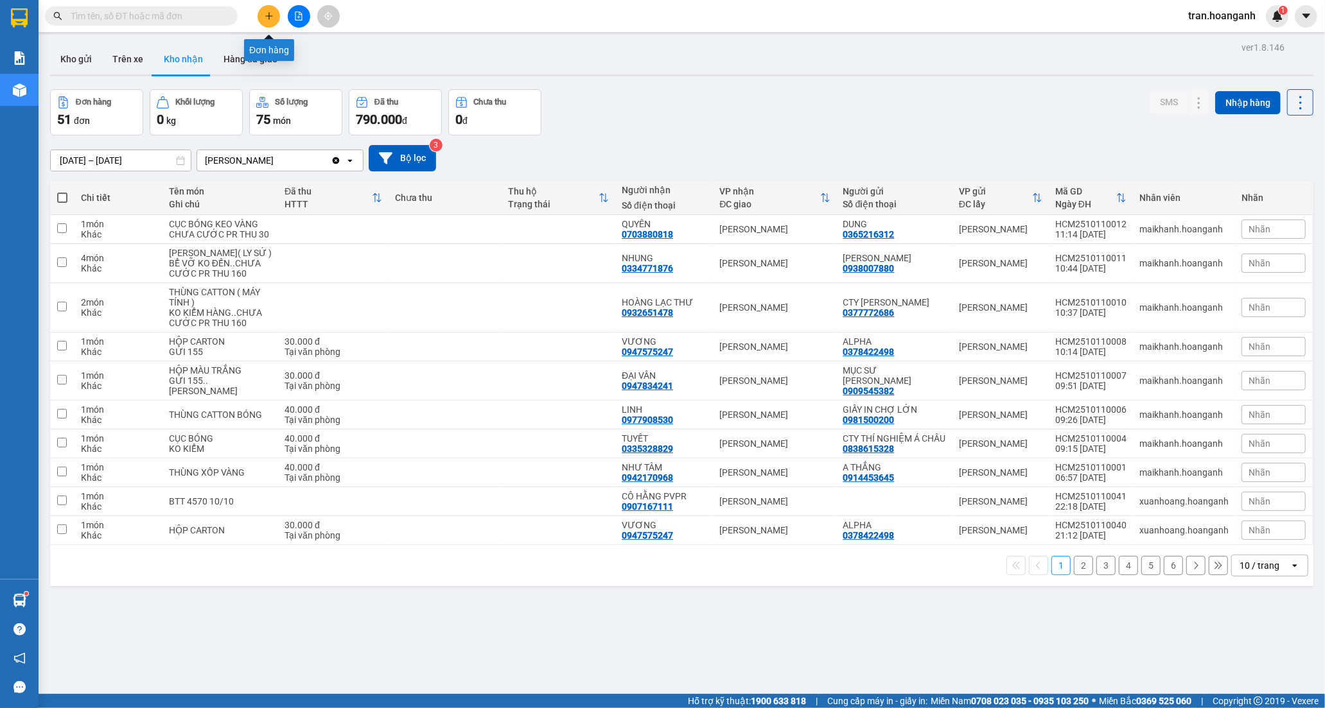
click at [275, 15] on button at bounding box center [269, 16] width 22 height 22
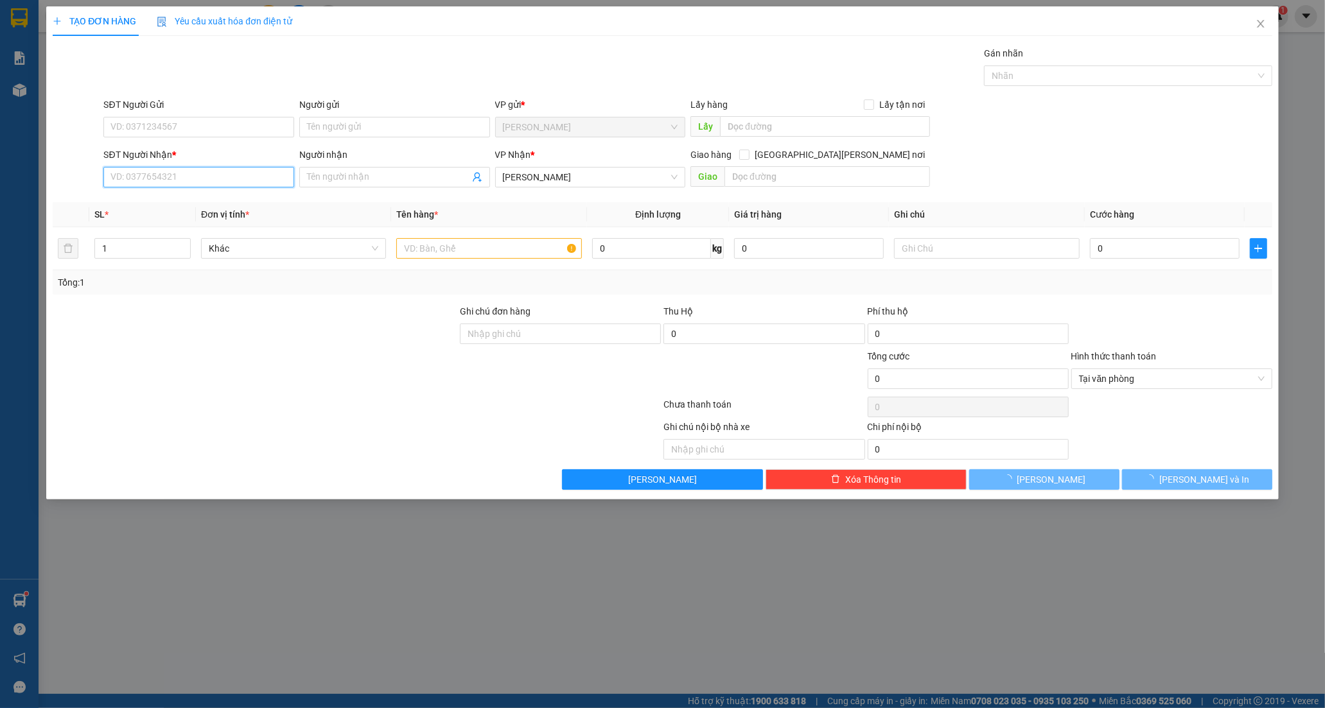
click at [189, 183] on input "SĐT Người Nhận *" at bounding box center [198, 177] width 191 height 21
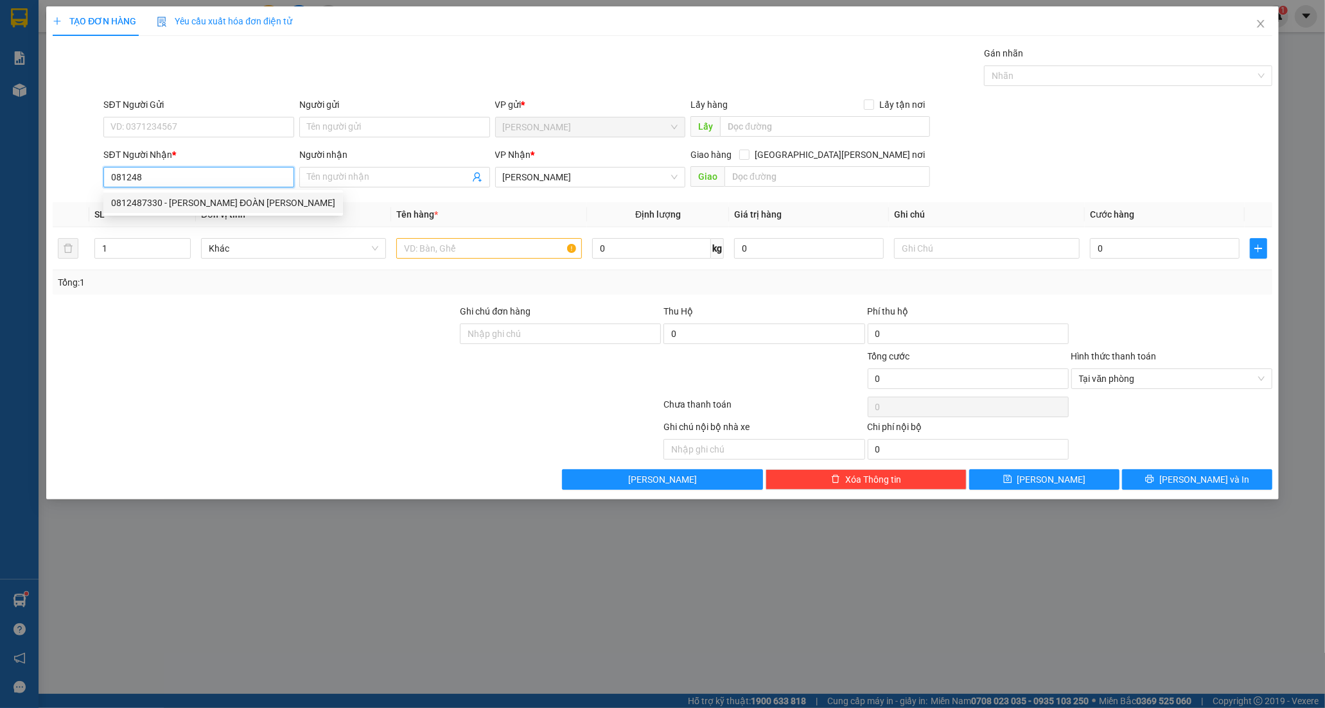
click at [153, 201] on div "0812487330 - [PERSON_NAME] ĐOÀN [PERSON_NAME]" at bounding box center [223, 203] width 224 height 14
type input "0812487330"
type input "[PERSON_NAME] ĐOÀN [PERSON_NAME]"
type input "21H 11B LHP"
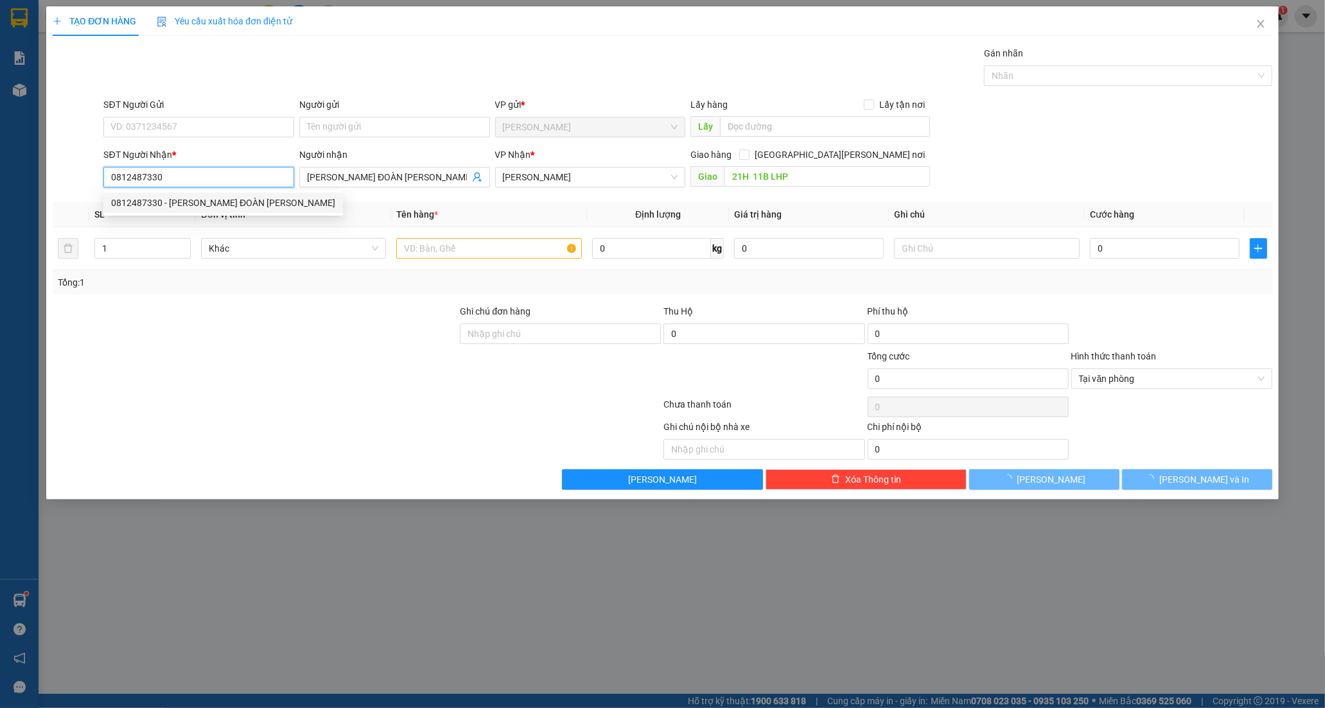
type input "350.000"
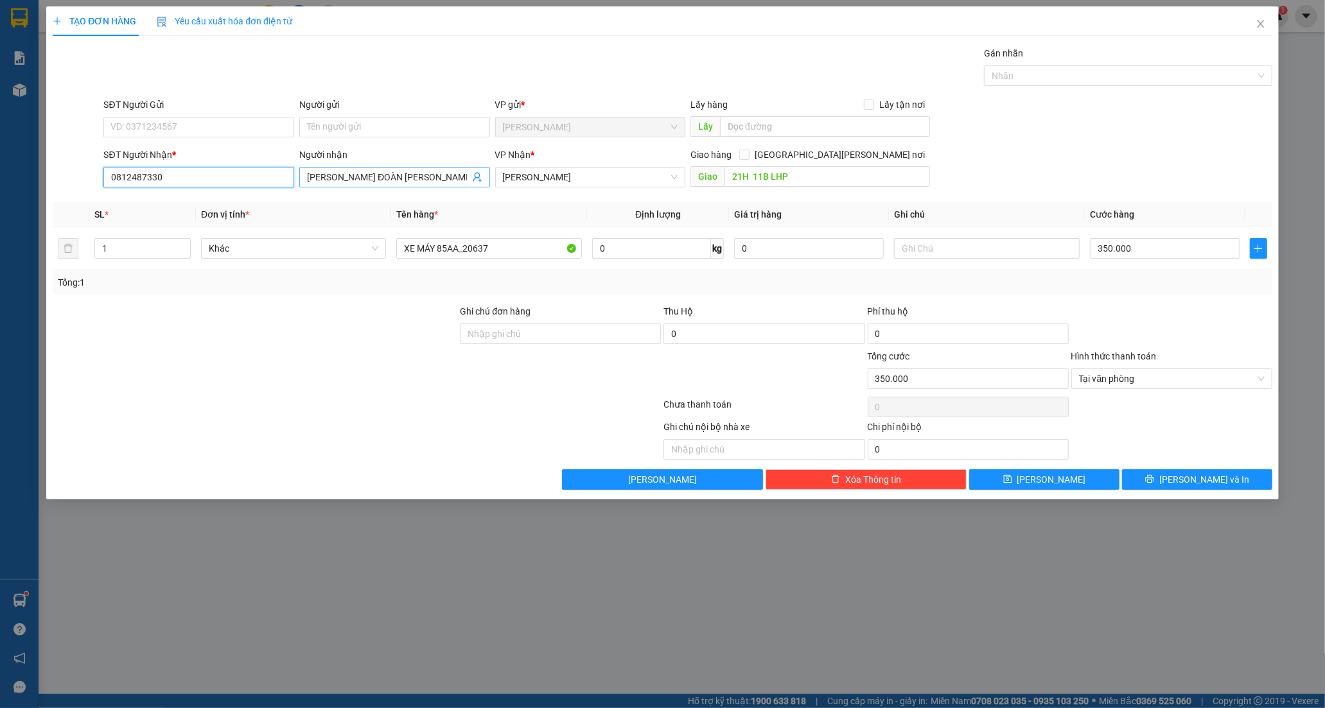
type input "0812487330"
click at [444, 169] on span "[PERSON_NAME] ĐOÀN [PERSON_NAME]" at bounding box center [394, 177] width 191 height 21
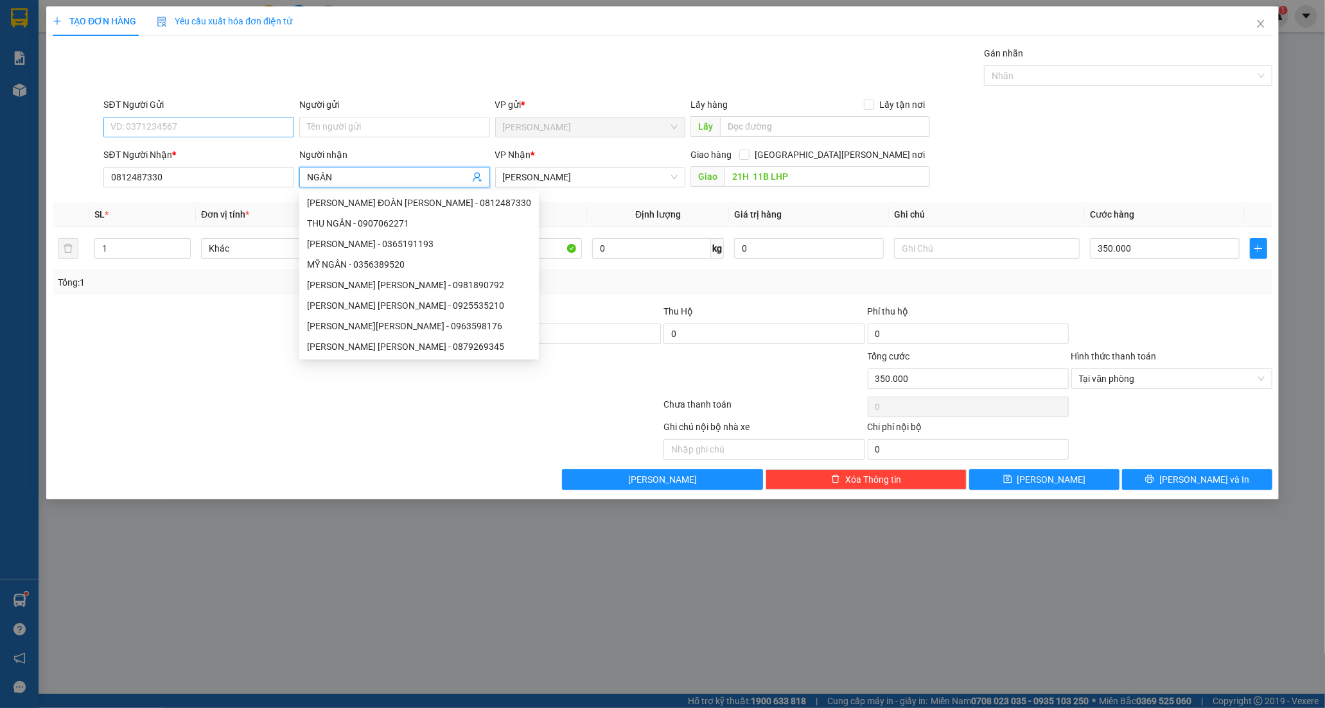
type input "NGÂN"
drag, startPoint x: 165, startPoint y: 123, endPoint x: 194, endPoint y: 117, distance: 29.6
click at [166, 123] on input "SĐT Người Gửi" at bounding box center [198, 127] width 191 height 21
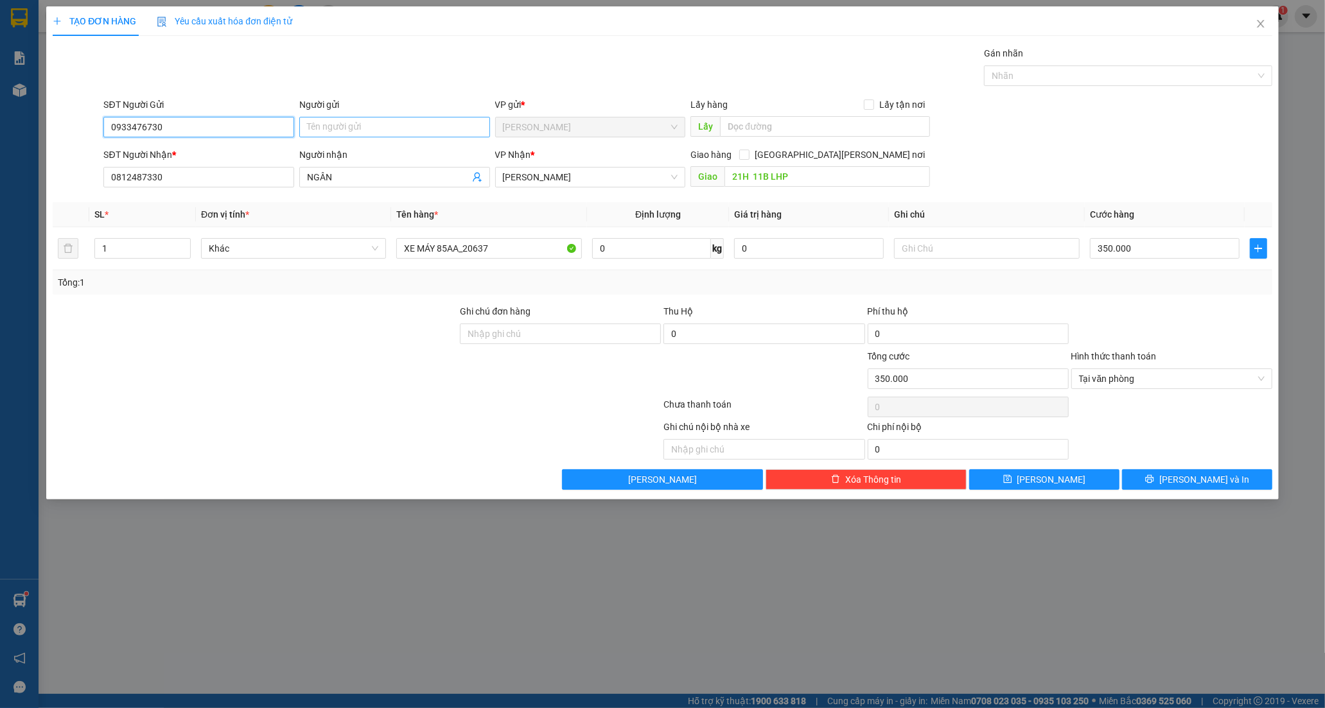
type input "0933476730"
click at [336, 132] on input "Người gửi" at bounding box center [394, 127] width 191 height 21
type input "UYỂN"
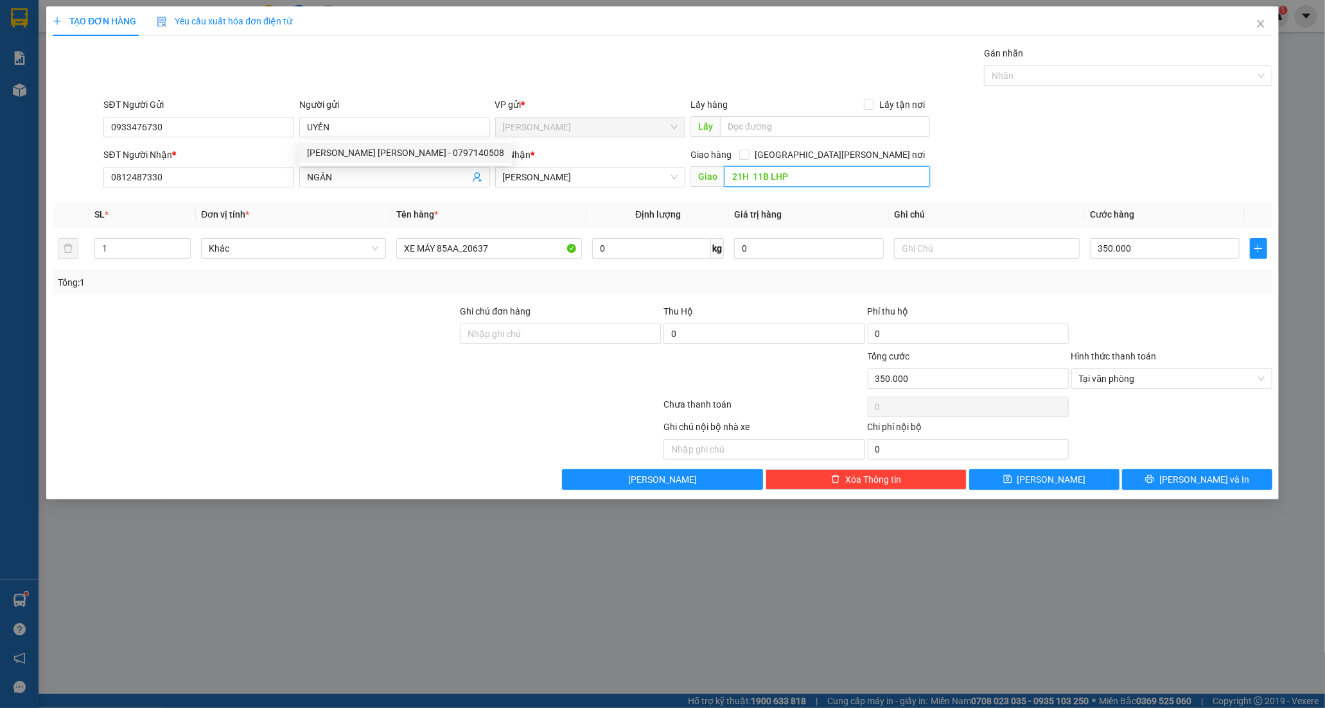
click at [805, 179] on input "21H 11B LHP" at bounding box center [828, 176] width 206 height 21
click at [790, 183] on input "THỦ ĐÚC" at bounding box center [828, 176] width 206 height 21
type input "THỦ ĐỨC"
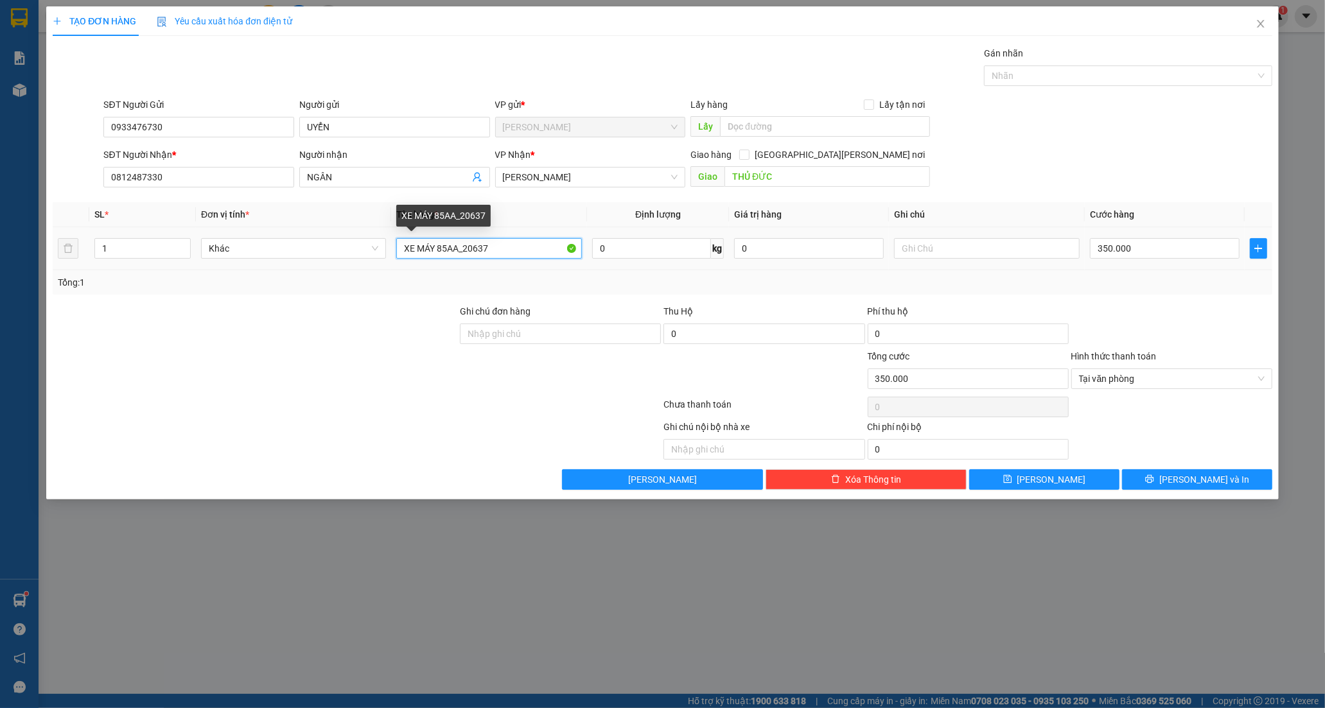
click at [540, 249] on input "XE MÁY 85AA_20637" at bounding box center [488, 248] width 185 height 21
type input "X"
type input "BAO TRẮNG"
click at [1155, 238] on input "350.000" at bounding box center [1165, 248] width 150 height 21
type input "5"
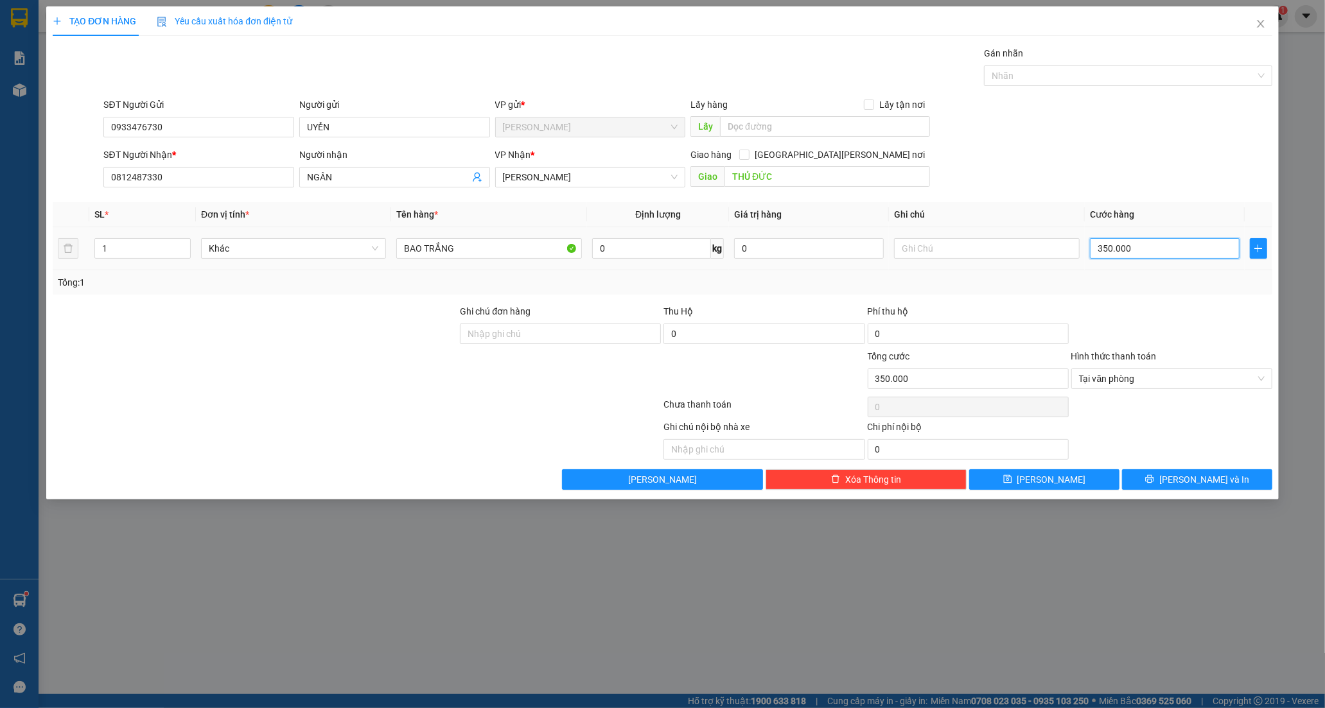
type input "5"
type input "50"
type input "50.000"
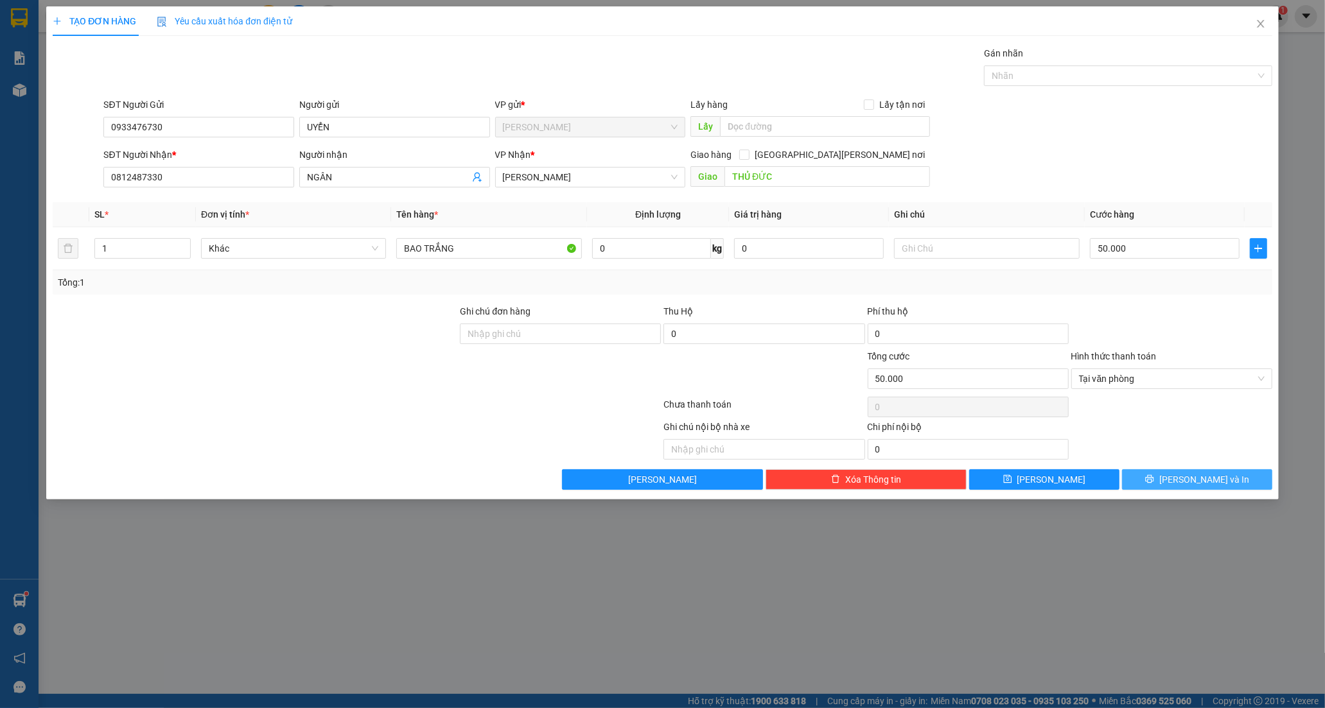
click at [1166, 477] on button "[PERSON_NAME] và In" at bounding box center [1197, 480] width 150 height 21
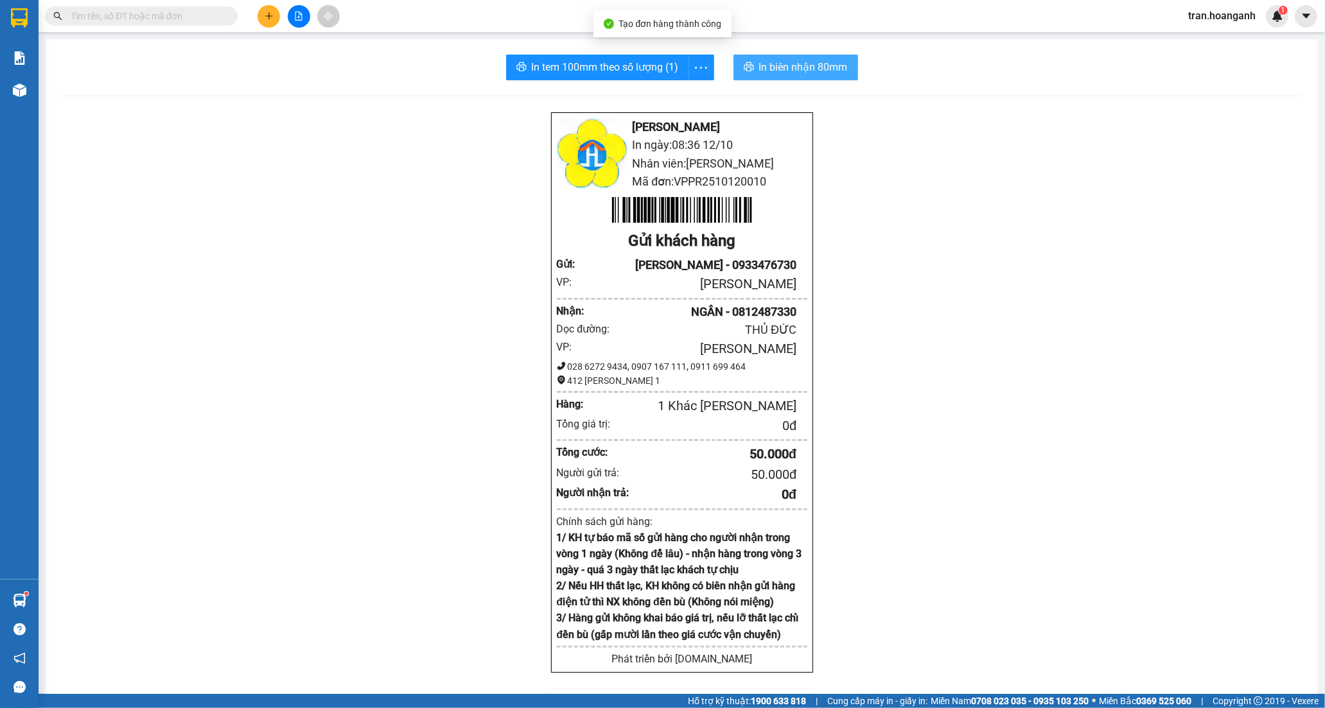
drag, startPoint x: 832, startPoint y: 68, endPoint x: 826, endPoint y: 82, distance: 15.3
click at [831, 68] on span "In biên nhận 80mm" at bounding box center [803, 67] width 89 height 16
click at [565, 63] on span "In tem 100mm theo số lượng (1)" at bounding box center [605, 67] width 147 height 16
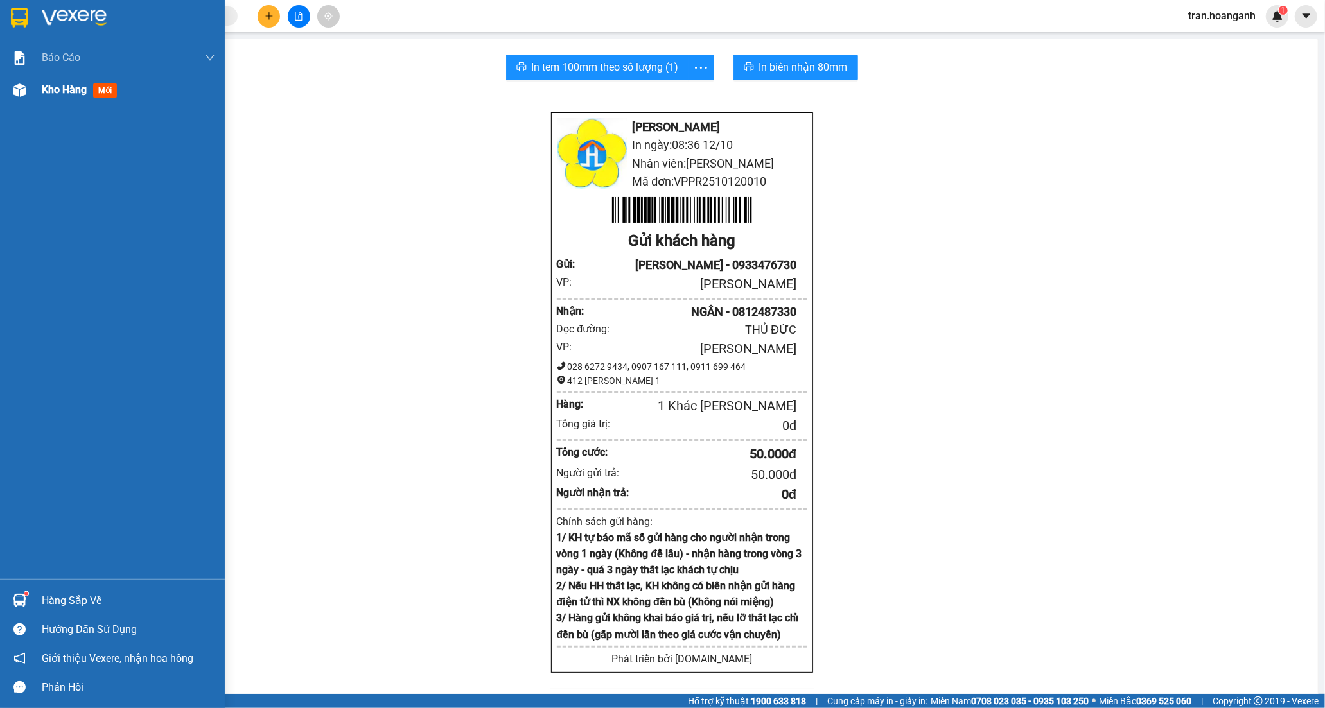
click at [50, 96] on span "Kho hàng" at bounding box center [64, 90] width 45 height 12
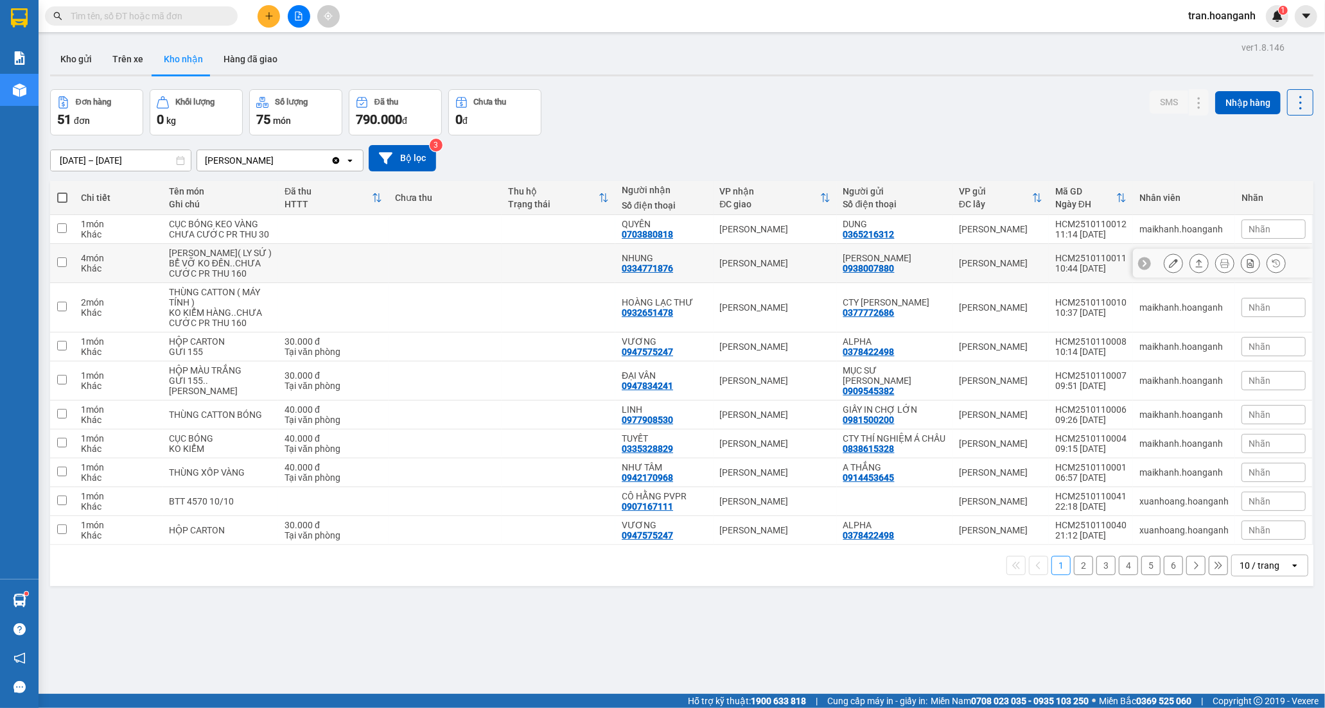
click at [405, 268] on td at bounding box center [446, 263] width 114 height 39
checkbox input "true"
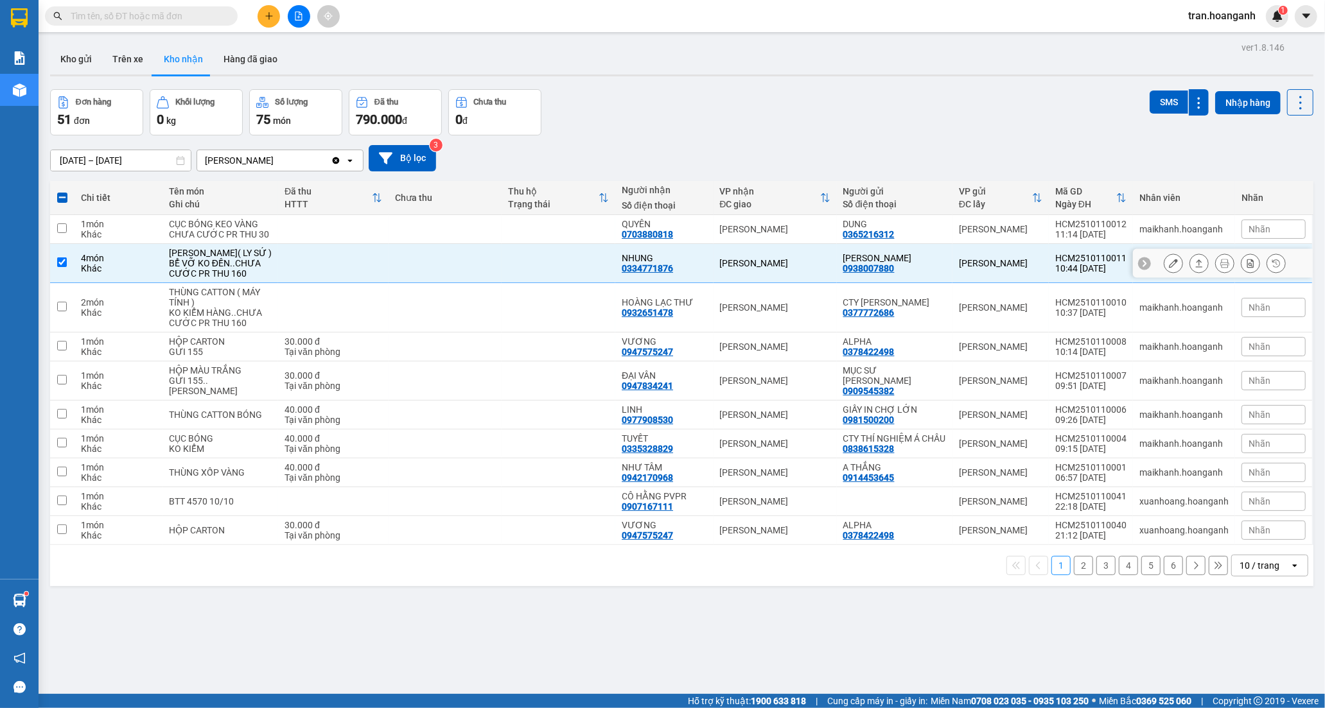
click at [1165, 267] on button at bounding box center [1174, 263] width 18 height 22
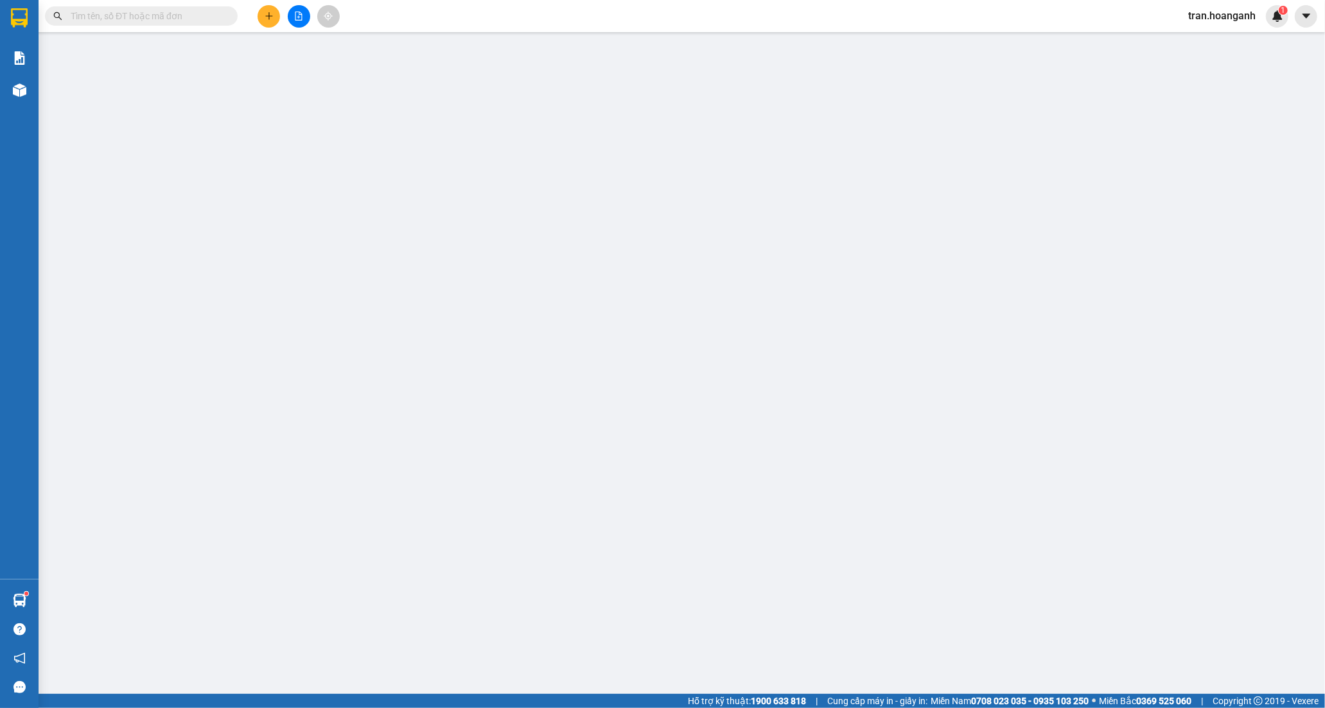
type input "0938007880"
type input "[PERSON_NAME]"
type input "0334771876"
type input "NHUNG"
type input "0"
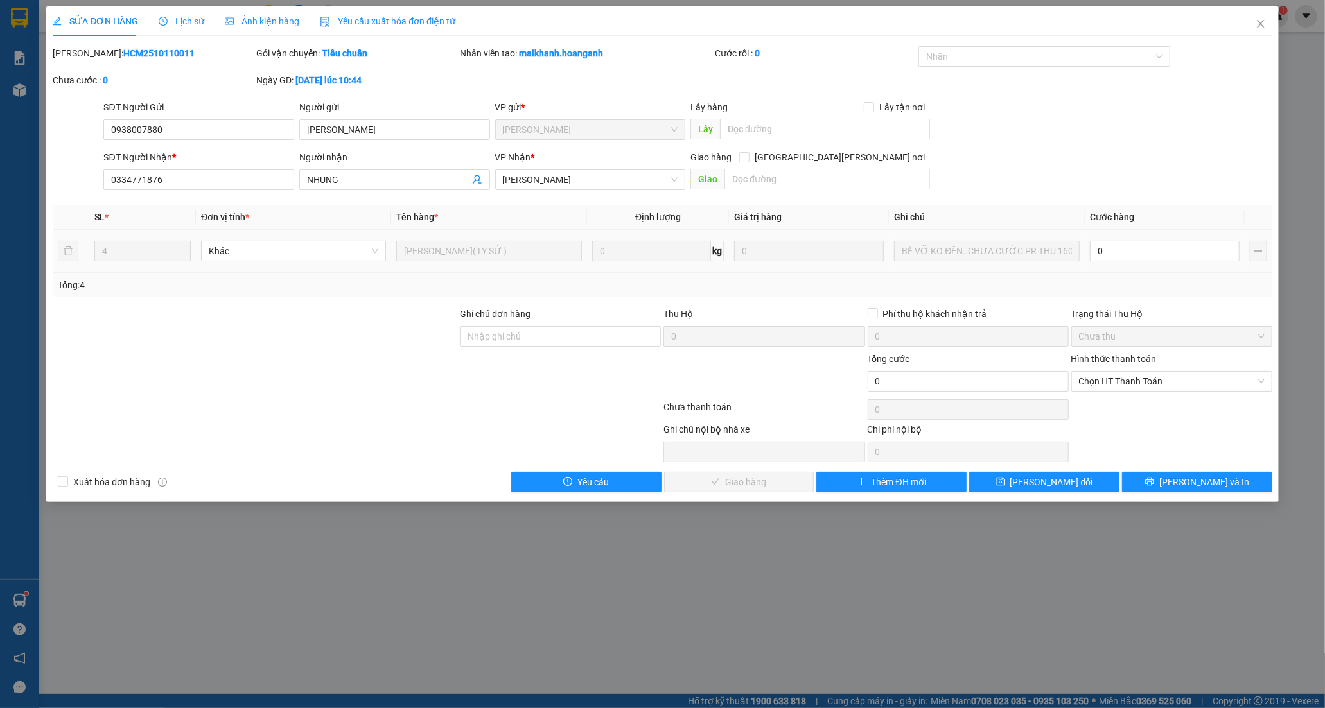
click at [1132, 261] on div "0" at bounding box center [1165, 251] width 150 height 26
click at [1132, 258] on input "0" at bounding box center [1165, 251] width 150 height 21
type input "1"
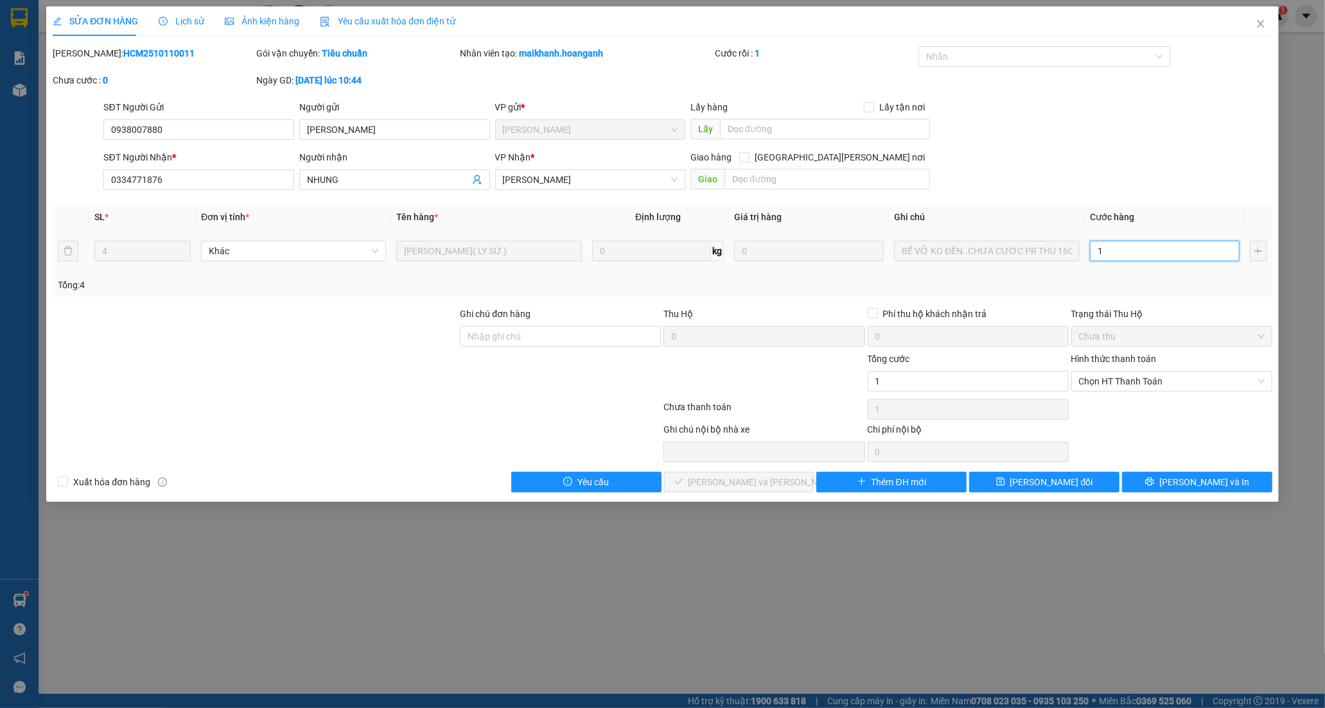
type input "16"
type input "160"
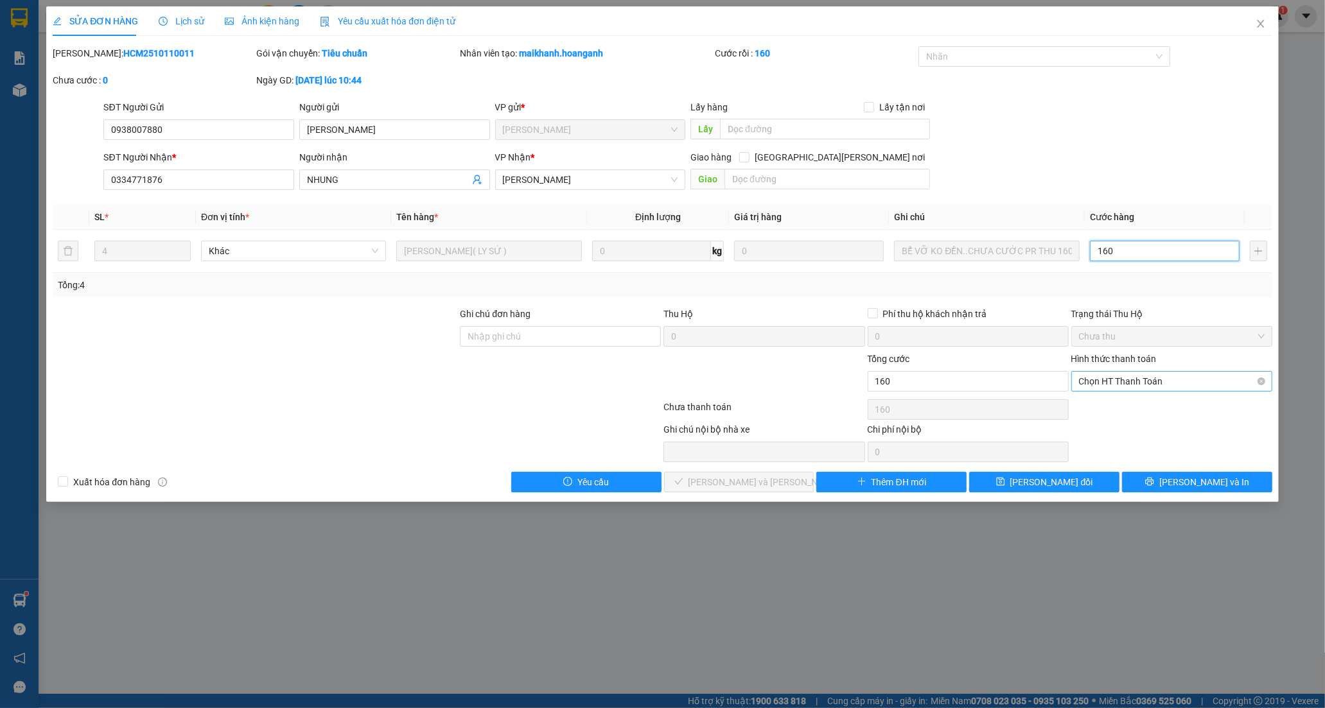
click at [1109, 376] on span "Chọn HT Thanh Toán" at bounding box center [1172, 381] width 186 height 19
type input "160"
type input "160.000"
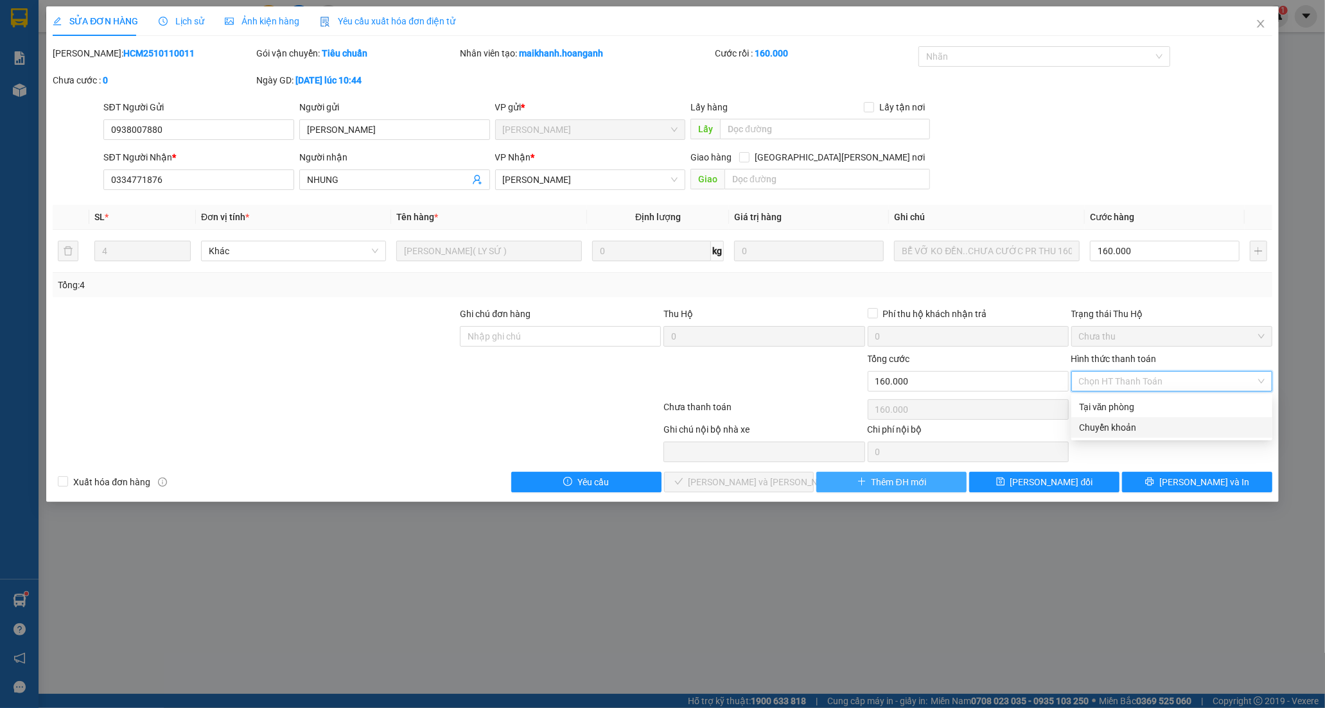
drag, startPoint x: 1102, startPoint y: 428, endPoint x: 878, endPoint y: 478, distance: 229.7
click at [1101, 430] on div "Chuyển khoản" at bounding box center [1172, 428] width 186 height 14
type input "0"
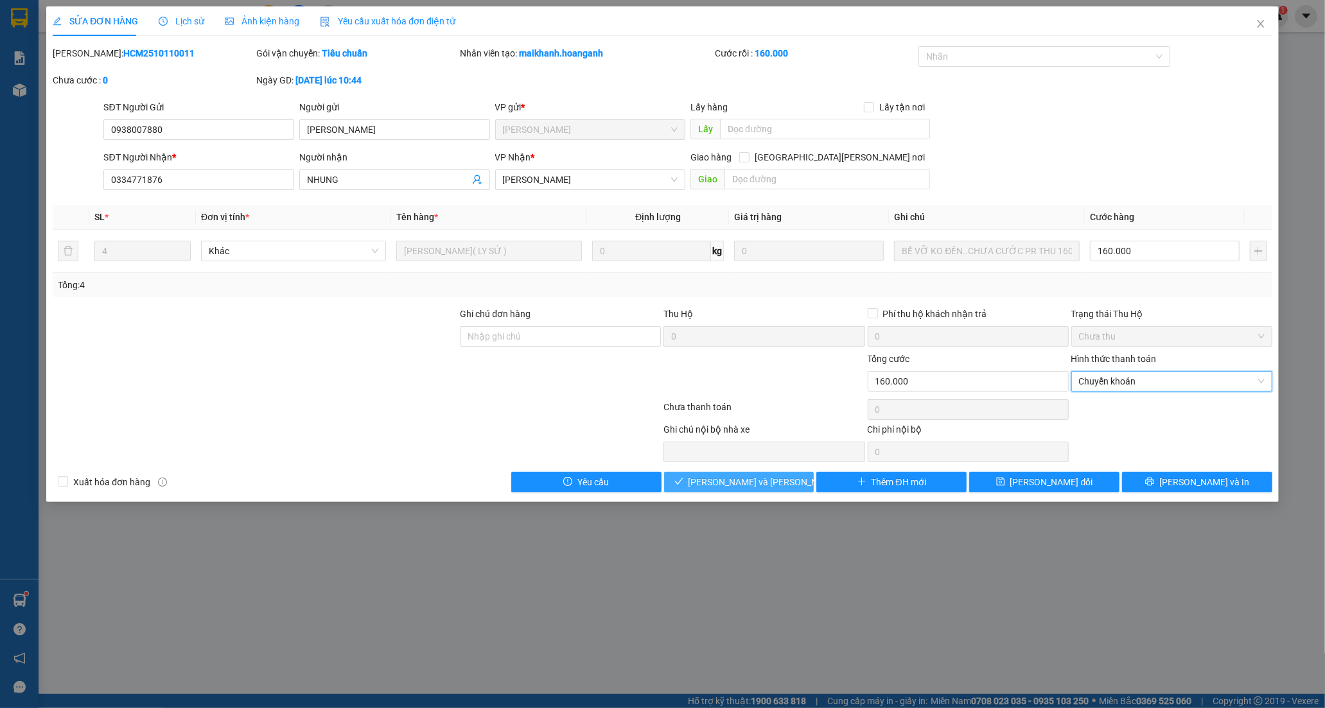
click at [780, 477] on span "[PERSON_NAME] và [PERSON_NAME] hàng" at bounding box center [775, 482] width 173 height 14
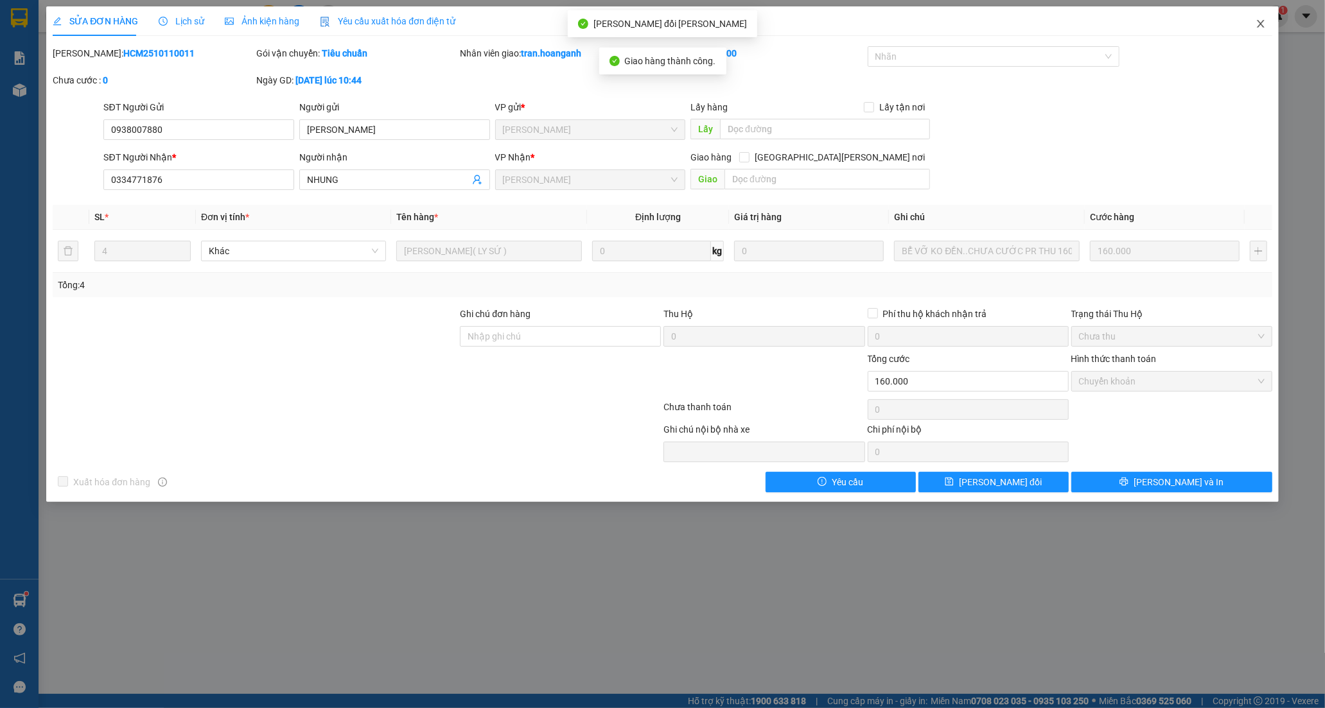
click at [1260, 26] on icon "close" at bounding box center [1260, 24] width 7 height 8
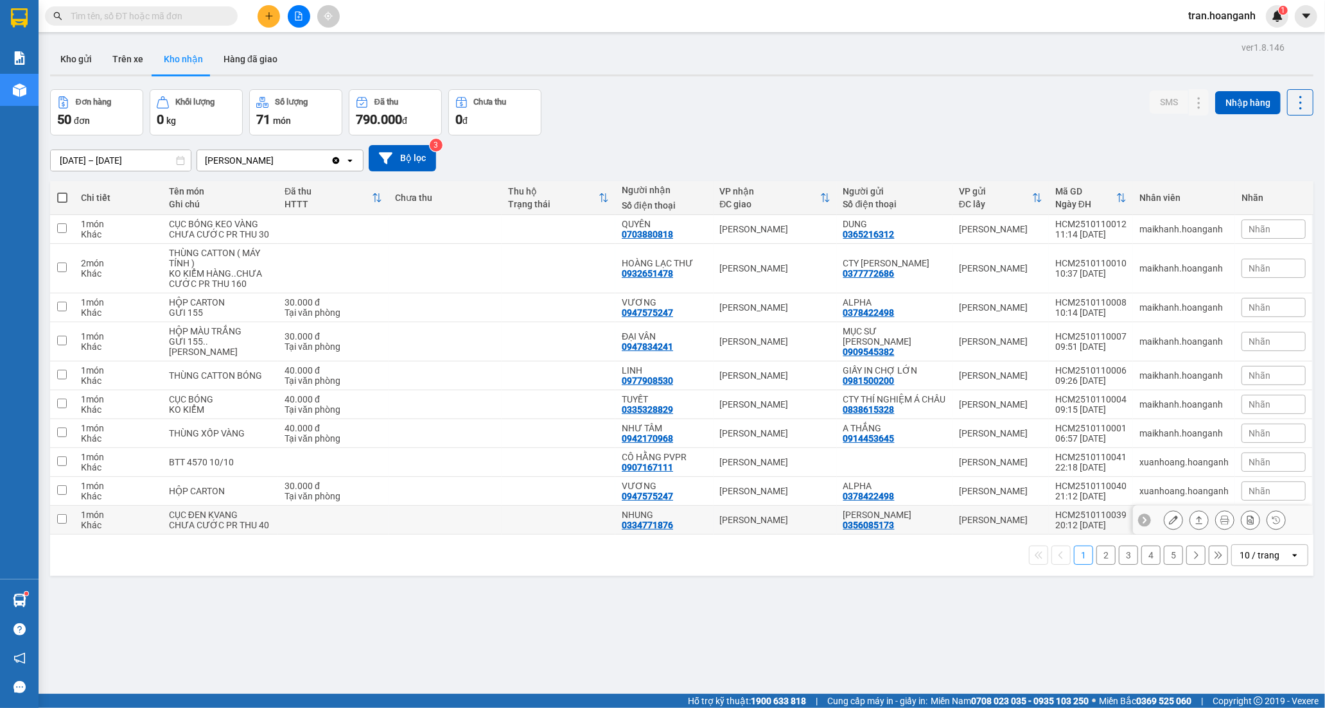
drag, startPoint x: 500, startPoint y: 522, endPoint x: 509, endPoint y: 522, distance: 9.6
click at [502, 522] on td at bounding box center [559, 520] width 114 height 29
checkbox input "true"
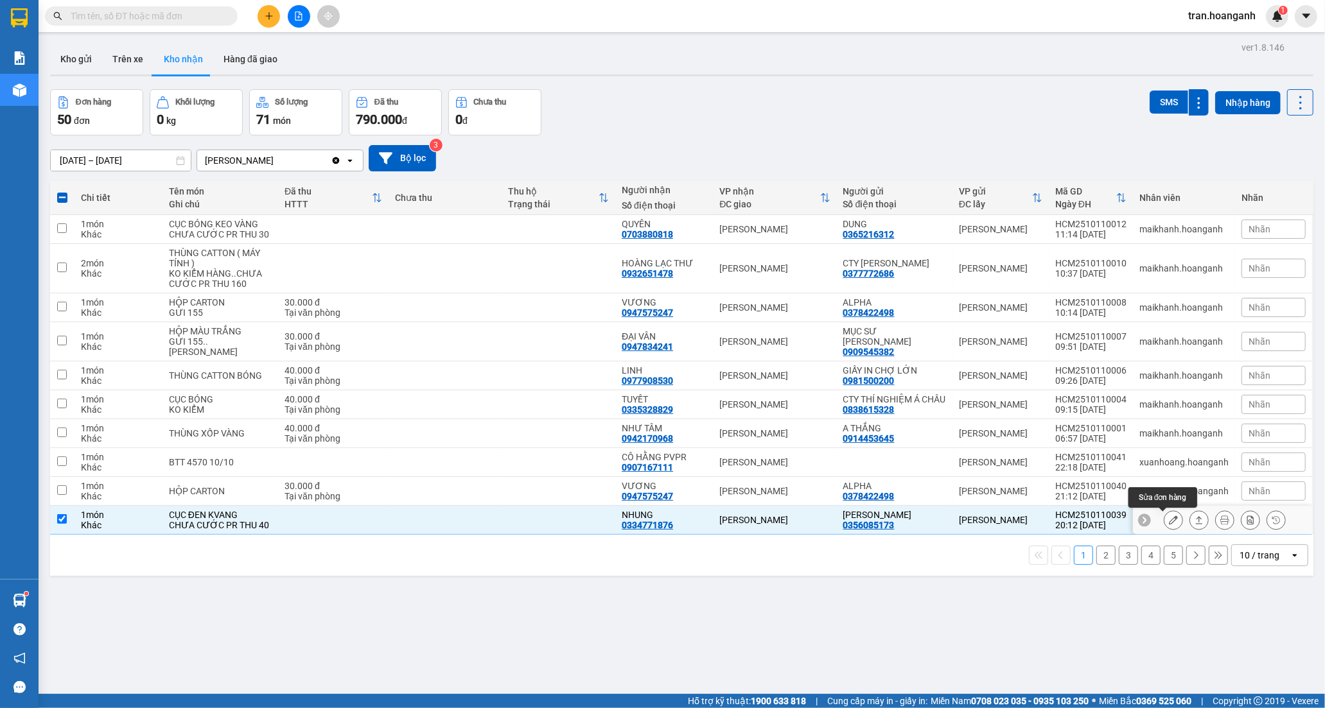
click at [1169, 517] on icon at bounding box center [1173, 520] width 9 height 9
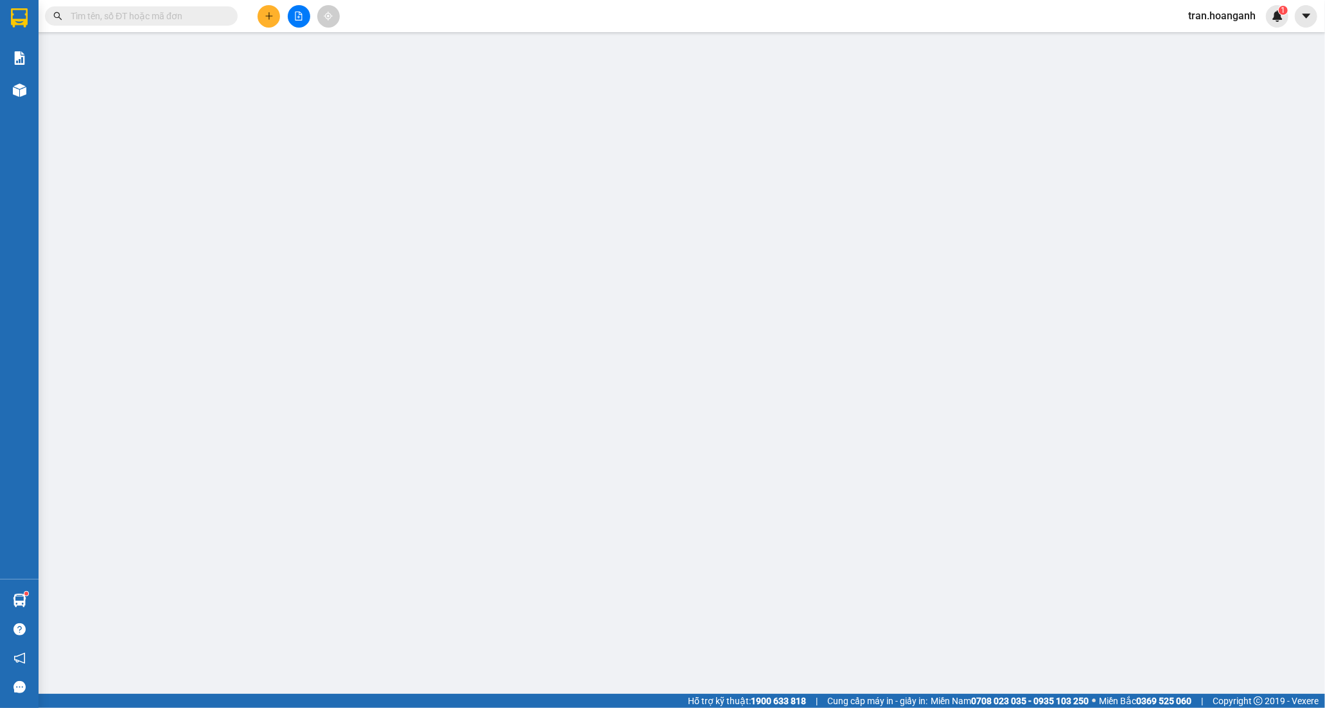
type input "0356085173"
type input "[PERSON_NAME]"
type input "0334771876"
type input "NHUNG"
type input "0"
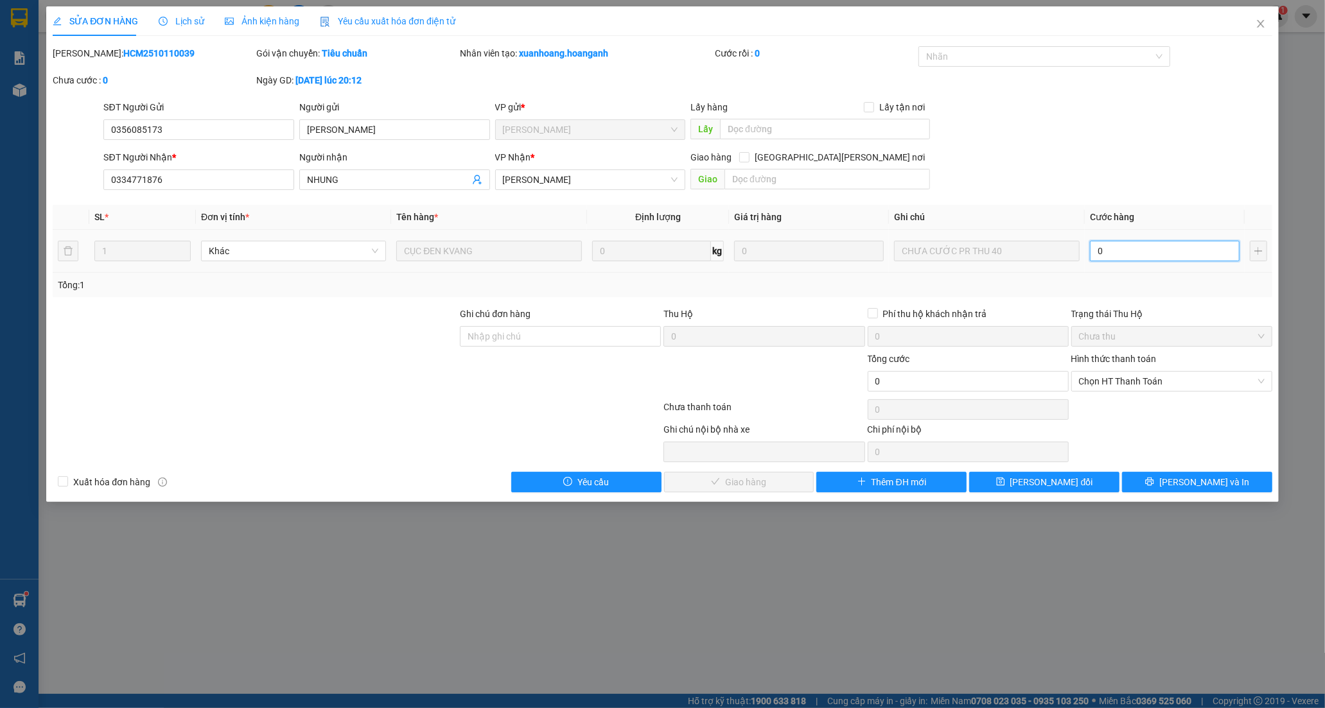
click at [1130, 249] on input "0" at bounding box center [1165, 251] width 150 height 21
type input "4"
type input "40"
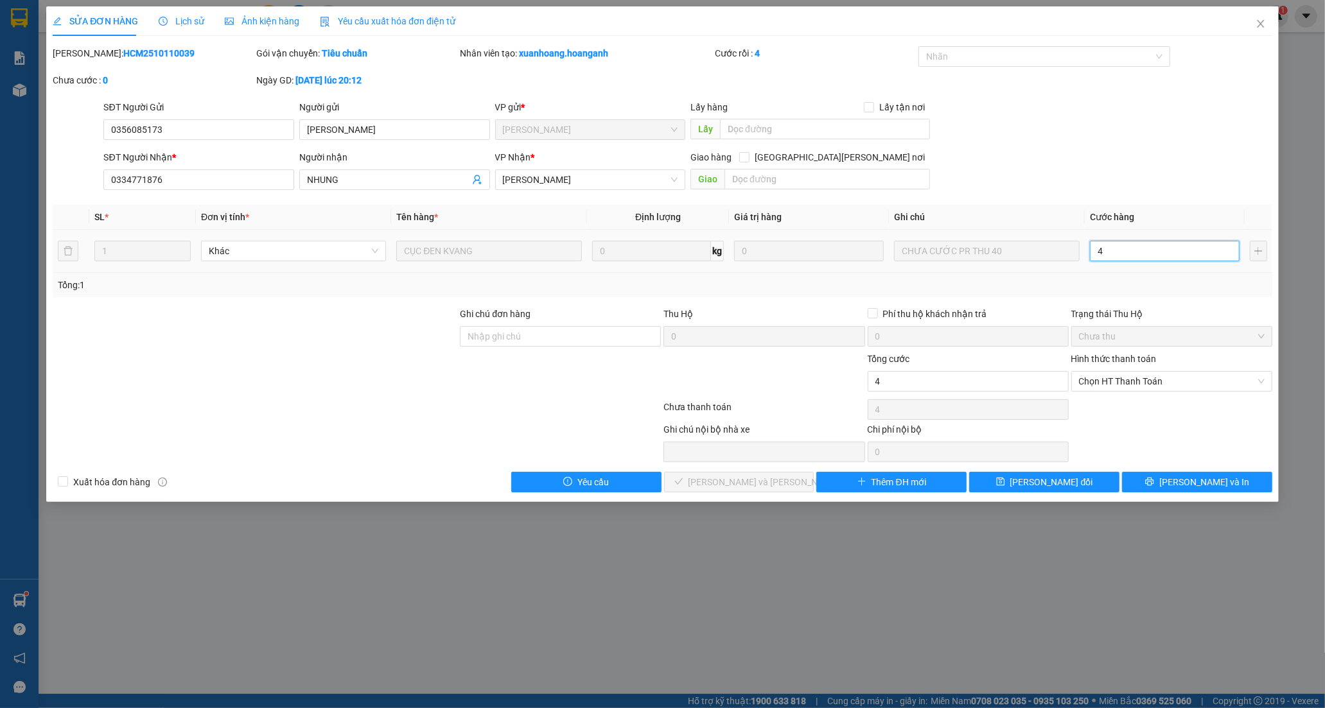
type input "40"
click at [1130, 379] on span "Chọn HT Thanh Toán" at bounding box center [1172, 381] width 186 height 19
type input "40"
type input "40.000"
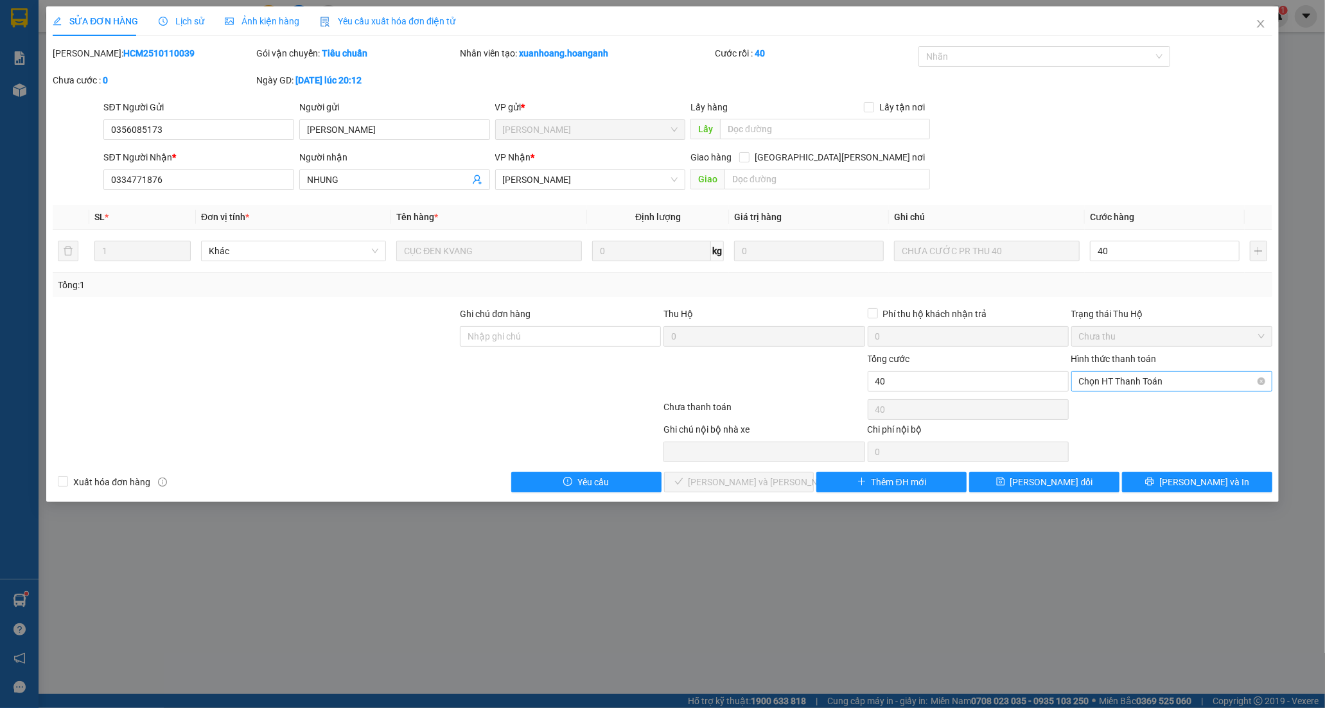
type input "40.000"
click at [1123, 428] on div "Chuyển khoản" at bounding box center [1172, 428] width 186 height 14
type input "0"
drag, startPoint x: 755, startPoint y: 480, endPoint x: 998, endPoint y: 267, distance: 323.1
click at [754, 478] on span "[PERSON_NAME] và [PERSON_NAME] hàng" at bounding box center [775, 482] width 173 height 14
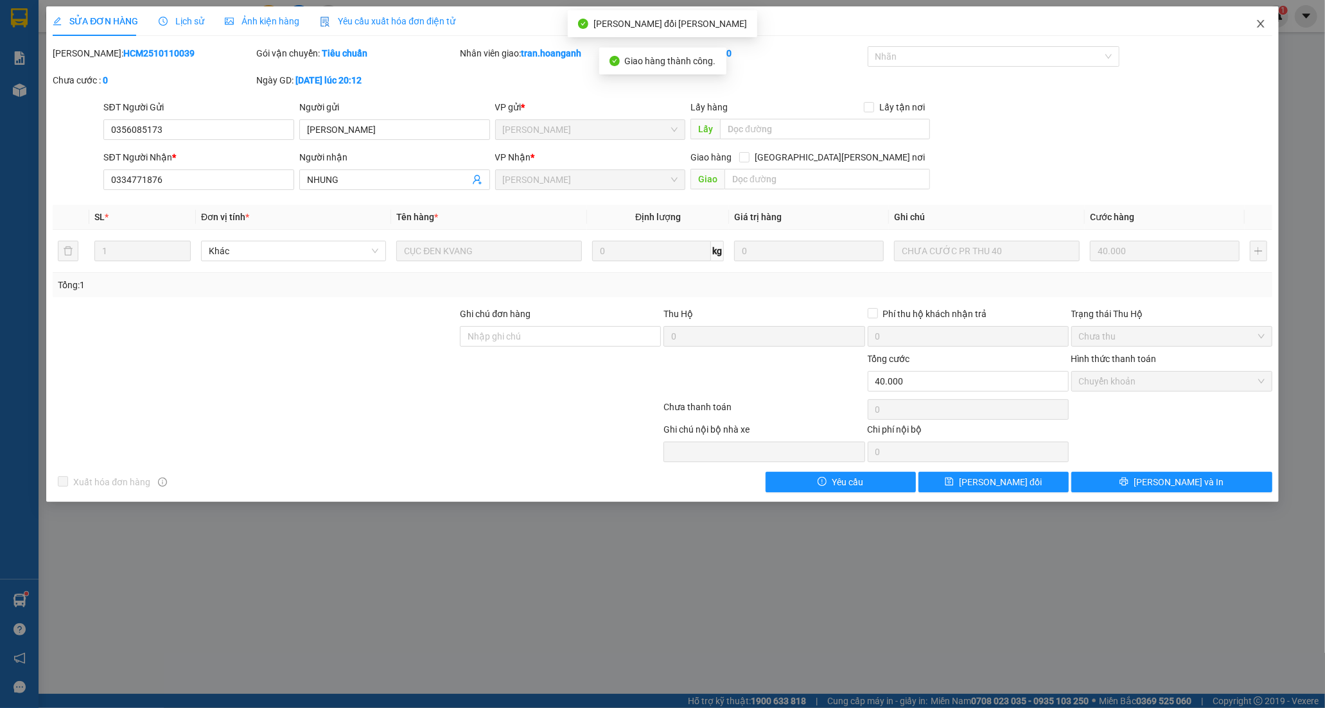
click at [1262, 26] on icon "close" at bounding box center [1260, 24] width 7 height 8
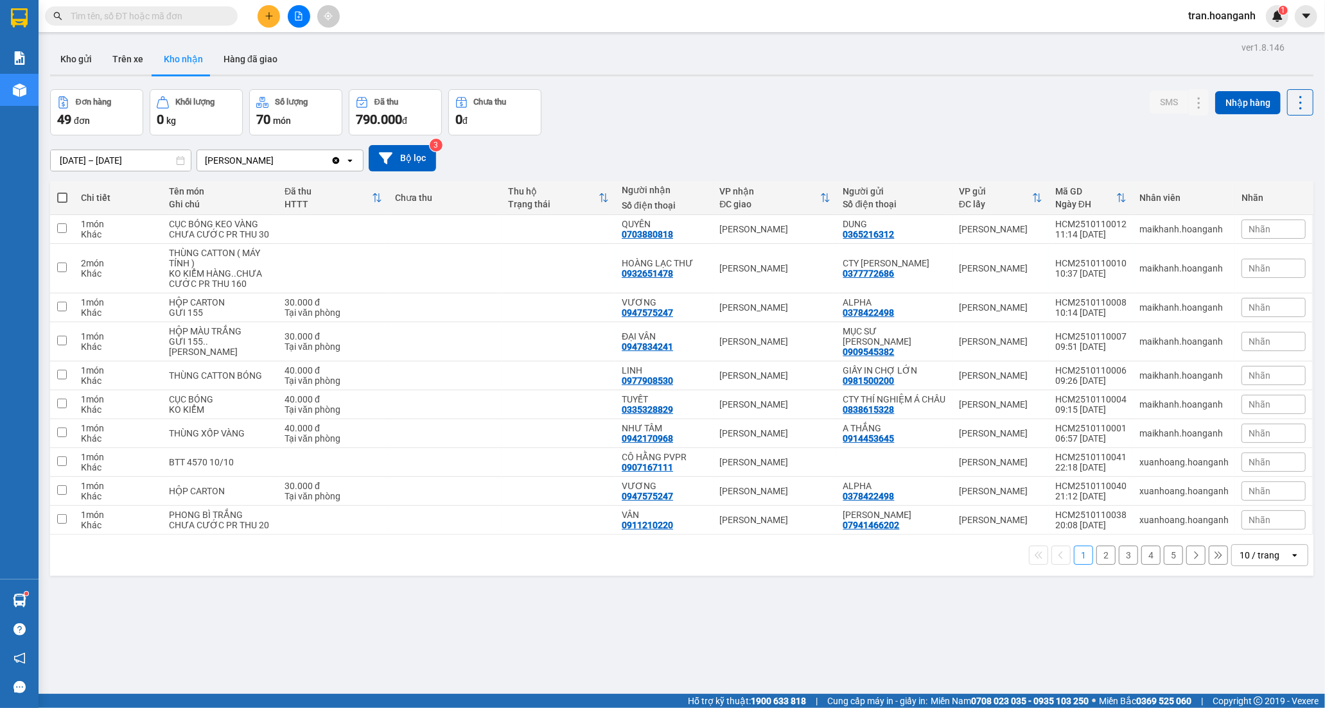
click at [1096, 551] on button "2" at bounding box center [1105, 555] width 19 height 19
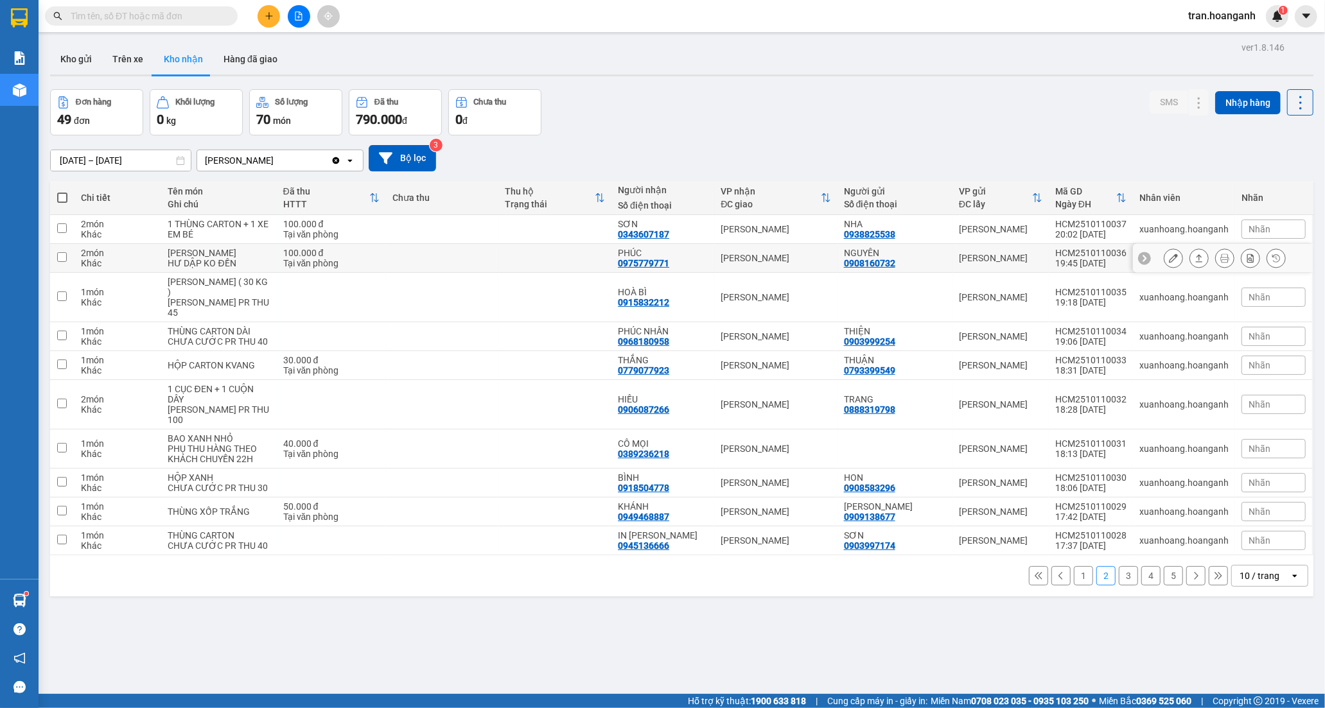
drag, startPoint x: 651, startPoint y: 255, endPoint x: 804, endPoint y: 257, distance: 152.2
click at [652, 257] on div "[PERSON_NAME] 0975779771" at bounding box center [663, 258] width 90 height 21
checkbox input "true"
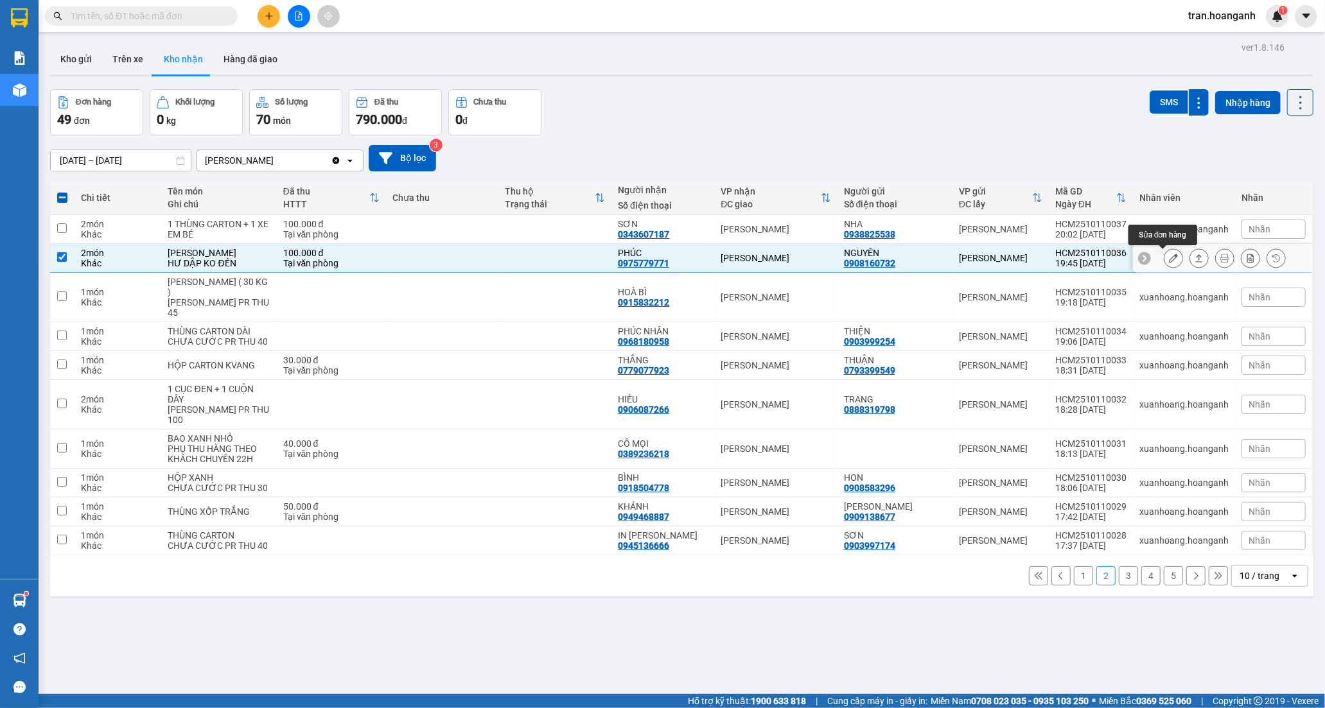
click at [1169, 258] on icon at bounding box center [1173, 258] width 9 height 9
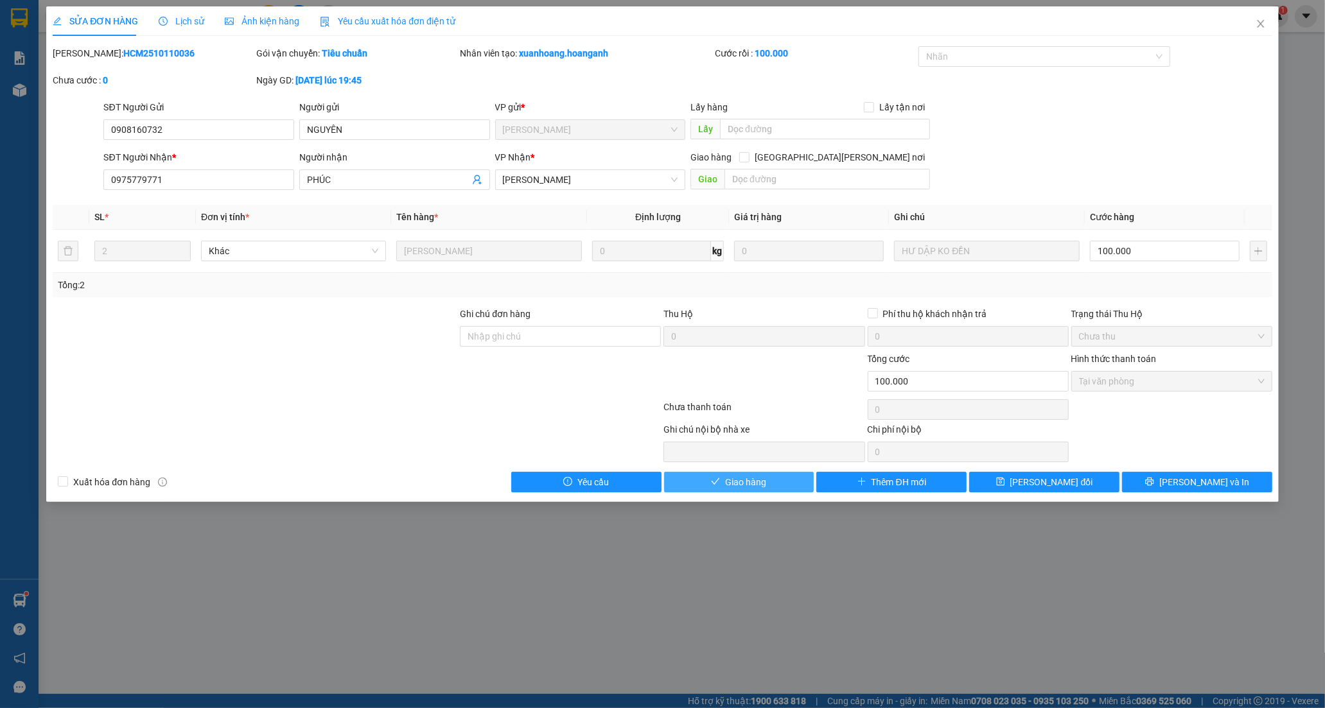
click at [731, 477] on span "Giao hàng" at bounding box center [745, 482] width 41 height 14
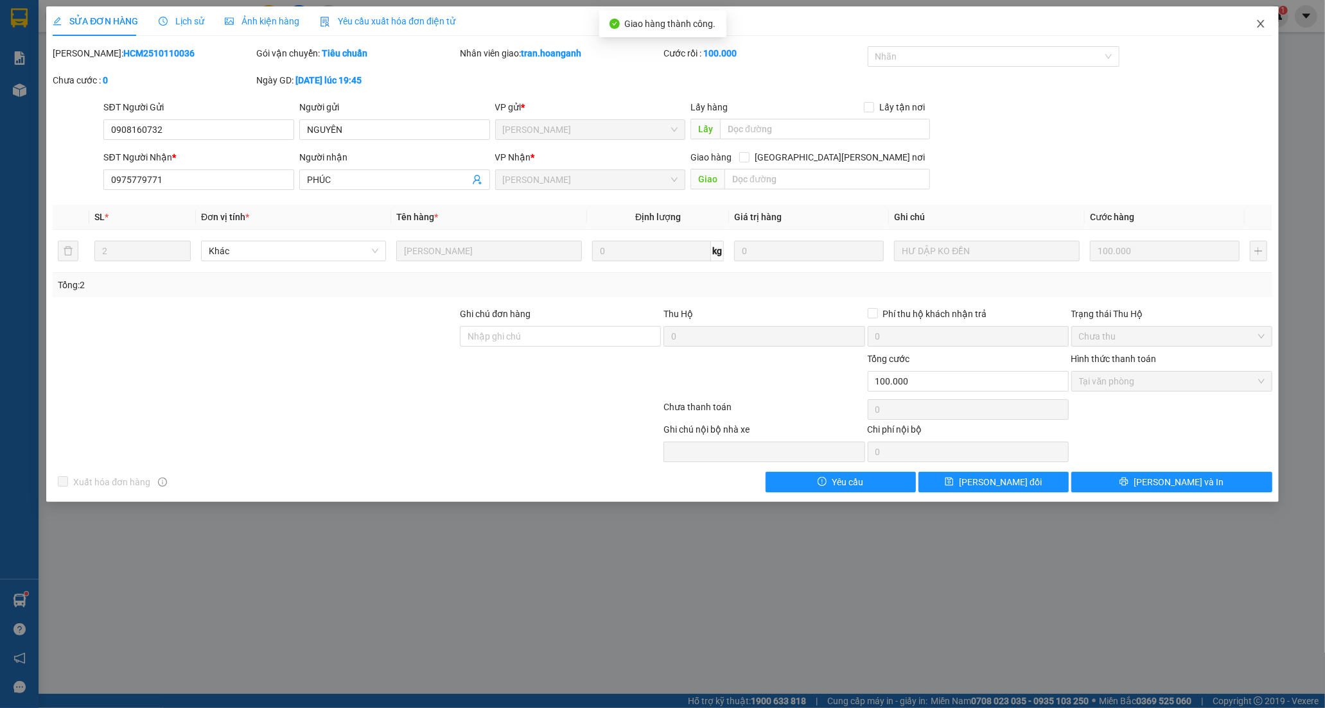
click at [1259, 24] on icon "close" at bounding box center [1261, 24] width 10 height 10
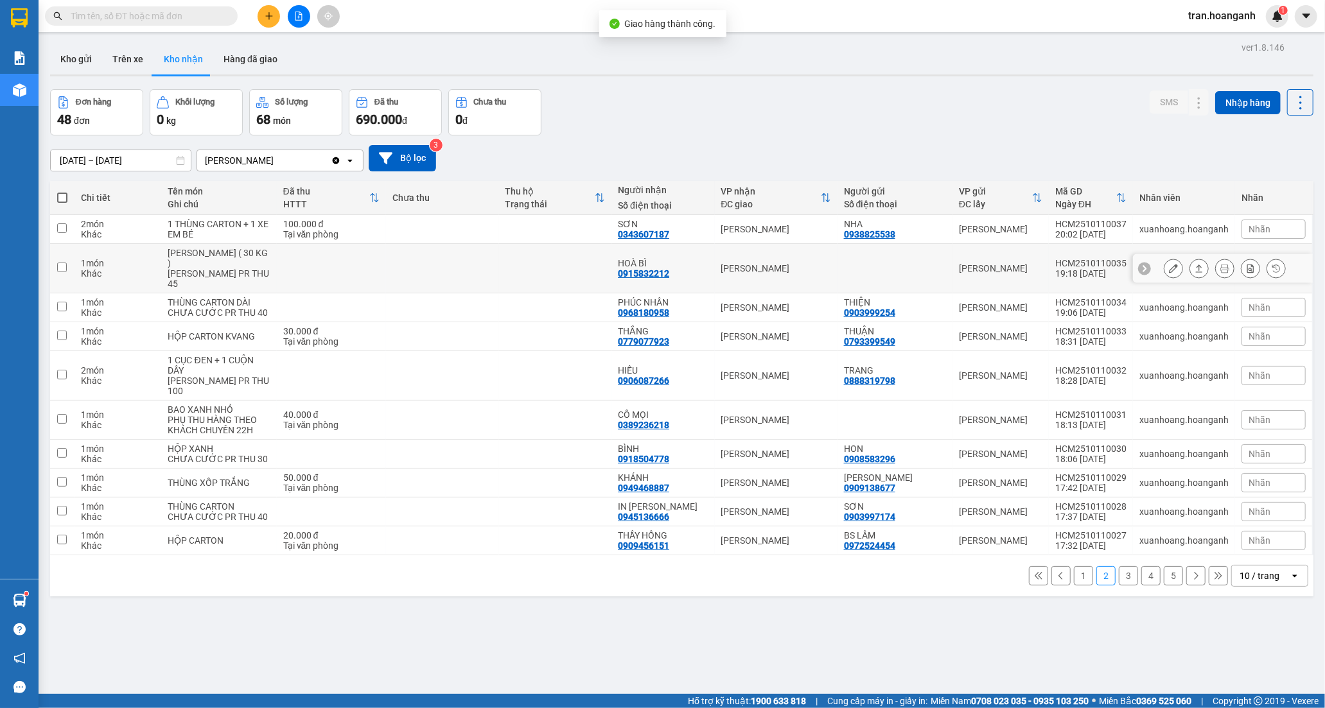
click at [662, 268] on div "0915832212" at bounding box center [643, 273] width 51 height 10
click at [1166, 258] on button at bounding box center [1174, 269] width 18 height 22
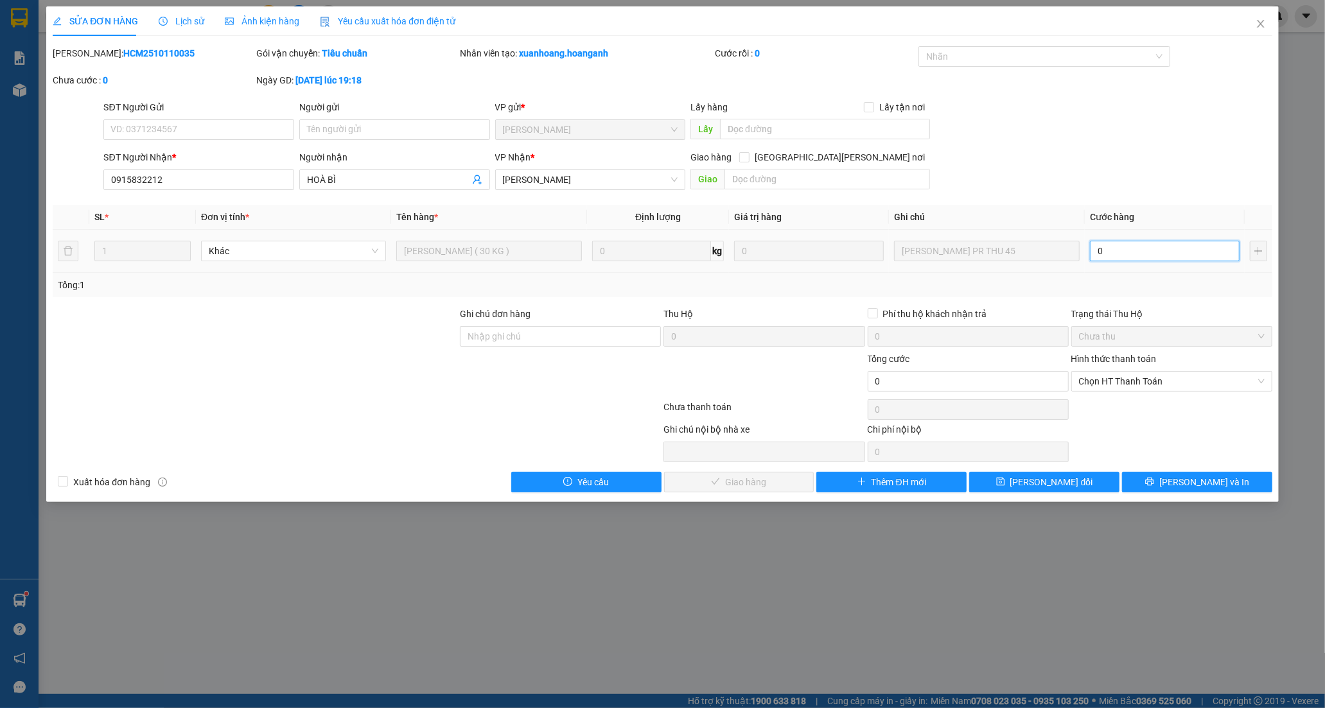
click at [1166, 246] on input "0" at bounding box center [1165, 251] width 150 height 21
type input "4"
type input "45"
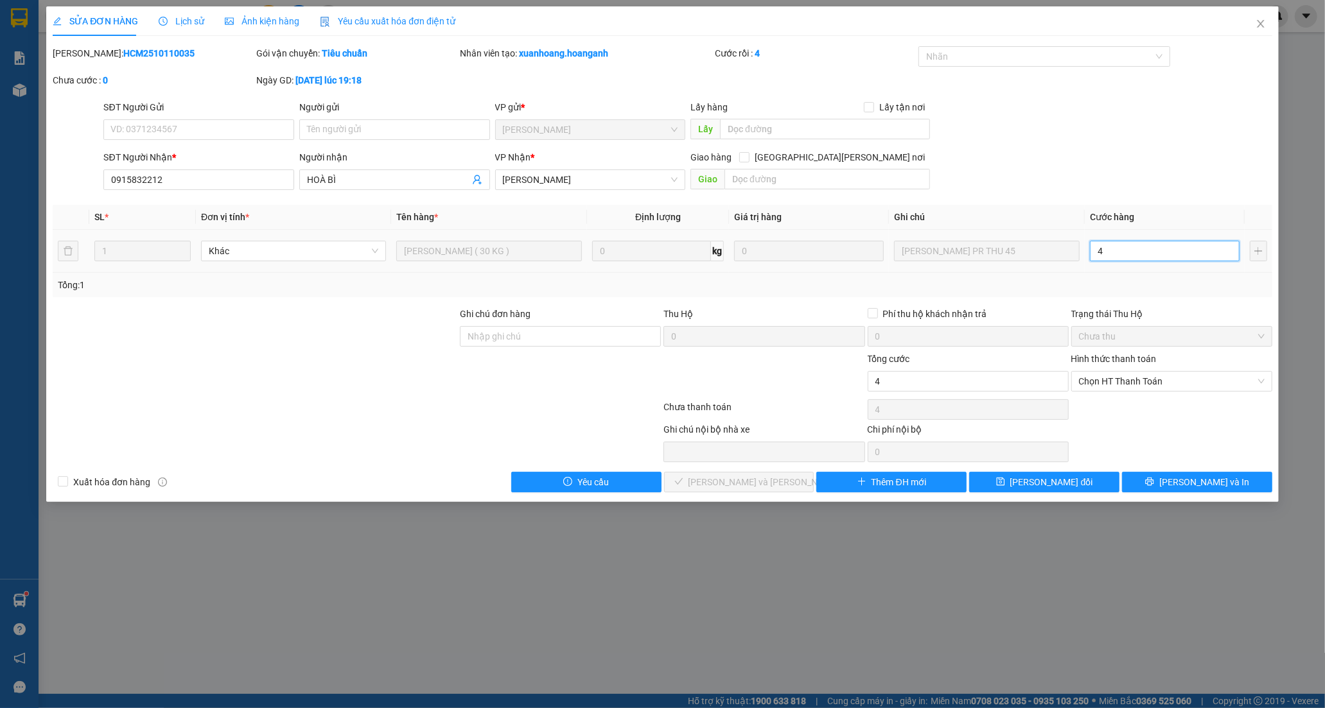
type input "45"
click at [1116, 383] on span "Chọn HT Thanh Toán" at bounding box center [1172, 381] width 186 height 19
type input "45.000"
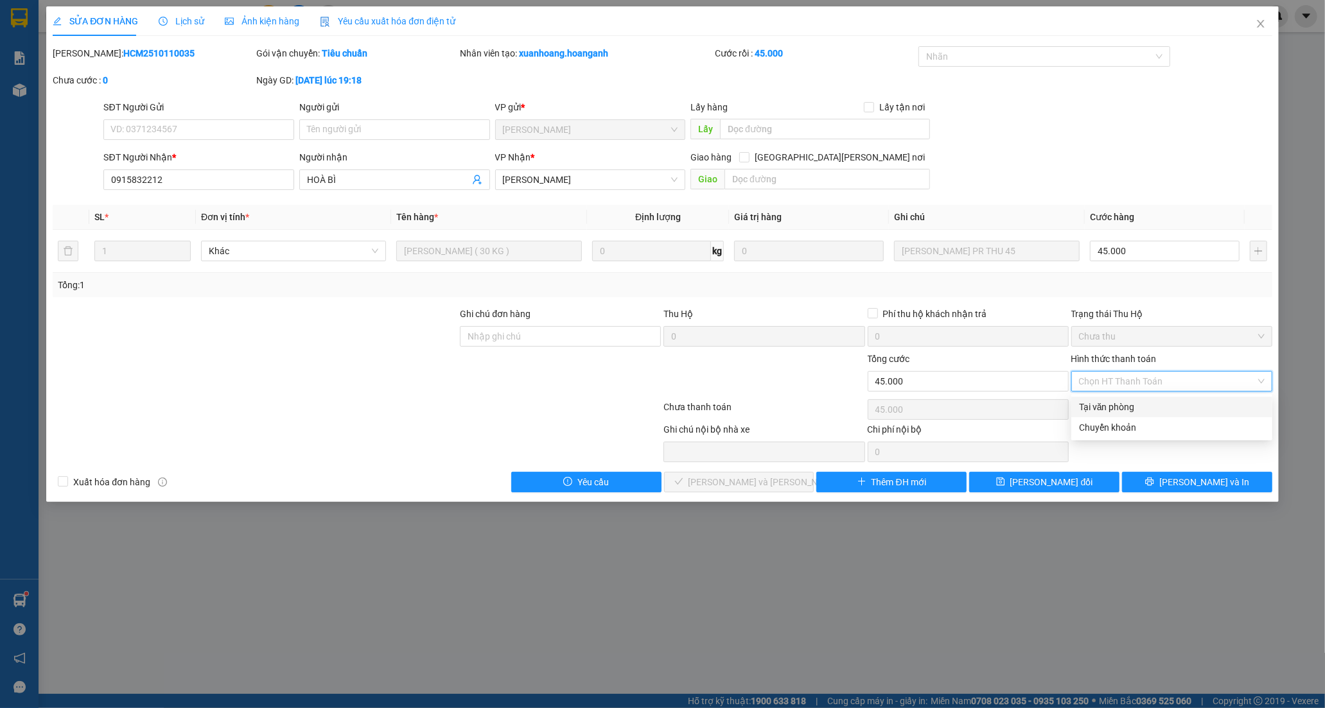
click at [1114, 410] on div "Tại văn phòng" at bounding box center [1172, 407] width 186 height 14
type input "0"
click at [716, 488] on span "[PERSON_NAME] và [PERSON_NAME] hàng" at bounding box center [775, 482] width 173 height 14
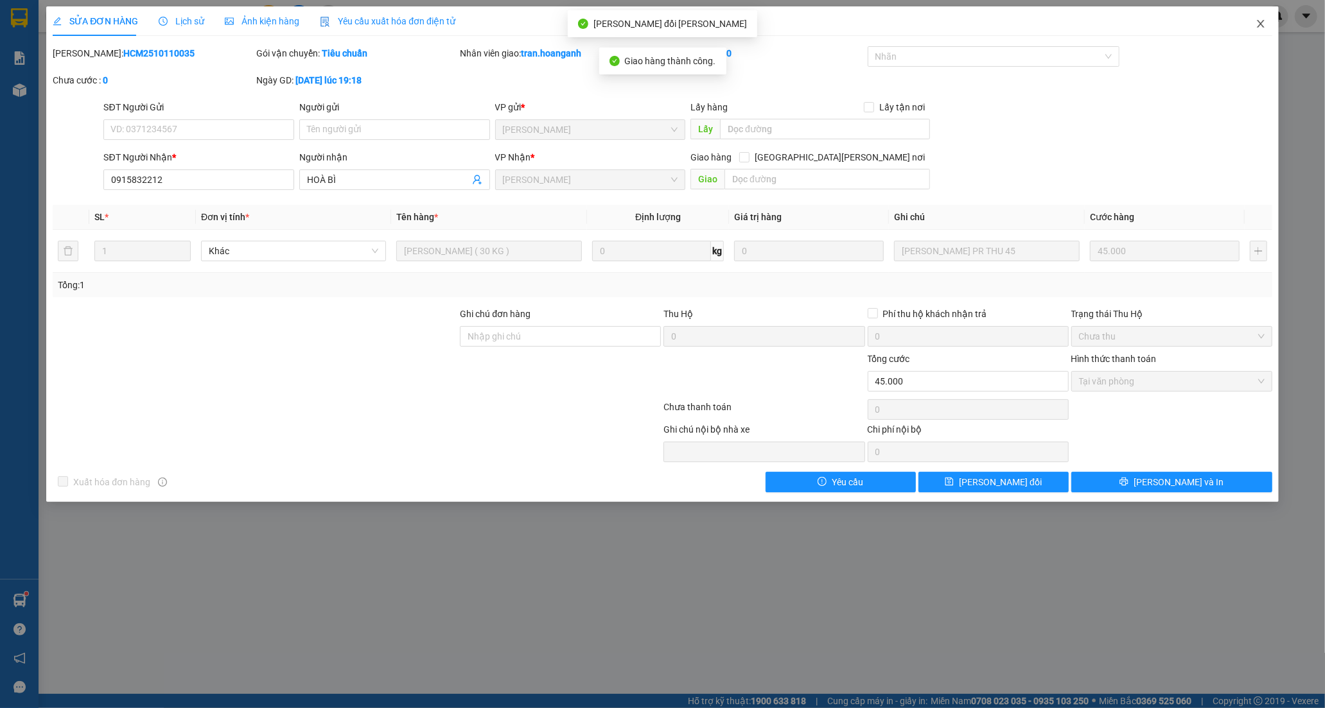
drag, startPoint x: 1262, startPoint y: 23, endPoint x: 1197, endPoint y: 3, distance: 68.1
click at [1262, 22] on icon "close" at bounding box center [1260, 24] width 7 height 8
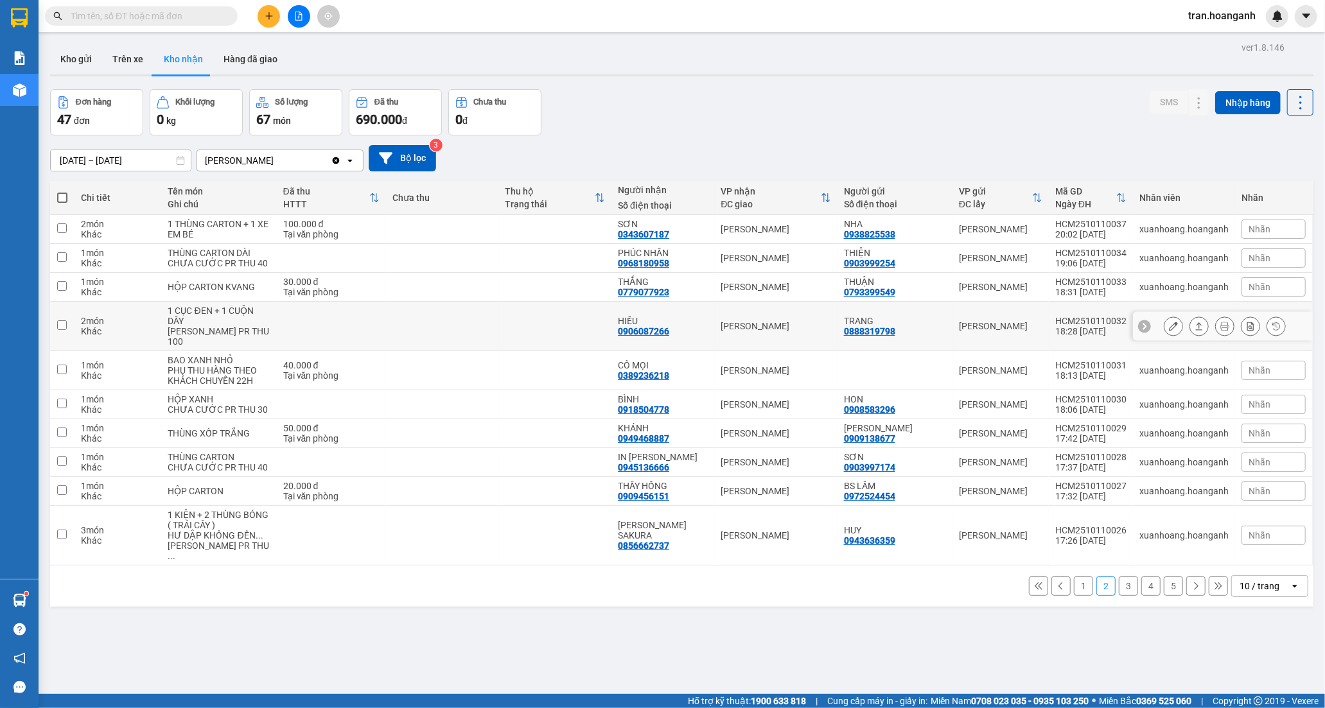
click at [705, 330] on td "[PERSON_NAME] 0906087266" at bounding box center [662, 326] width 103 height 49
checkbox input "true"
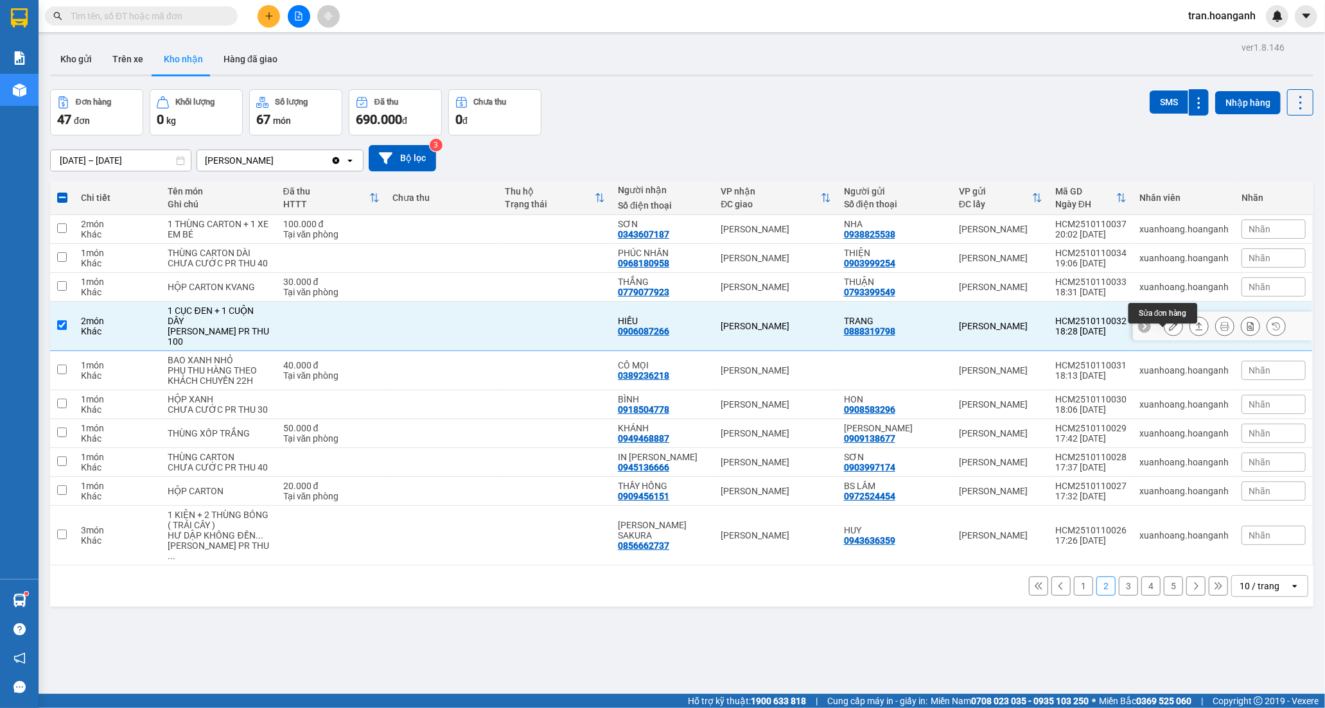
click at [1169, 331] on icon at bounding box center [1173, 326] width 9 height 9
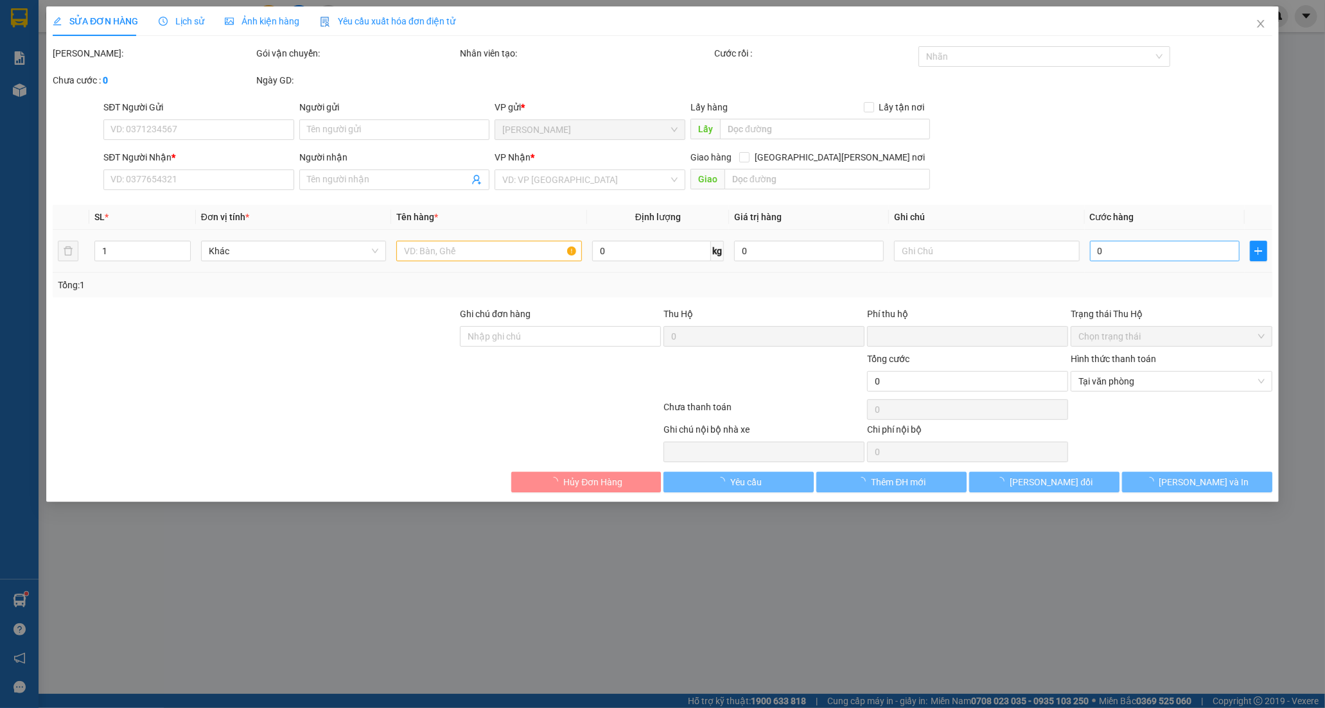
type input "0888319798"
type input "TRANG"
type input "0906087266"
type input "HIẾU"
type input "0"
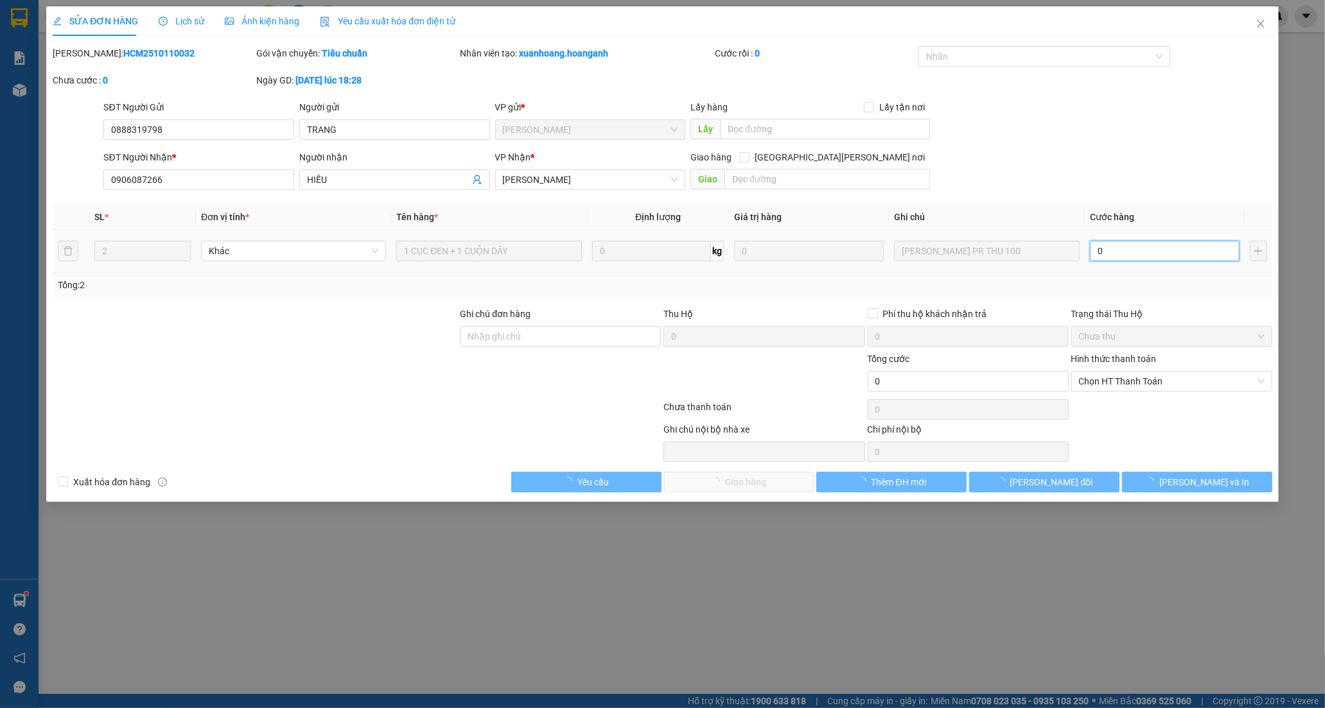
click at [1151, 252] on input "0" at bounding box center [1165, 251] width 150 height 21
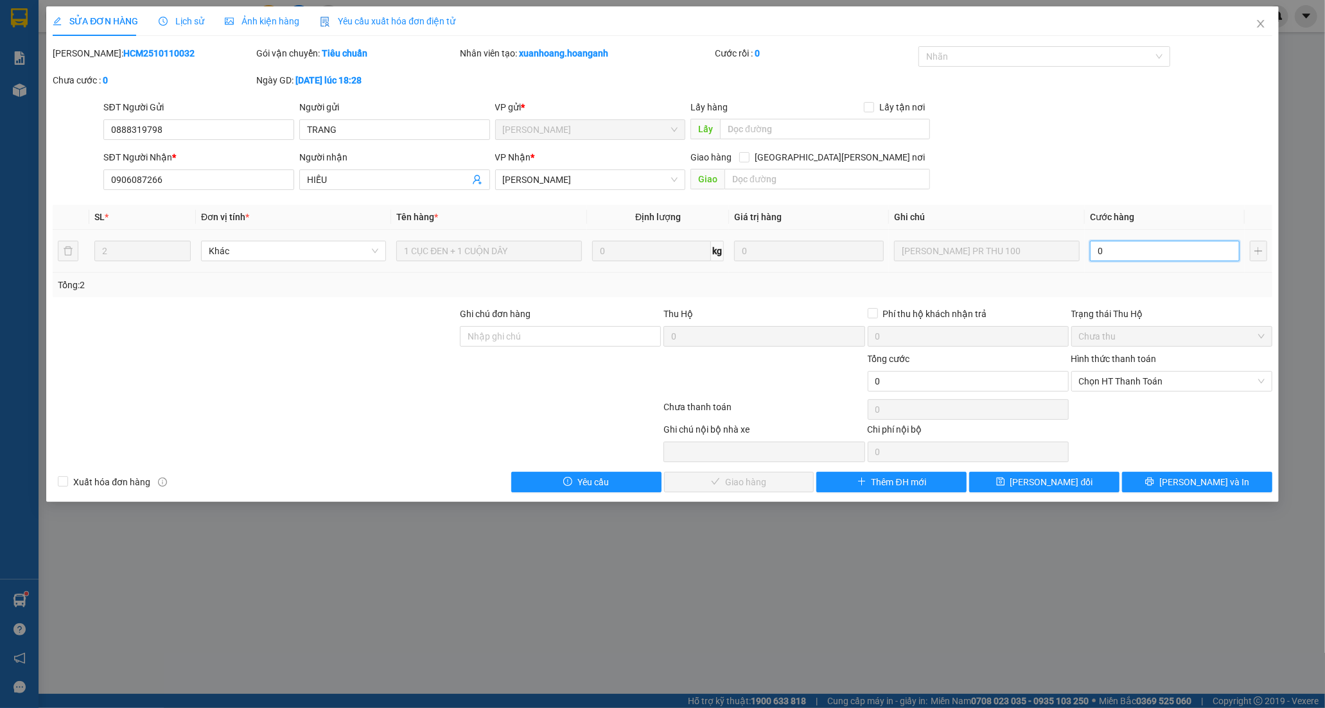
type input "1"
type input "10"
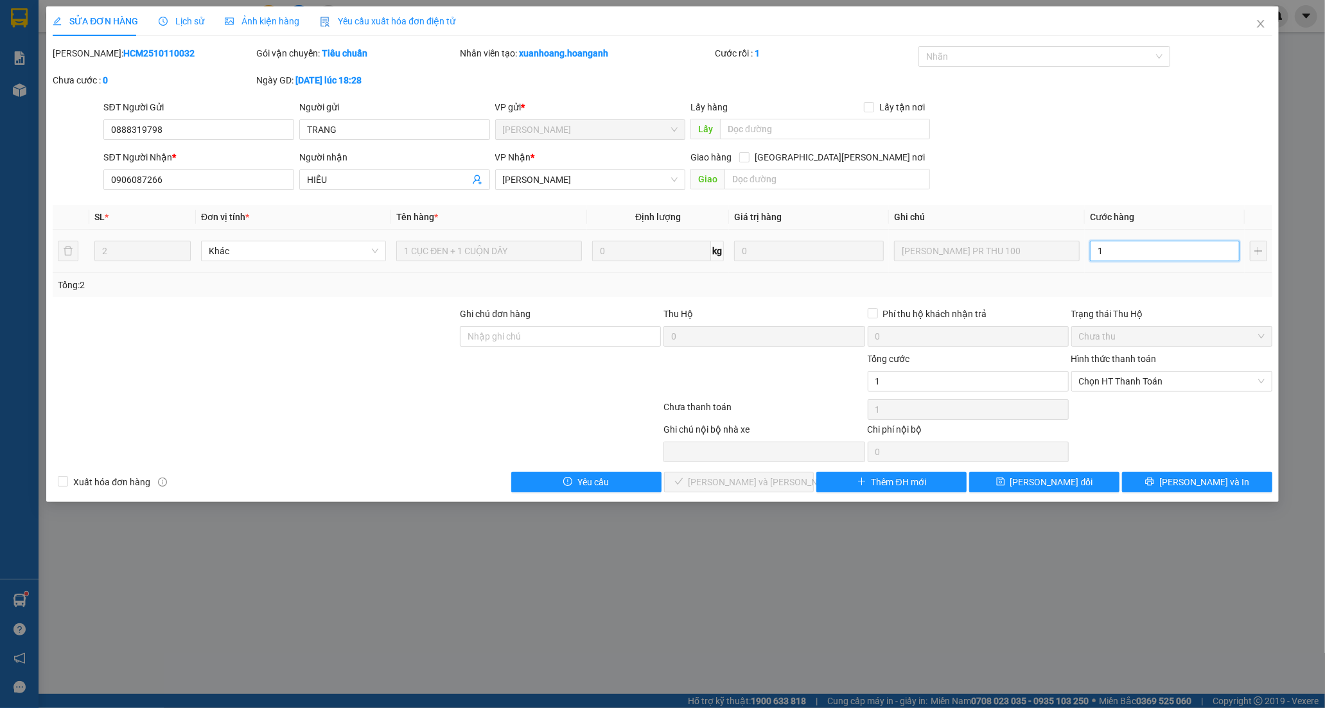
type input "10"
type input "100"
click at [1119, 381] on span "Chọn HT Thanh Toán" at bounding box center [1172, 381] width 186 height 19
type input "100"
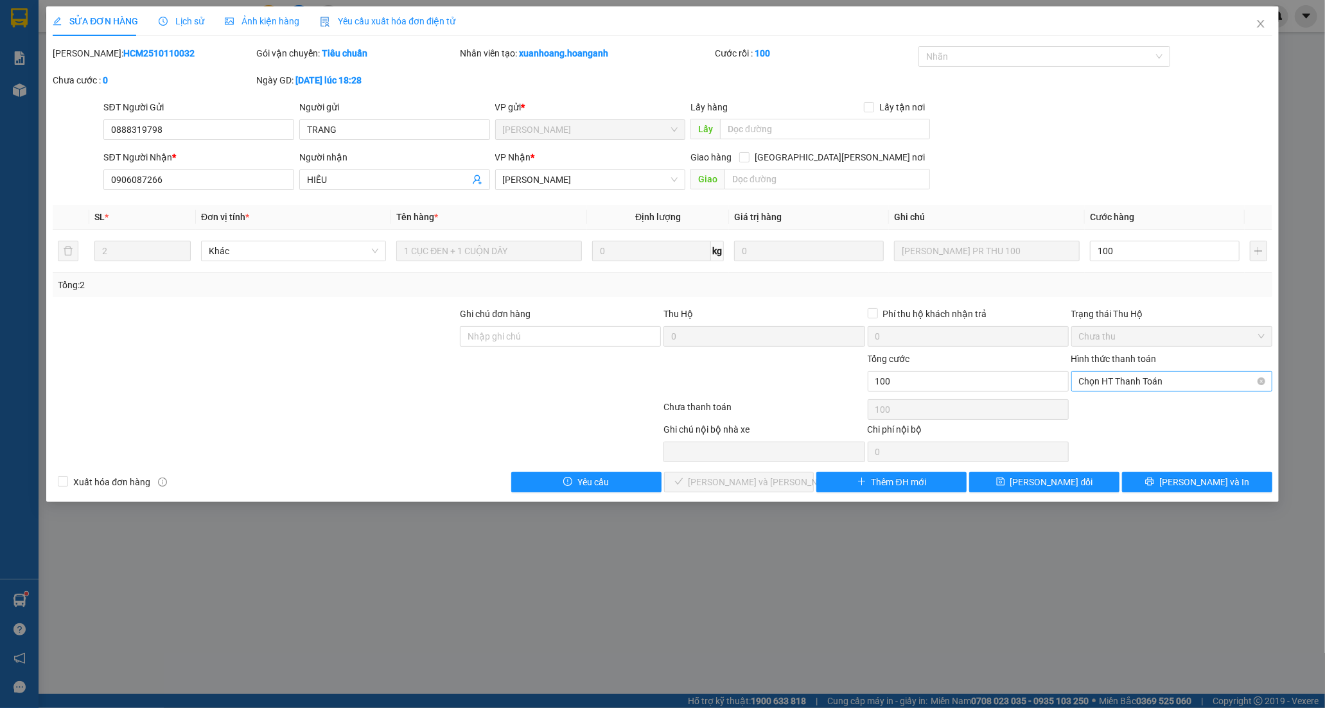
type input "100.000"
click at [1112, 407] on div "Tại văn phòng" at bounding box center [1172, 407] width 186 height 14
type input "0"
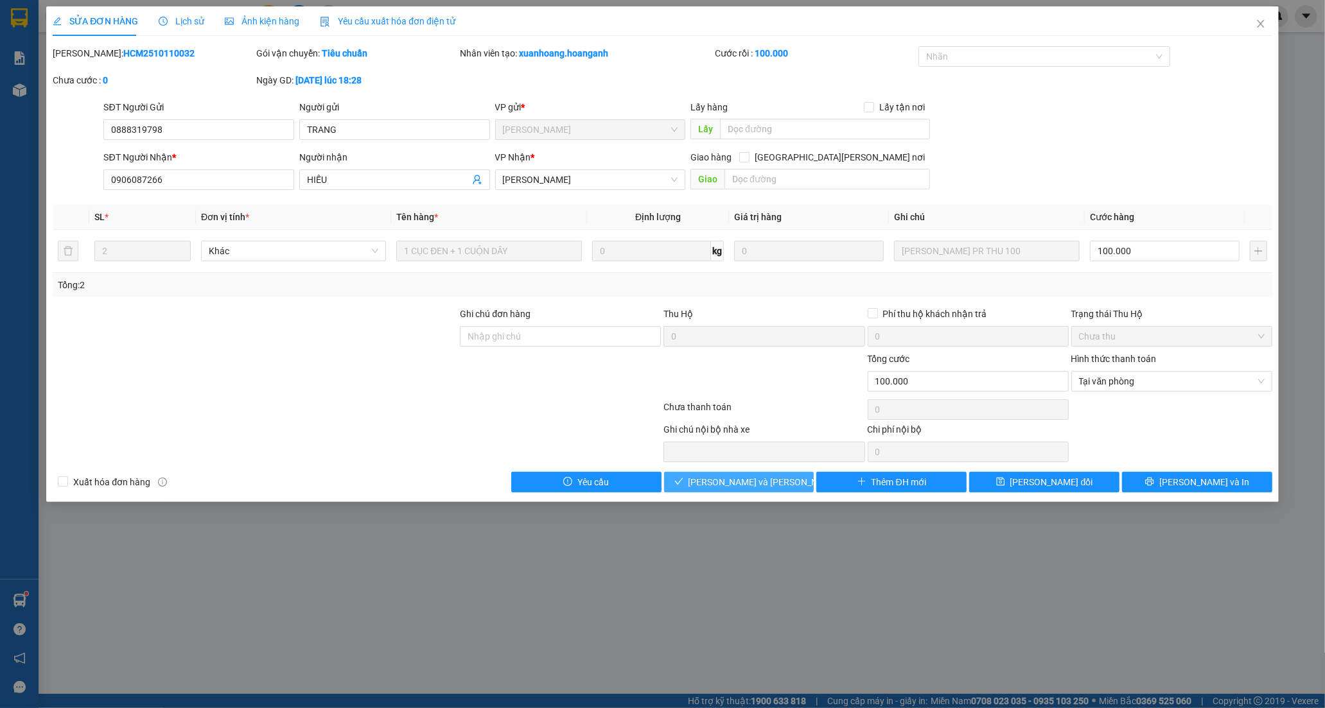
click at [733, 480] on span "[PERSON_NAME] và [PERSON_NAME] hàng" at bounding box center [775, 482] width 173 height 14
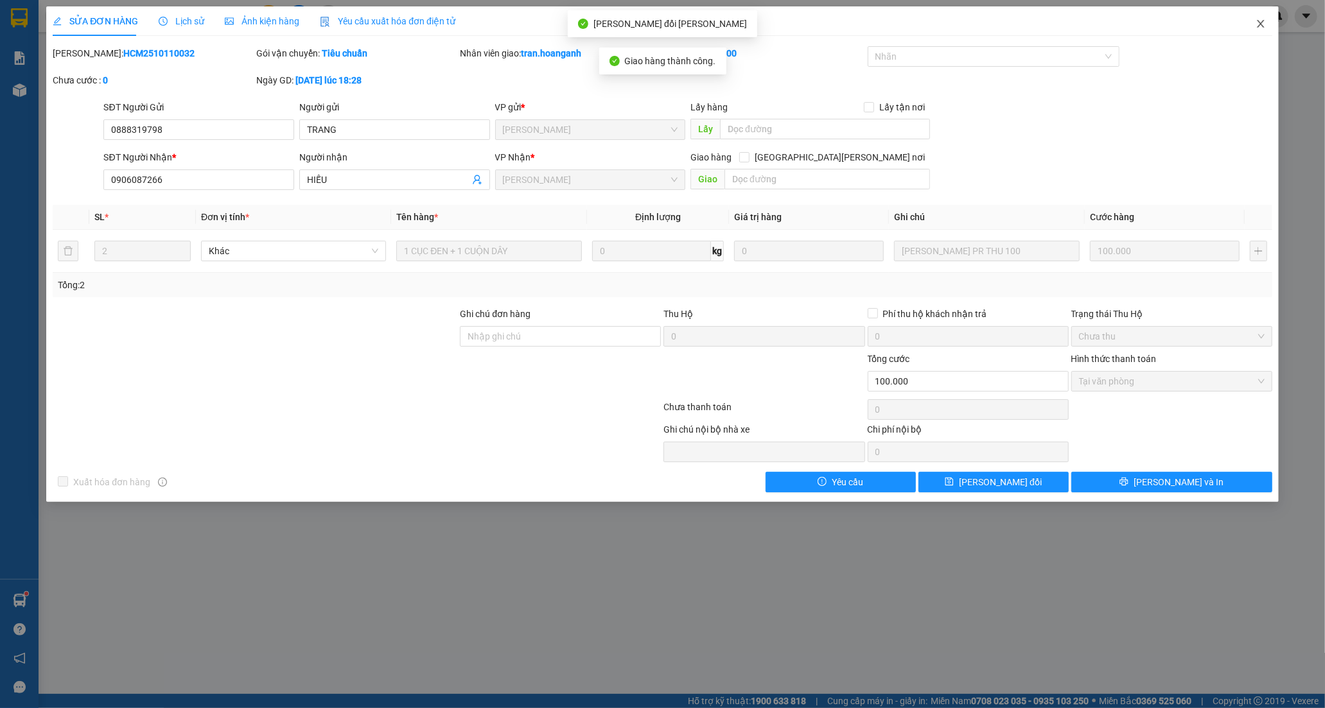
click at [1256, 28] on icon "close" at bounding box center [1261, 24] width 10 height 10
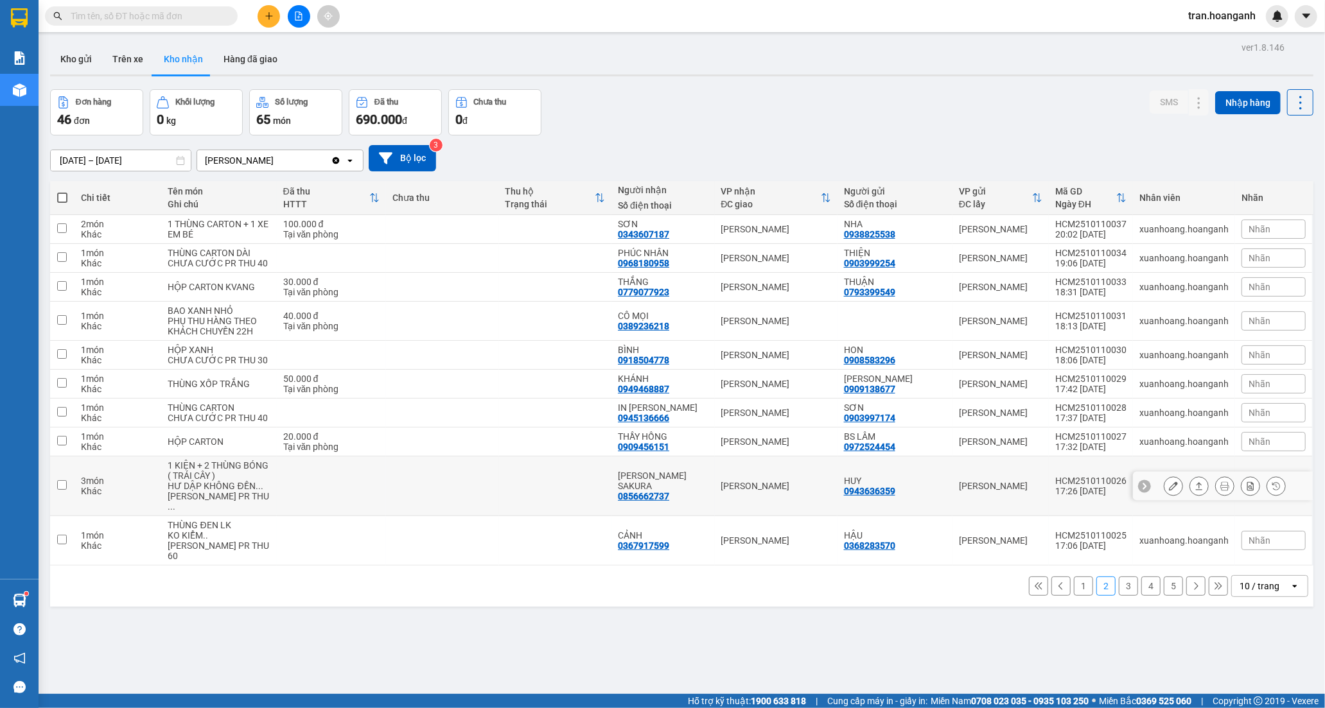
click at [688, 491] on div "[PERSON_NAME] SAKURA" at bounding box center [663, 481] width 90 height 21
checkbox input "true"
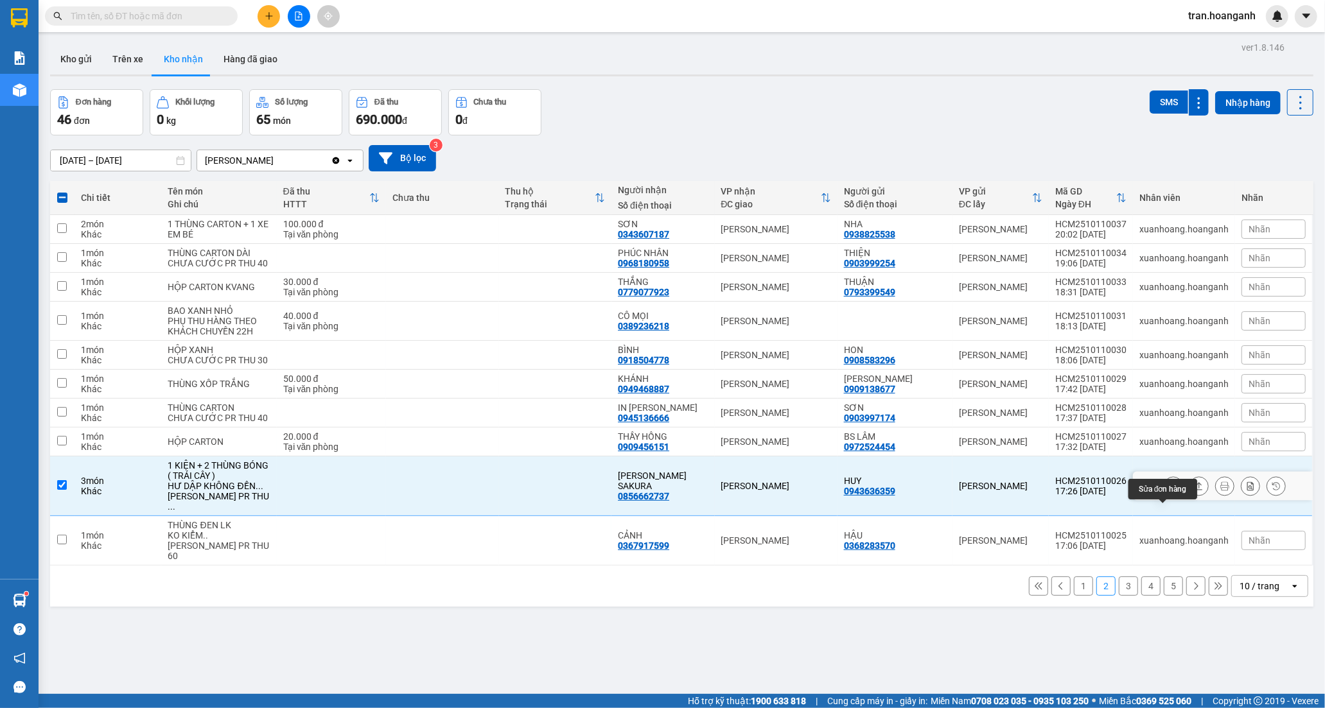
click at [1169, 491] on icon at bounding box center [1173, 486] width 9 height 9
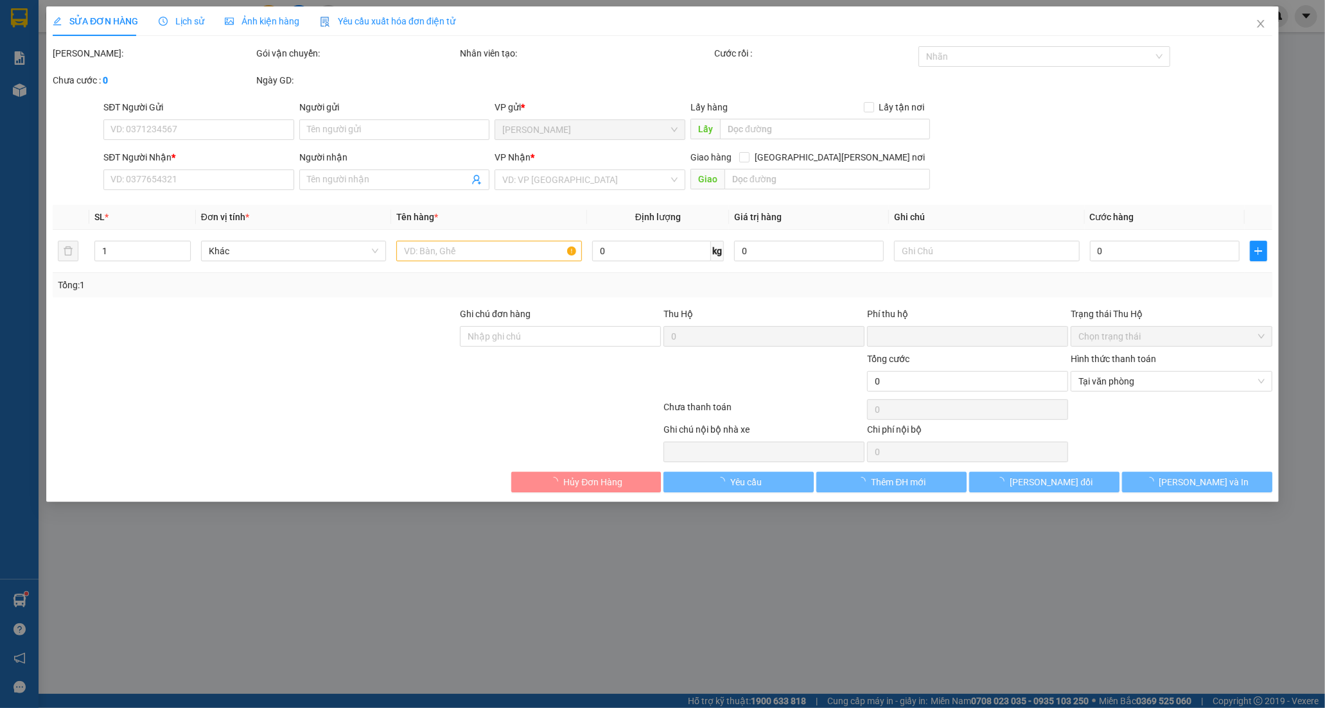
type input "0943636359"
type input "HUY"
type input "0856662737"
type input "[PERSON_NAME] SAKURA"
type input "0"
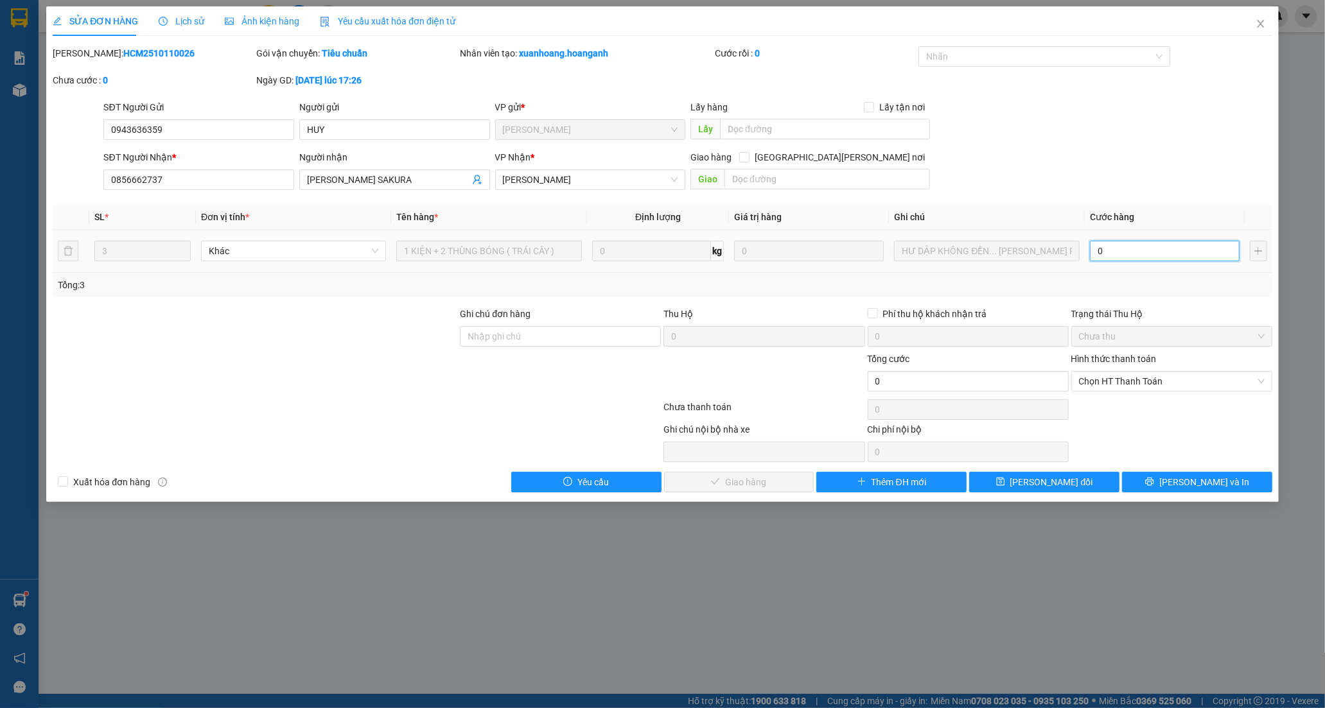
click at [1138, 249] on input "0" at bounding box center [1165, 251] width 150 height 21
type input "1"
type input "15"
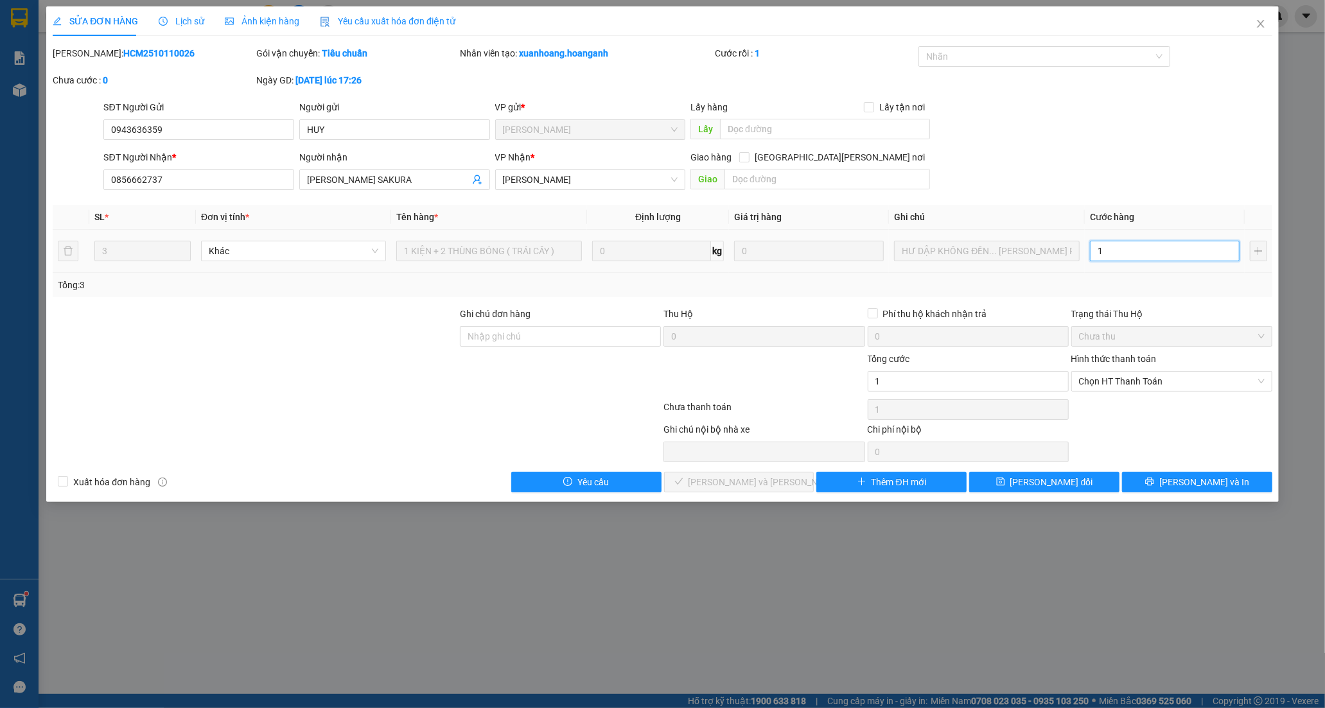
type input "15"
type input "150"
drag, startPoint x: 1112, startPoint y: 382, endPoint x: 1107, endPoint y: 391, distance: 10.4
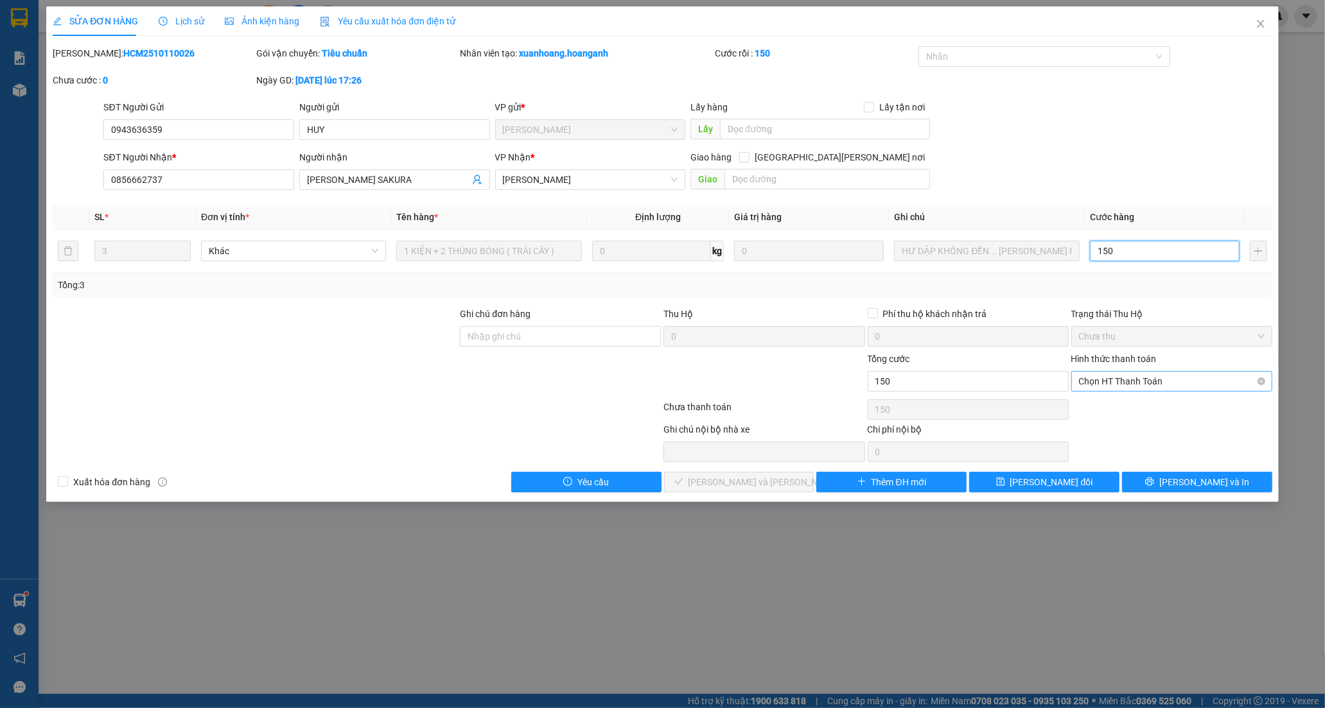
click at [1111, 382] on span "Chọn HT Thanh Toán" at bounding box center [1172, 381] width 186 height 19
type input "150"
type input "150.000"
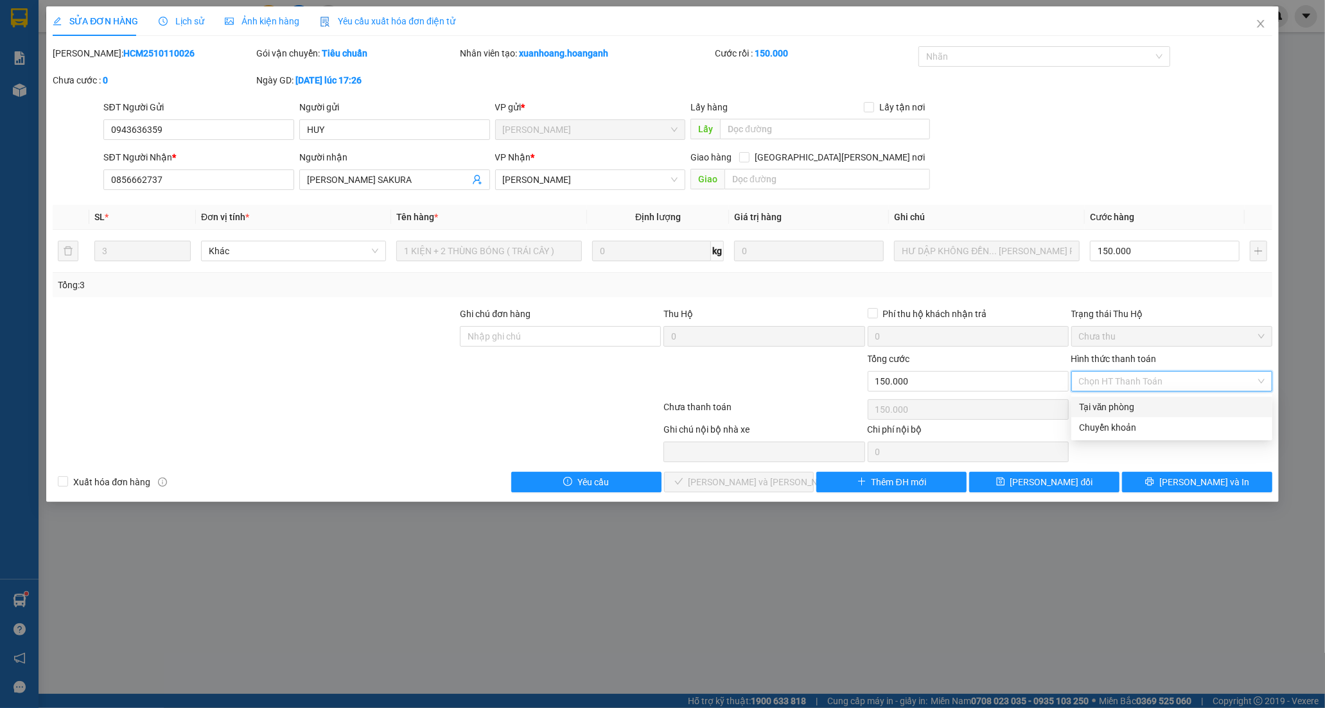
click at [1106, 401] on div "Tại văn phòng" at bounding box center [1172, 407] width 186 height 14
type input "0"
click at [777, 482] on span "[PERSON_NAME] và [PERSON_NAME] hàng" at bounding box center [775, 482] width 173 height 14
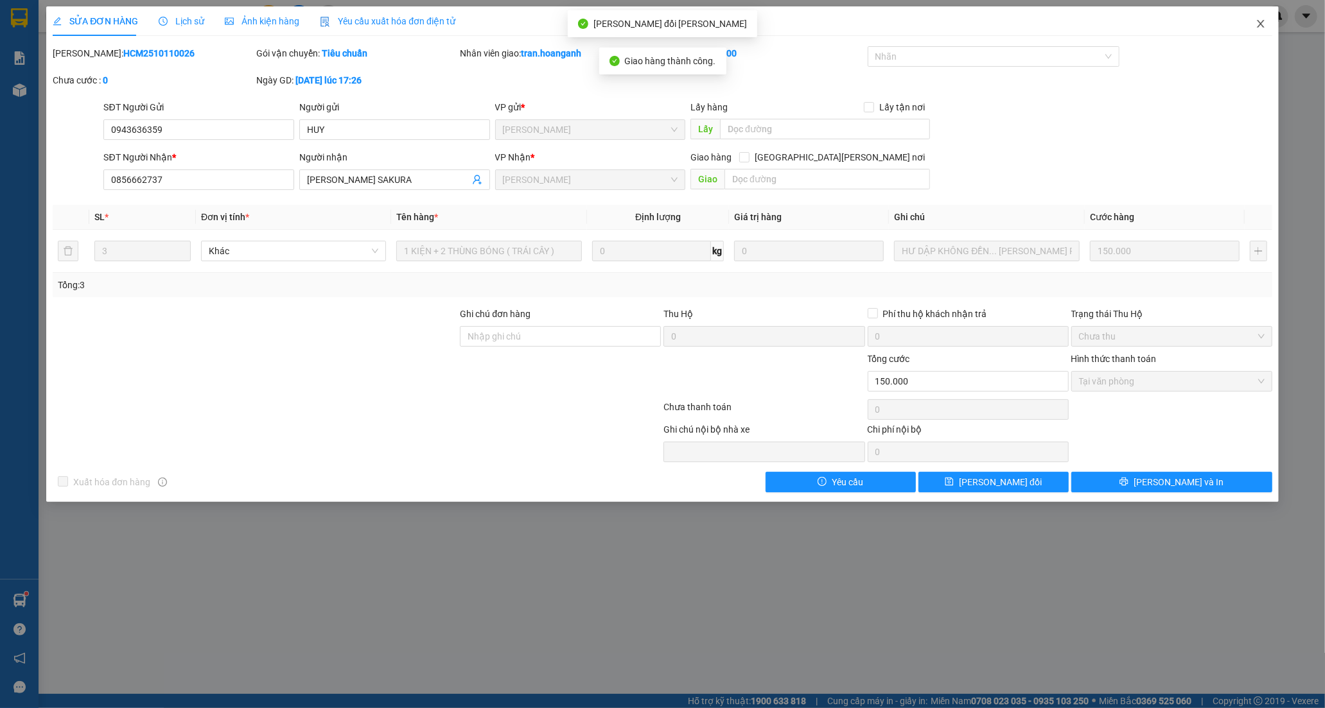
click at [1261, 22] on icon "close" at bounding box center [1261, 24] width 10 height 10
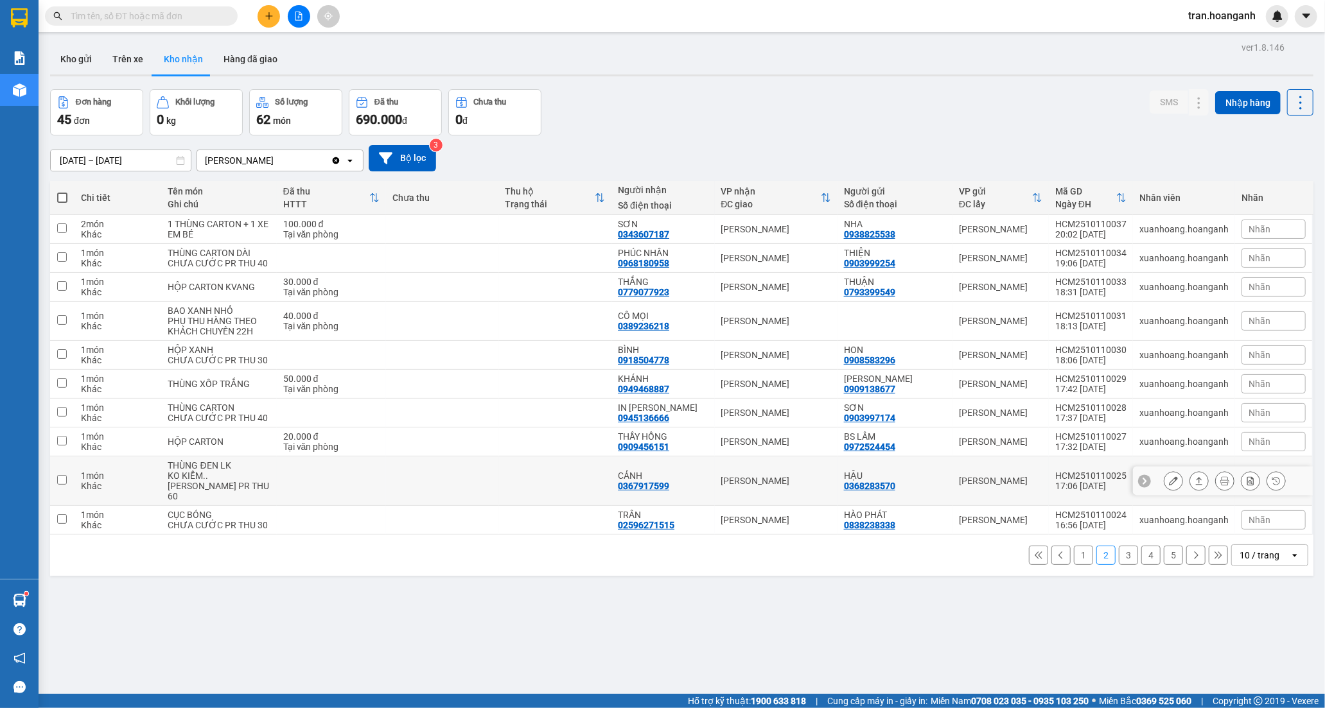
click at [692, 491] on div "[PERSON_NAME] 0367917599" at bounding box center [663, 481] width 90 height 21
checkbox input "true"
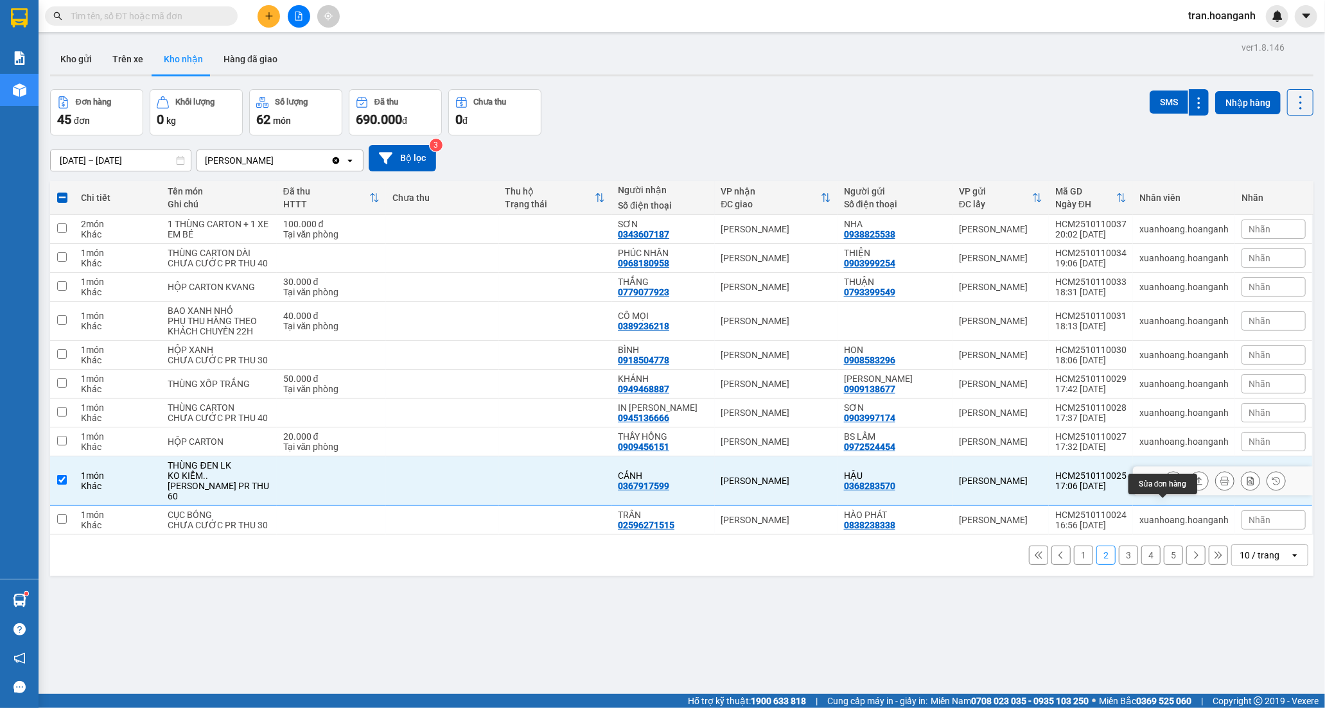
click at [1169, 486] on icon at bounding box center [1173, 481] width 9 height 9
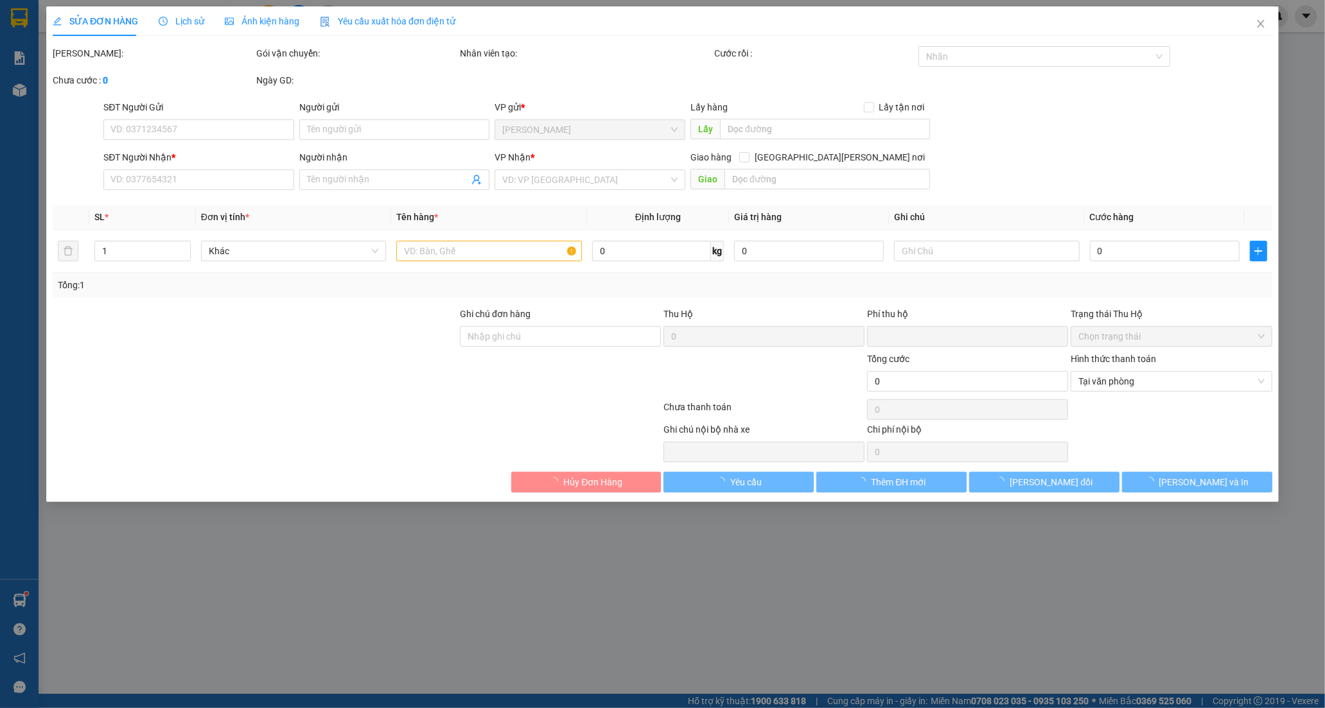
type input "0368283570"
type input "HẬU"
type input "0367917599"
type input "CẢNH"
type input "0"
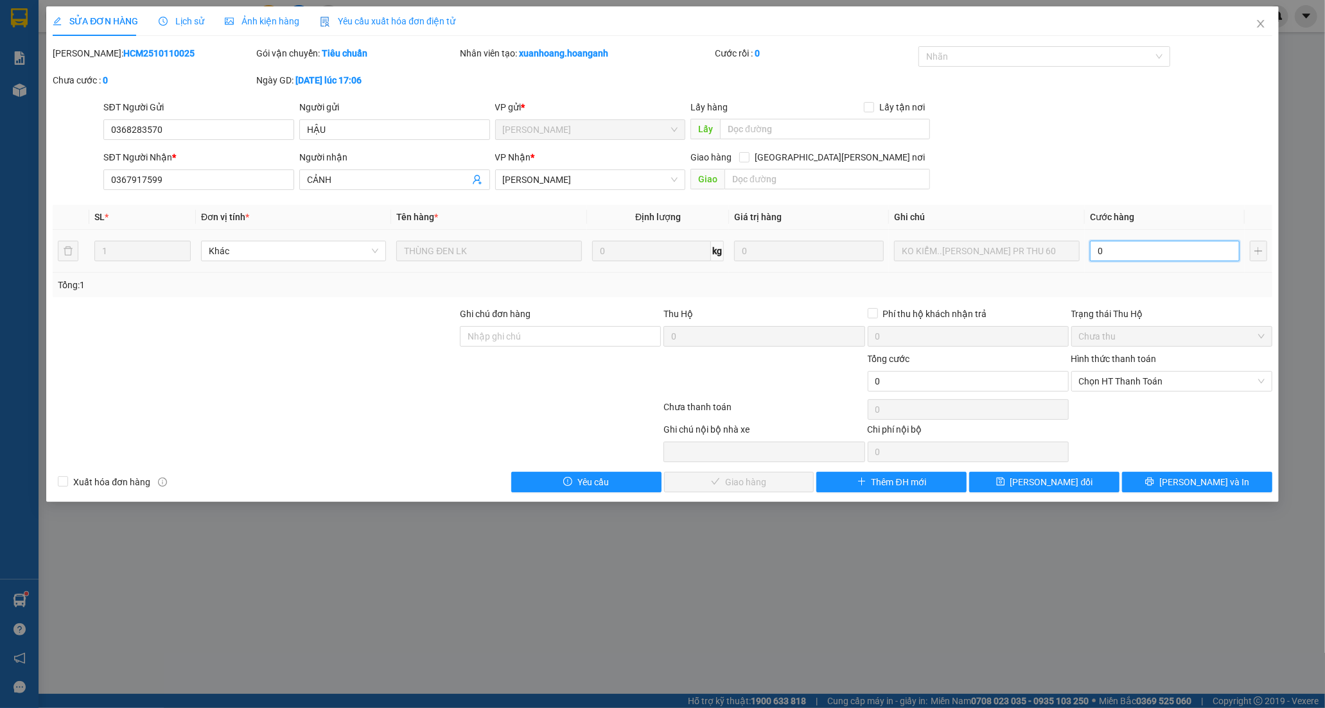
click at [1118, 245] on input "0" at bounding box center [1165, 251] width 150 height 21
type input "6"
type input "60"
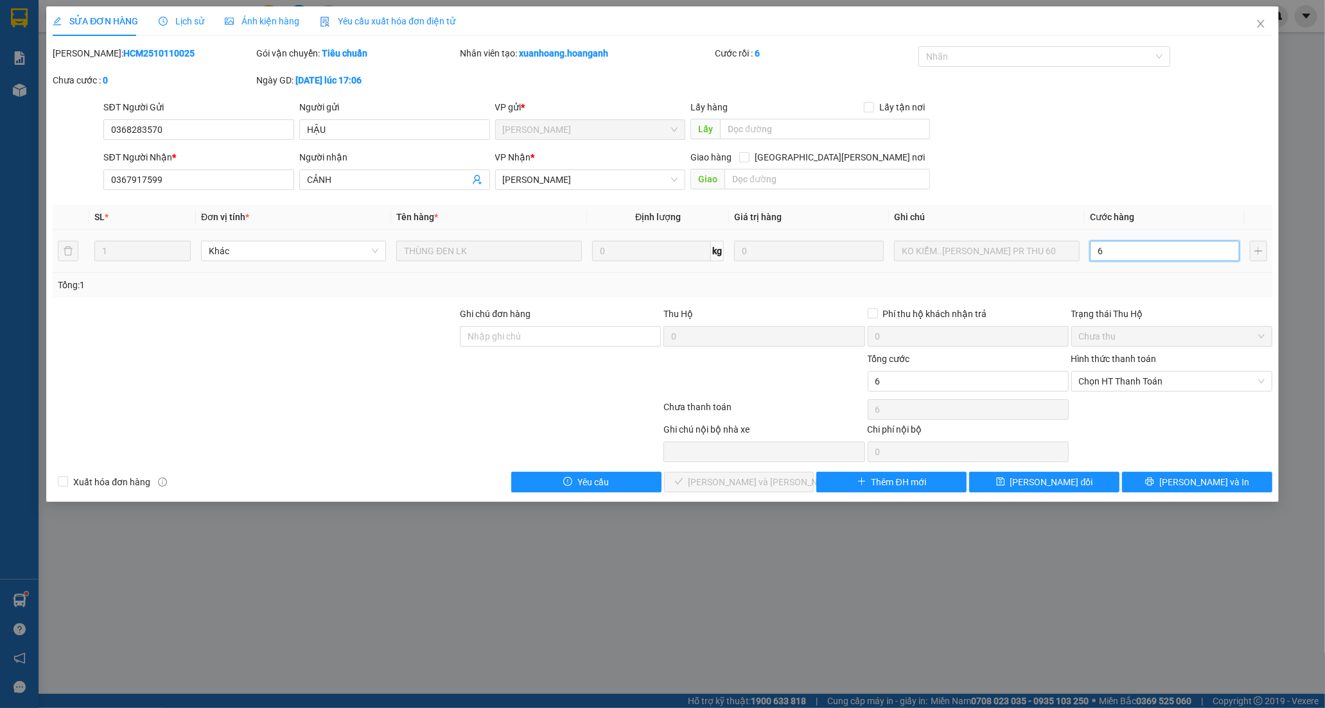
type input "60"
click at [1120, 381] on span "Chọn HT Thanh Toán" at bounding box center [1172, 381] width 186 height 19
type input "60"
type input "60.000"
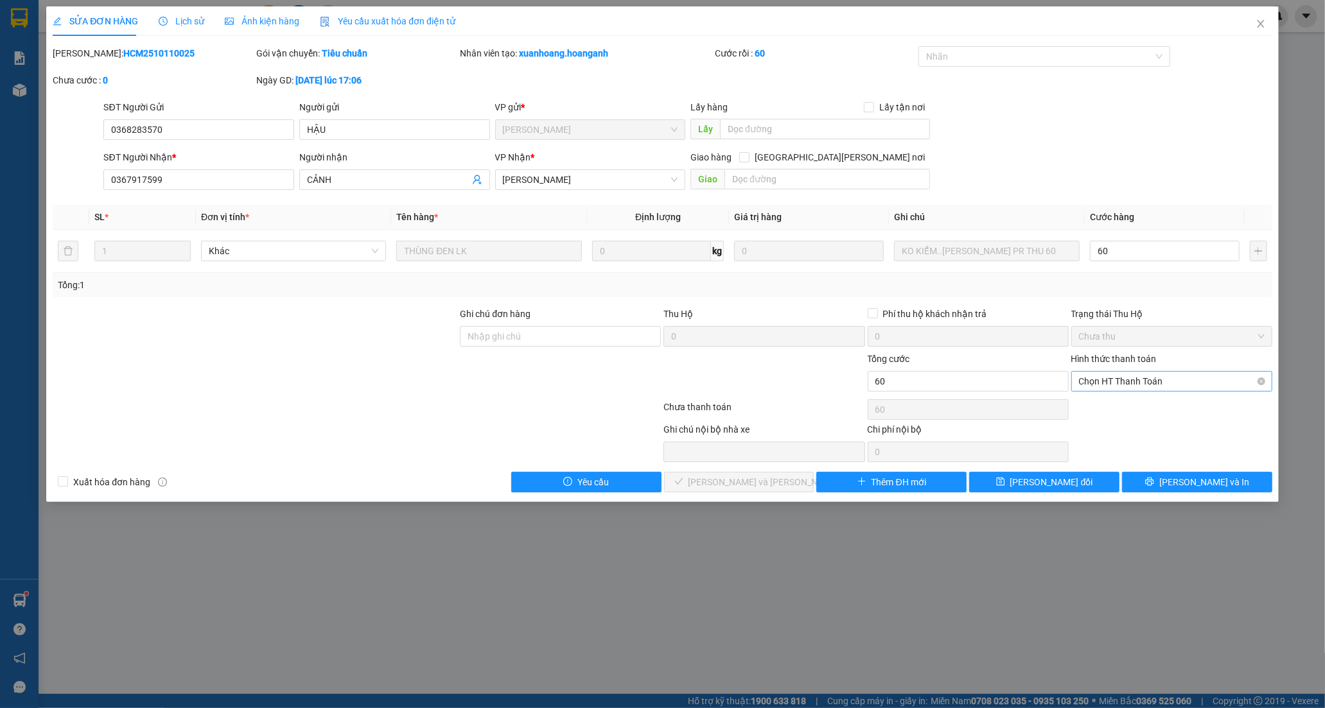
type input "60.000"
click at [1114, 402] on div "Tại văn phòng" at bounding box center [1172, 407] width 186 height 14
type input "0"
click at [777, 480] on span "[PERSON_NAME] và [PERSON_NAME] hàng" at bounding box center [775, 482] width 173 height 14
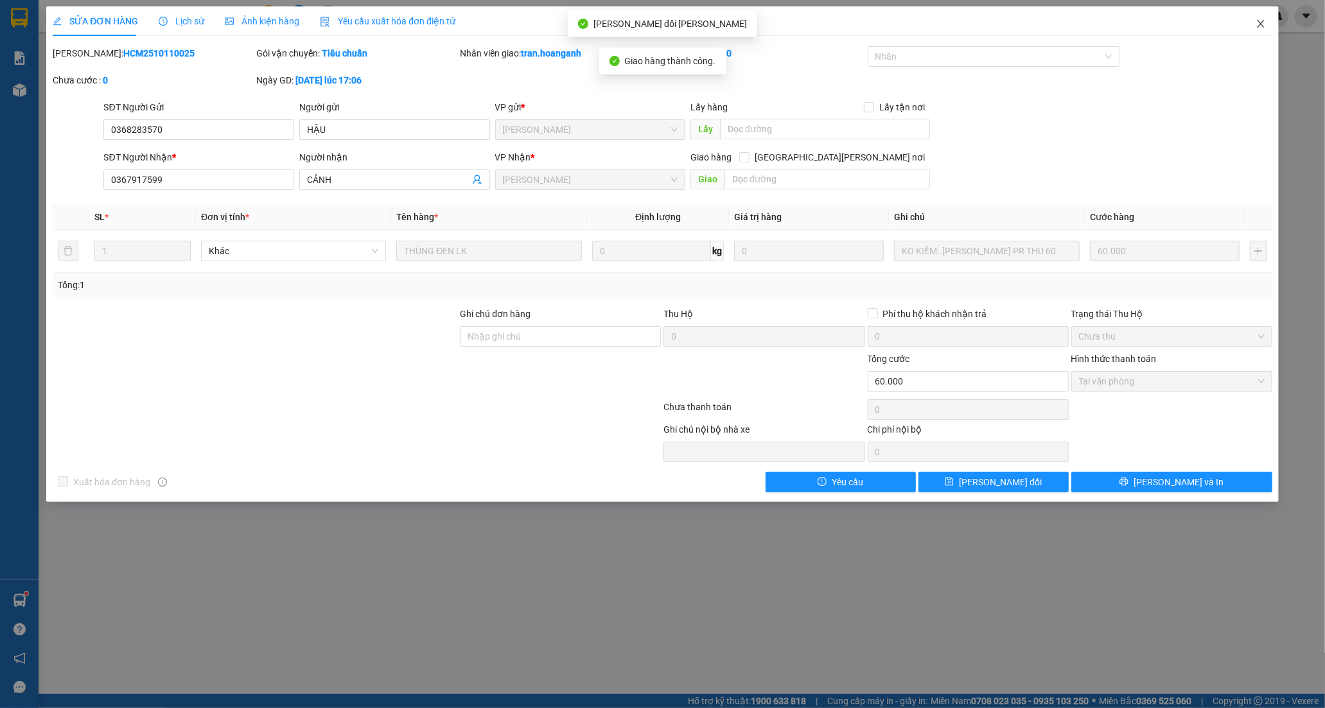
click at [1256, 28] on icon "close" at bounding box center [1261, 24] width 10 height 10
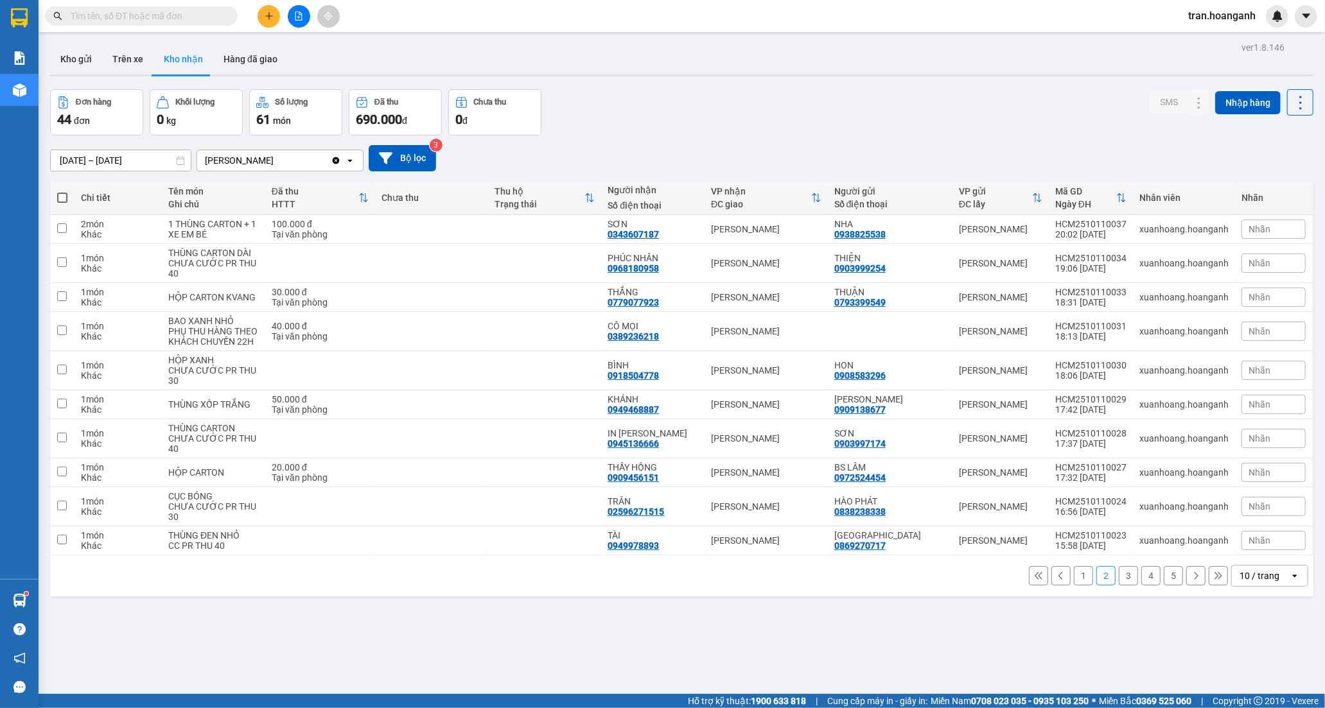
click at [1119, 581] on button "3" at bounding box center [1128, 576] width 19 height 19
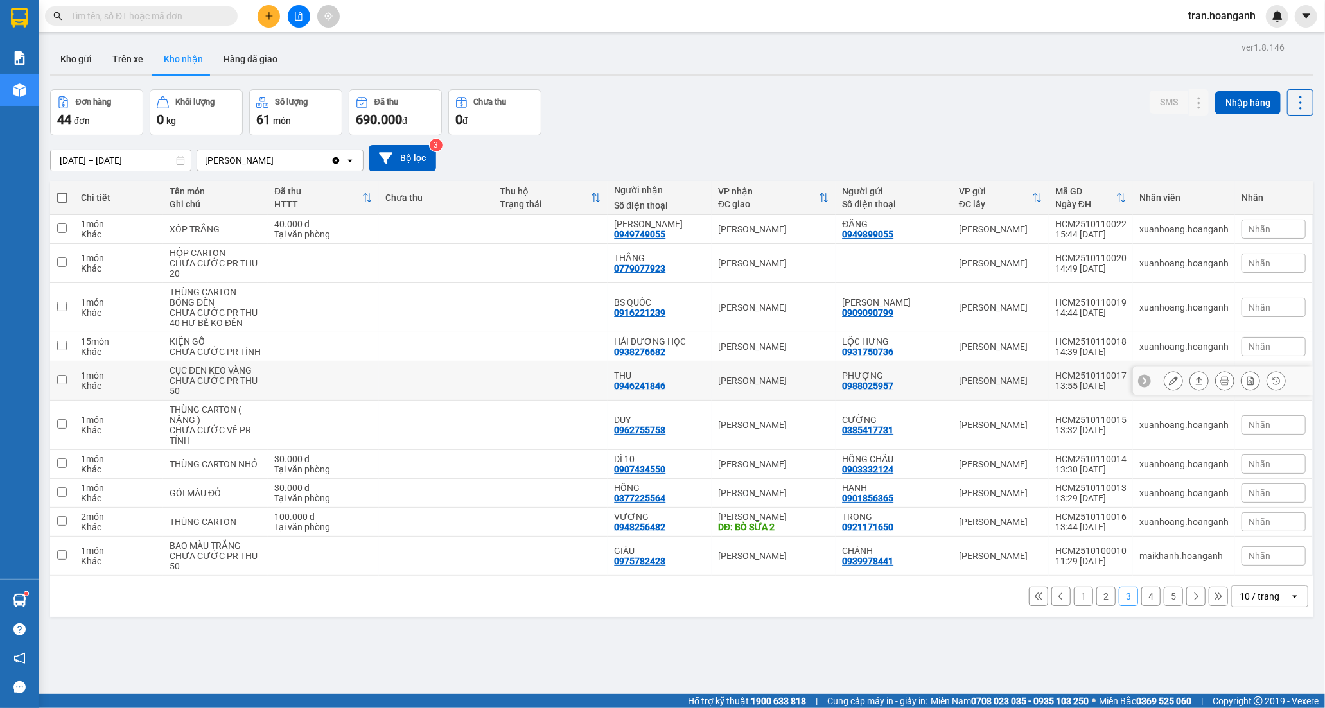
click at [673, 384] on div "THU 0946241846" at bounding box center [659, 381] width 91 height 21
checkbox input "true"
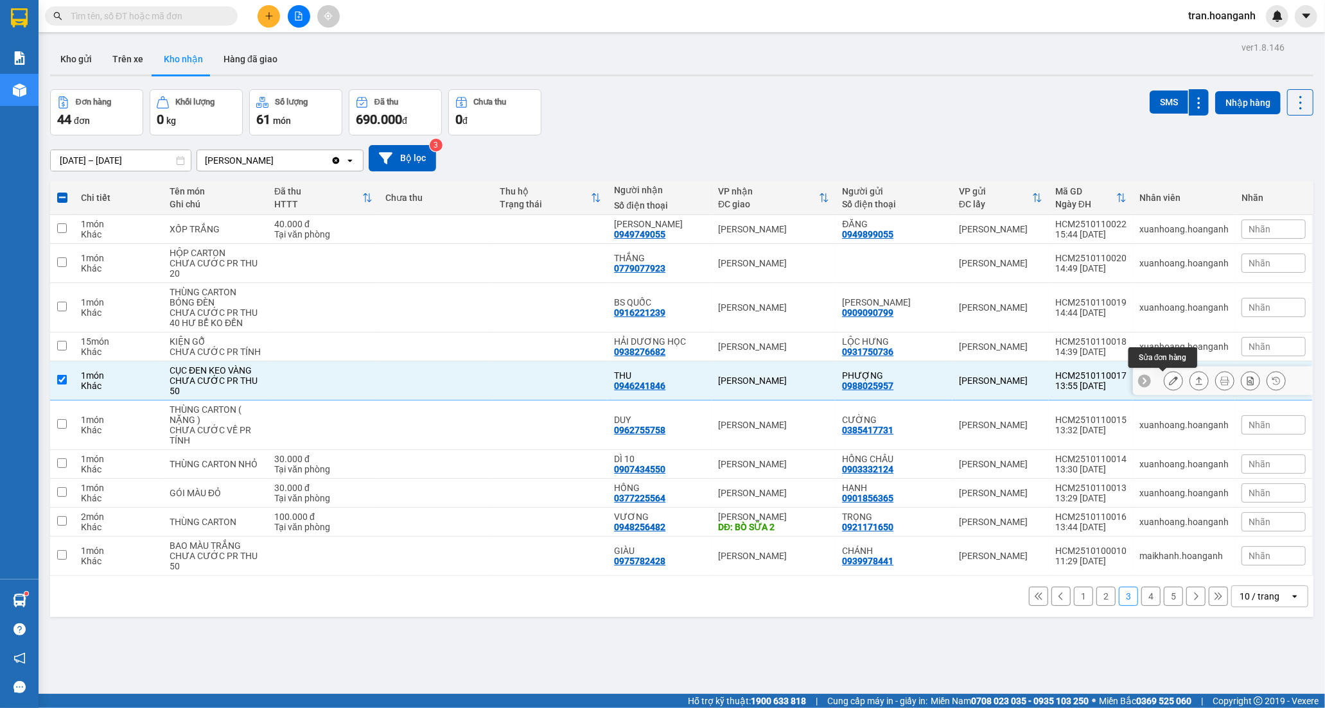
click at [1169, 379] on icon at bounding box center [1173, 380] width 9 height 9
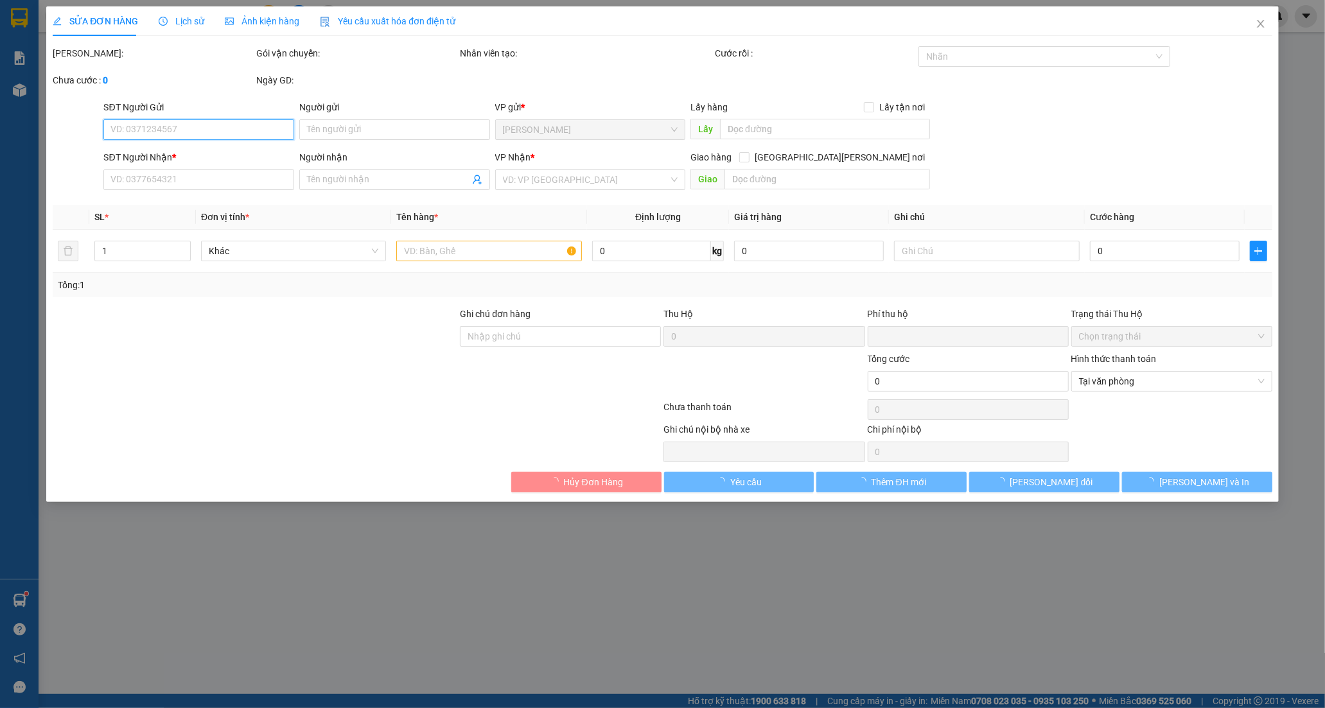
type input "0988025957"
type input "PHƯỢNG"
type input "0946241846"
type input "THU"
type input "0"
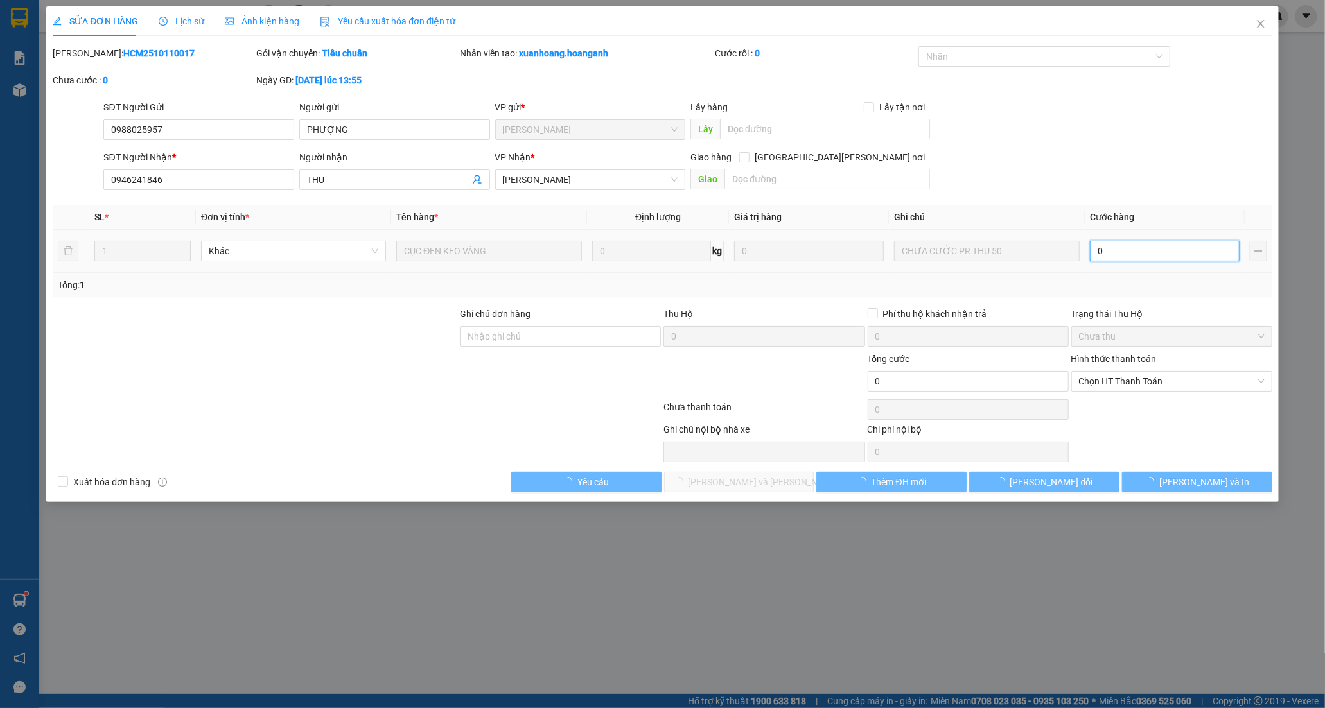
click at [1144, 247] on input "0" at bounding box center [1165, 251] width 150 height 21
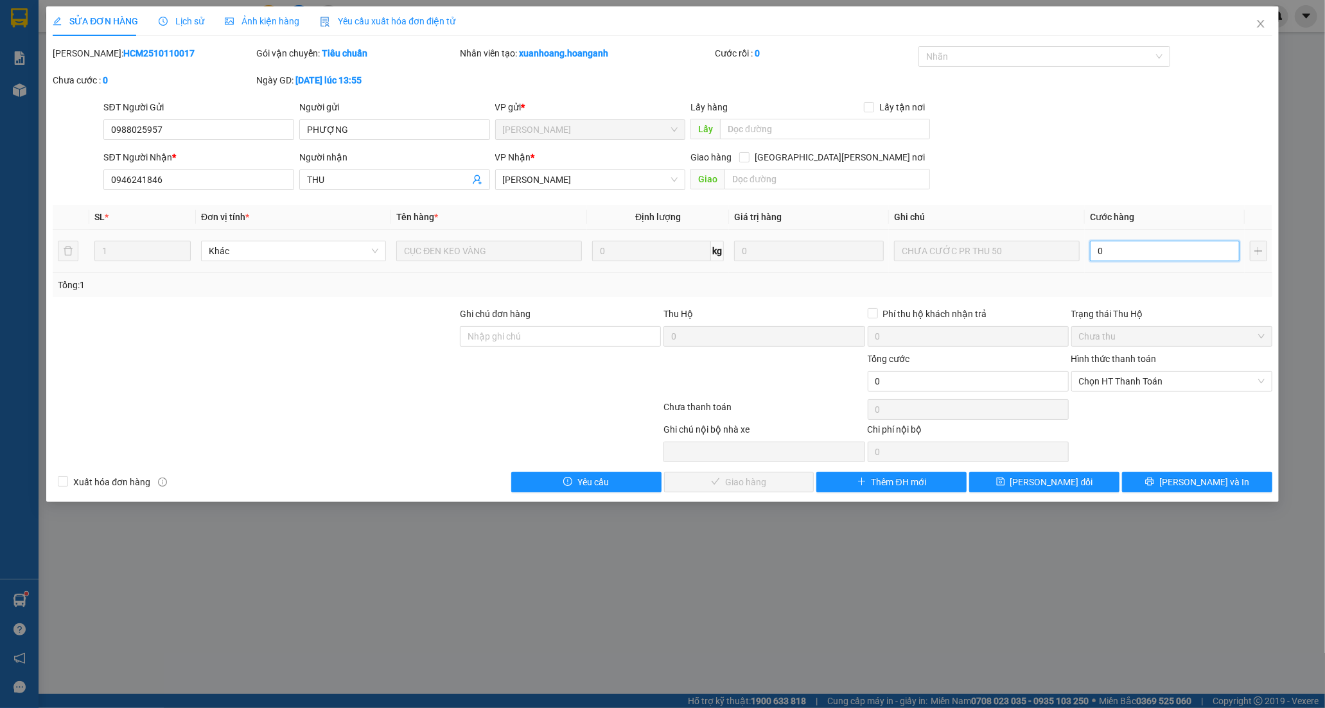
type input "5"
type input "50"
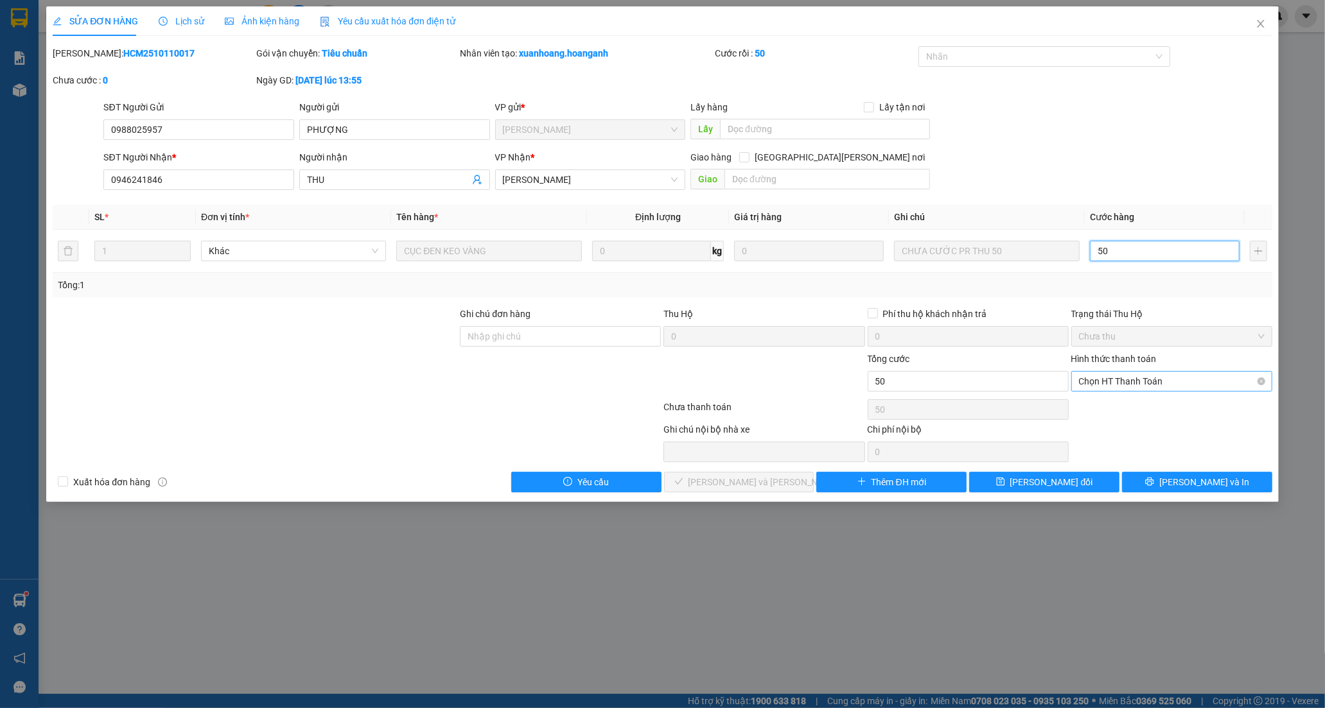
click at [1116, 381] on span "Chọn HT Thanh Toán" at bounding box center [1172, 381] width 186 height 19
type input "50"
type input "50.000"
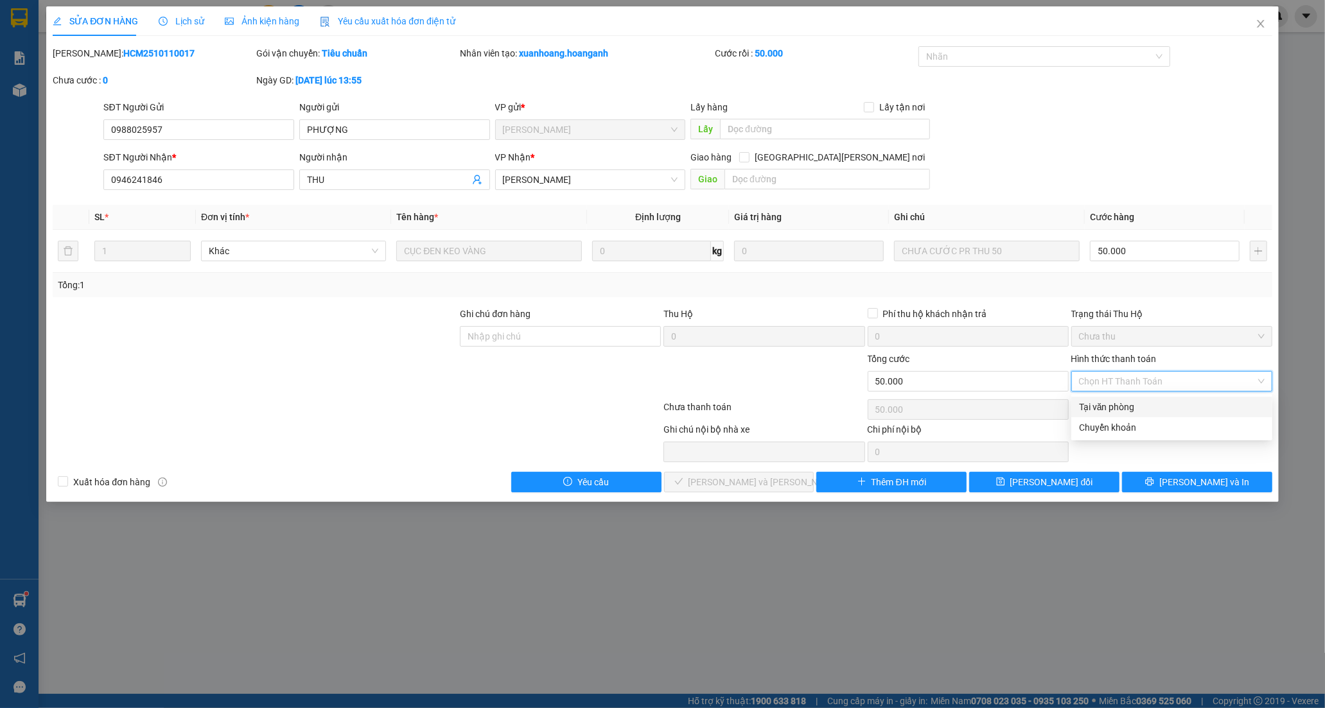
click at [1107, 401] on div "Tại văn phòng" at bounding box center [1172, 407] width 186 height 14
type input "0"
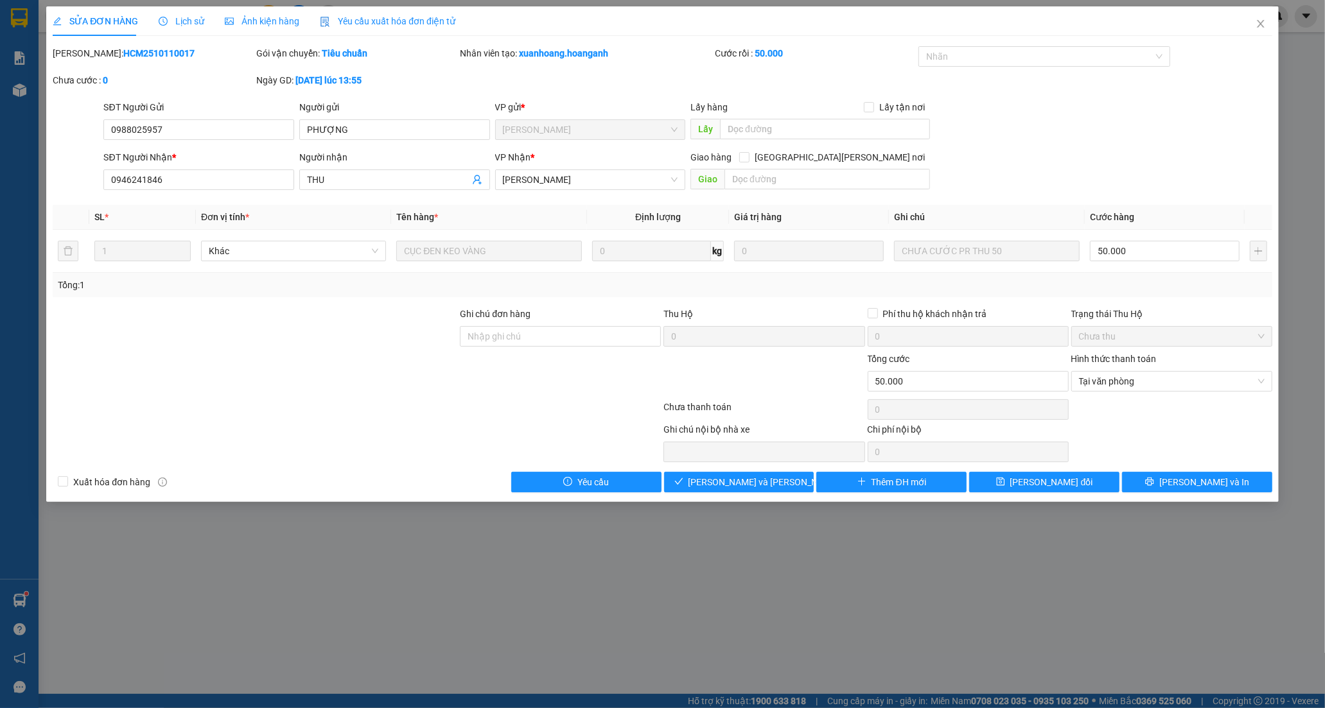
click at [778, 469] on div "Total Paid Fee 0 Total UnPaid Fee 0 Cash Collection Total Fee Mã ĐH: HCM2510110…" at bounding box center [663, 269] width 1220 height 446
click at [791, 478] on button "[PERSON_NAME] và [PERSON_NAME] hàng" at bounding box center [739, 482] width 150 height 21
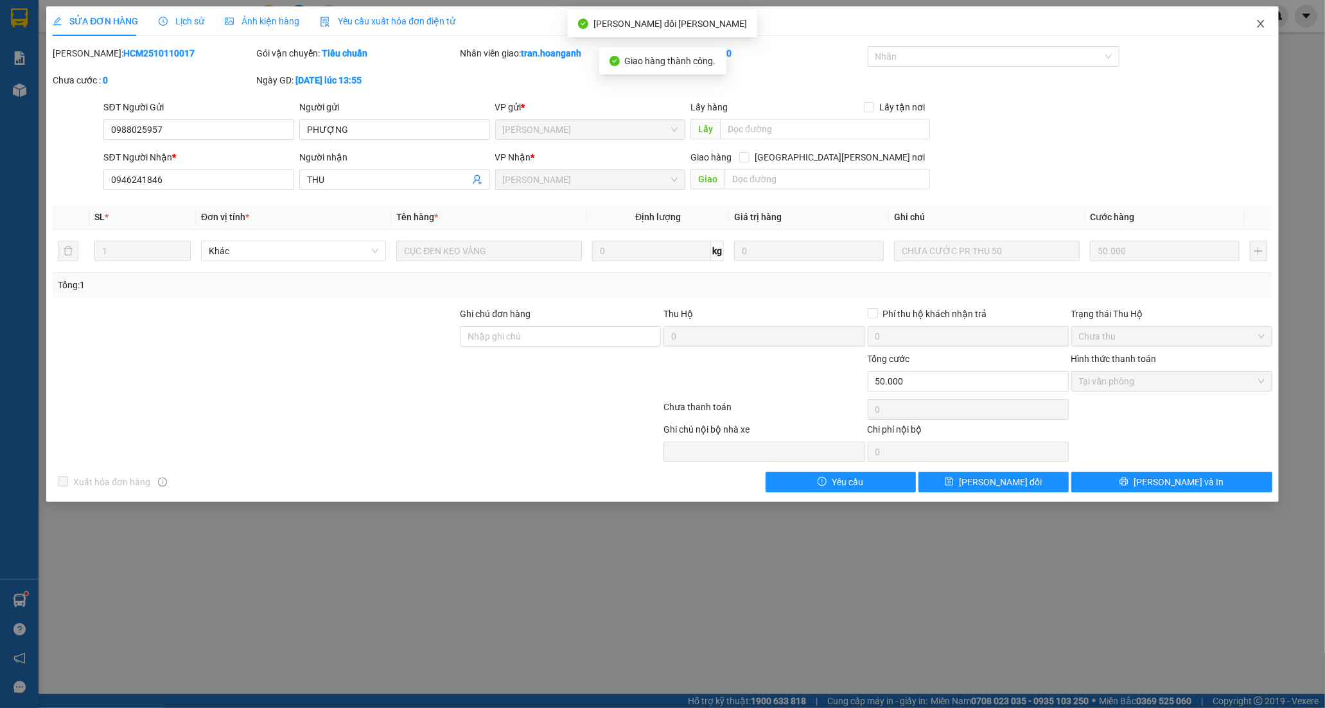
click at [1263, 24] on icon "close" at bounding box center [1261, 24] width 10 height 10
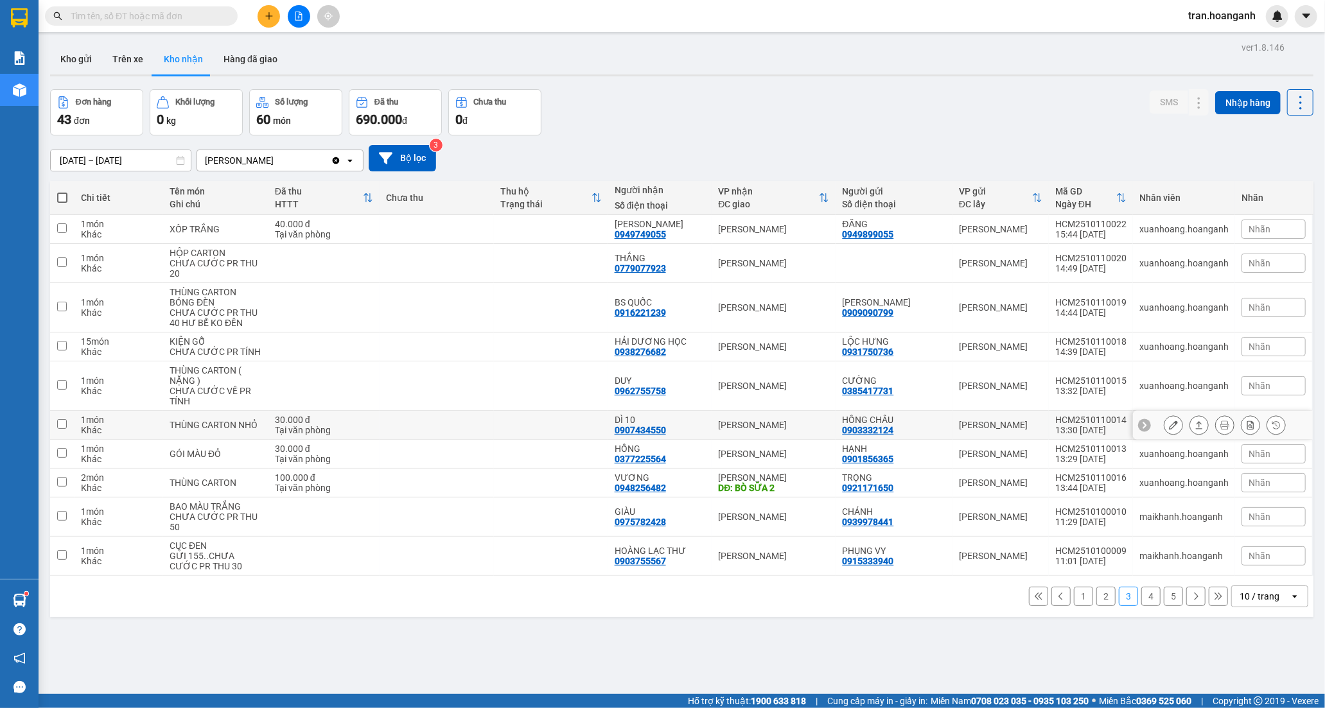
click at [703, 426] on div "DÌ 10 0907434550" at bounding box center [660, 425] width 91 height 21
checkbox input "true"
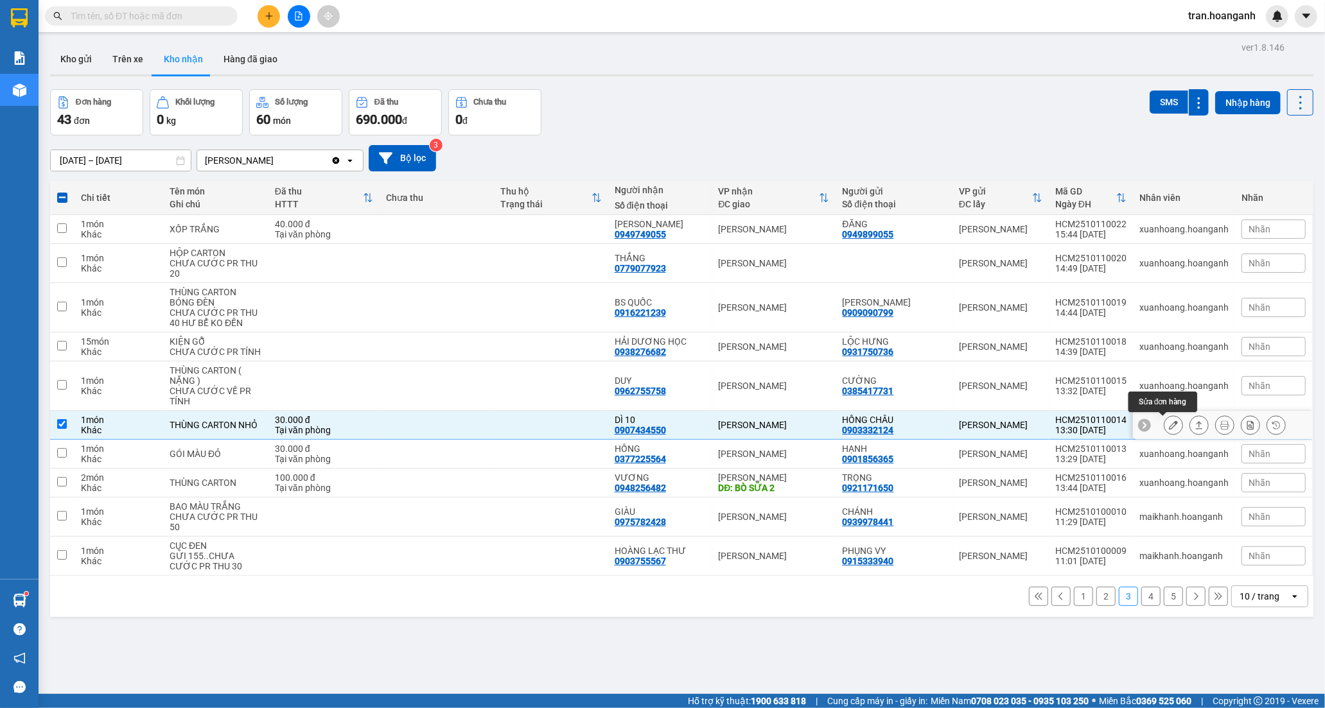
click at [1169, 426] on icon at bounding box center [1173, 425] width 9 height 9
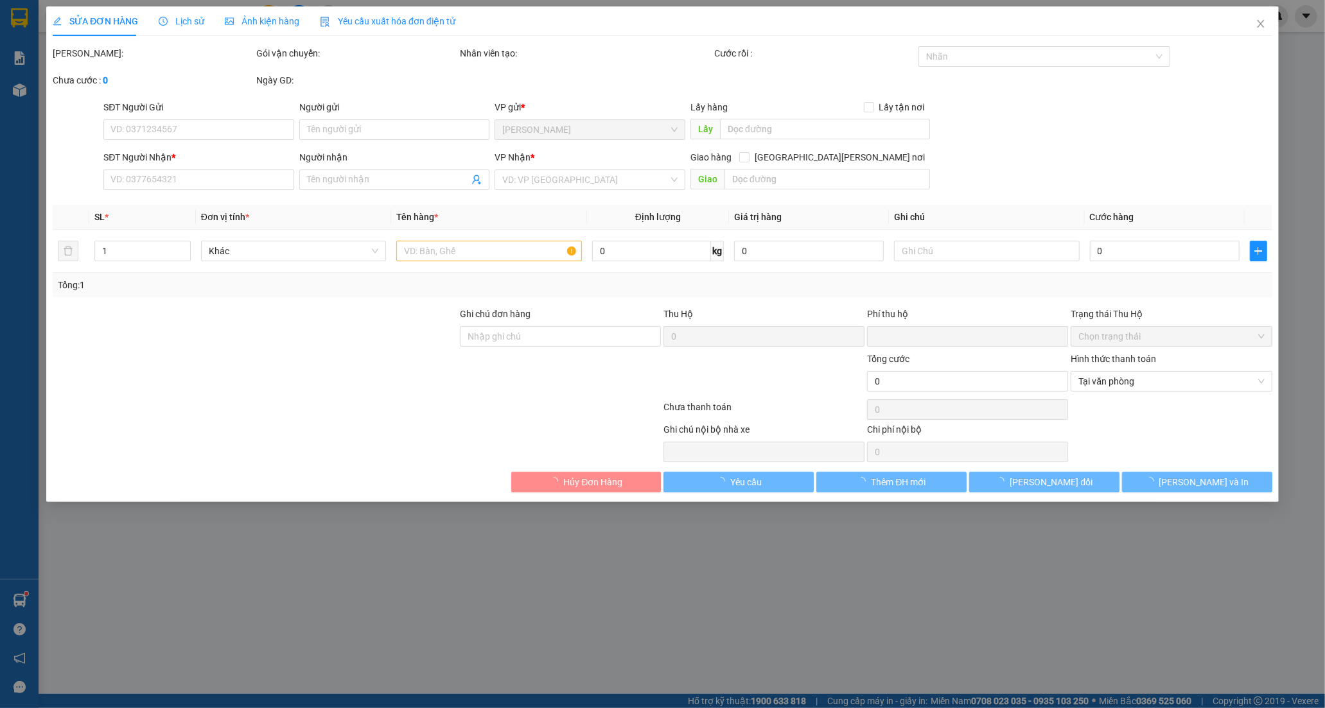
type input "0903332124"
type input "HỒNG CHÂU"
type input "0907434550"
type input "DÌ 10"
type input "0"
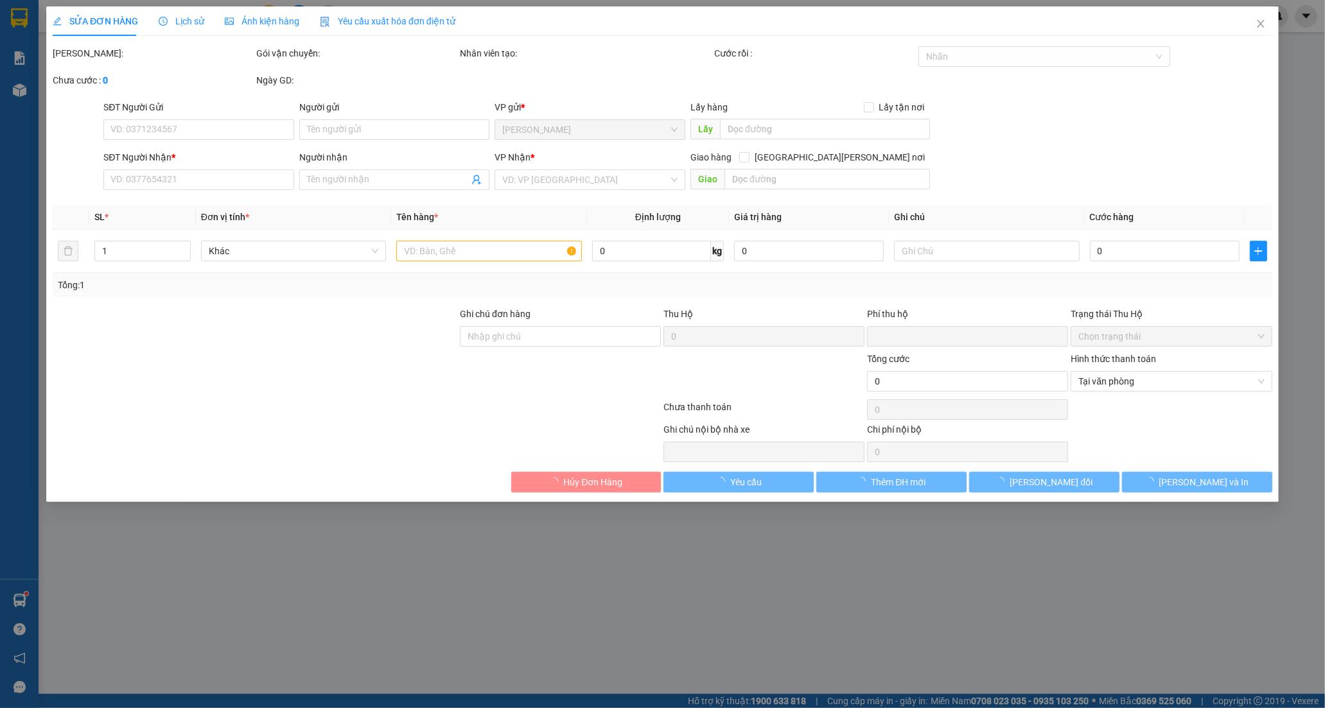
type input "30.000"
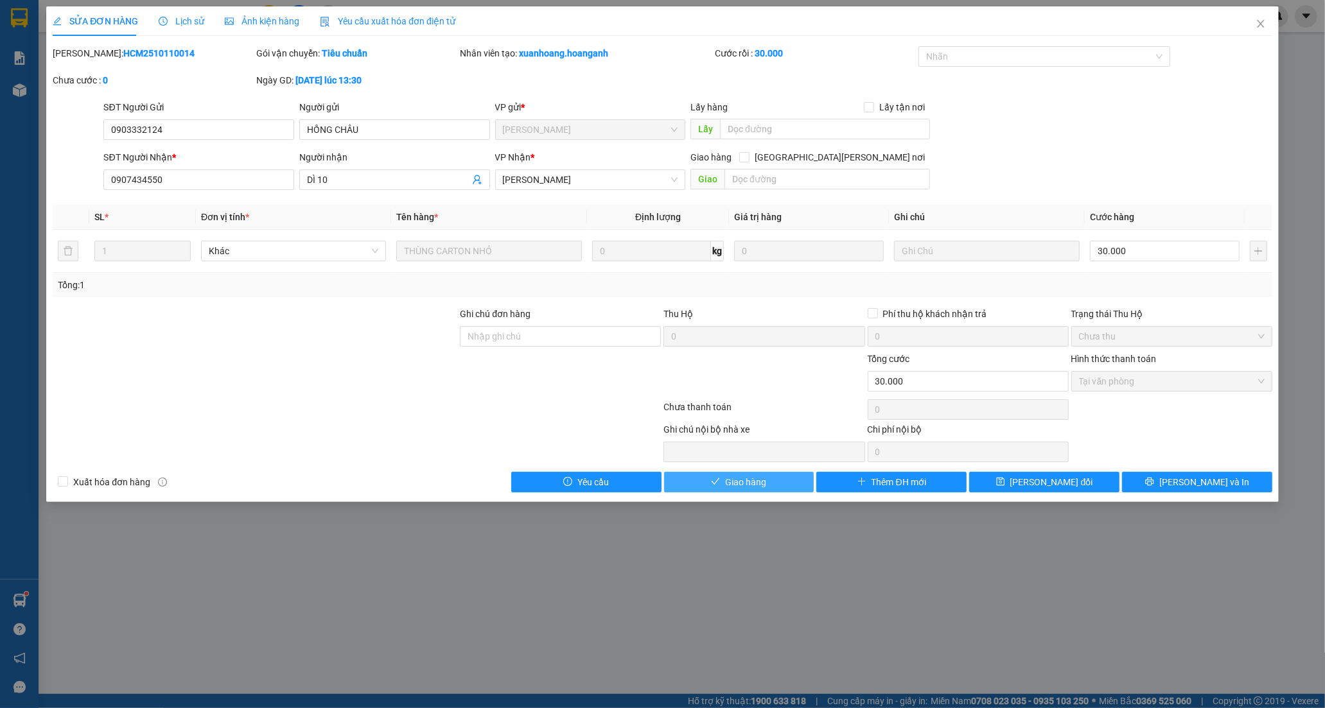
click at [755, 482] on span "Giao hàng" at bounding box center [745, 482] width 41 height 14
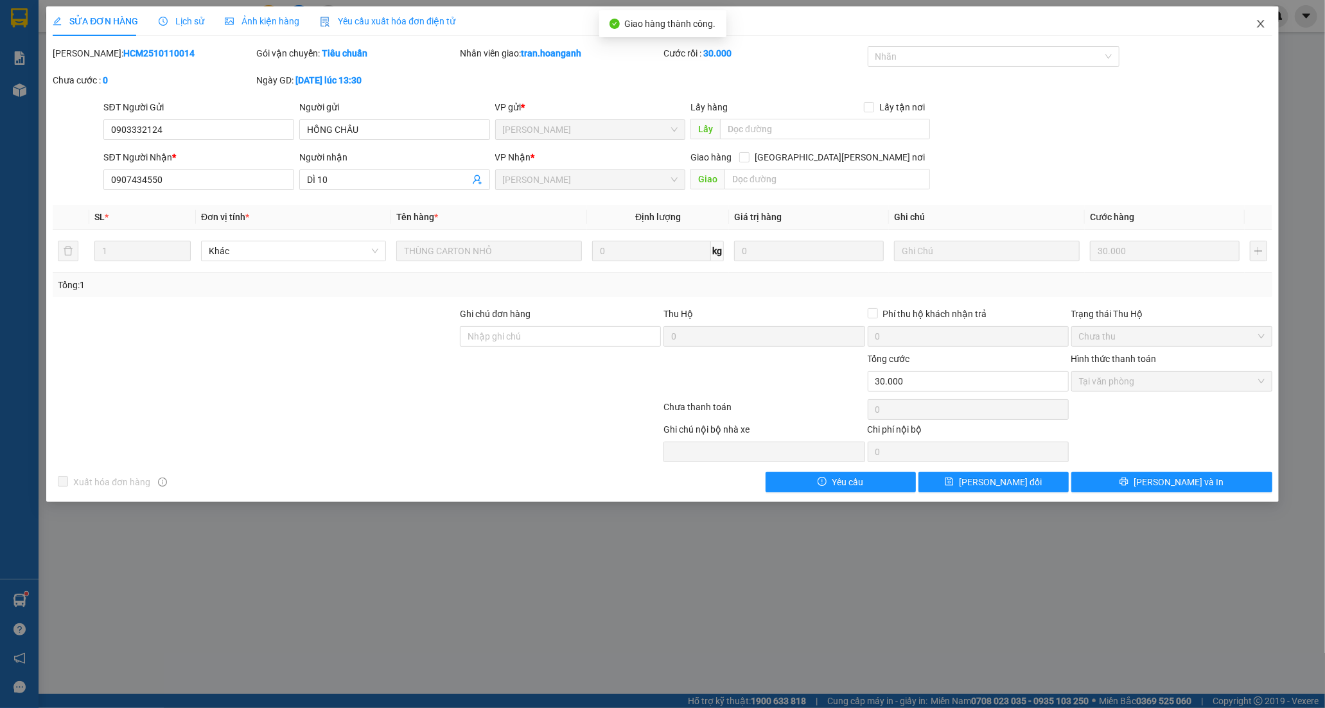
click at [1258, 19] on icon "close" at bounding box center [1261, 24] width 10 height 10
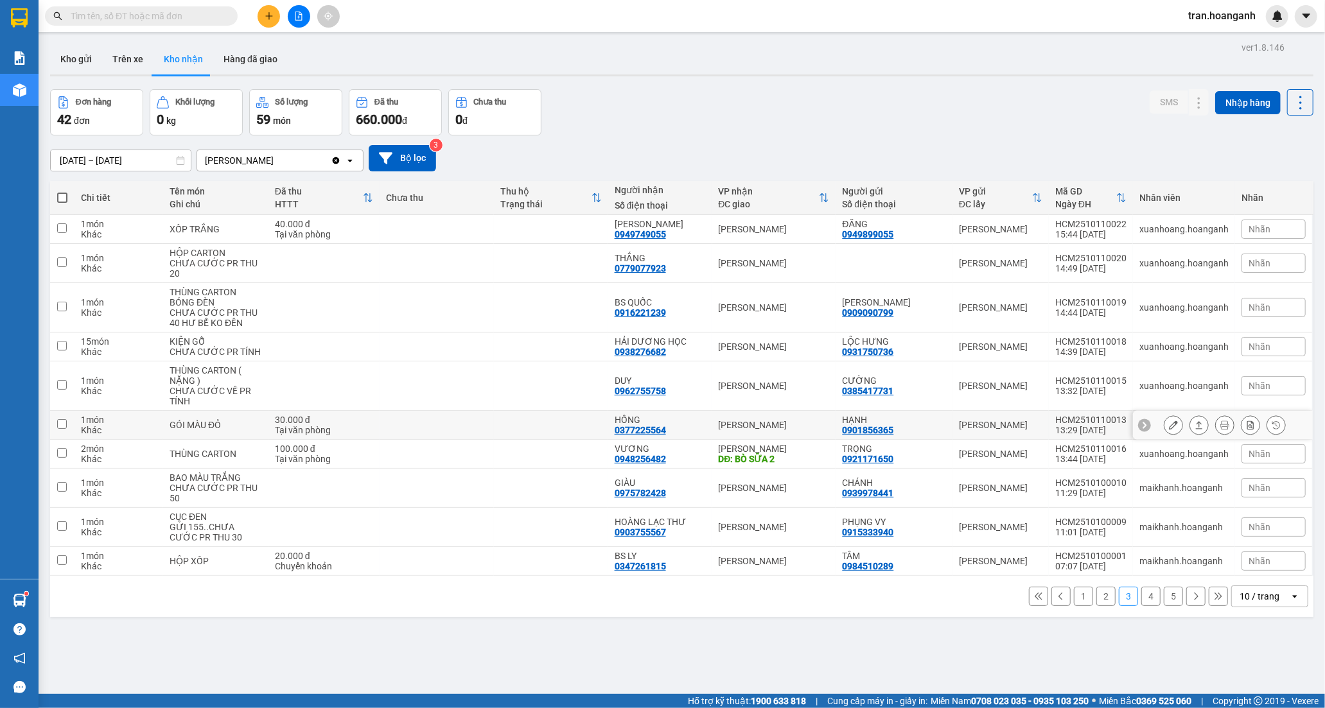
drag, startPoint x: 467, startPoint y: 426, endPoint x: 649, endPoint y: 448, distance: 183.0
click at [467, 427] on td at bounding box center [437, 425] width 114 height 29
checkbox input "true"
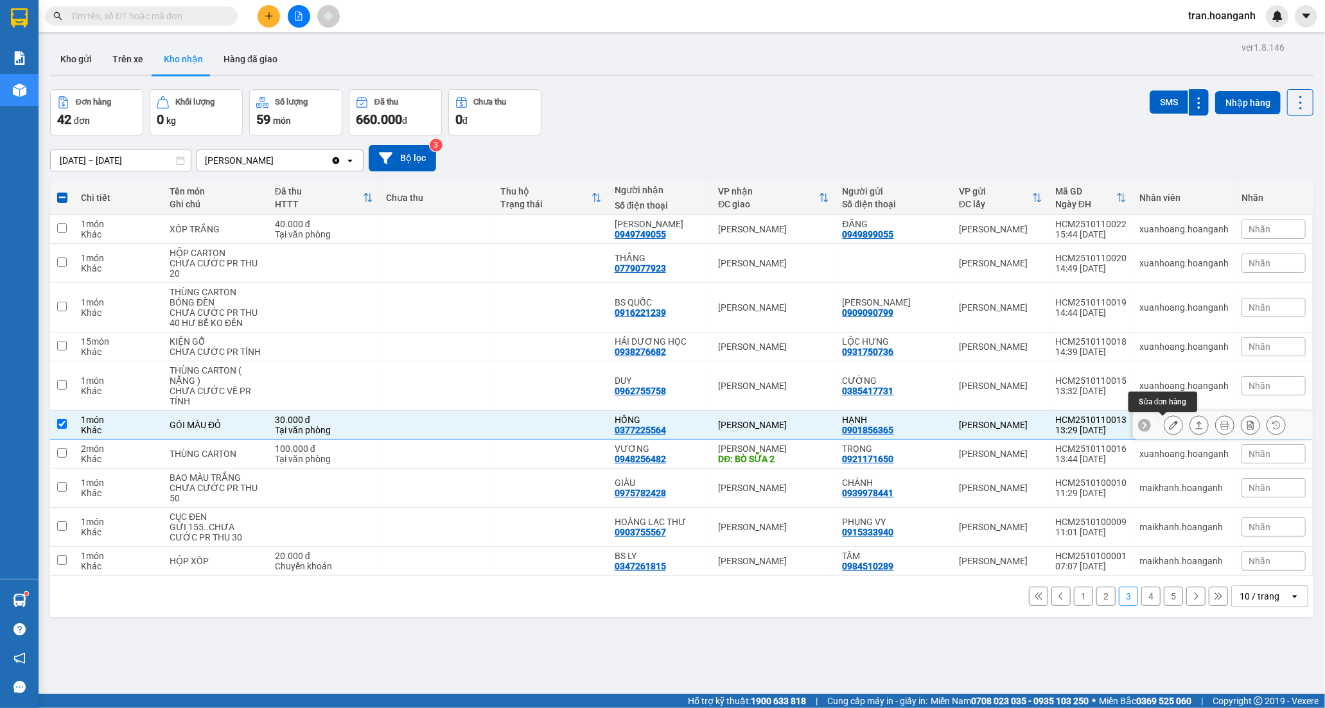
click at [1169, 428] on icon at bounding box center [1173, 425] width 9 height 9
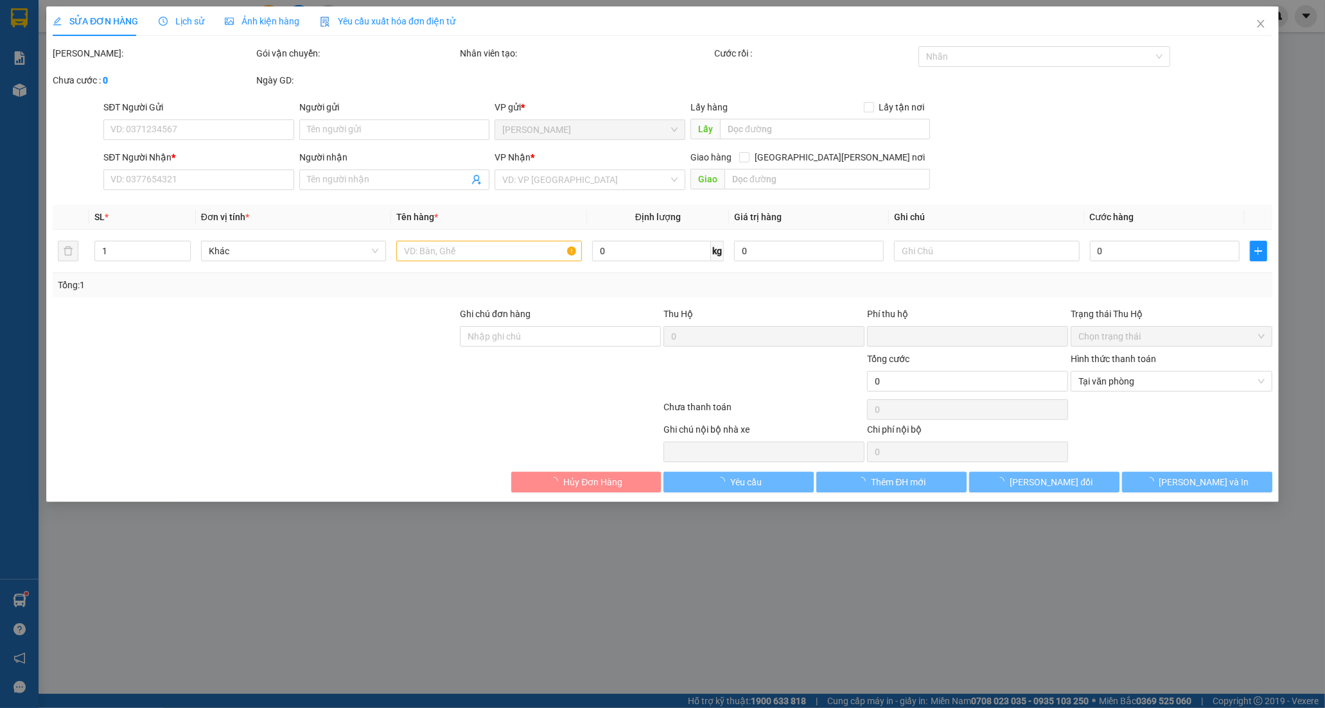
type input "0901856365"
type input "HẠNH"
type input "0377225564"
type input "HỒNG"
type input "0"
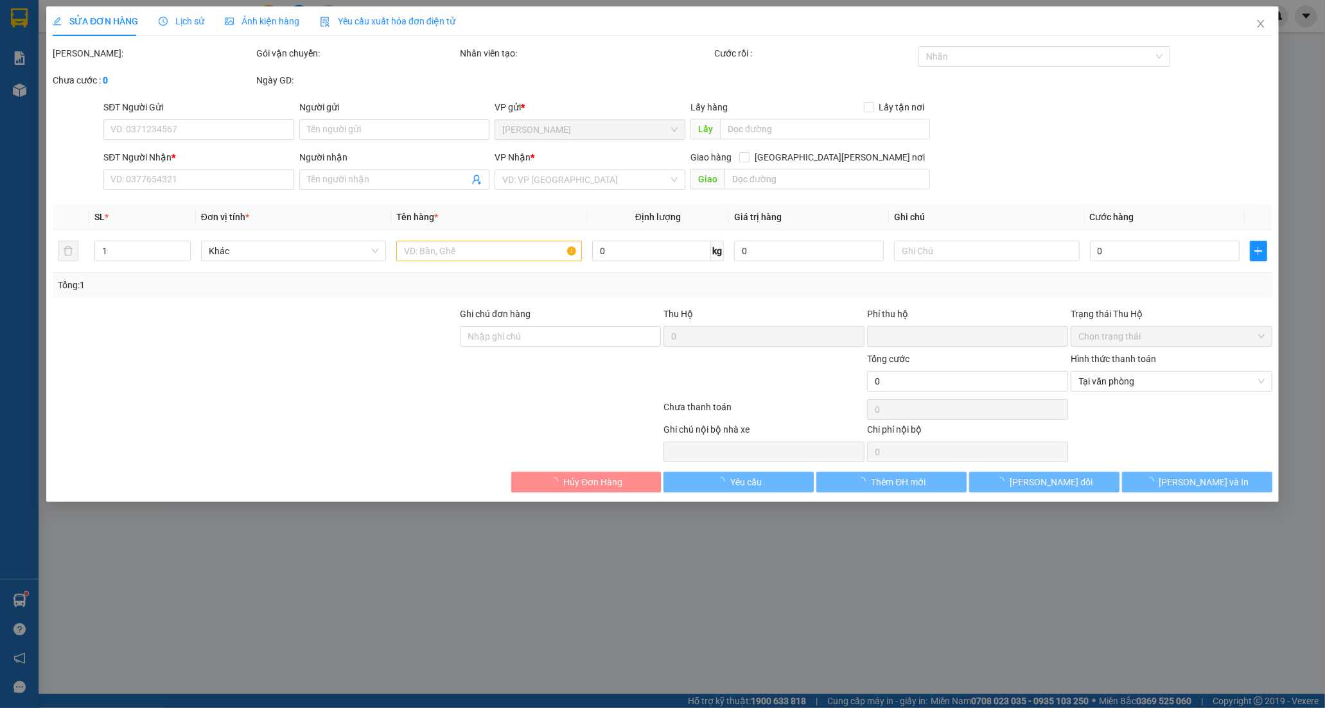
type input "30.000"
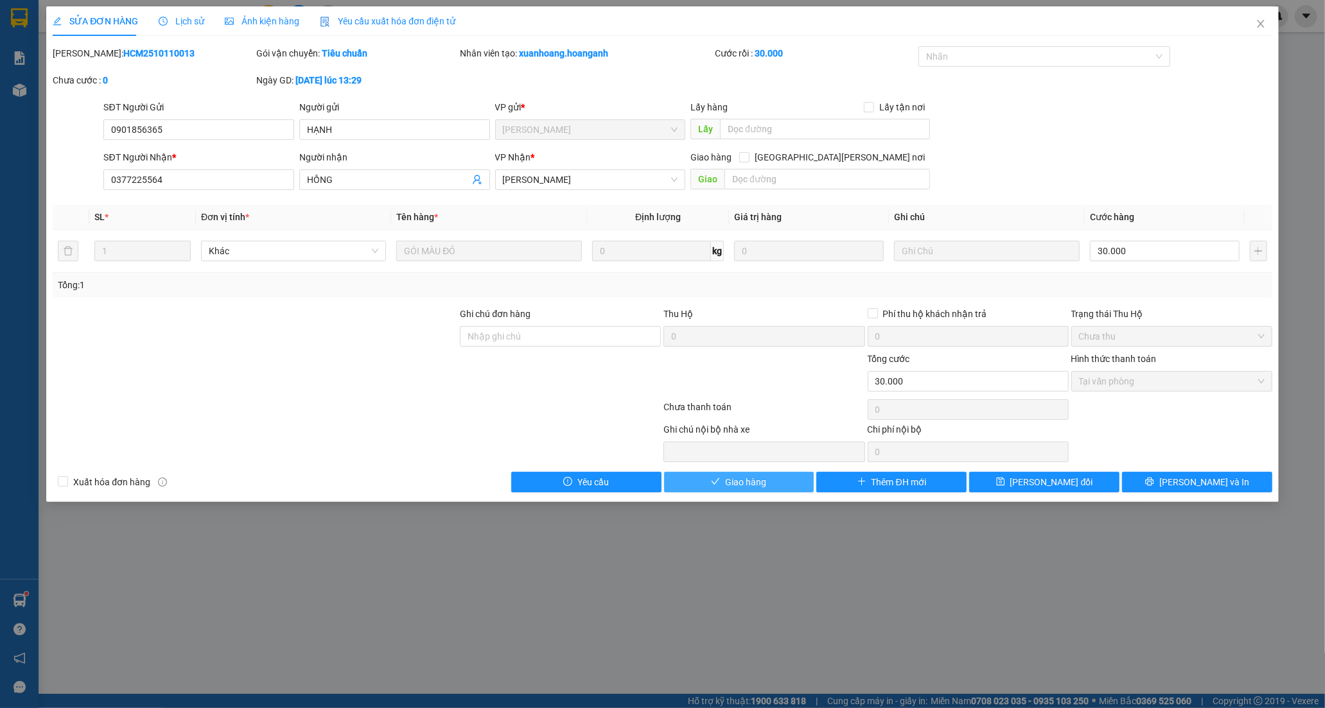
click at [790, 486] on button "Giao hàng" at bounding box center [739, 482] width 150 height 21
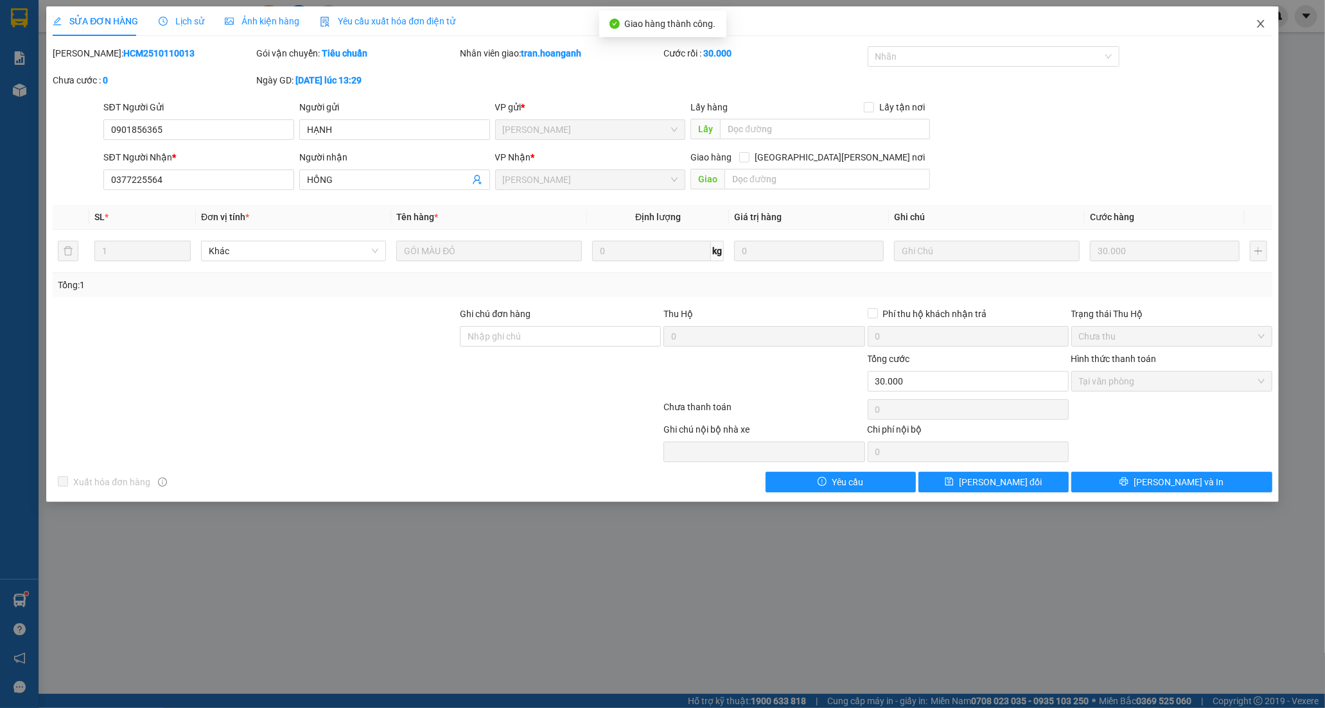
click at [1263, 21] on icon "close" at bounding box center [1260, 24] width 7 height 8
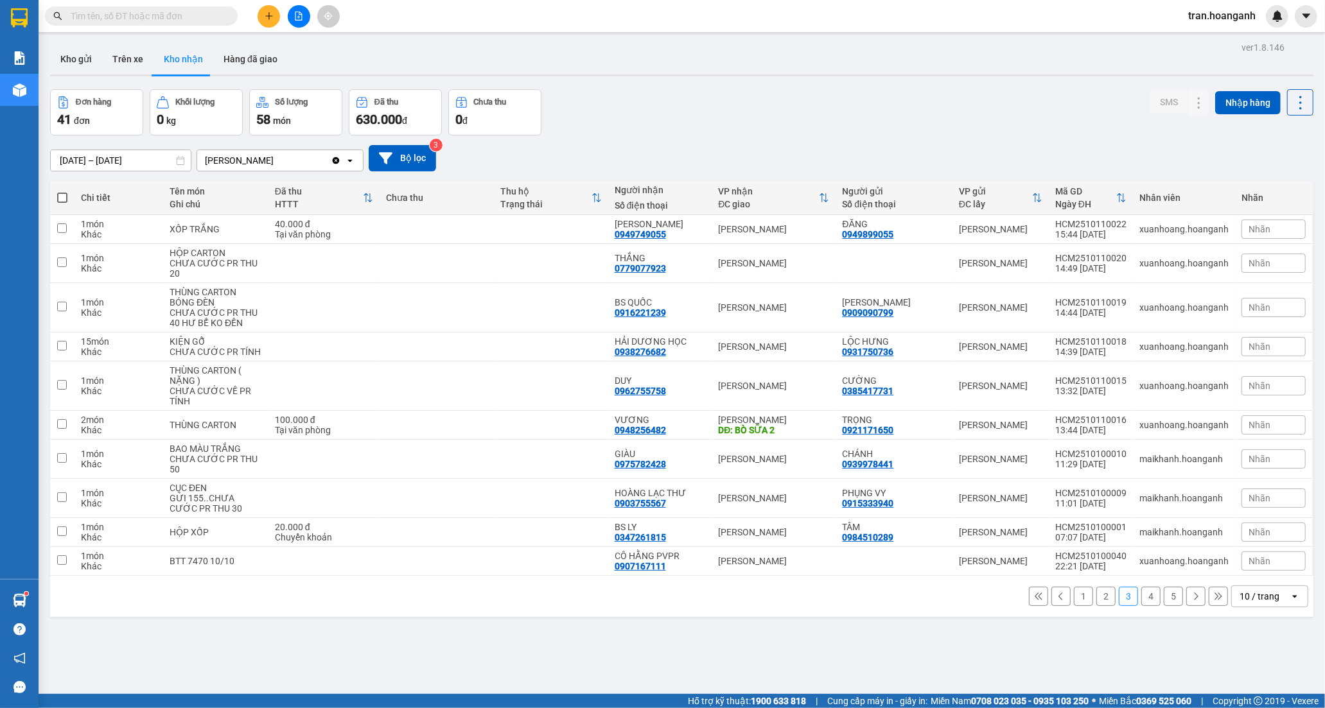
click at [1096, 599] on button "2" at bounding box center [1105, 596] width 19 height 19
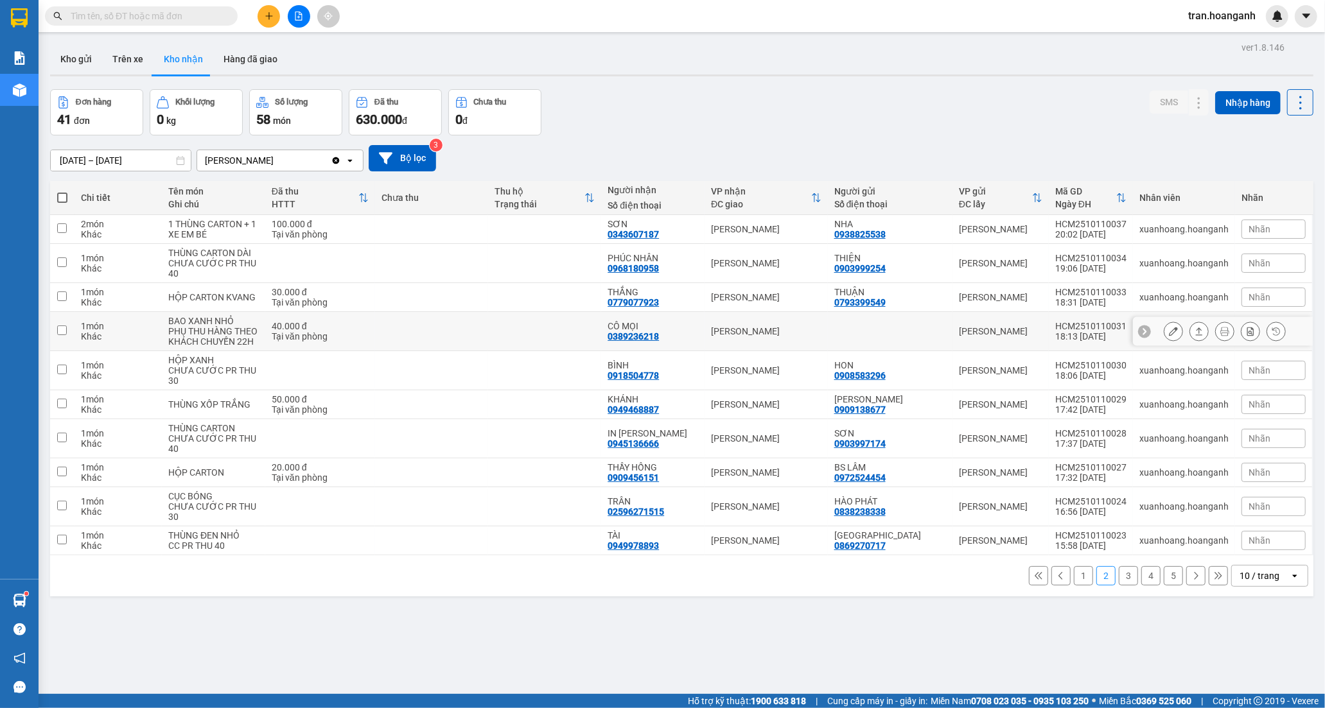
drag, startPoint x: 273, startPoint y: 335, endPoint x: 336, endPoint y: 335, distance: 62.9
click at [277, 335] on td "40.000 đ [PERSON_NAME]" at bounding box center [320, 331] width 110 height 39
checkbox input "true"
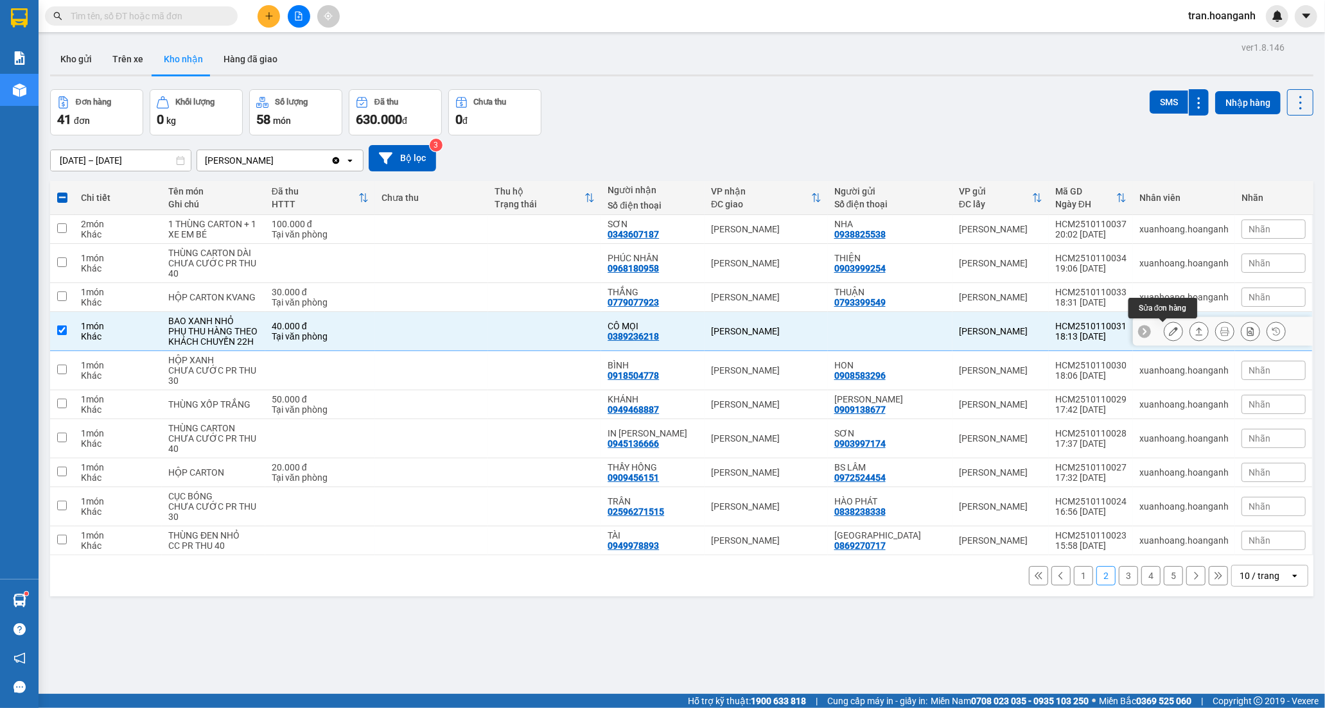
click at [1169, 330] on icon at bounding box center [1173, 331] width 9 height 9
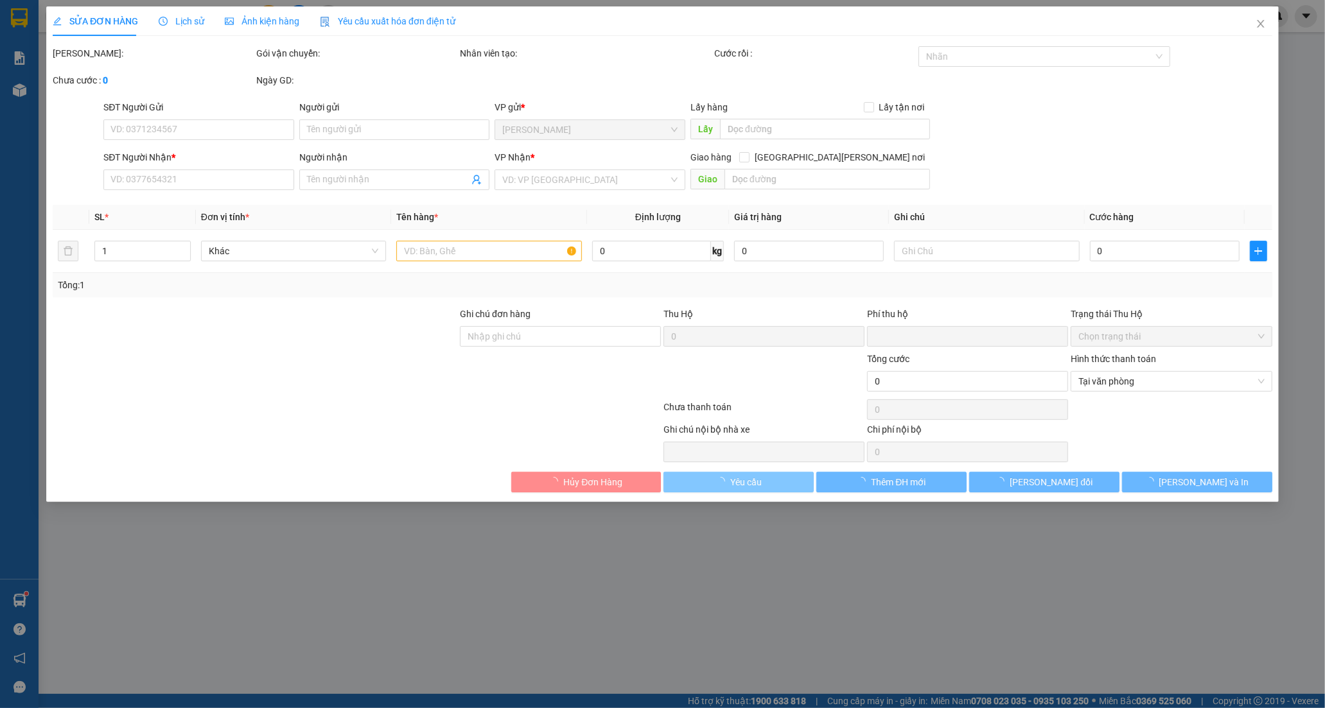
type input "0389236218"
type input "CÔ MỌI"
type input "0"
type input "40.000"
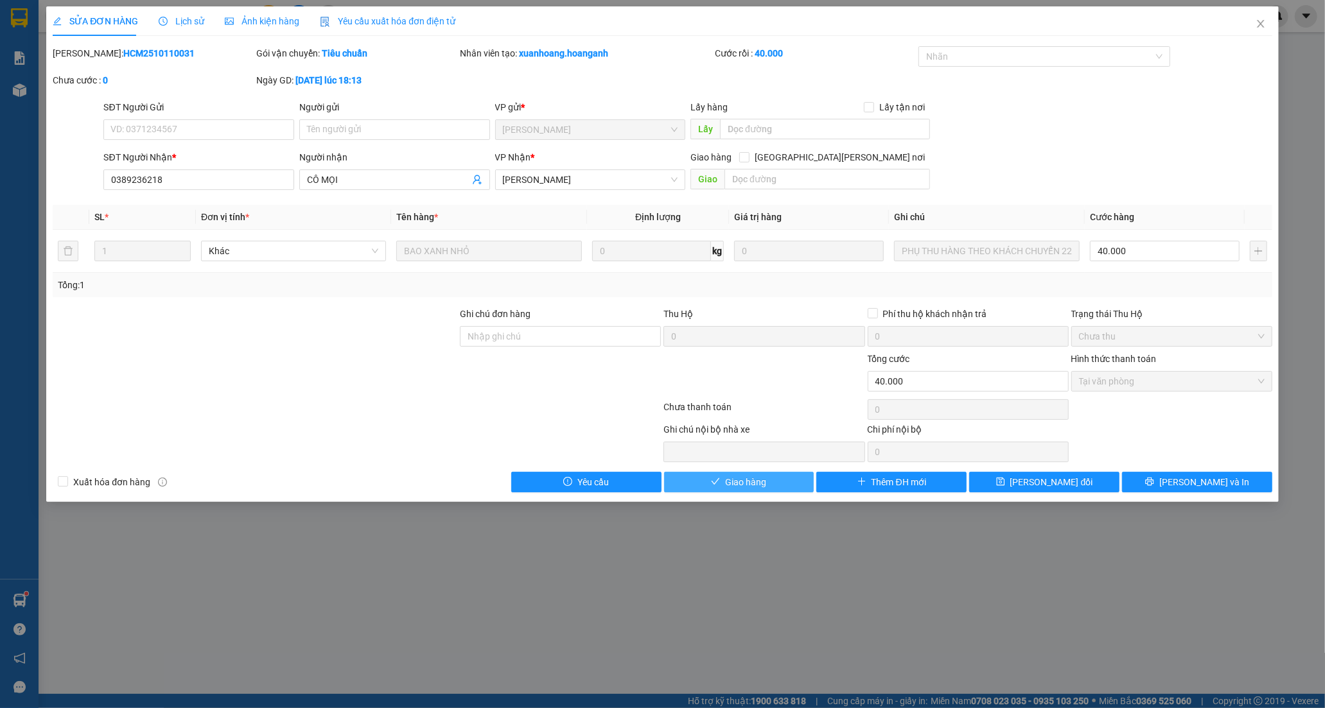
click at [726, 482] on span "Giao hàng" at bounding box center [745, 482] width 41 height 14
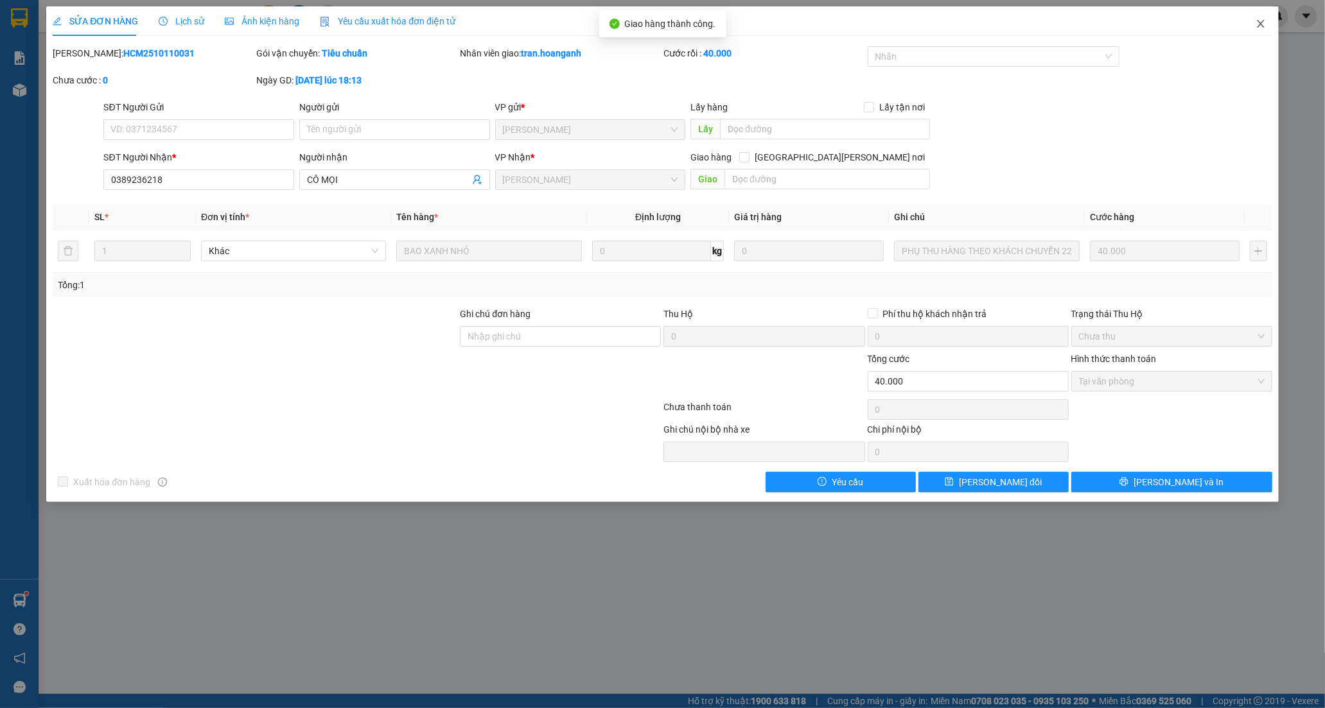
click at [1258, 21] on icon "close" at bounding box center [1260, 24] width 7 height 8
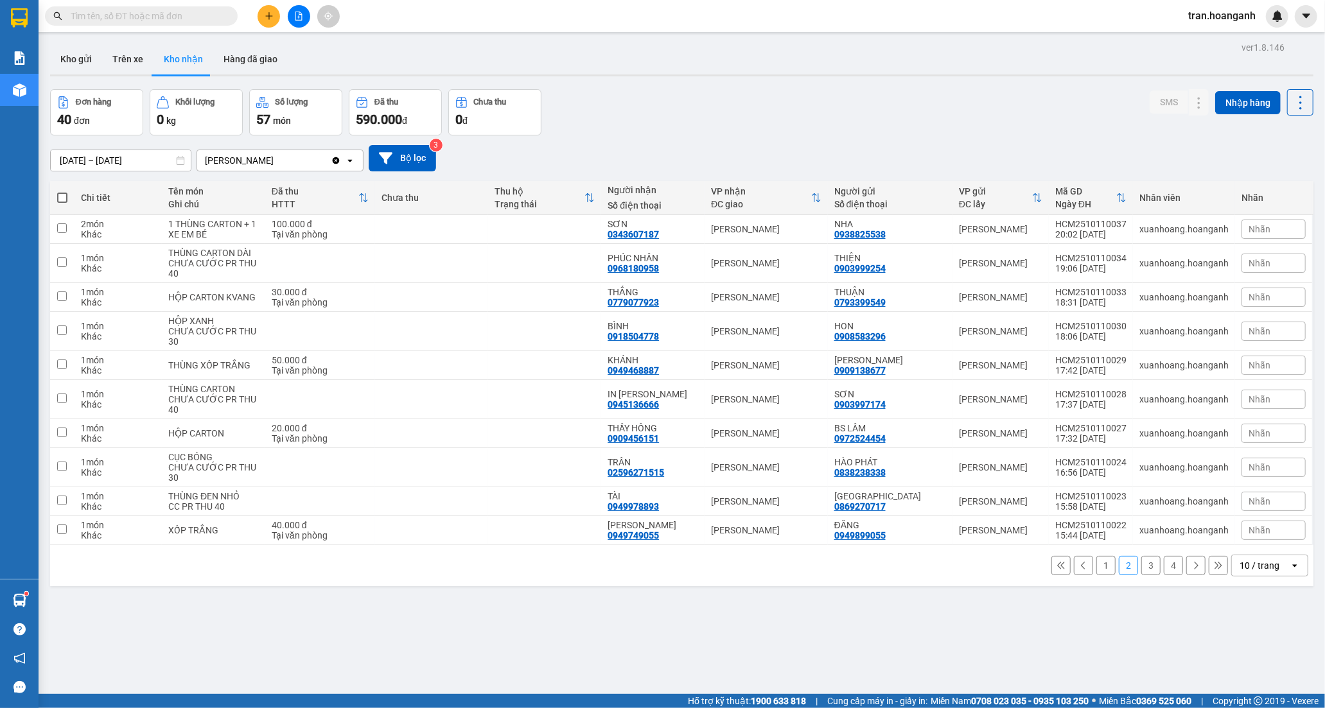
click at [1096, 564] on button "1" at bounding box center [1105, 565] width 19 height 19
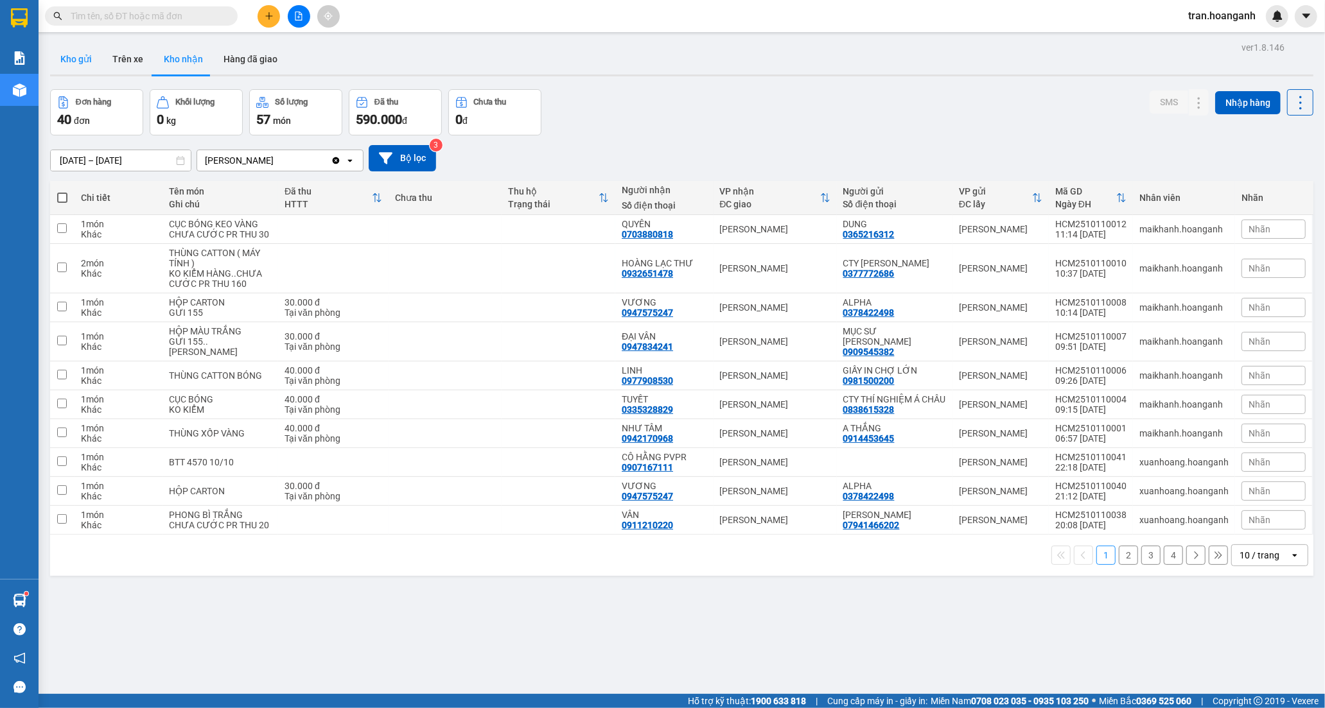
click at [77, 55] on button "Kho gửi" at bounding box center [76, 59] width 52 height 31
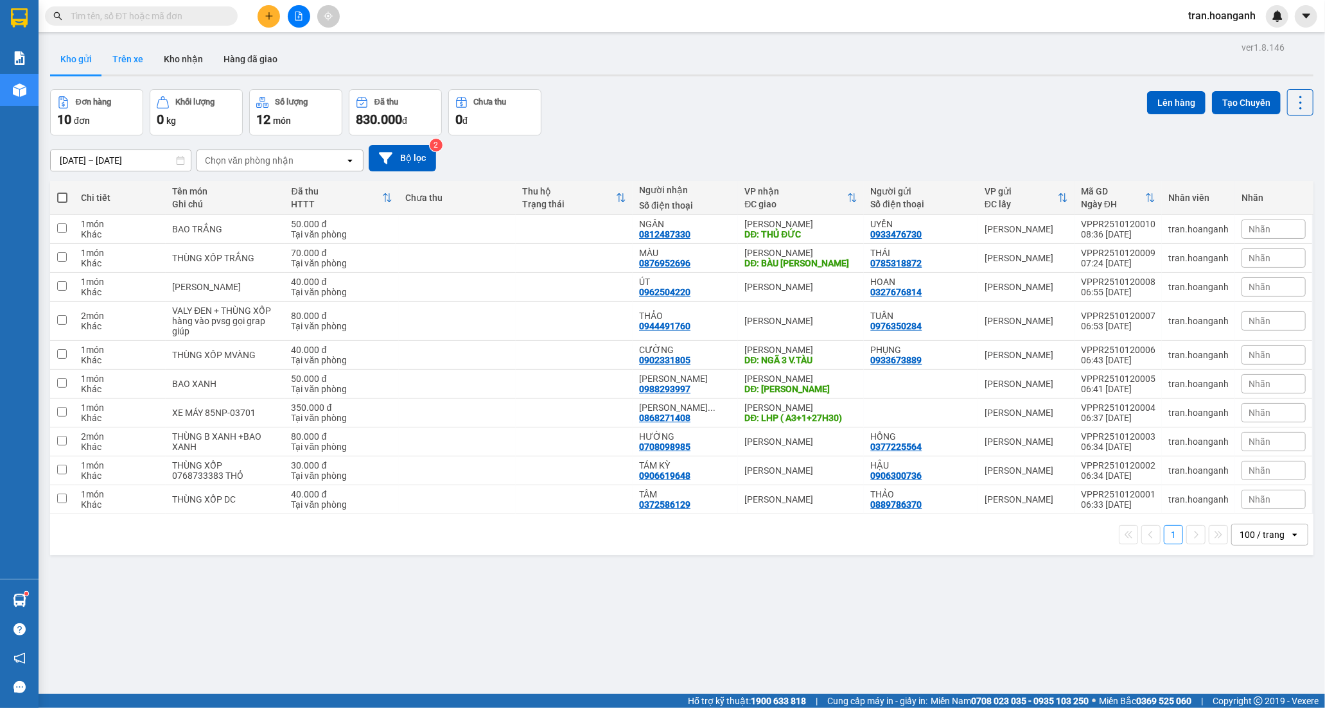
click at [132, 64] on button "Trên xe" at bounding box center [127, 59] width 51 height 31
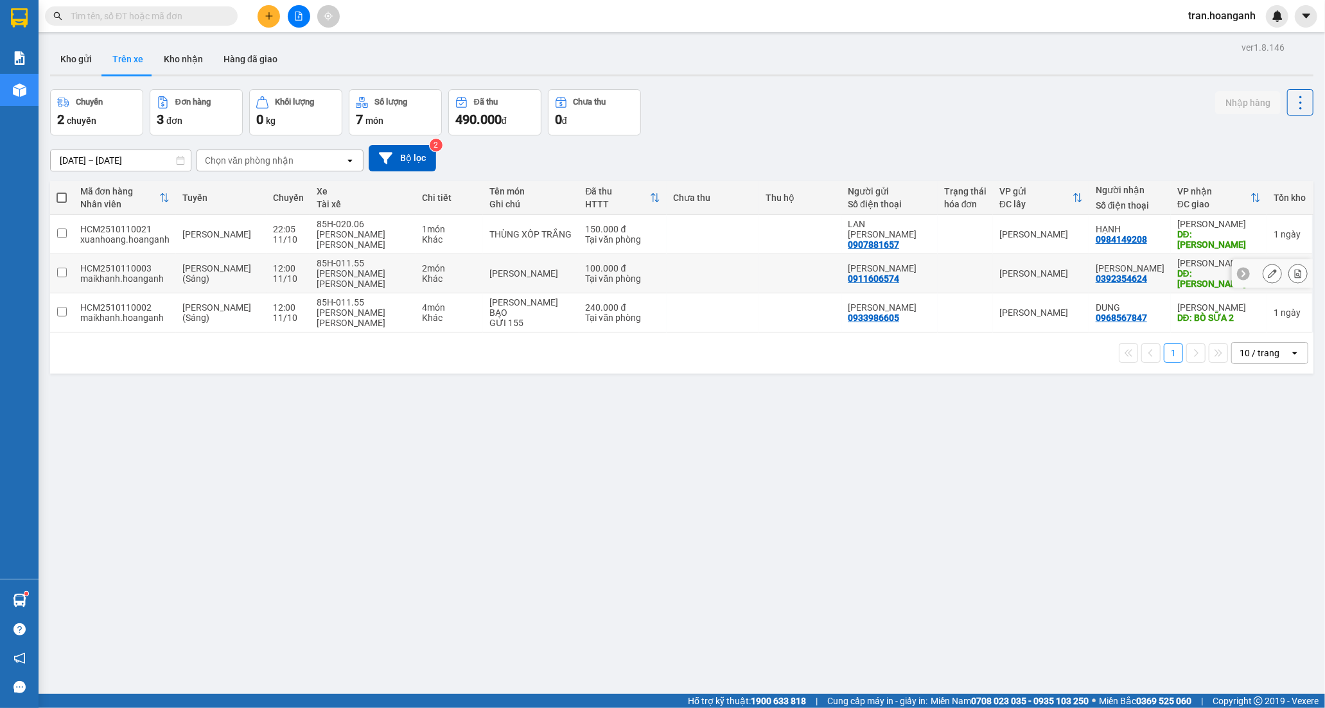
click at [647, 274] on div "Tại văn phòng" at bounding box center [623, 279] width 75 height 10
checkbox input "true"
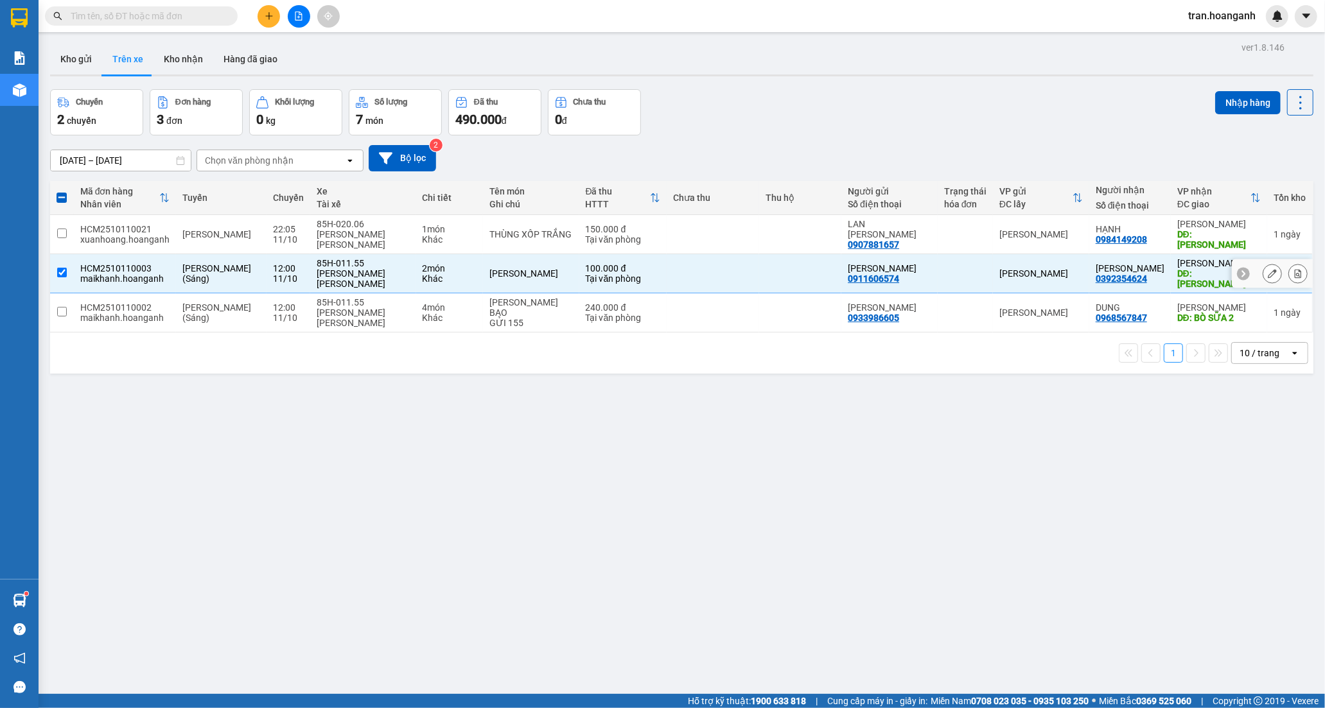
click at [1268, 269] on icon at bounding box center [1272, 273] width 9 height 9
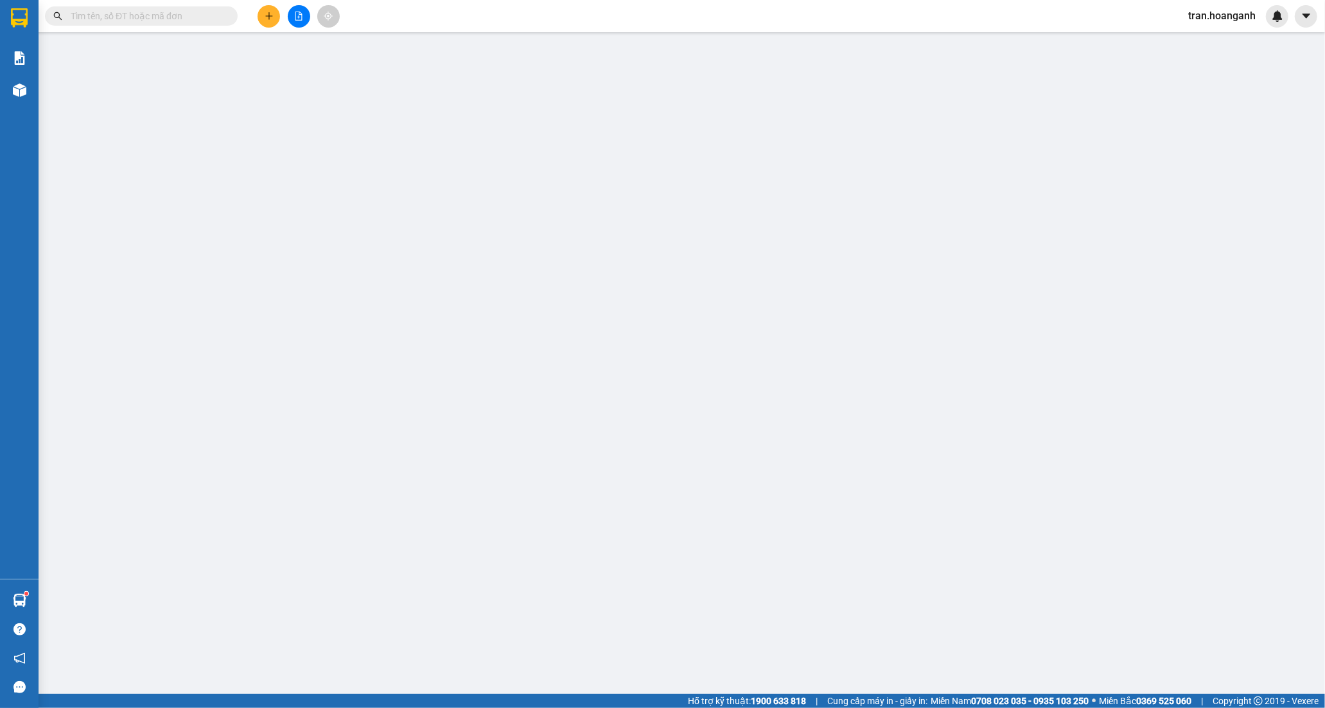
type input "0911606574"
type input "[PERSON_NAME]"
type input "0392354624"
type input "[PERSON_NAME]"
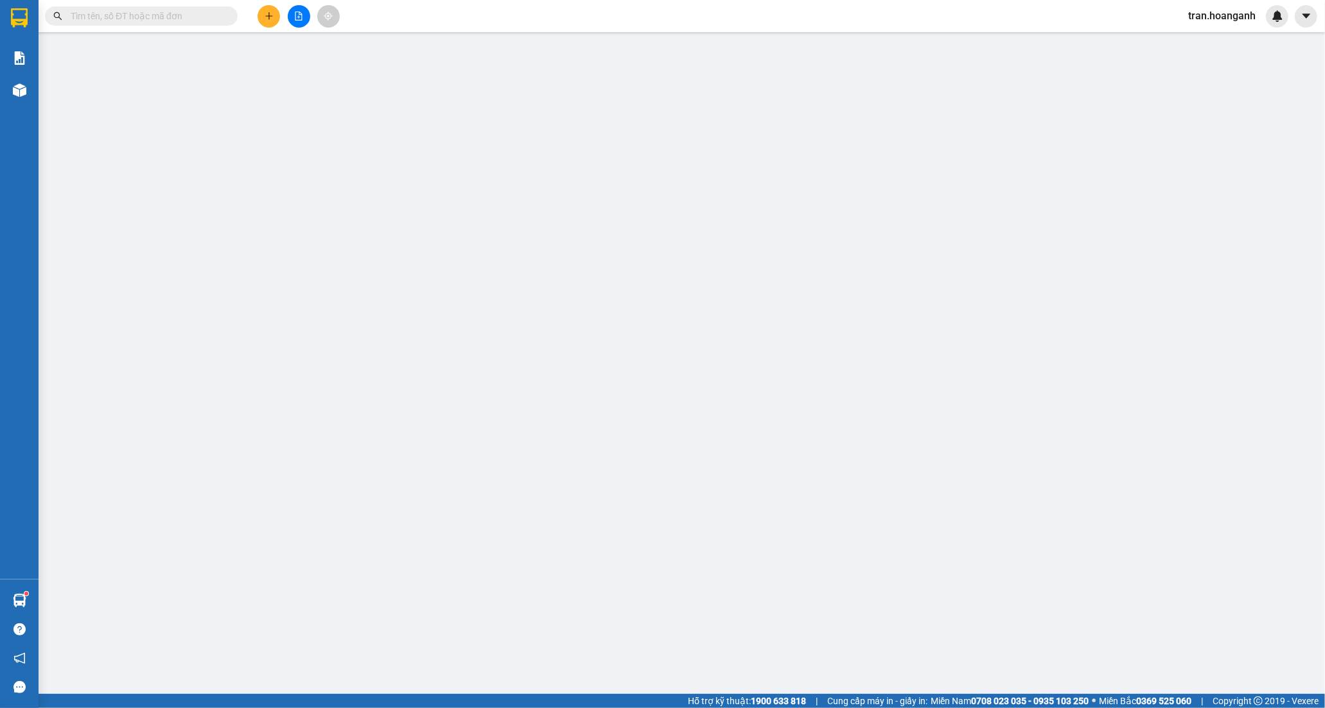
type input "0"
type input "100.000"
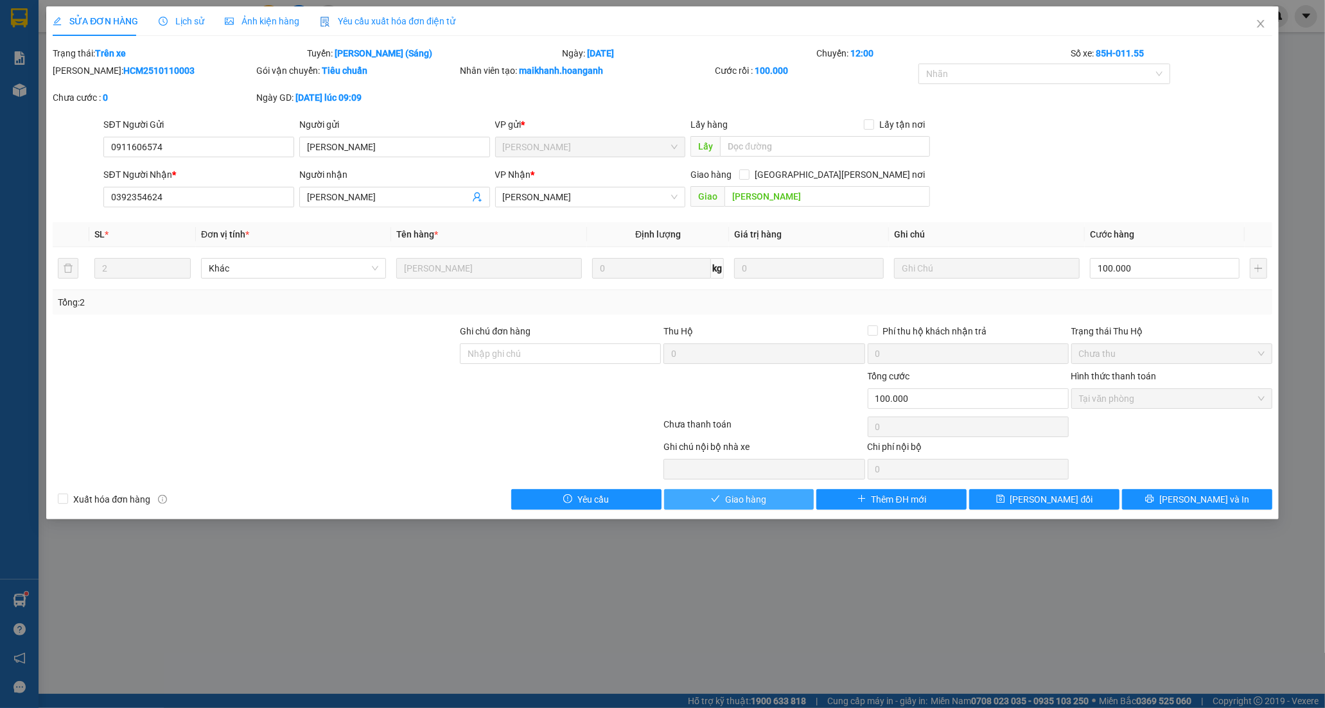
click at [754, 502] on span "Giao hàng" at bounding box center [745, 500] width 41 height 14
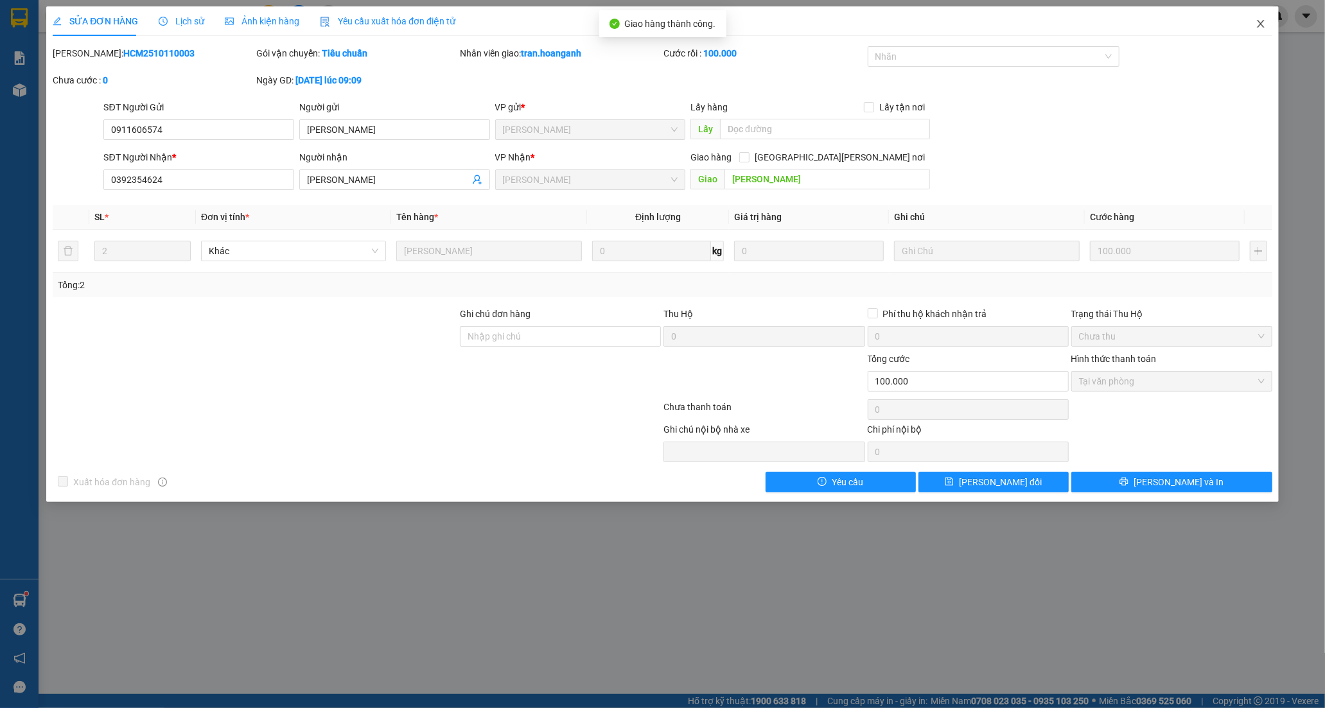
click at [1263, 27] on icon "close" at bounding box center [1260, 24] width 7 height 8
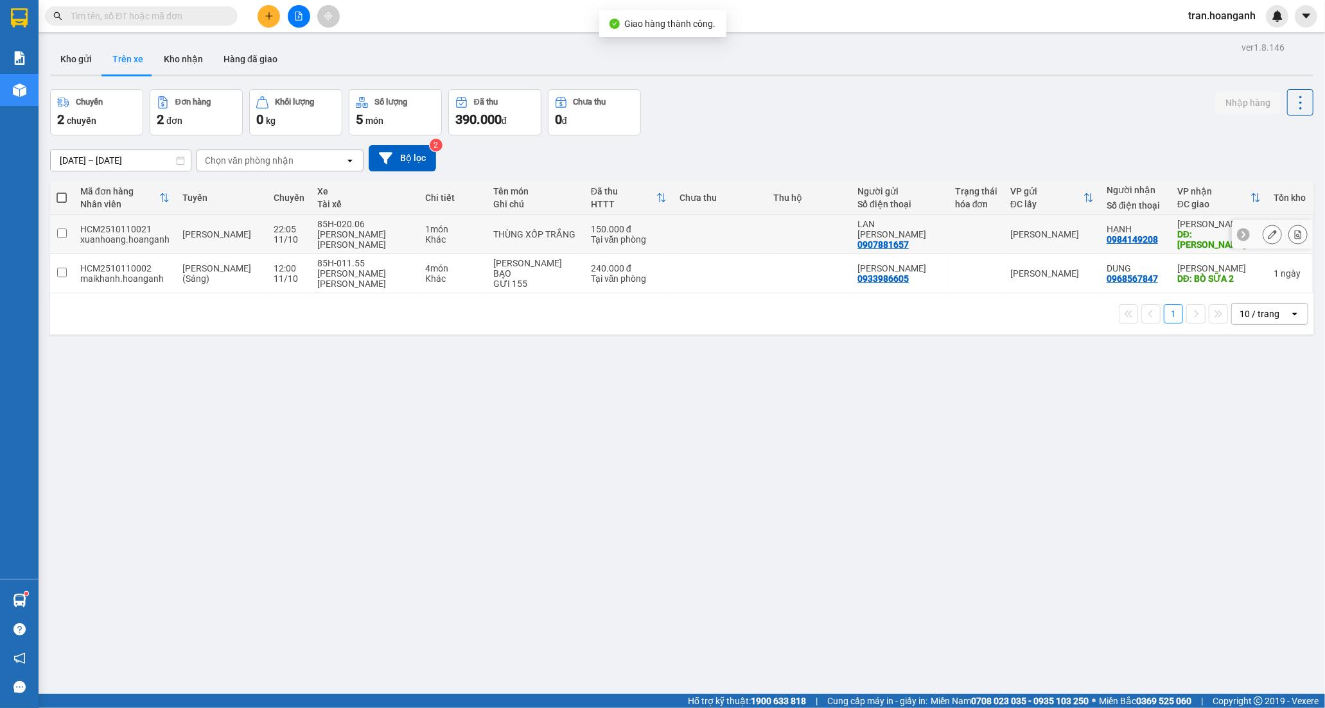
click at [857, 240] on div "0907881657" at bounding box center [882, 245] width 51 height 10
click at [1268, 231] on icon at bounding box center [1272, 234] width 9 height 9
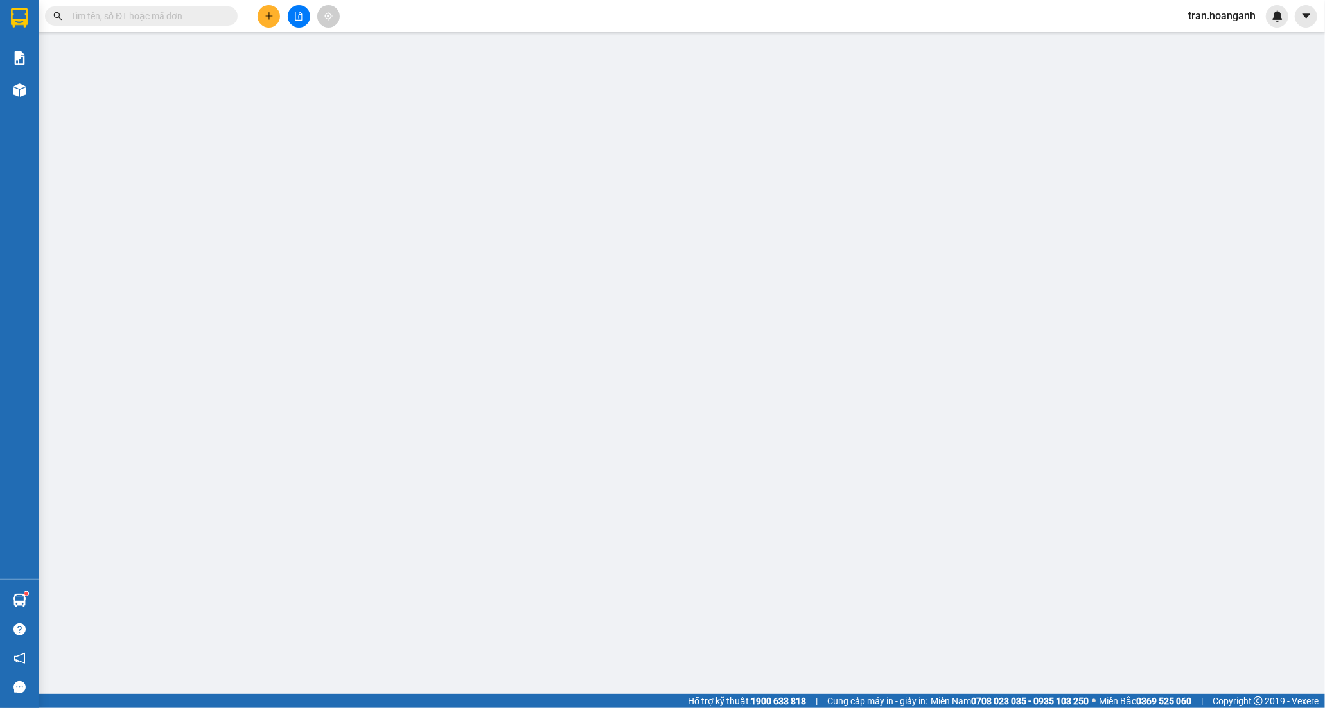
type input "0907881657"
type input "LAN [PERSON_NAME]"
type input "0984149208"
type input "HẠNH"
type input "[PERSON_NAME]"
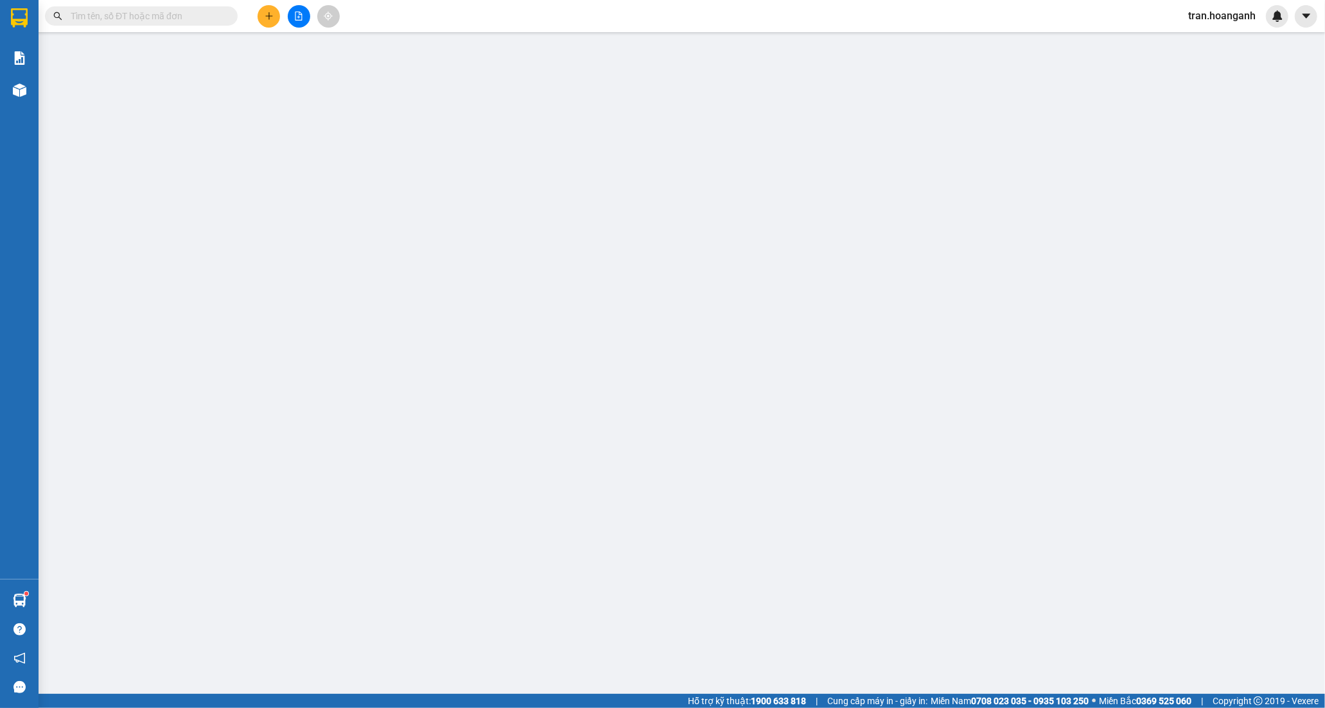
type input "0"
type input "150.000"
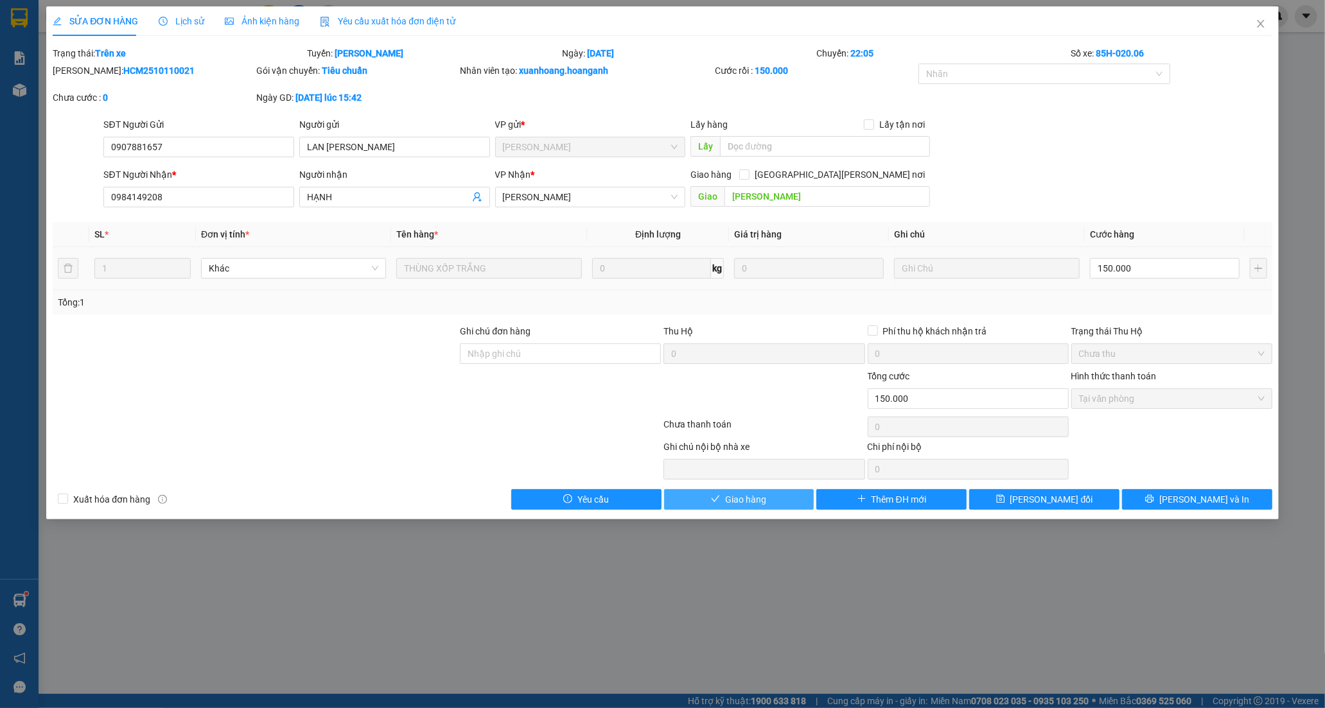
click at [765, 500] on span "Giao hàng" at bounding box center [745, 500] width 41 height 14
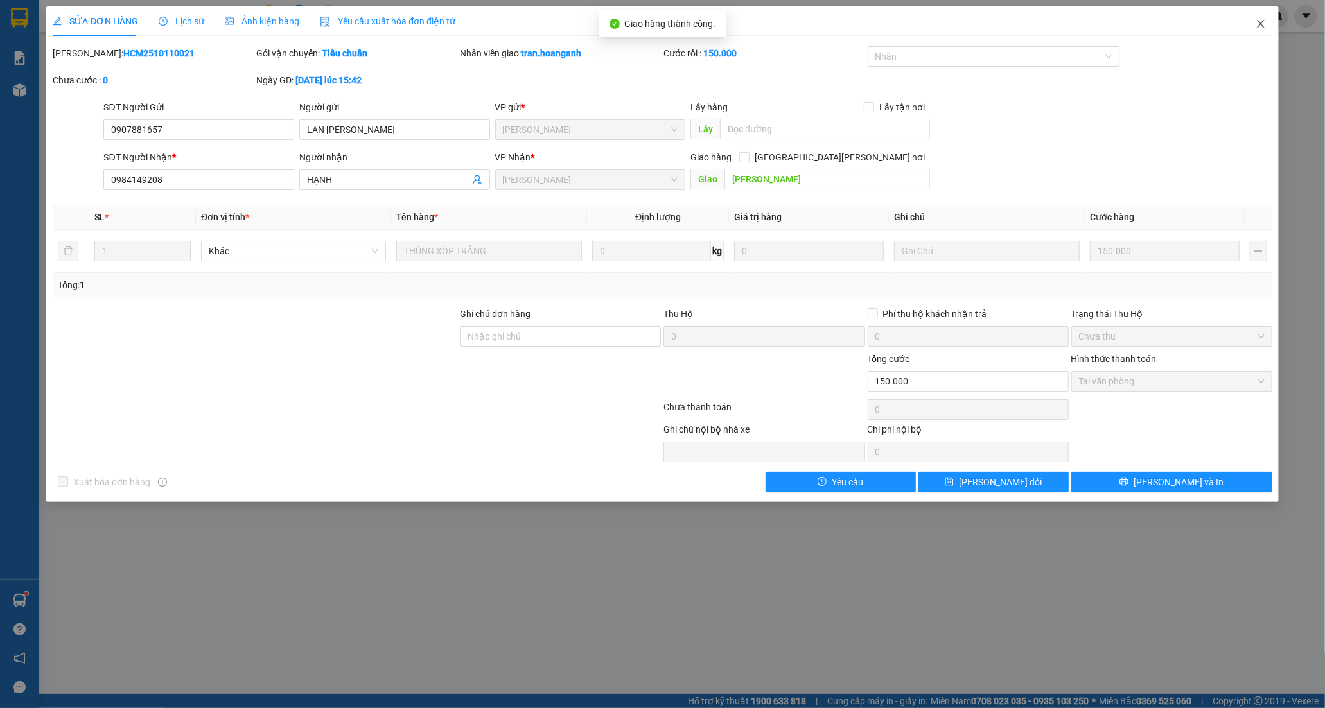
click at [1267, 24] on span "Close" at bounding box center [1261, 24] width 36 height 36
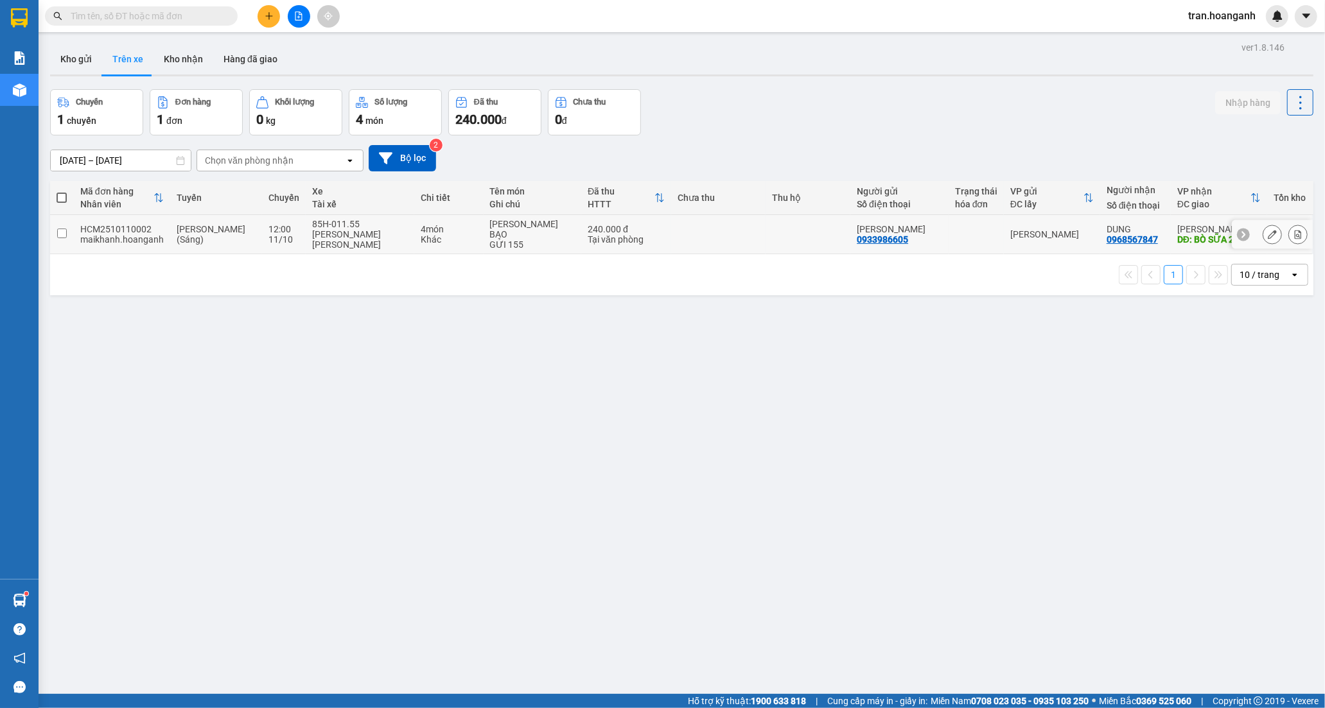
click at [933, 244] on td "[PERSON_NAME] 0933986605" at bounding box center [899, 234] width 98 height 39
checkbox input "true"
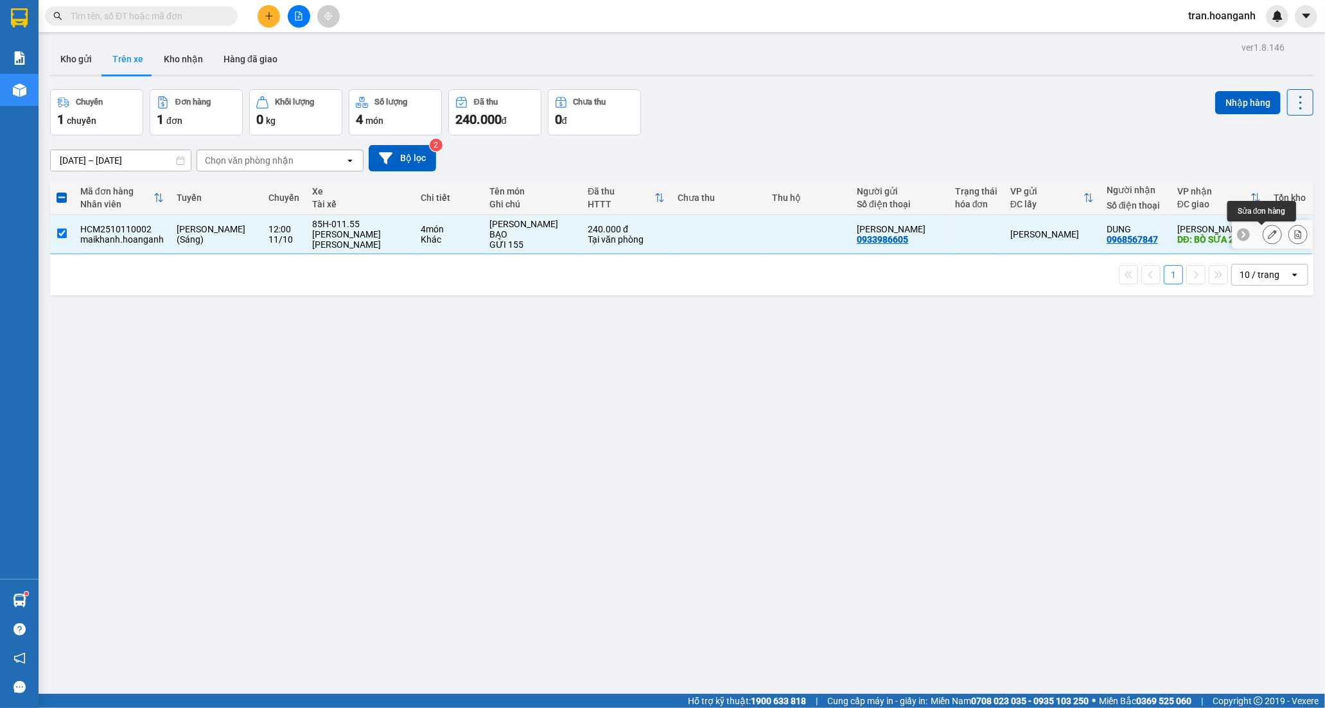
click at [1268, 230] on icon at bounding box center [1272, 234] width 9 height 9
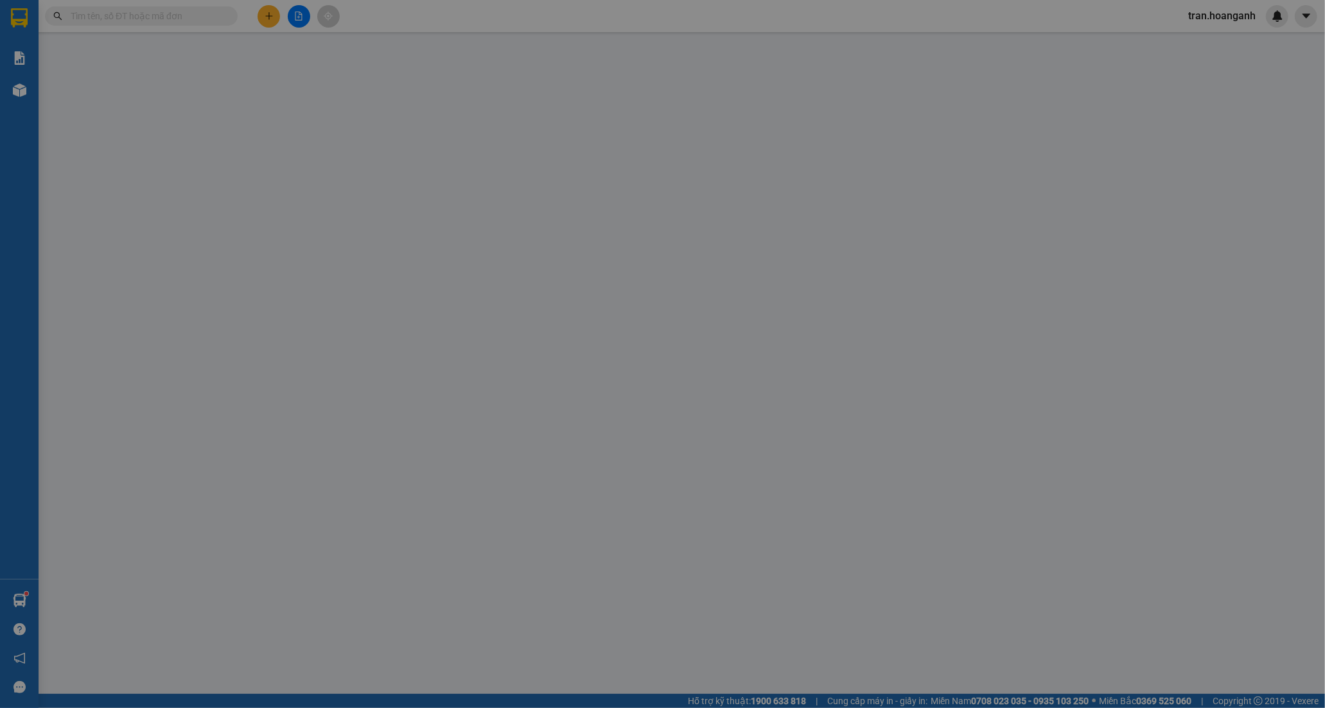
type input "0933986605"
type input "[PERSON_NAME]"
type input "0968567847"
type input "DUNG"
type input "BÒ SỮA 2"
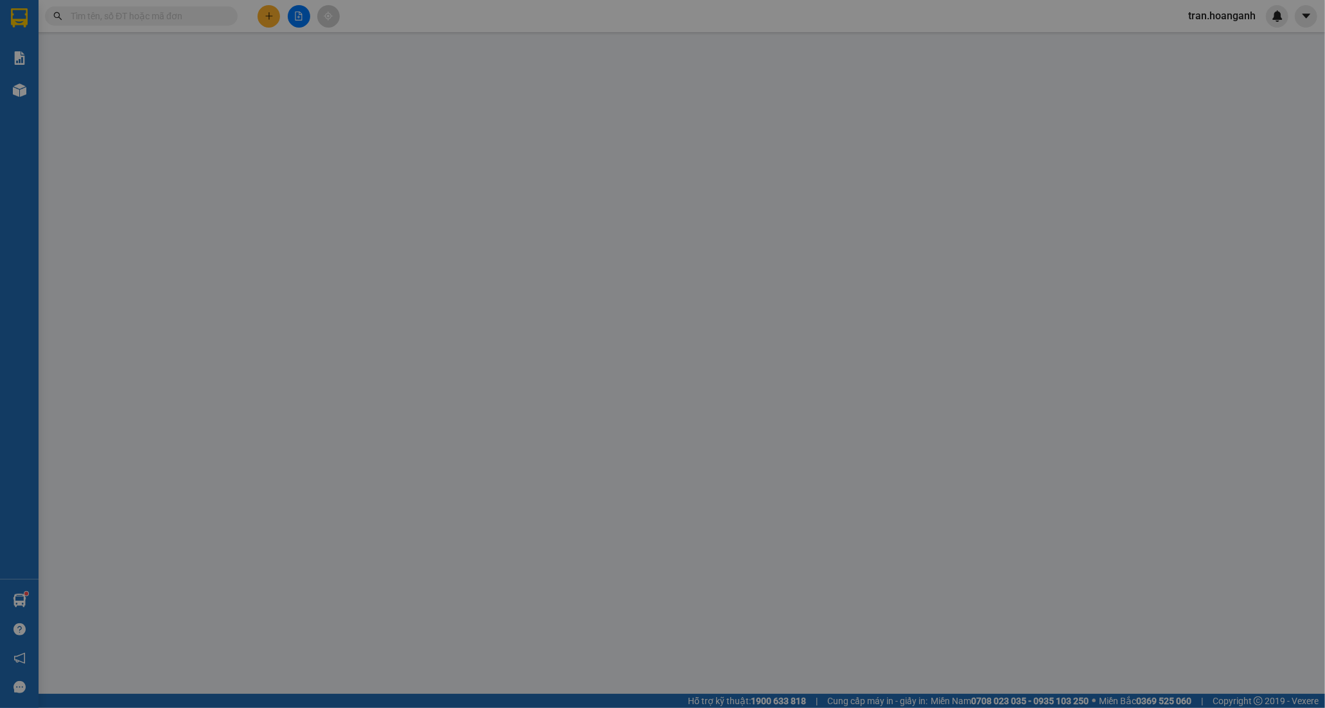
type input "0"
type input "240.000"
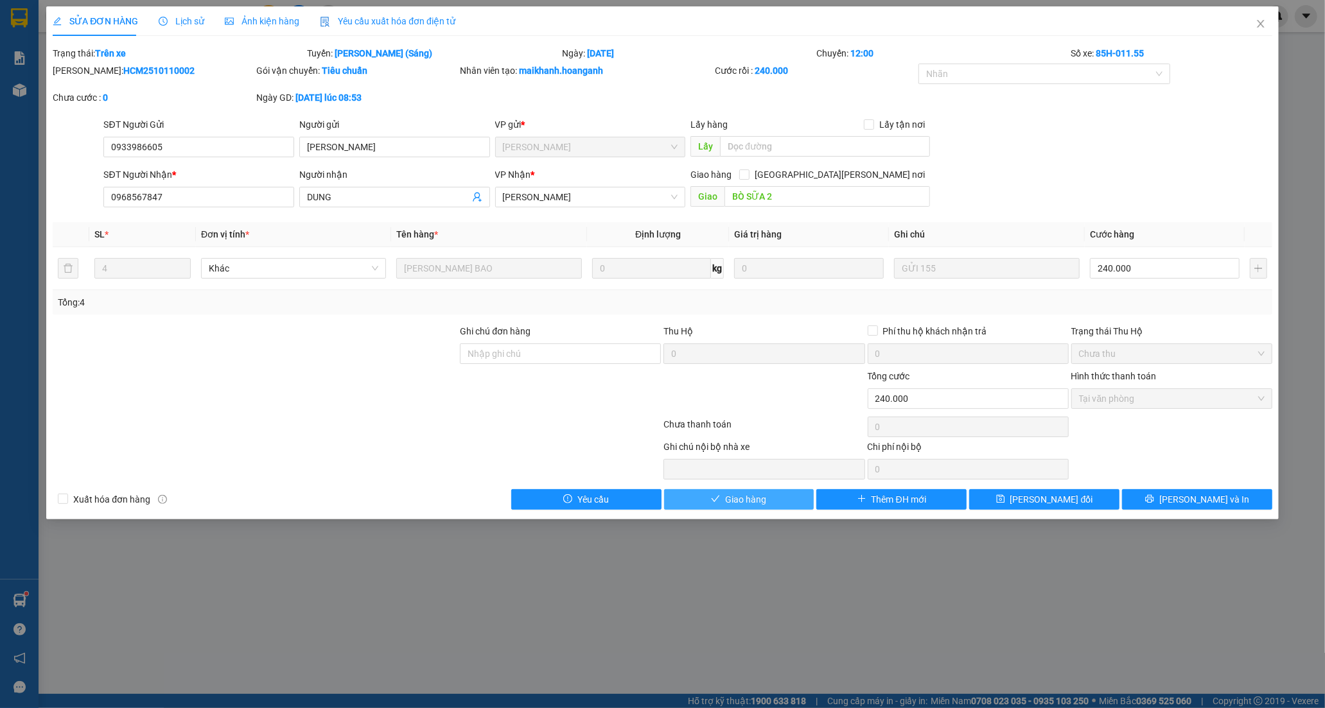
click at [723, 498] on button "Giao hàng" at bounding box center [739, 499] width 150 height 21
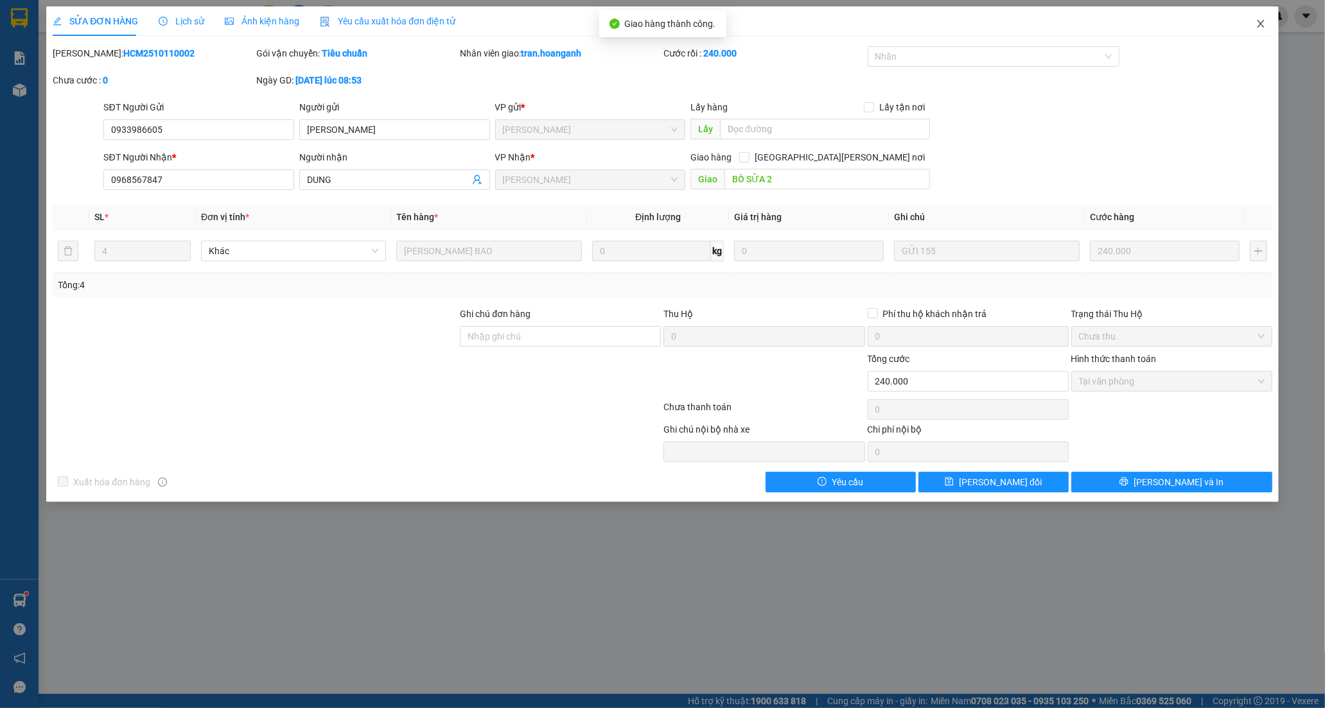
click at [1259, 23] on icon "close" at bounding box center [1261, 24] width 10 height 10
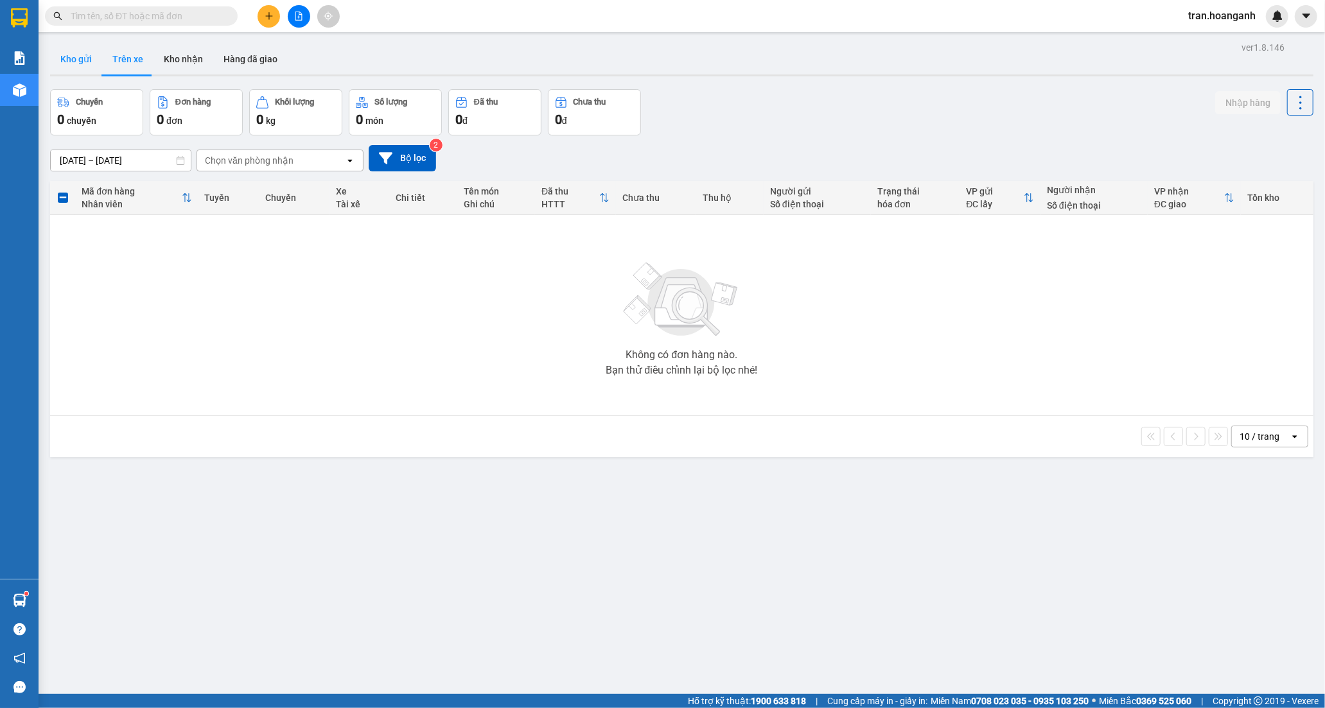
click at [88, 58] on button "Kho gửi" at bounding box center [76, 59] width 52 height 31
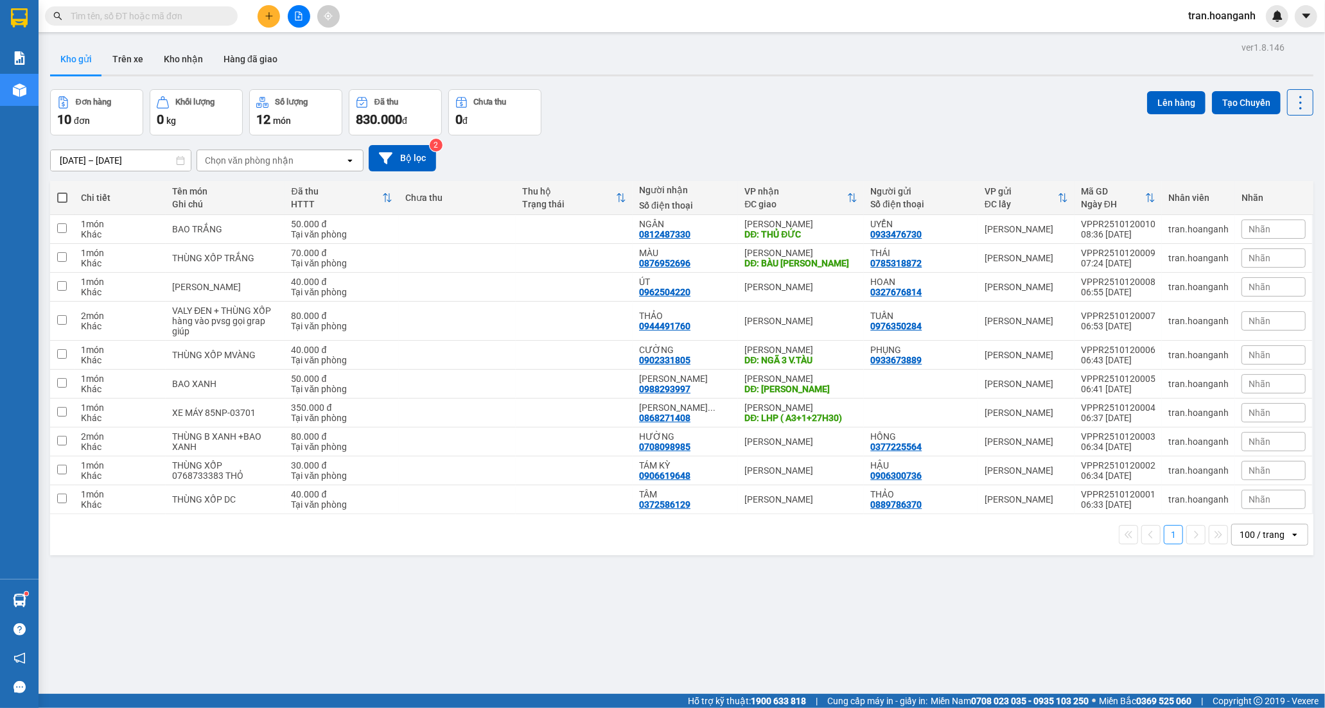
click at [195, 16] on input "text" at bounding box center [147, 16] width 152 height 14
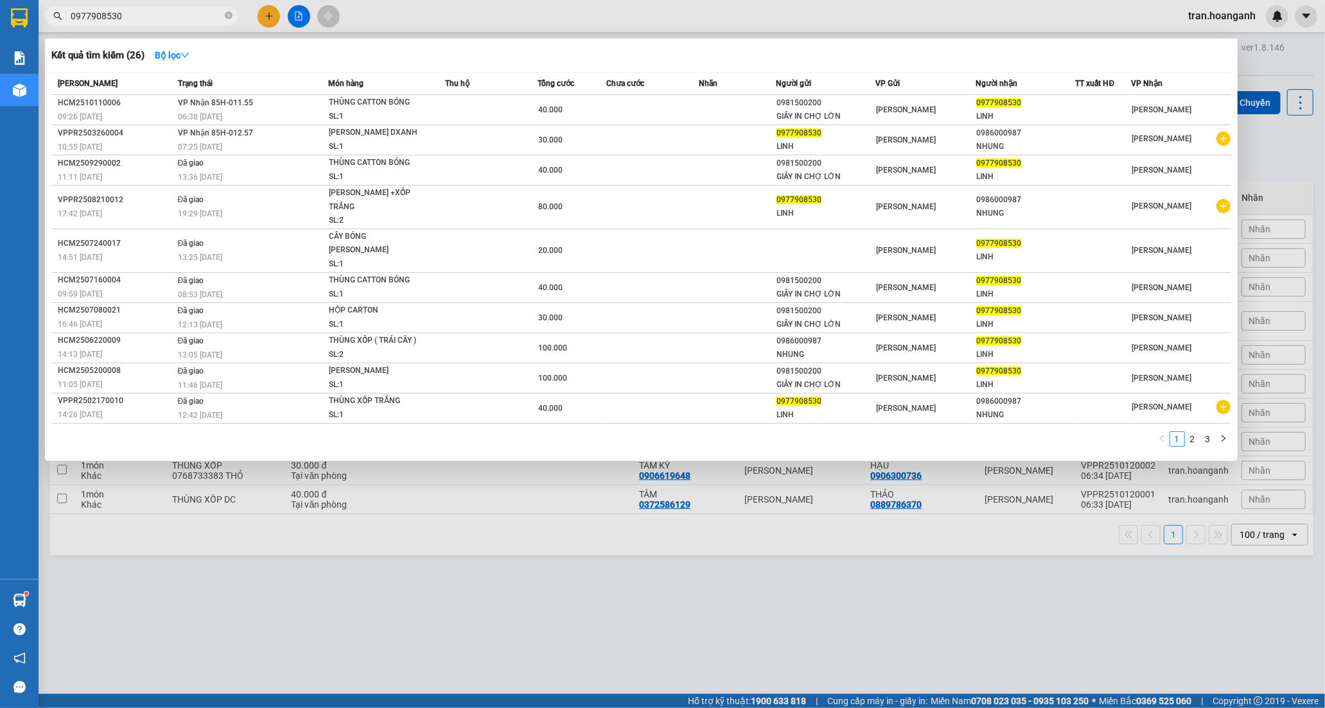
type input "0977908530"
click at [409, 87] on div "Món hàng" at bounding box center [386, 83] width 116 height 14
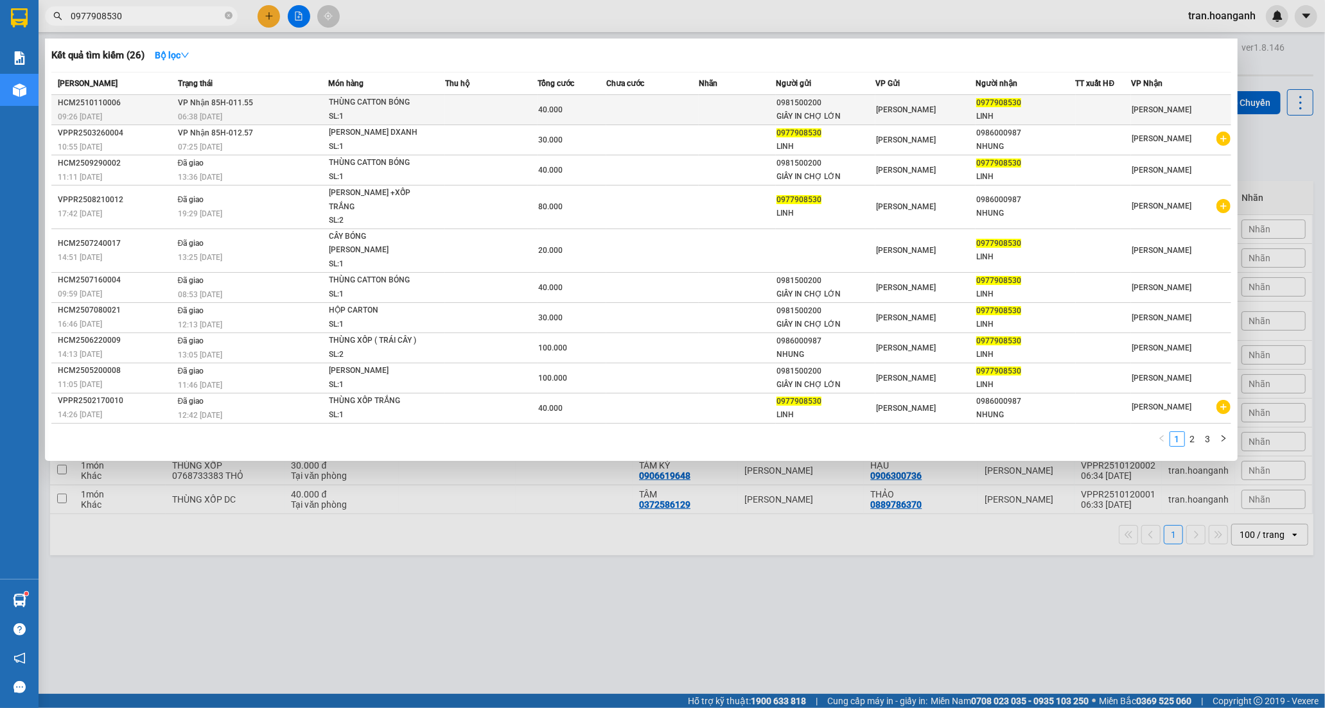
click at [420, 101] on div "THÙNG CATTON BÓNG" at bounding box center [377, 103] width 96 height 14
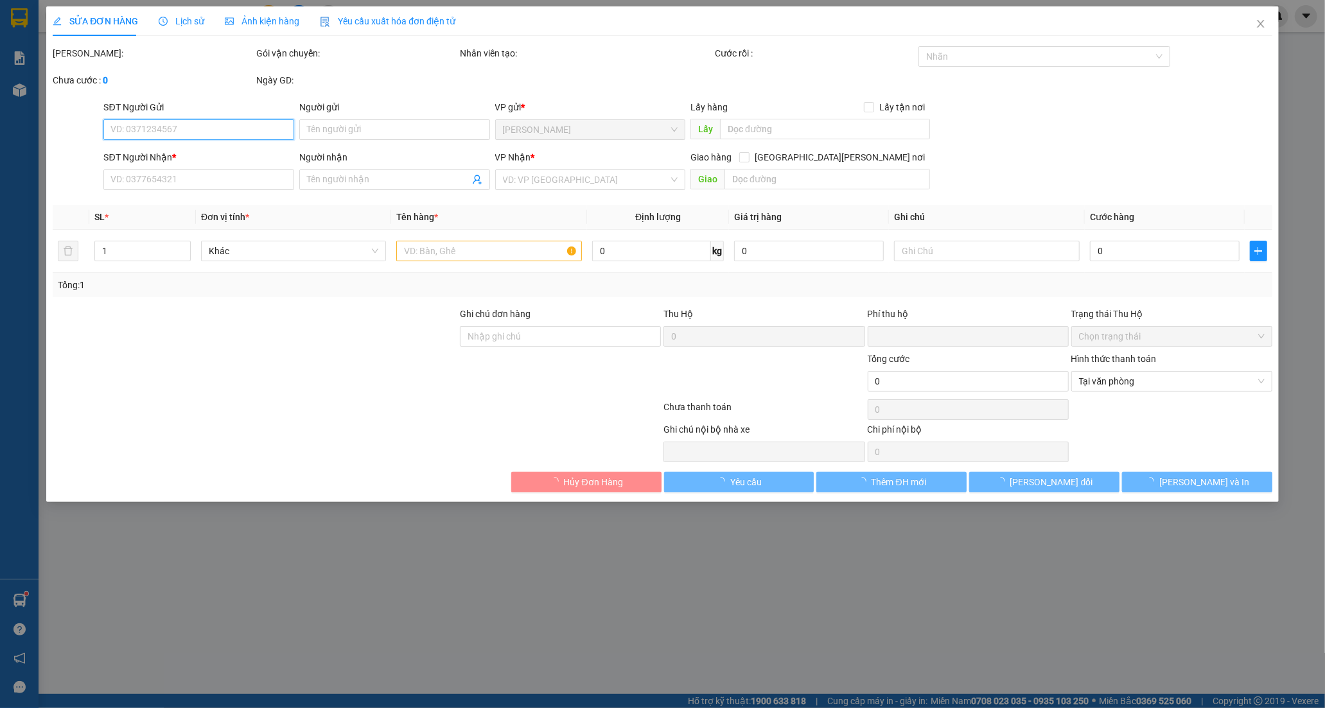
type input "0981500200"
type input "GIẤY IN CHỢ LỚN"
type input "0977908530"
type input "LINH"
type input "0"
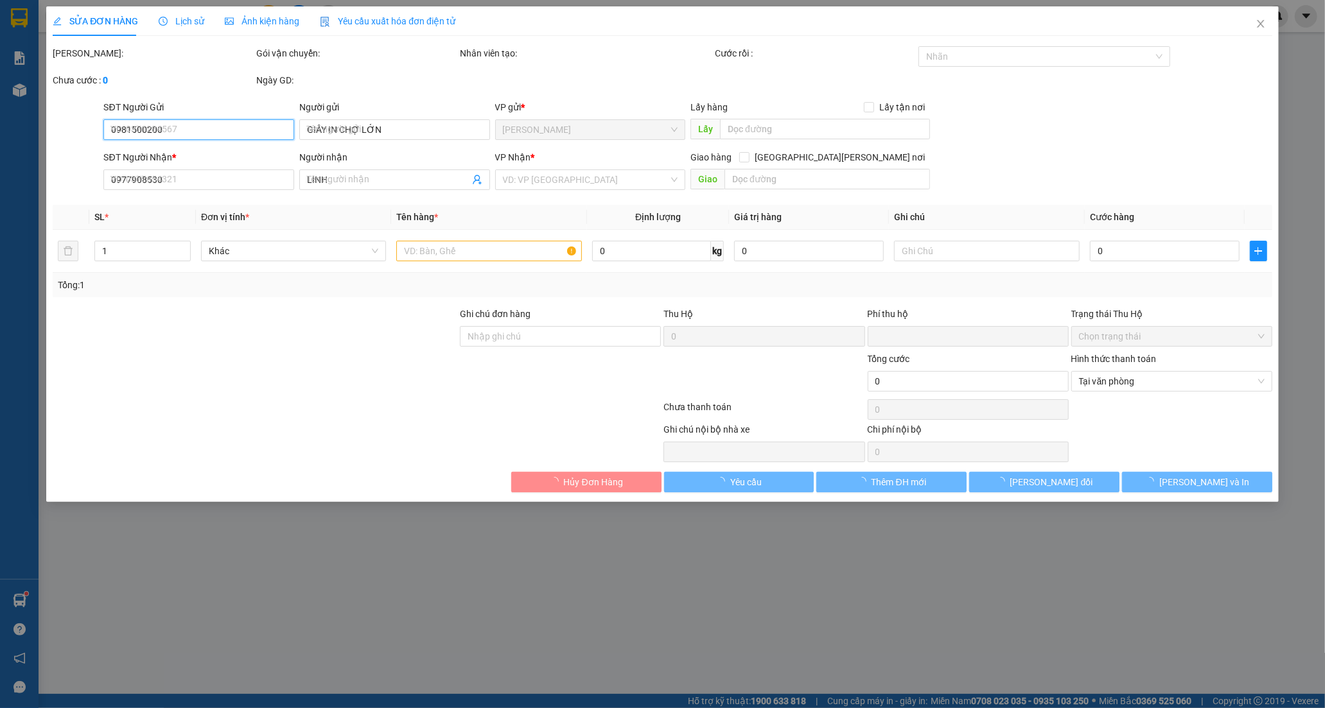
type input "40.000"
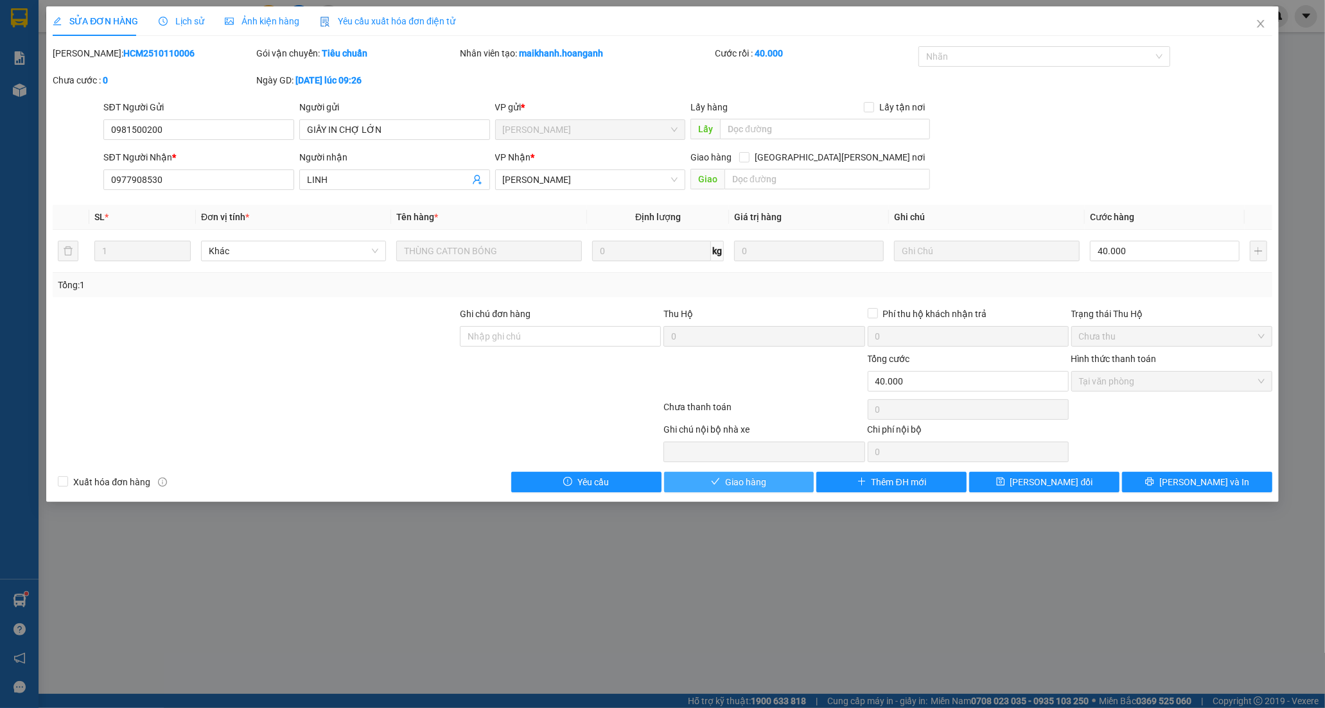
click at [757, 486] on span "Giao hàng" at bounding box center [745, 482] width 41 height 14
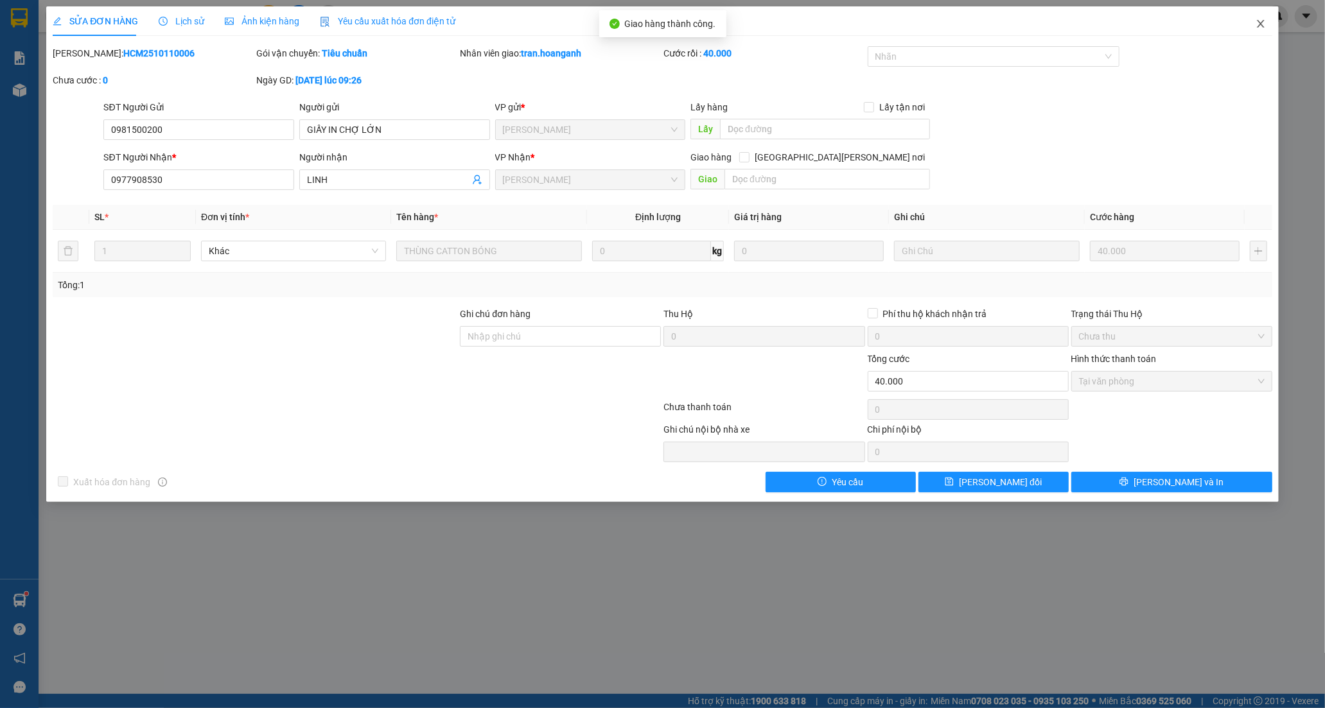
click at [1263, 24] on icon "close" at bounding box center [1261, 24] width 10 height 10
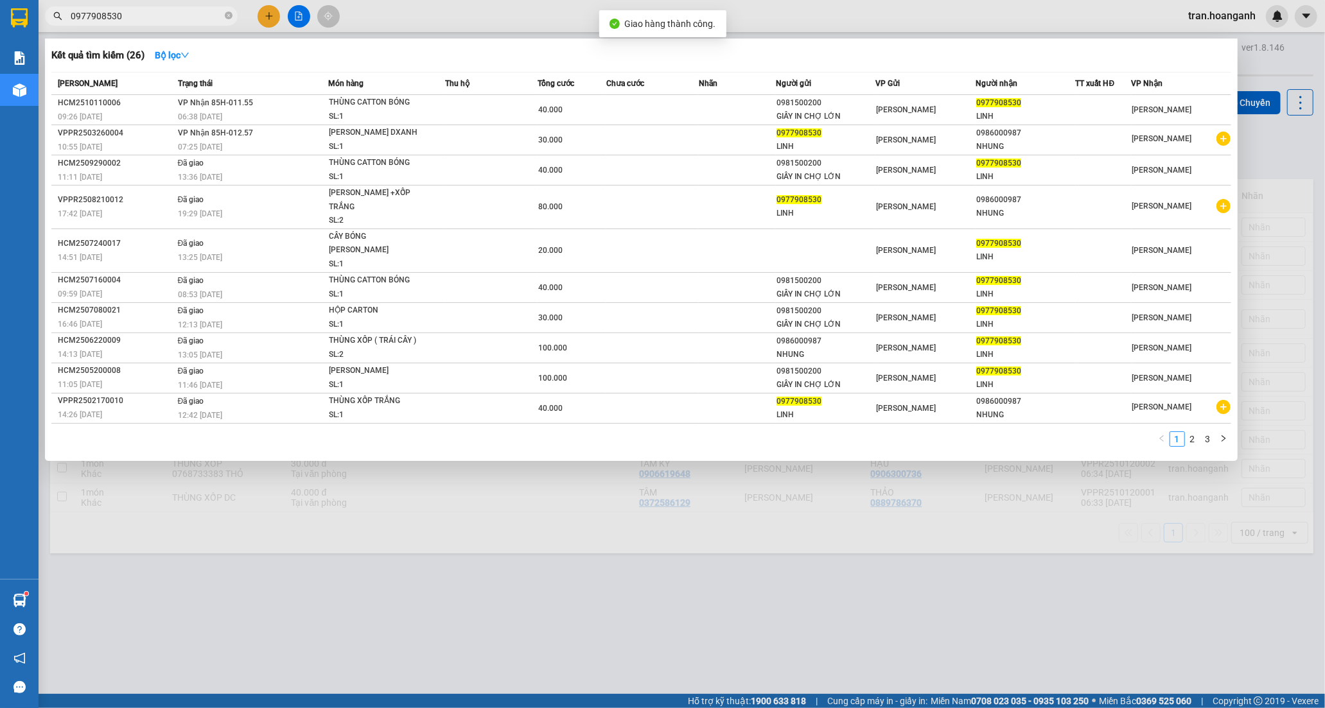
click at [194, 14] on input "0977908530" at bounding box center [147, 16] width 152 height 14
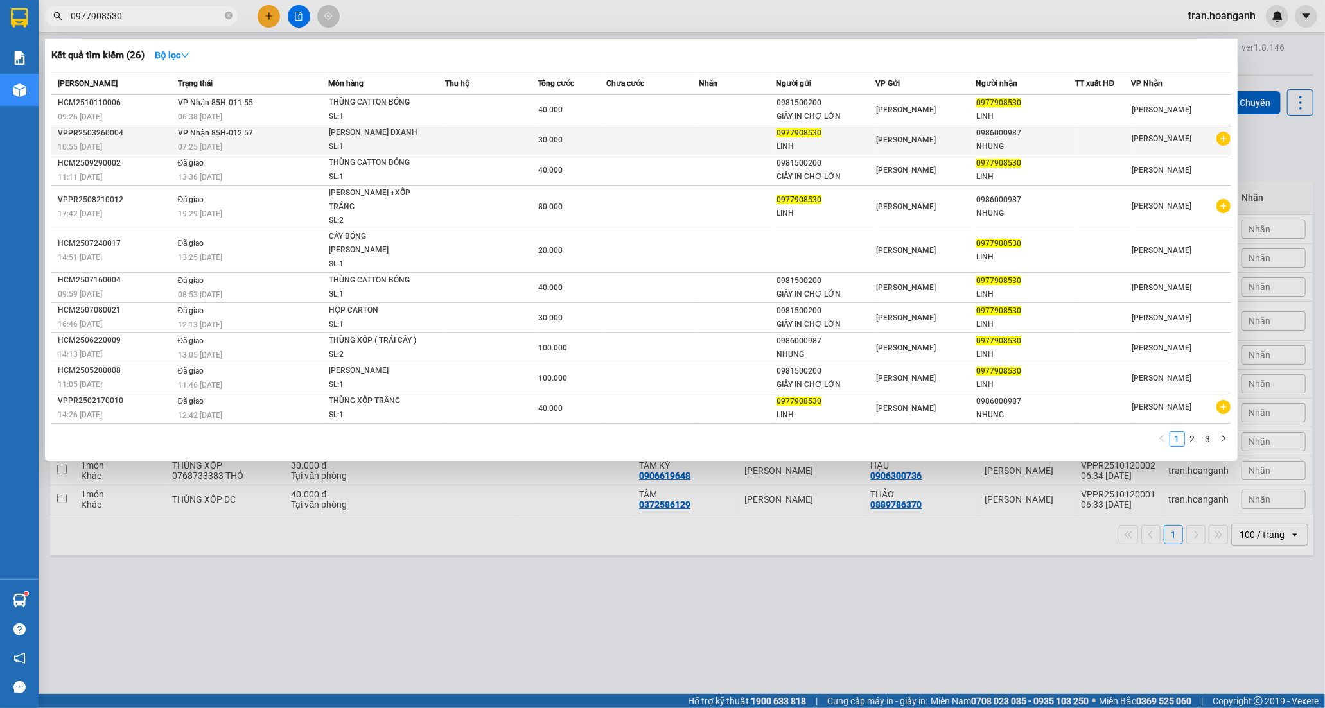
click at [489, 143] on td at bounding box center [491, 140] width 92 height 30
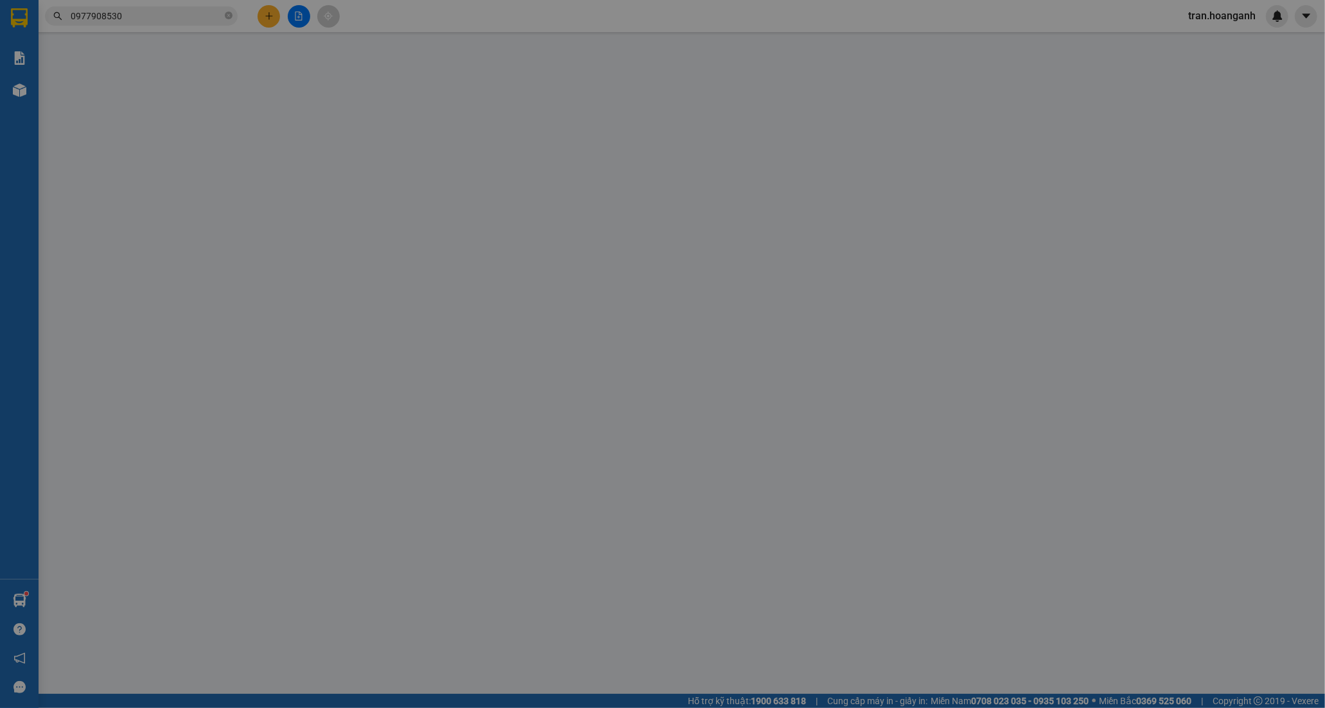
type input "0977908530"
type input "LINH"
type input "0986000987"
type input "NHUNG"
type input "0"
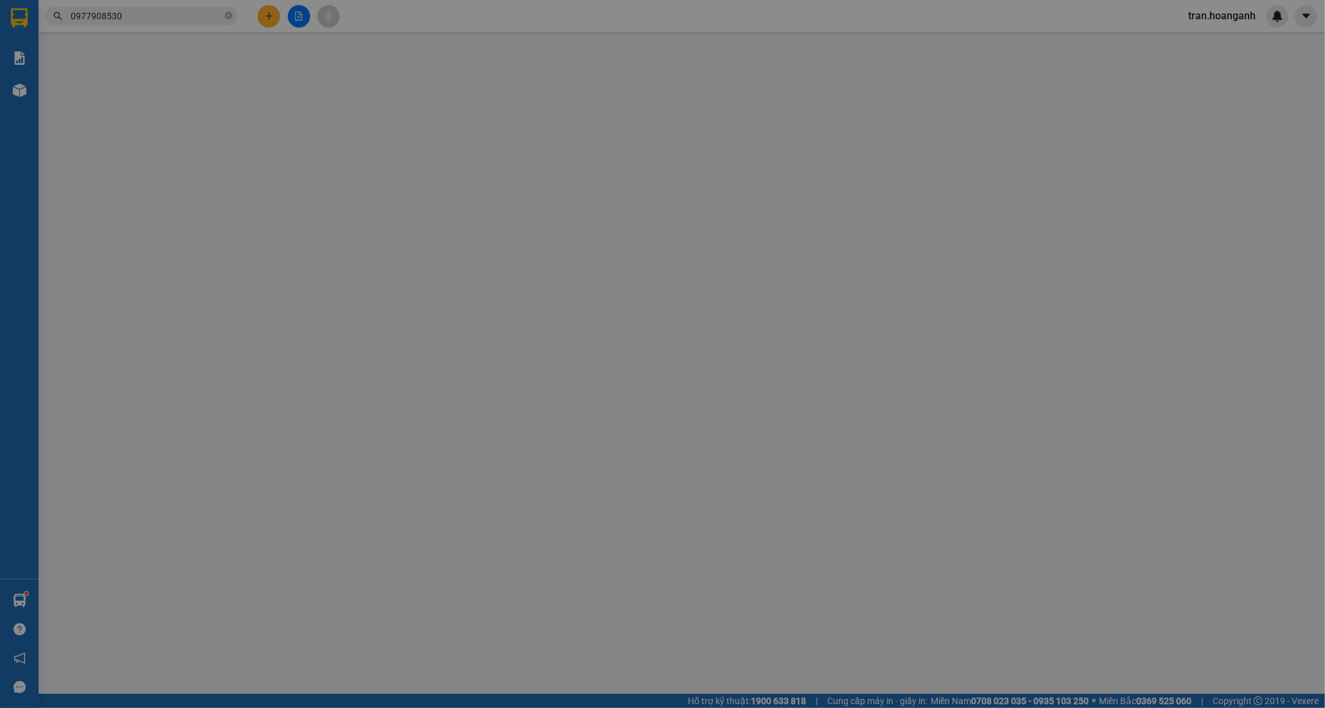
type input "30.000"
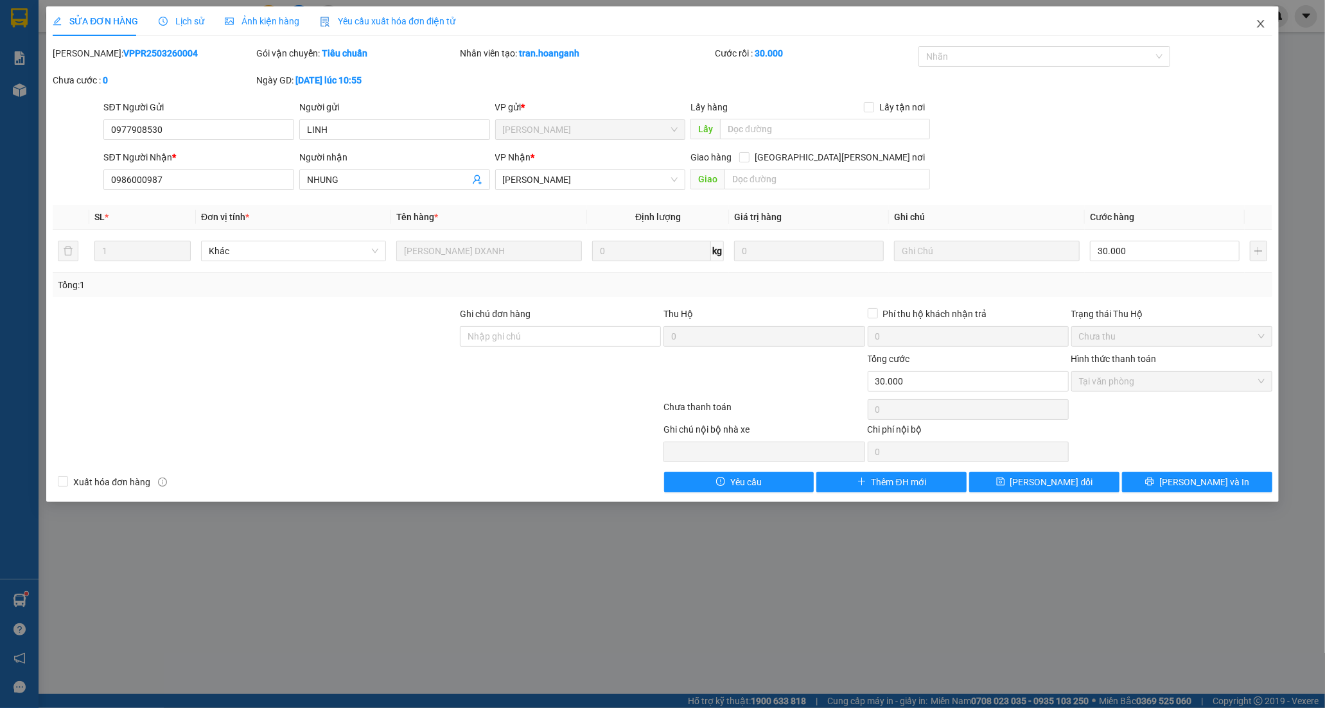
click at [1258, 26] on icon "close" at bounding box center [1261, 24] width 10 height 10
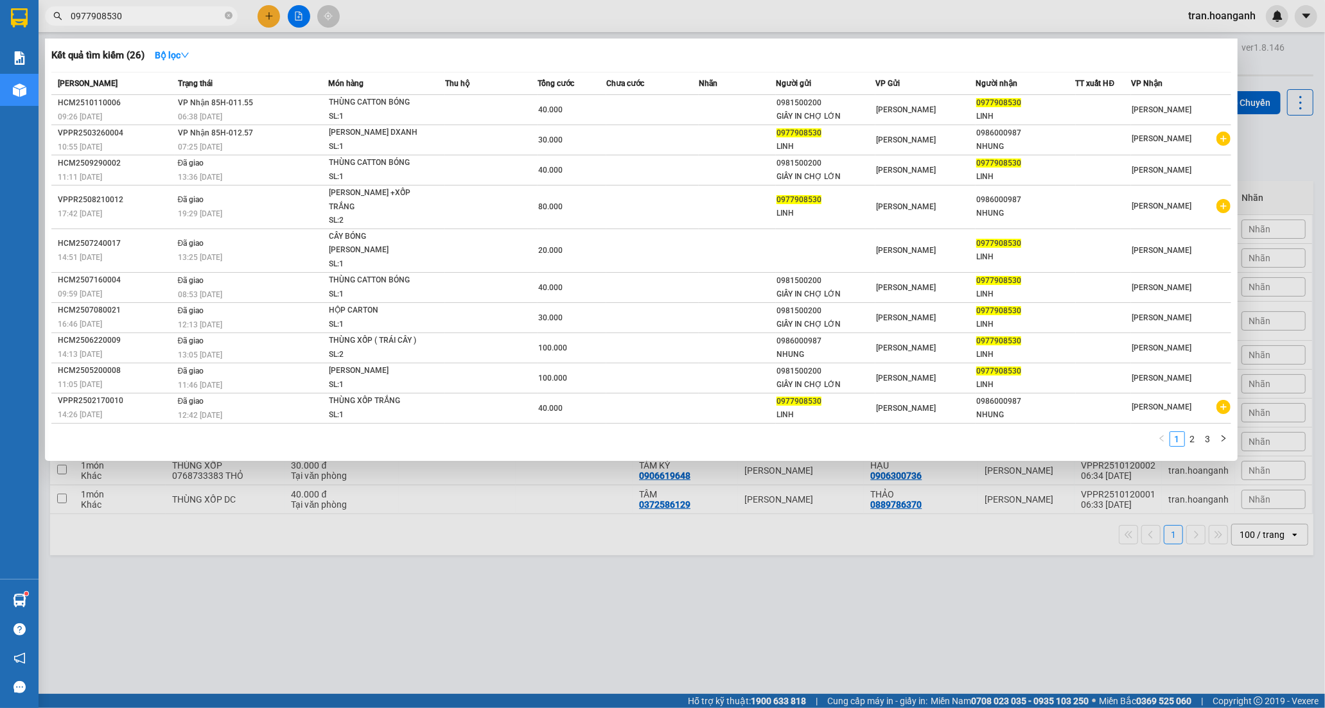
click at [149, 19] on input "0977908530" at bounding box center [147, 16] width 152 height 14
click at [226, 15] on icon "close-circle" at bounding box center [229, 16] width 8 height 8
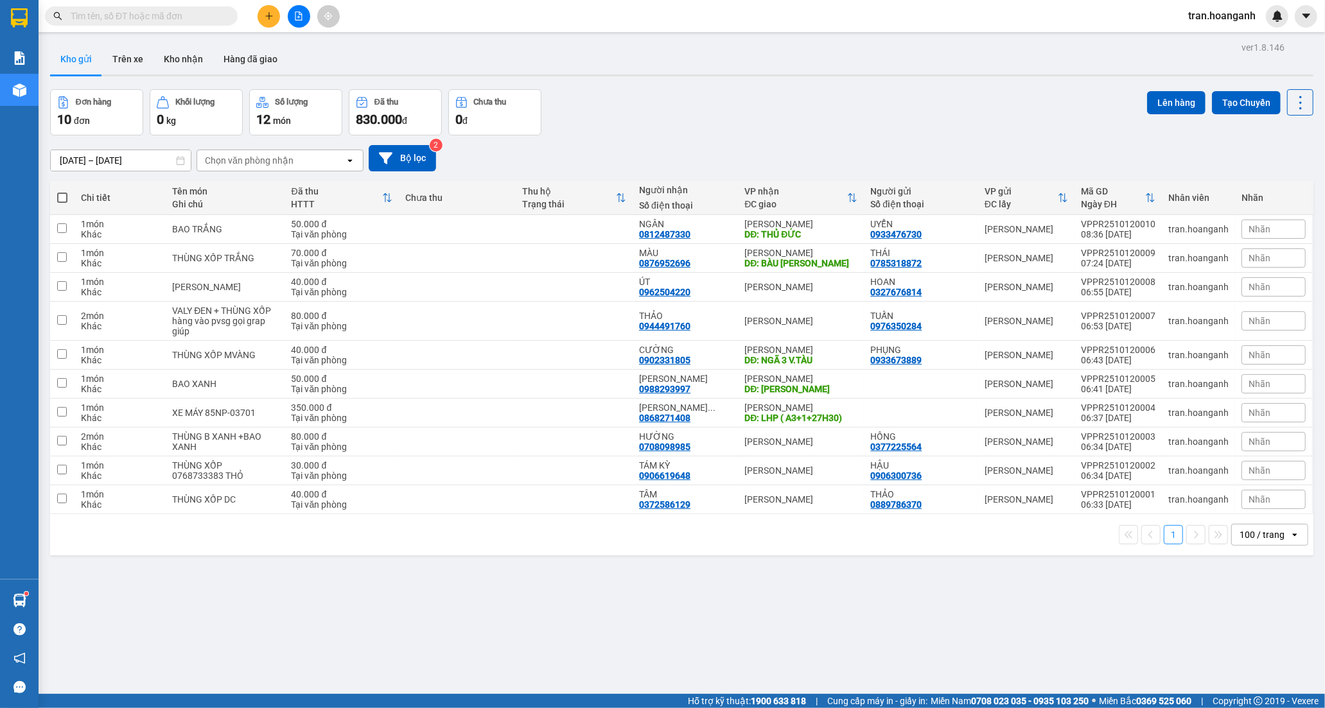
click at [125, 17] on input "text" at bounding box center [147, 16] width 152 height 14
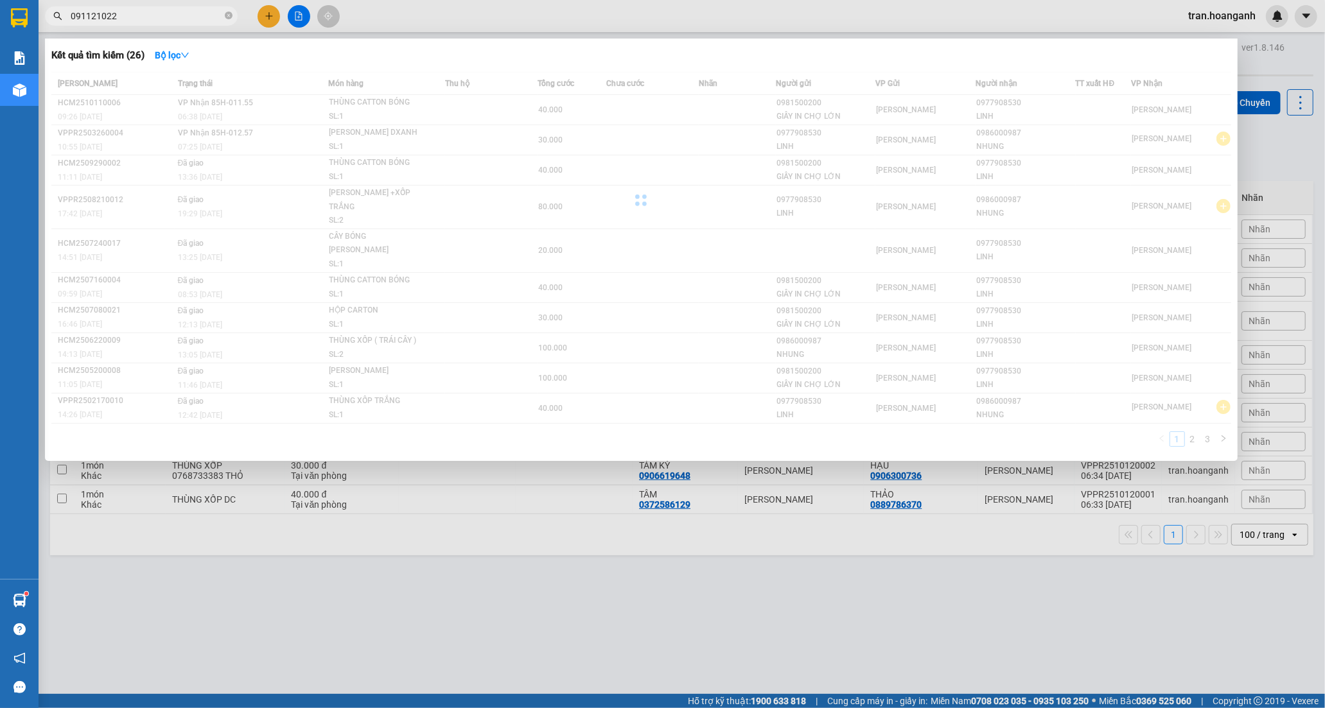
type input "0911210220"
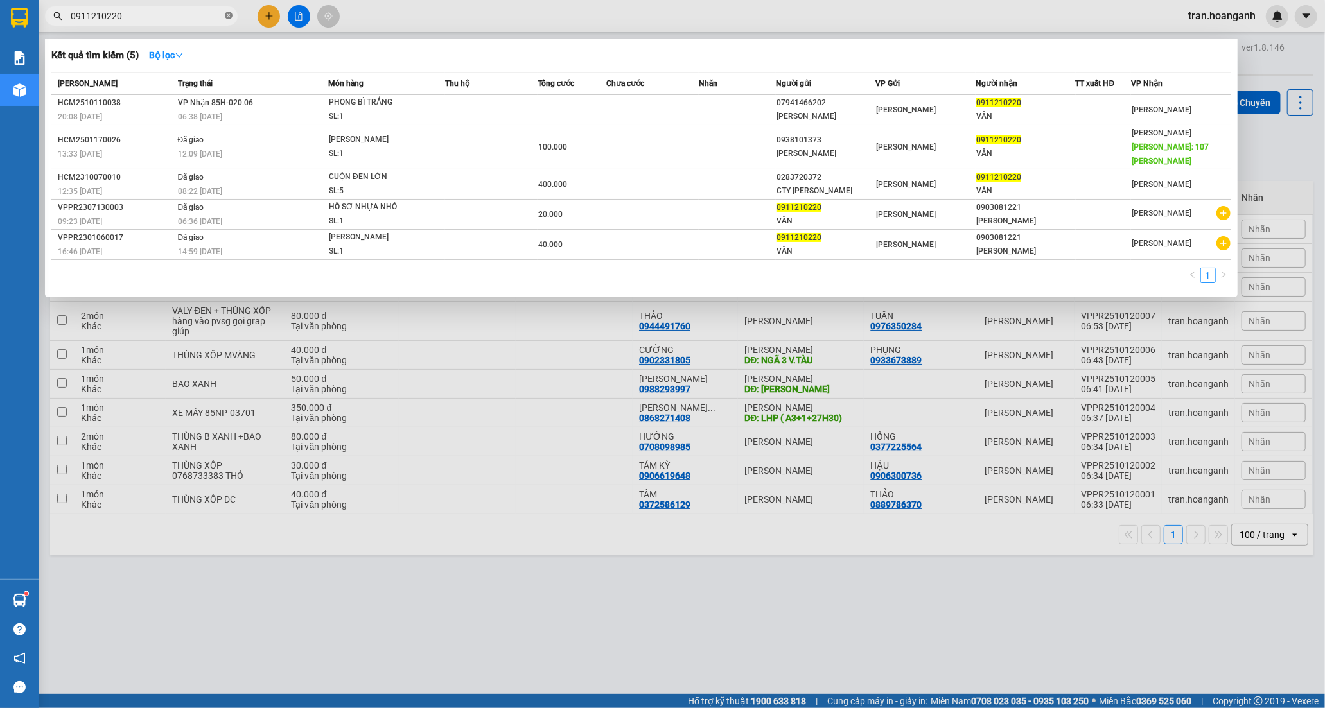
click at [231, 13] on icon "close-circle" at bounding box center [229, 16] width 8 height 8
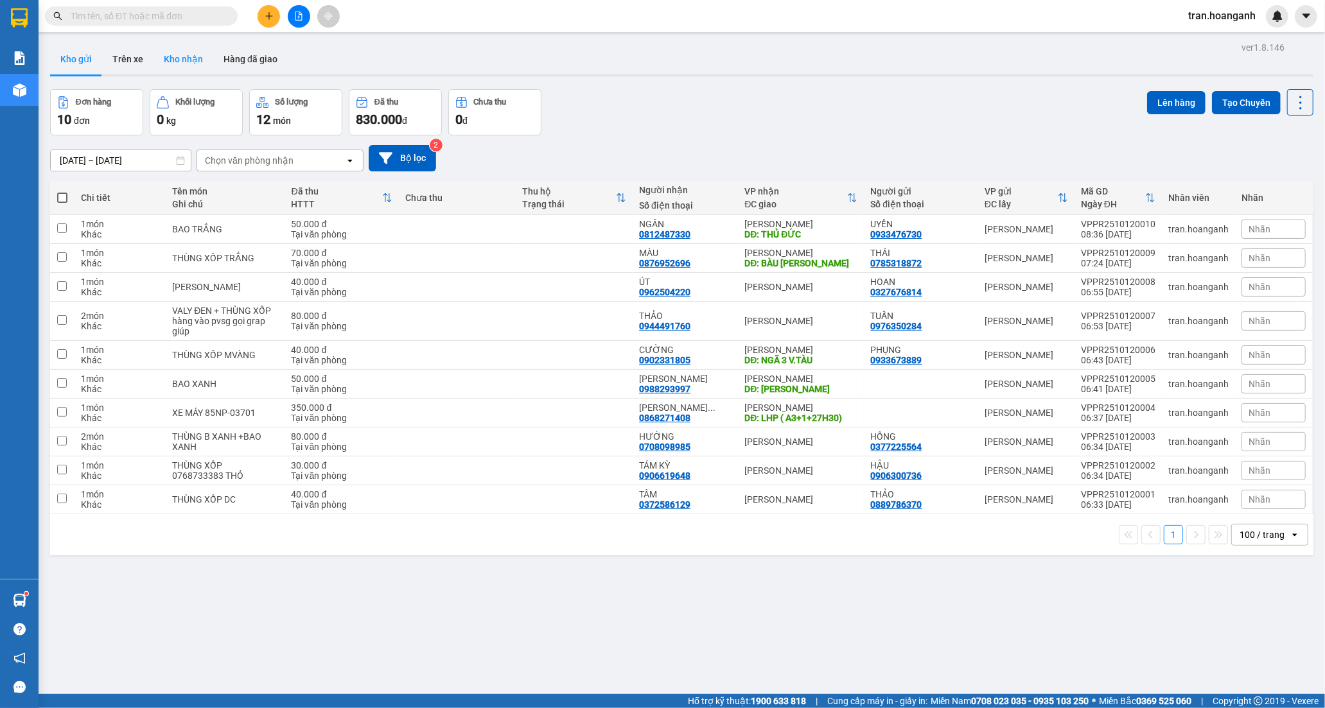
drag, startPoint x: 180, startPoint y: 48, endPoint x: 190, endPoint y: 61, distance: 16.5
click at [180, 52] on button "Kho nhận" at bounding box center [184, 59] width 60 height 31
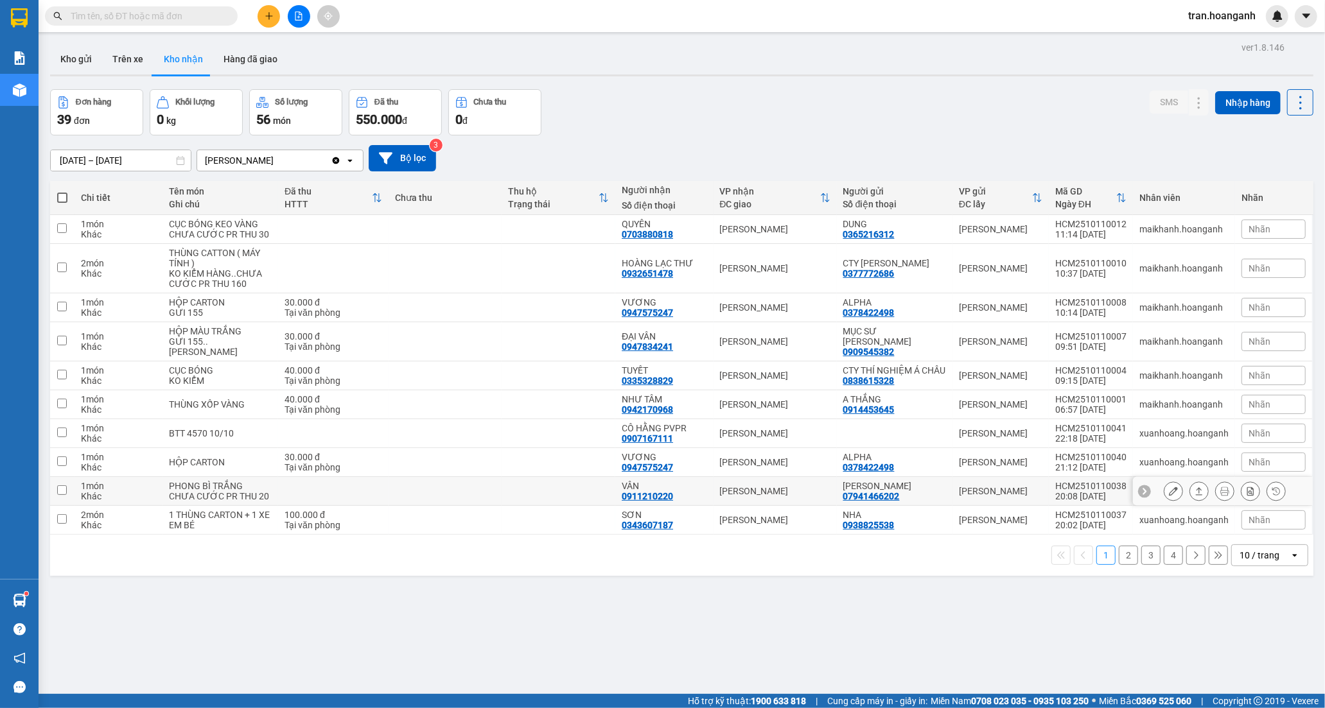
click at [677, 493] on div "VÂN 0911210220" at bounding box center [664, 491] width 85 height 21
checkbox input "true"
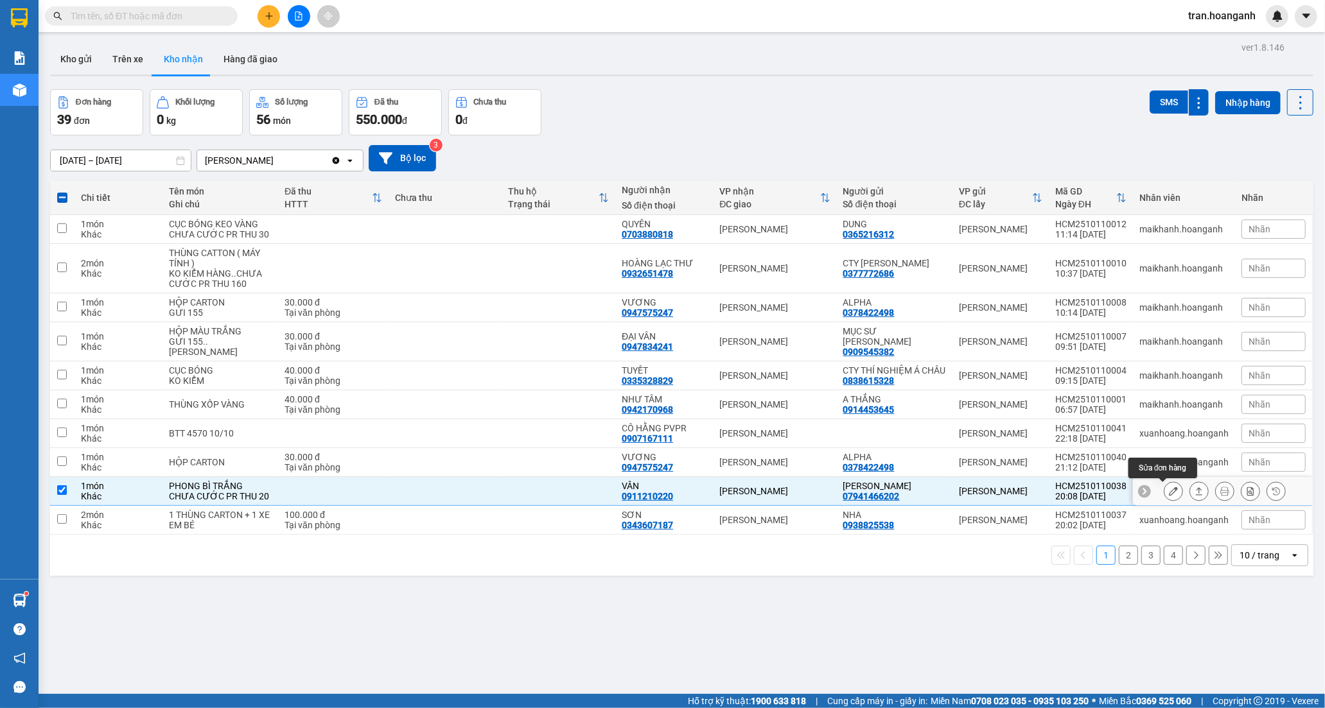
click at [1169, 493] on icon at bounding box center [1173, 491] width 9 height 9
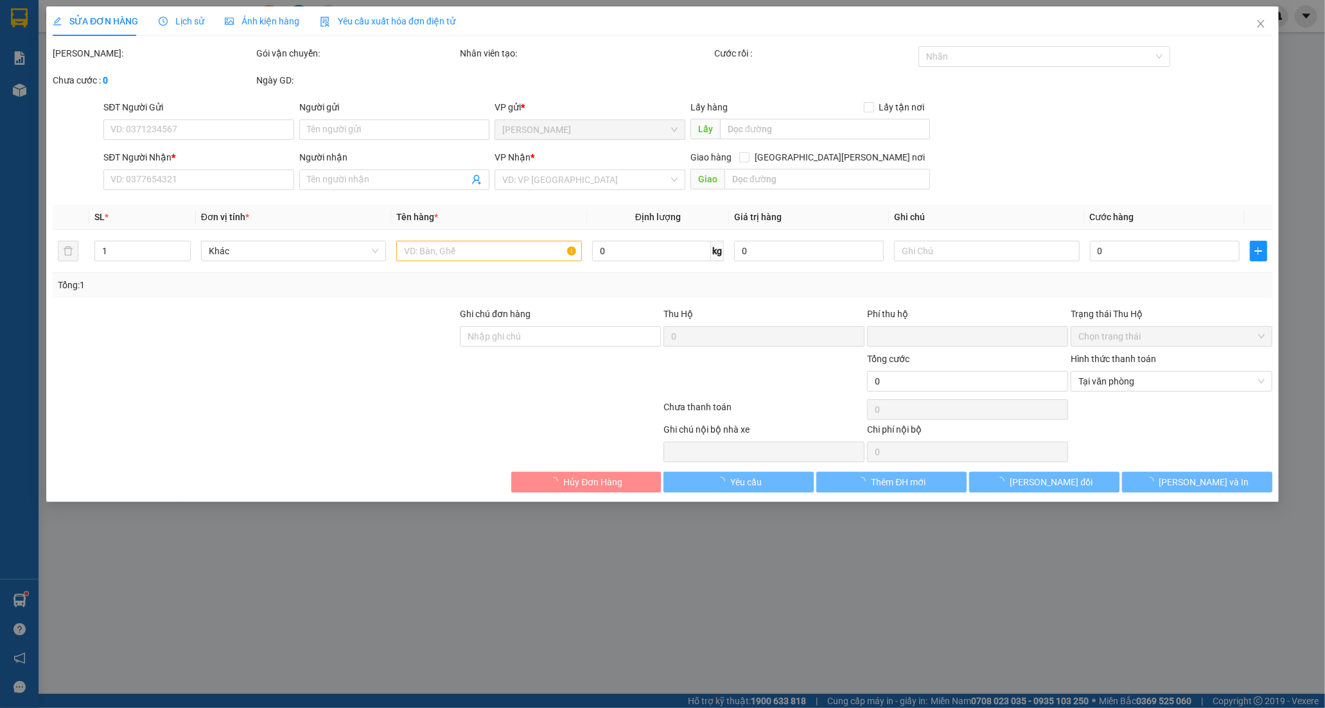
type input "07941466202"
type input "[PERSON_NAME]"
type input "0911210220"
type input "VÂN"
type input "0"
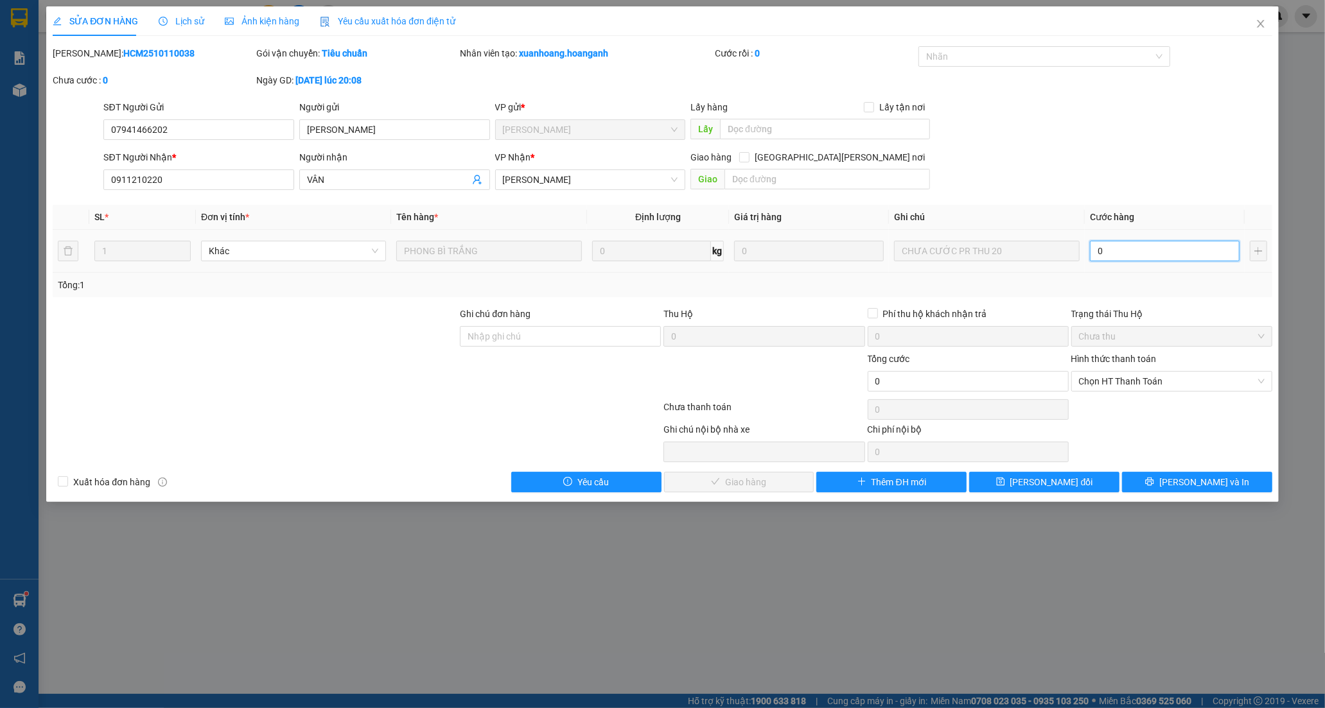
click at [1120, 254] on input "0" at bounding box center [1165, 251] width 150 height 21
type input "2"
type input "20"
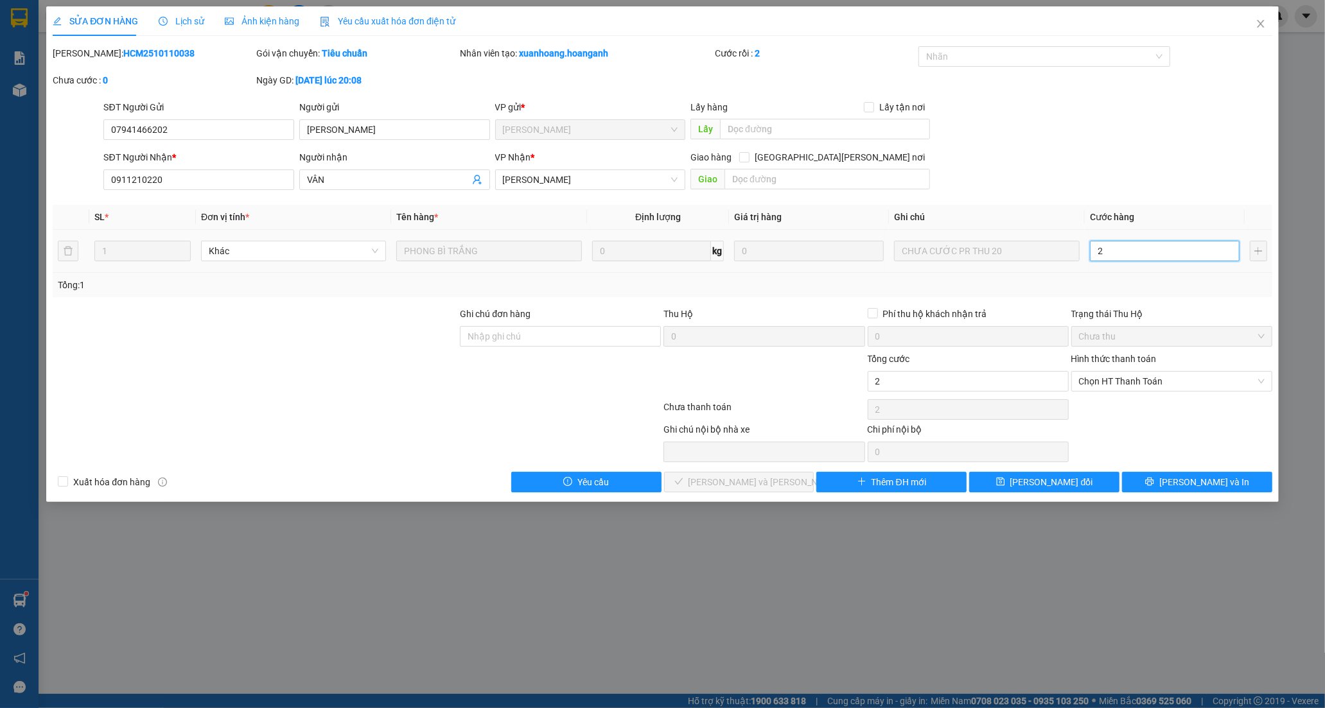
type input "20"
click at [1125, 380] on span "Chọn HT Thanh Toán" at bounding box center [1172, 381] width 186 height 19
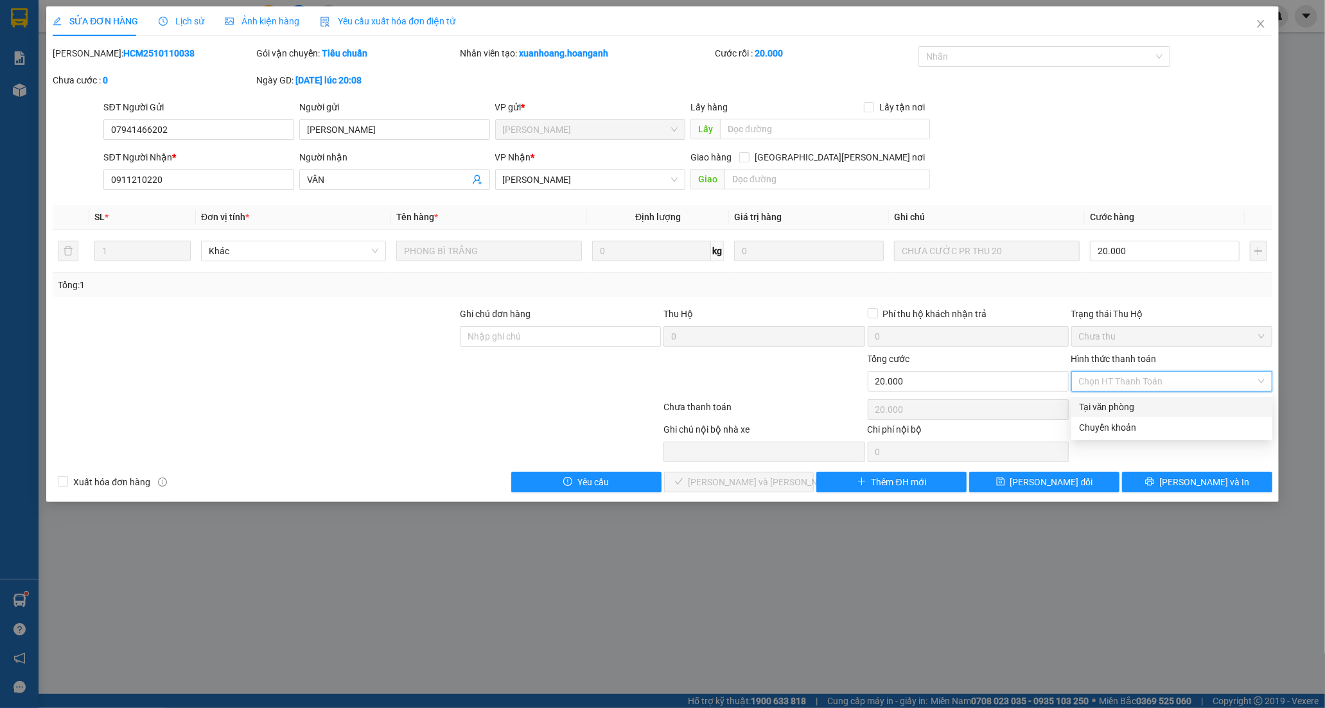
drag, startPoint x: 1116, startPoint y: 400, endPoint x: 1094, endPoint y: 415, distance: 26.7
click at [1114, 401] on div "Tại văn phòng" at bounding box center [1172, 407] width 186 height 14
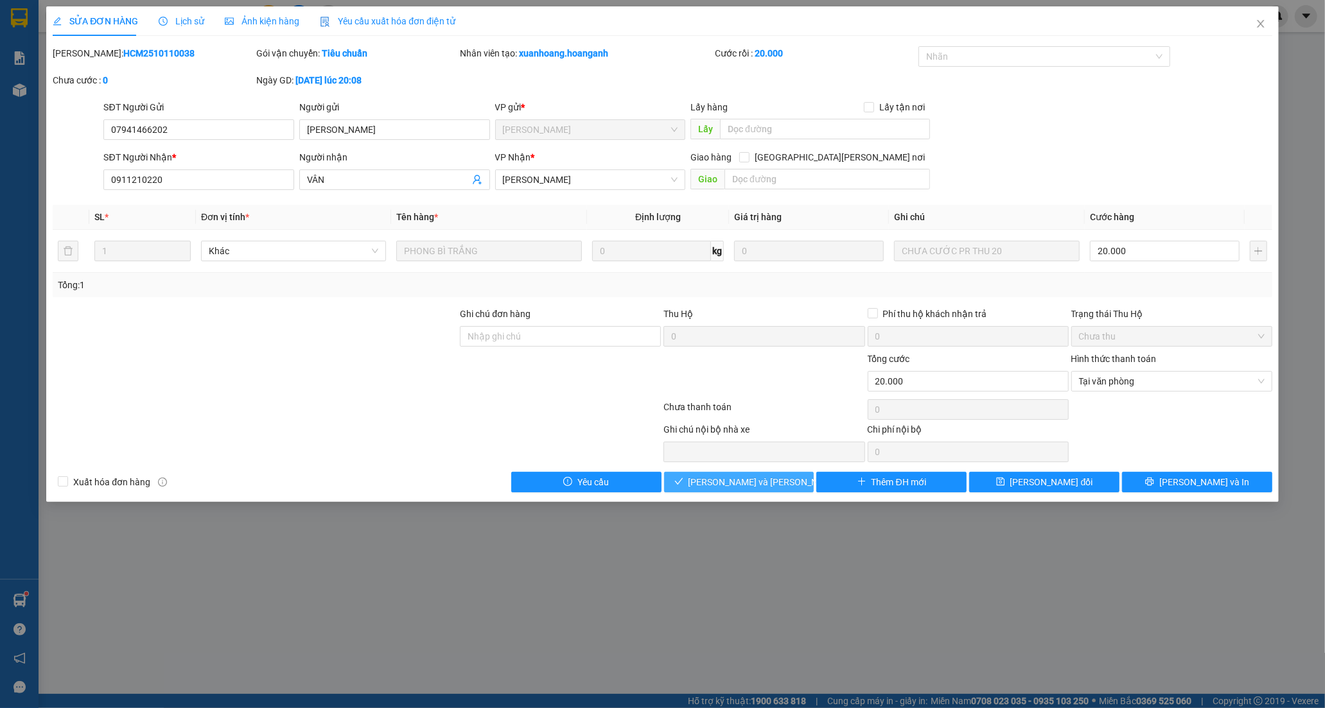
click at [761, 492] on button "[PERSON_NAME] và [PERSON_NAME] hàng" at bounding box center [739, 482] width 150 height 21
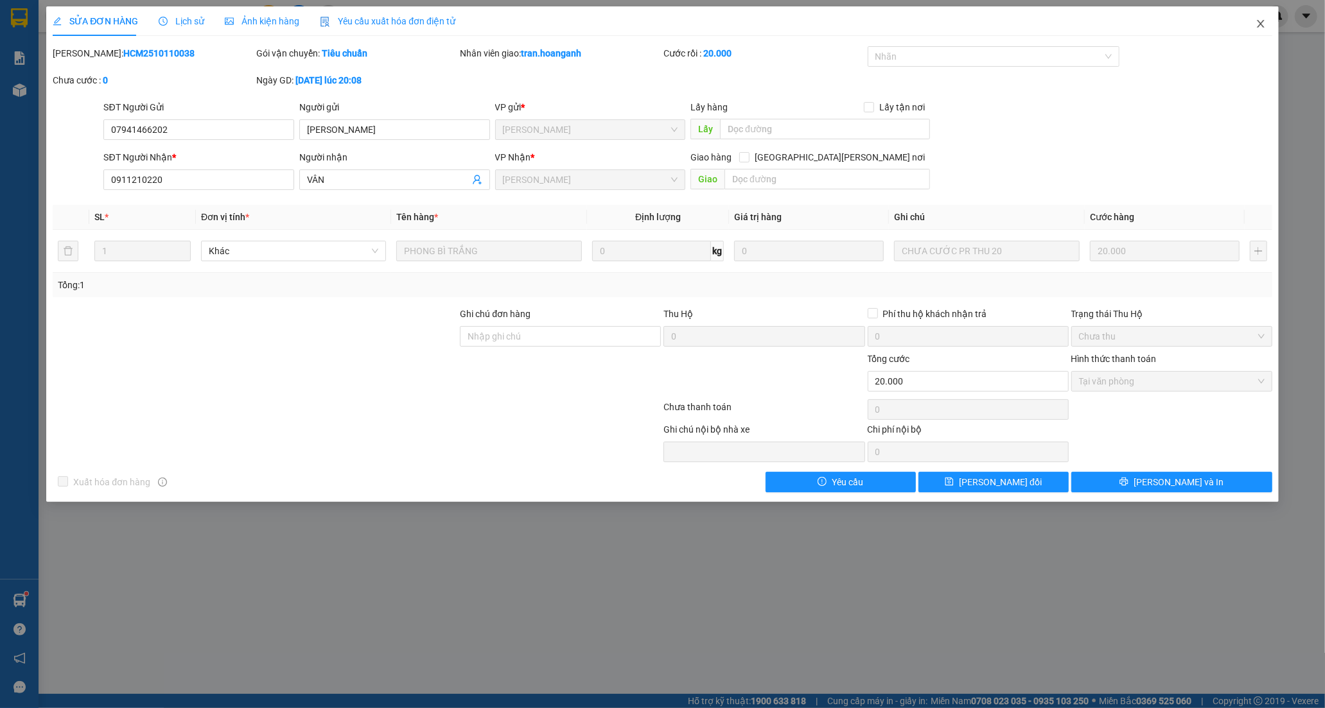
click at [1260, 26] on icon "close" at bounding box center [1260, 24] width 7 height 8
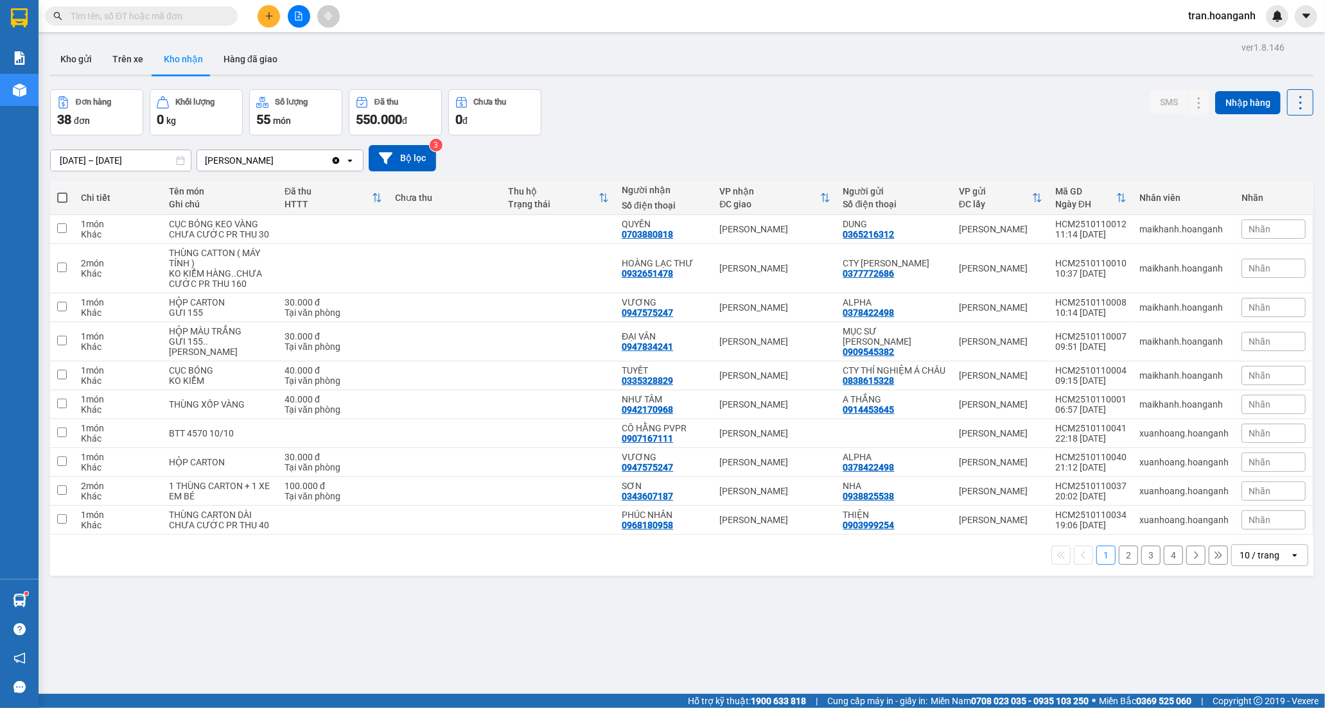
click at [1122, 552] on button "2" at bounding box center [1128, 555] width 19 height 19
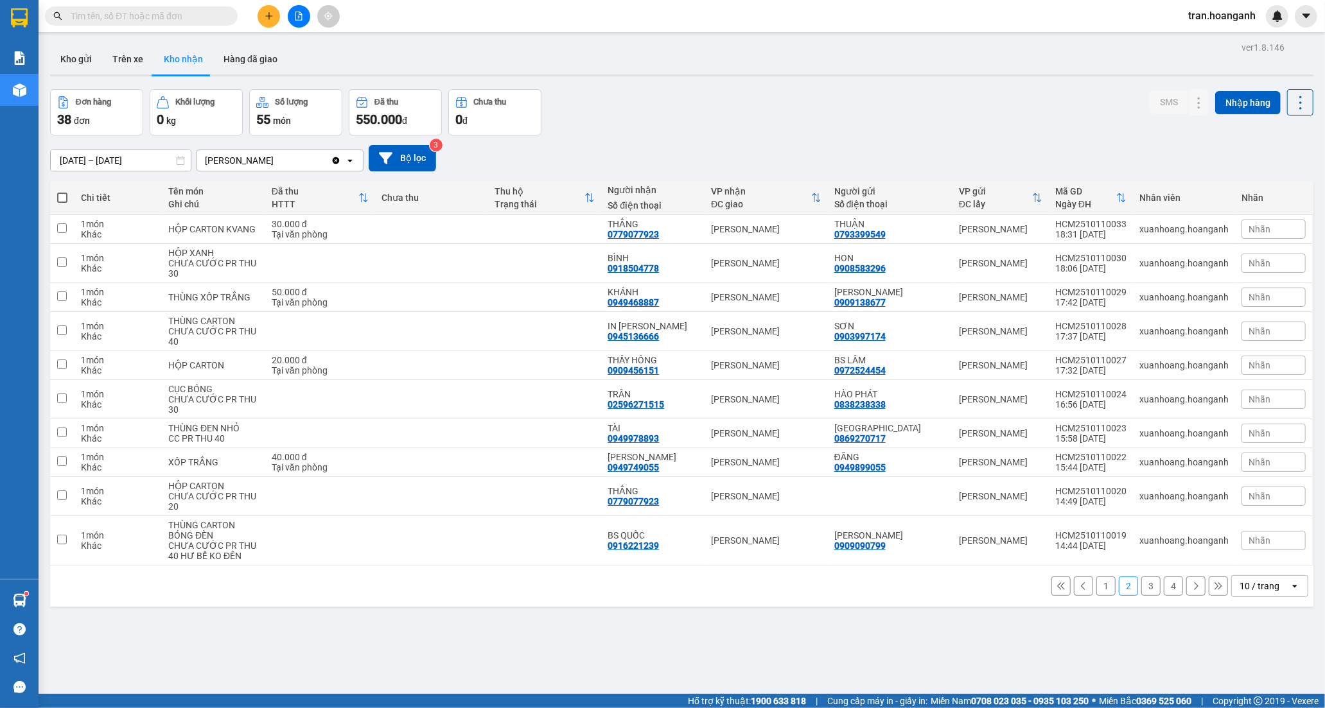
click at [1141, 594] on button "3" at bounding box center [1150, 586] width 19 height 19
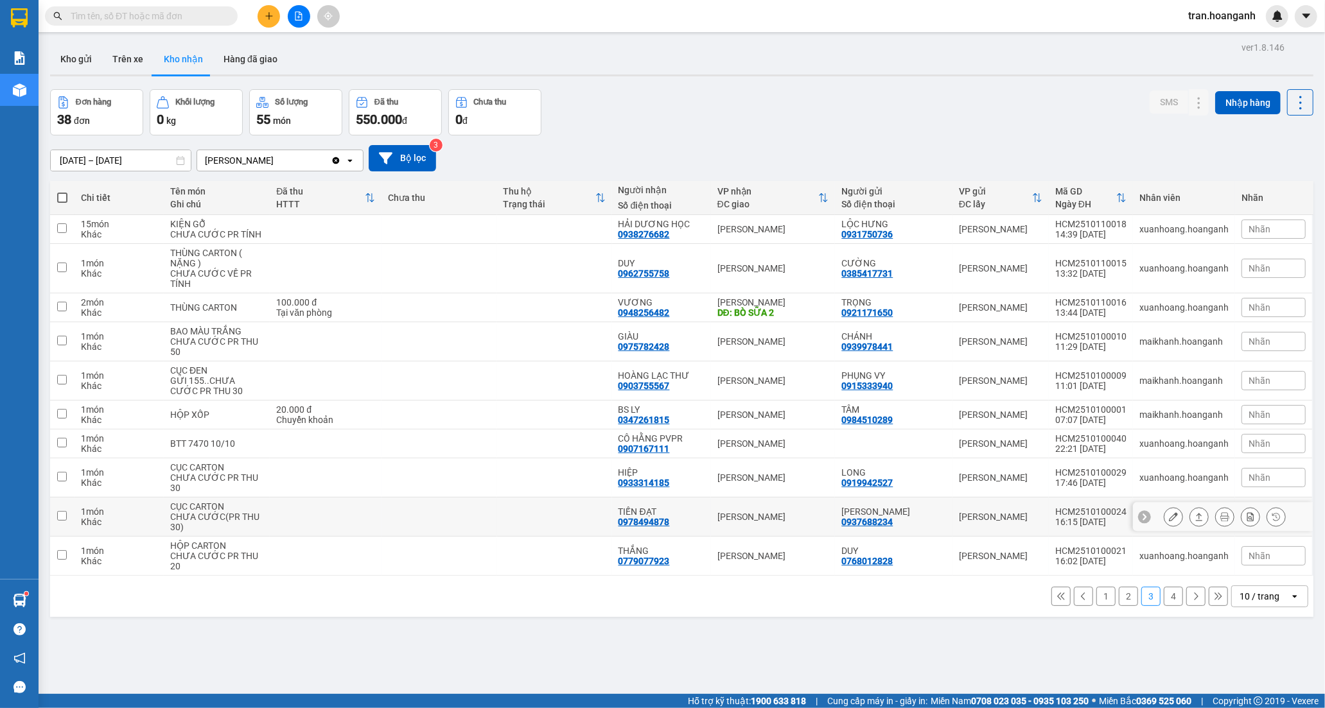
click at [676, 514] on div "TIẾN ĐẠT" at bounding box center [662, 512] width 86 height 10
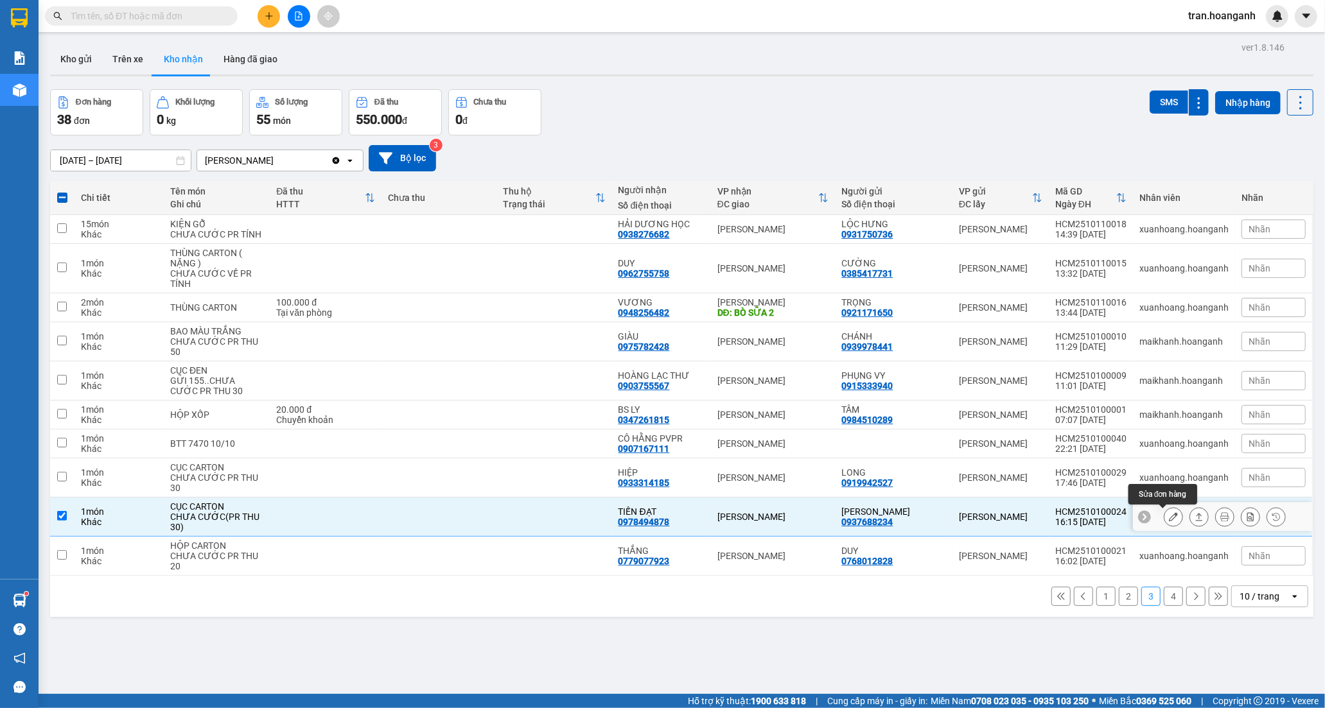
click at [1169, 517] on icon at bounding box center [1173, 517] width 9 height 9
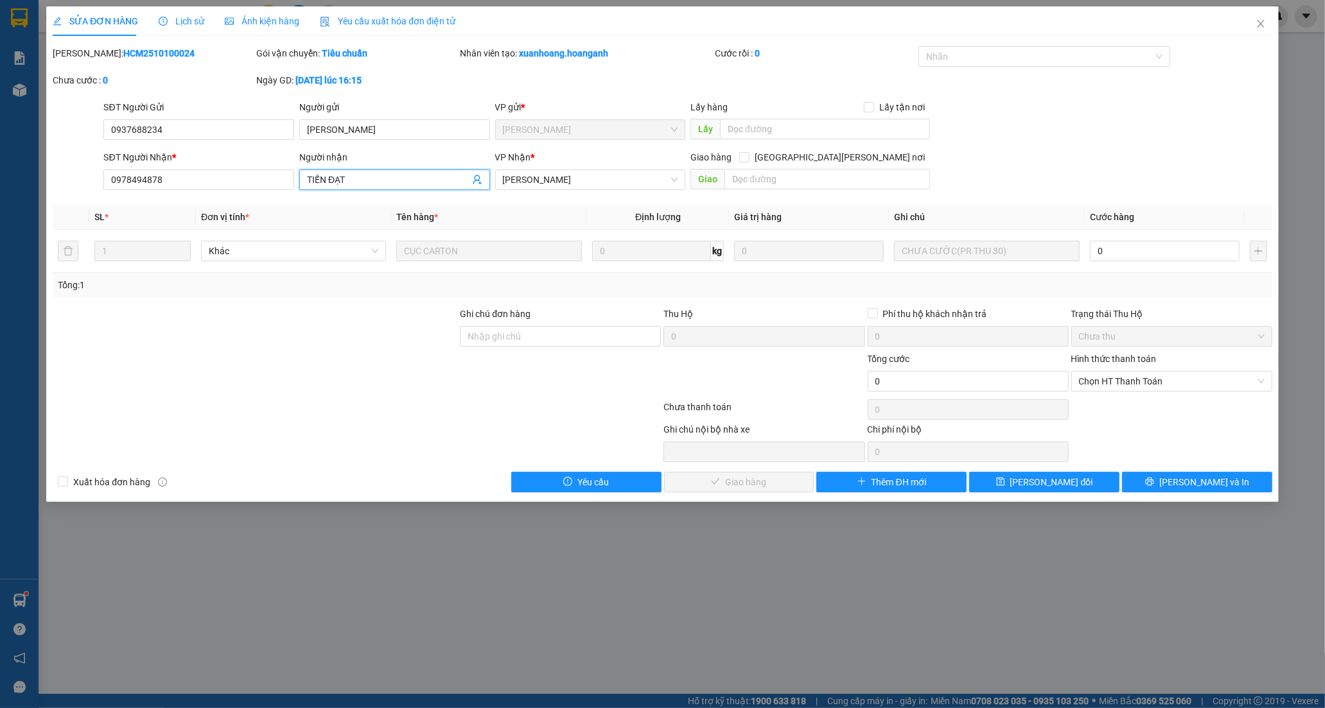
click at [390, 177] on input "TIẾN ĐẠT" at bounding box center [388, 180] width 163 height 14
click at [510, 338] on input "Ghi chú đơn hàng" at bounding box center [560, 336] width 201 height 21
click at [1047, 483] on span "[PERSON_NAME] đổi" at bounding box center [1051, 482] width 83 height 14
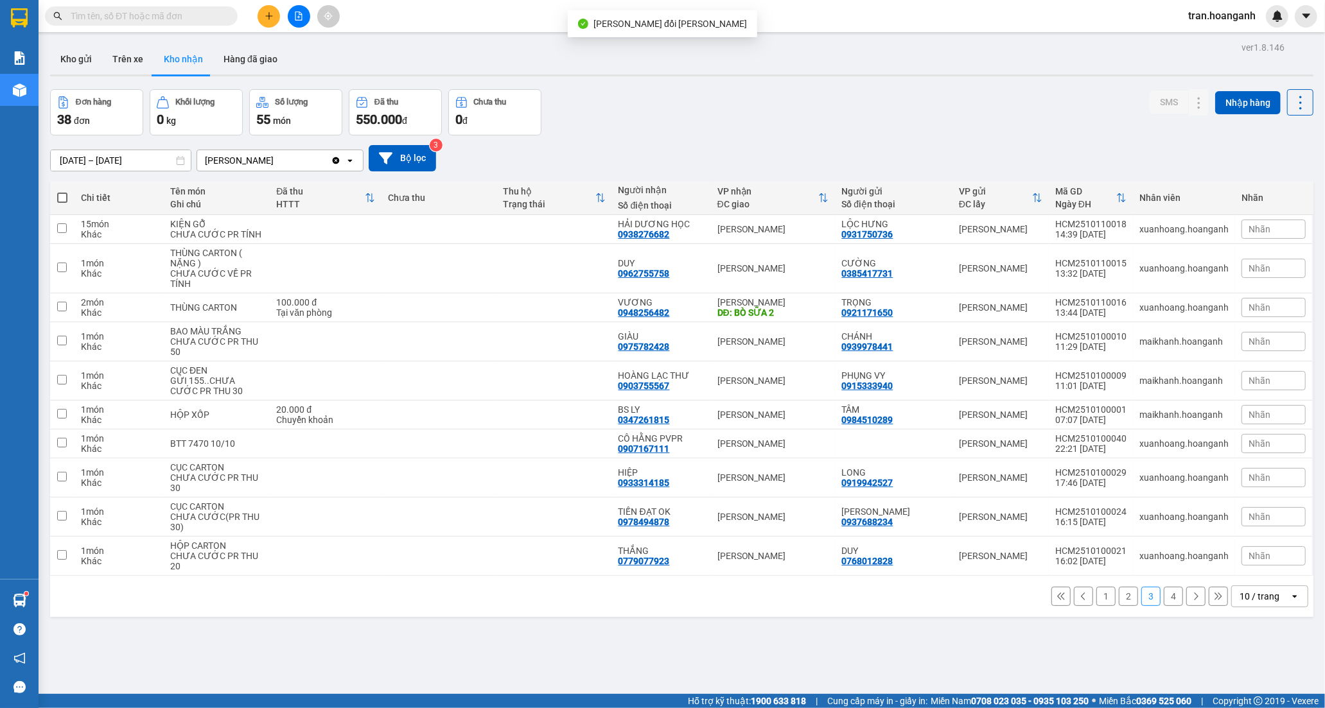
click at [1164, 595] on button "4" at bounding box center [1173, 596] width 19 height 19
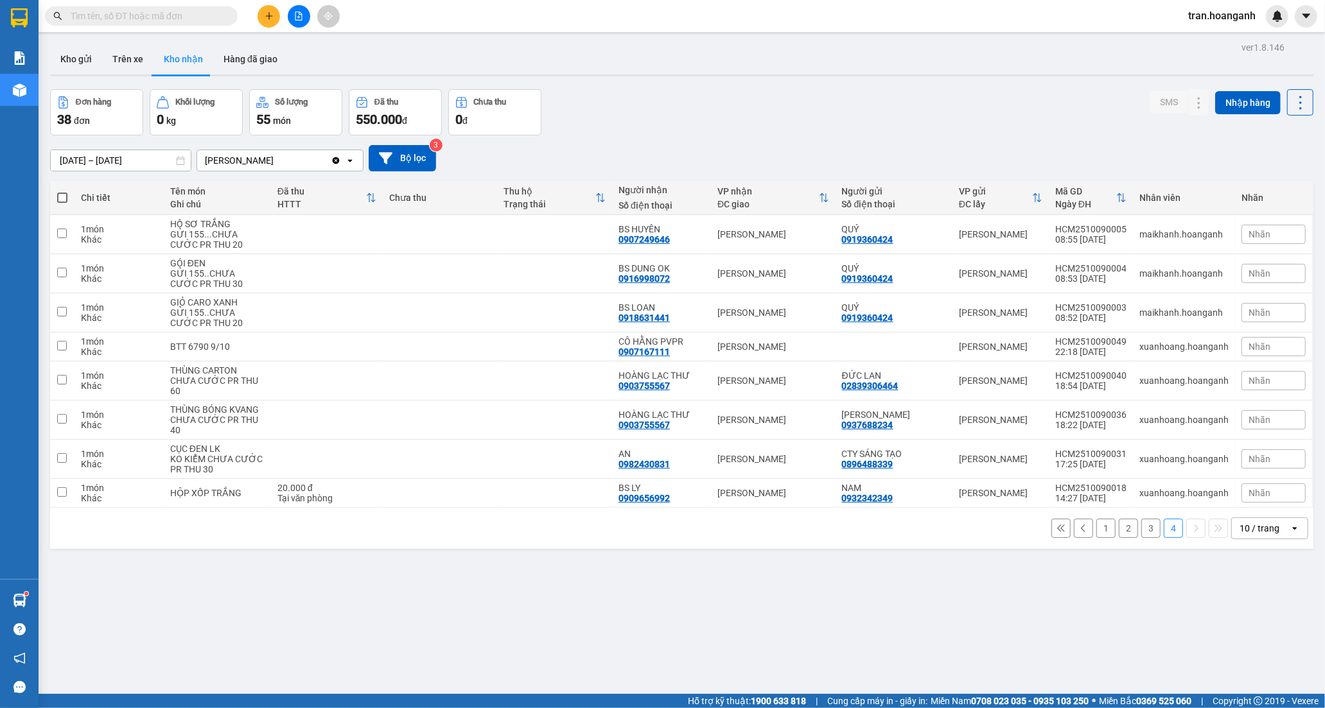
click at [1141, 529] on button "3" at bounding box center [1150, 528] width 19 height 19
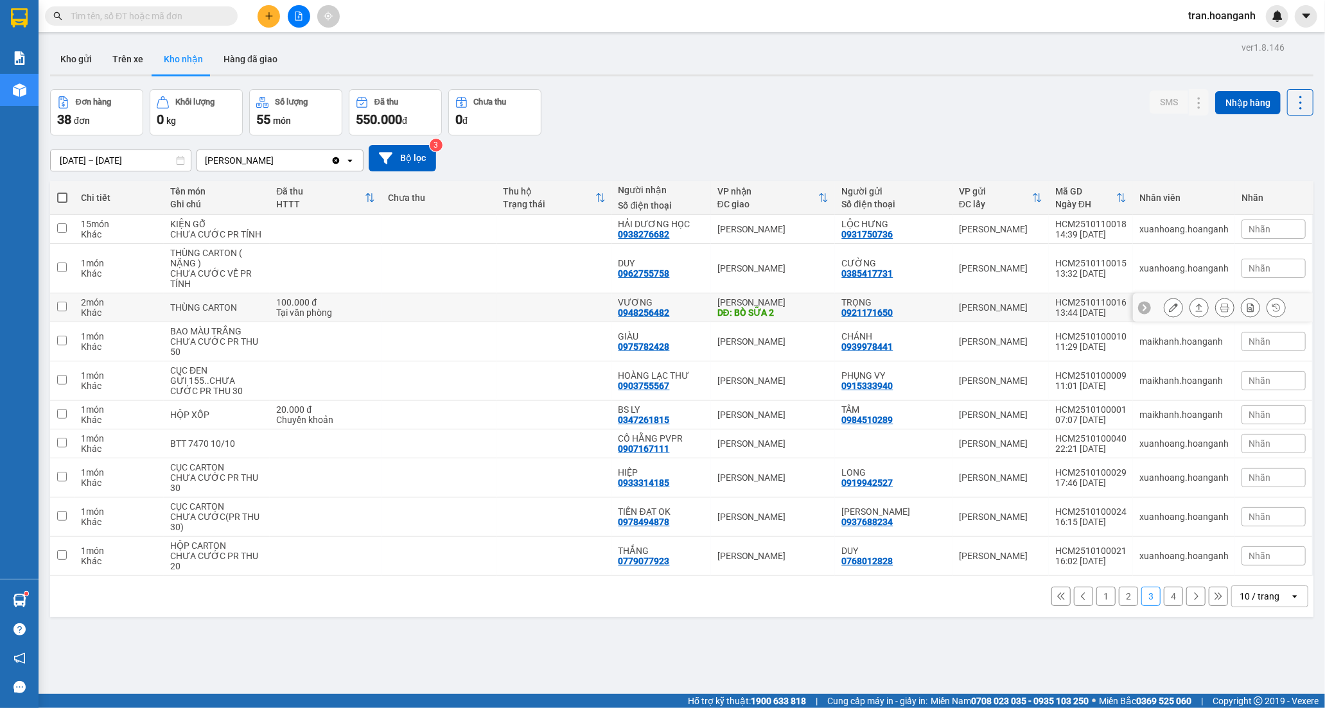
click at [579, 316] on td at bounding box center [554, 308] width 115 height 29
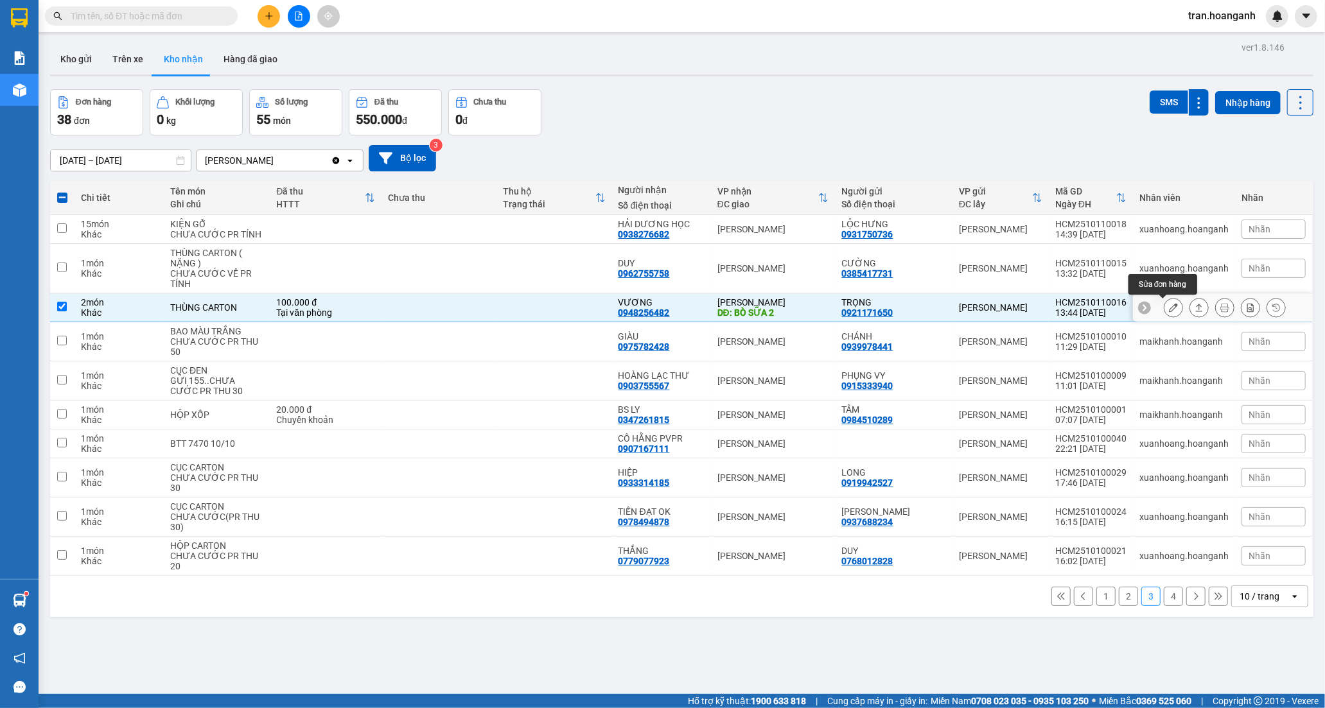
click at [1169, 306] on icon at bounding box center [1173, 307] width 9 height 9
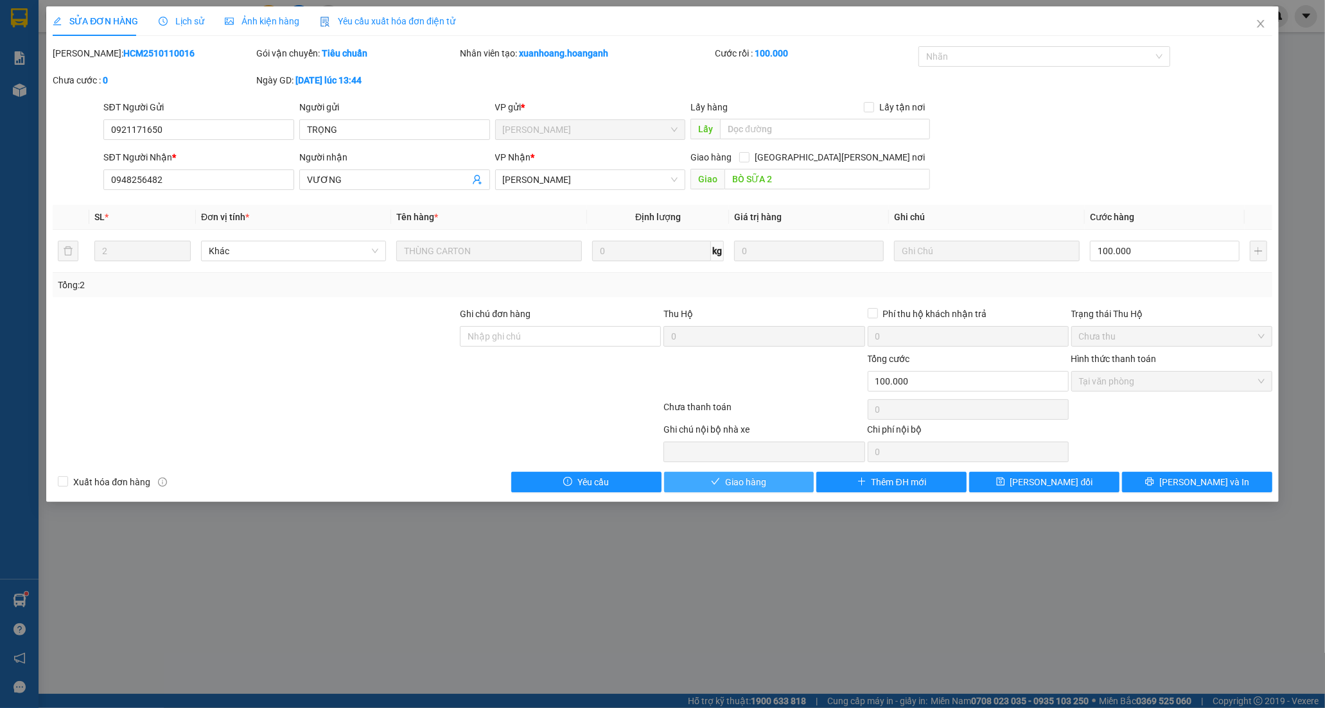
click at [739, 482] on span "Giao hàng" at bounding box center [745, 482] width 41 height 14
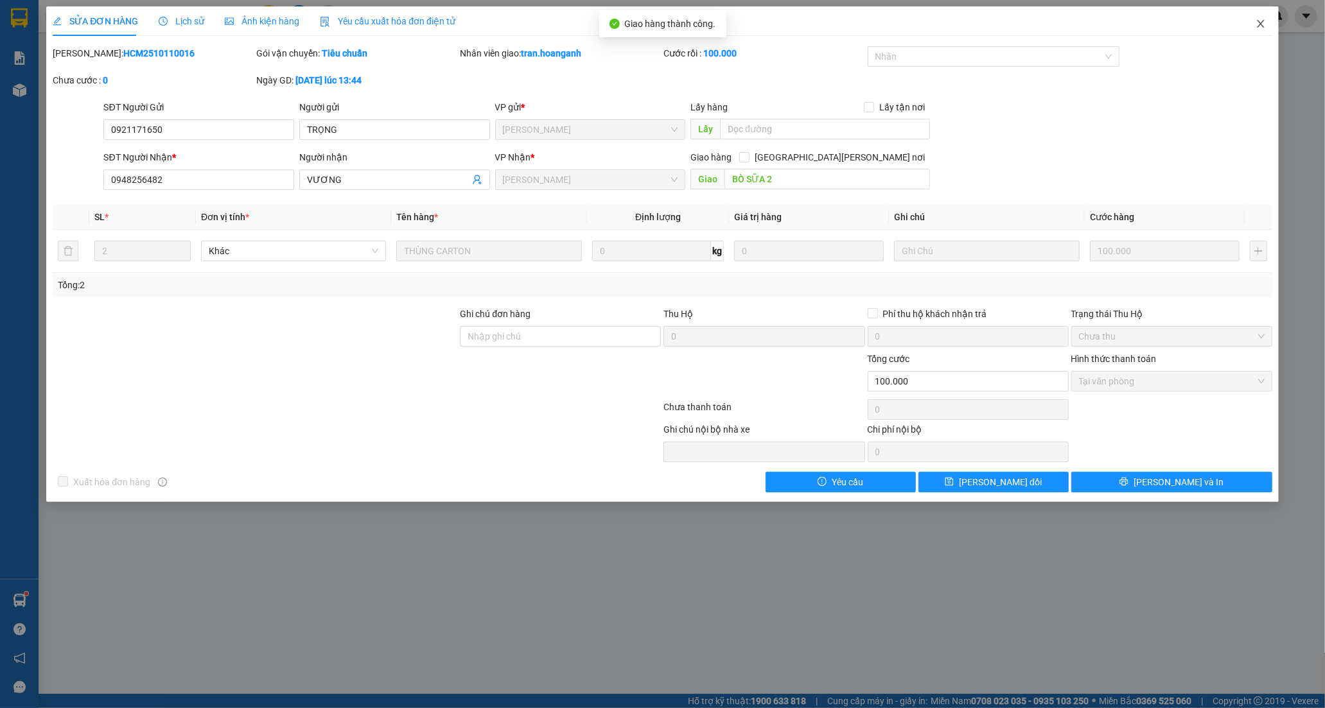
click at [1261, 26] on icon "close" at bounding box center [1261, 24] width 10 height 10
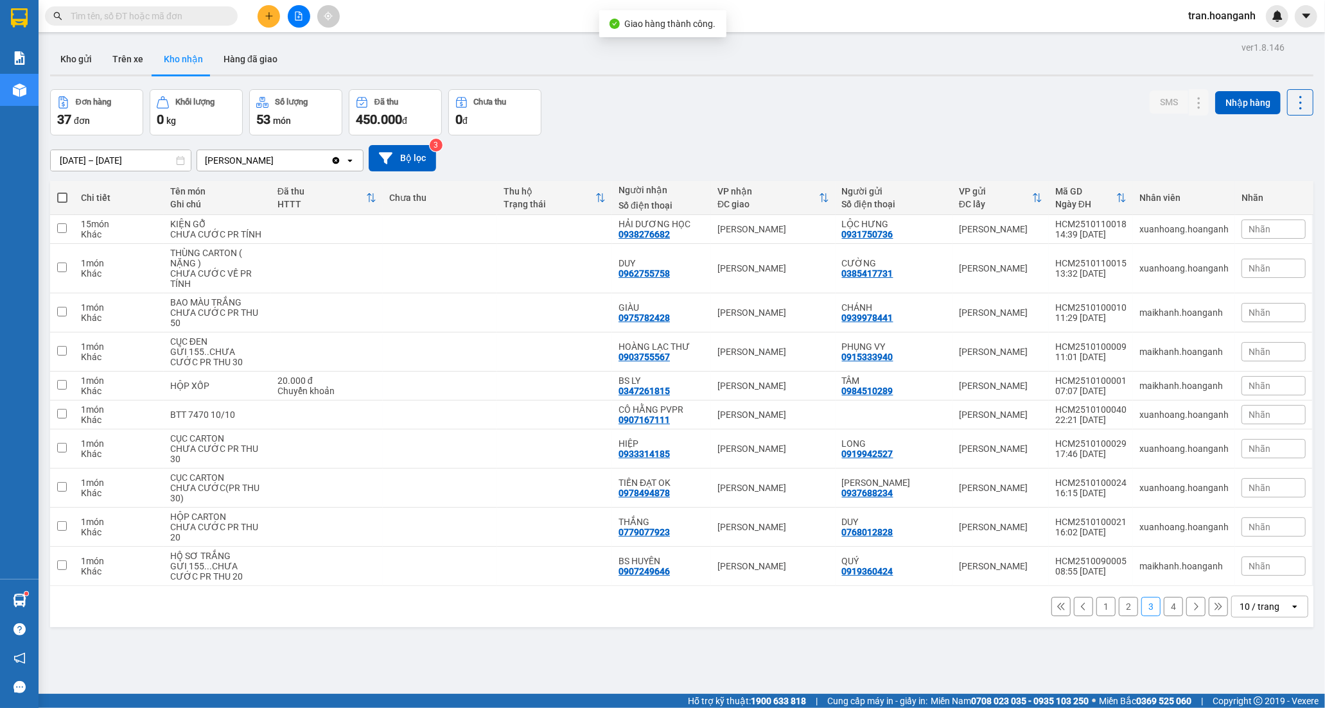
click at [1096, 605] on button "1" at bounding box center [1105, 606] width 19 height 19
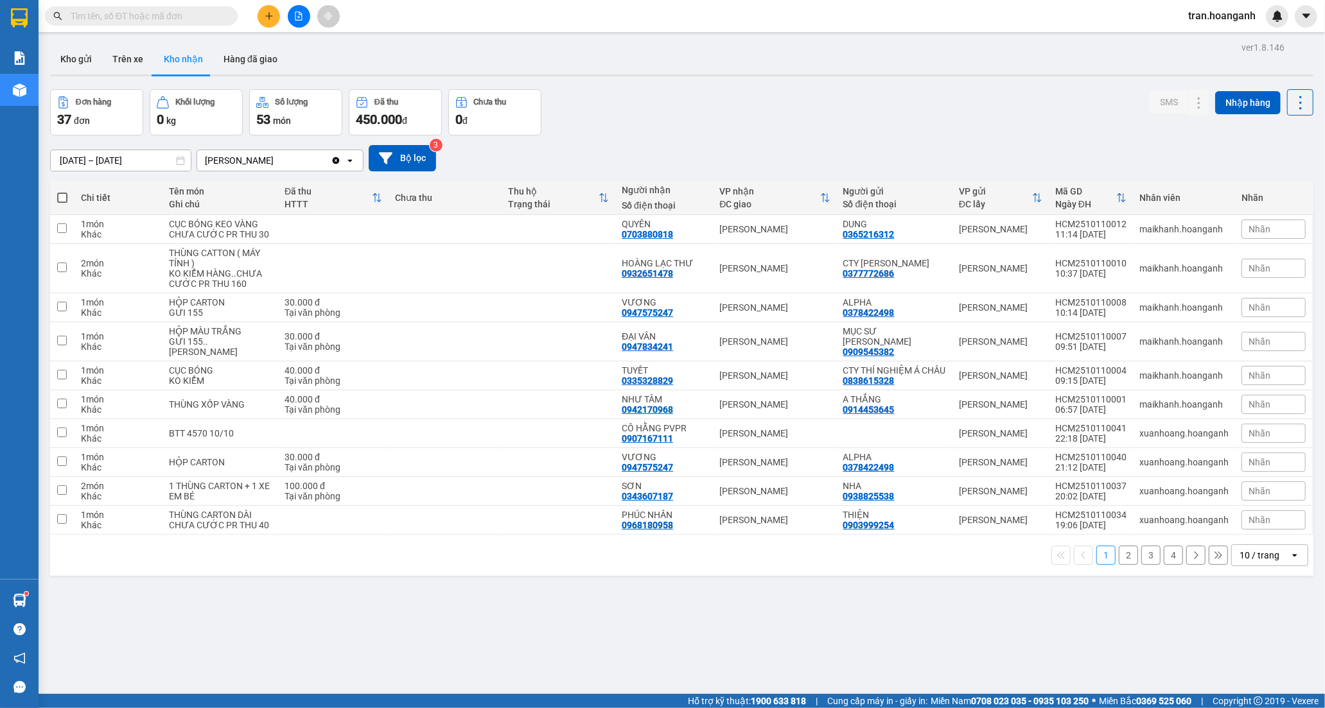
click at [207, 19] on input "text" at bounding box center [147, 16] width 152 height 14
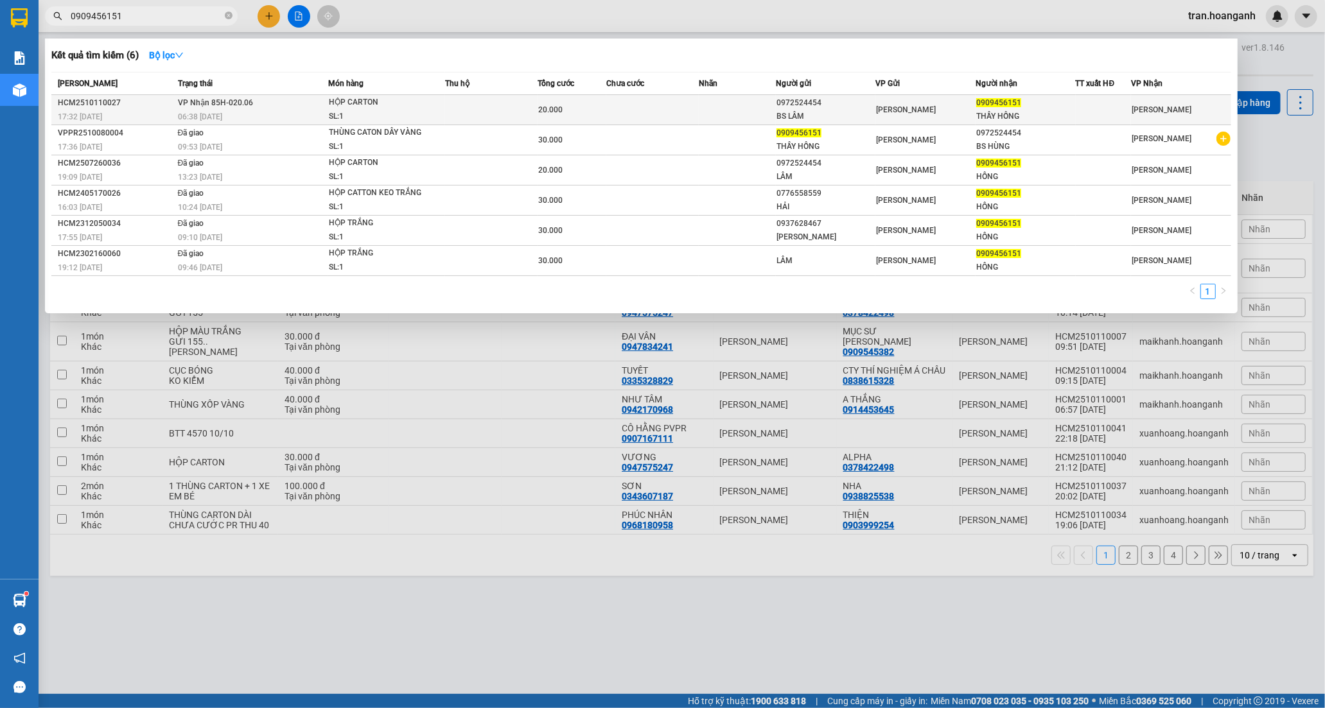
click at [318, 112] on div "06:38 [DATE]" at bounding box center [253, 117] width 150 height 14
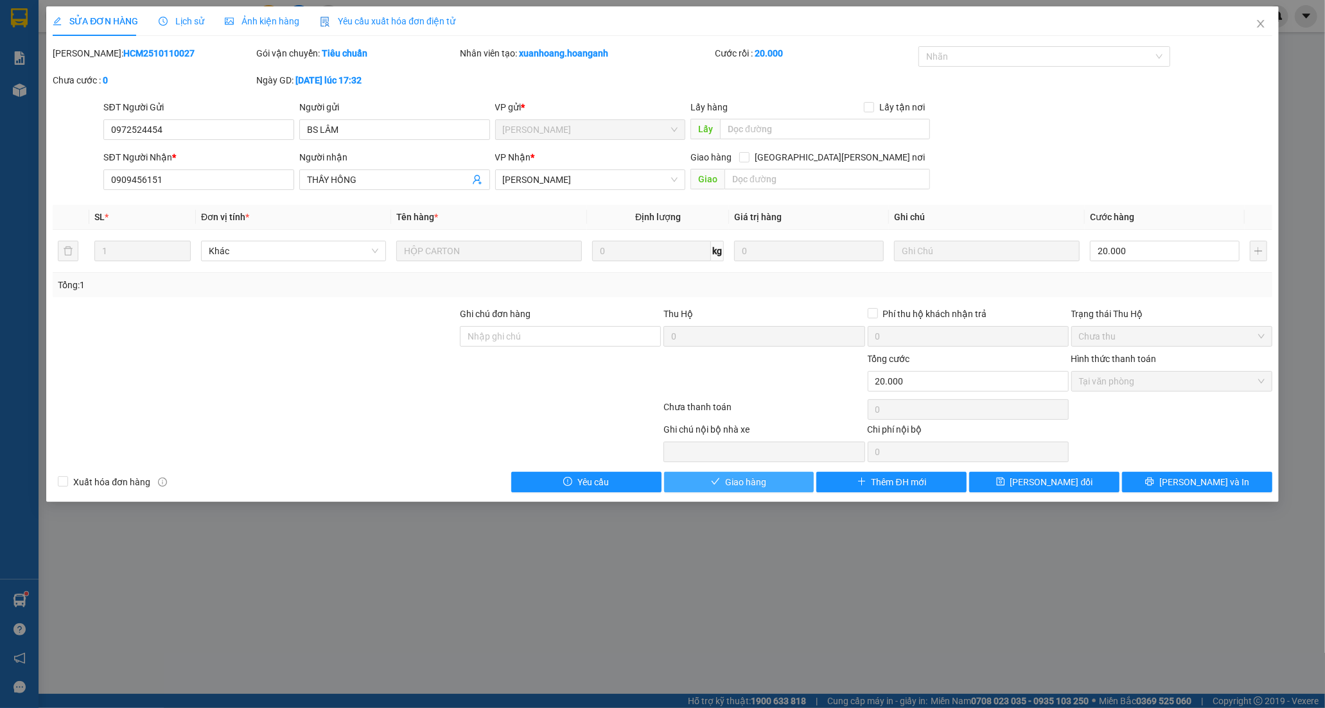
click at [777, 484] on button "Giao hàng" at bounding box center [739, 482] width 150 height 21
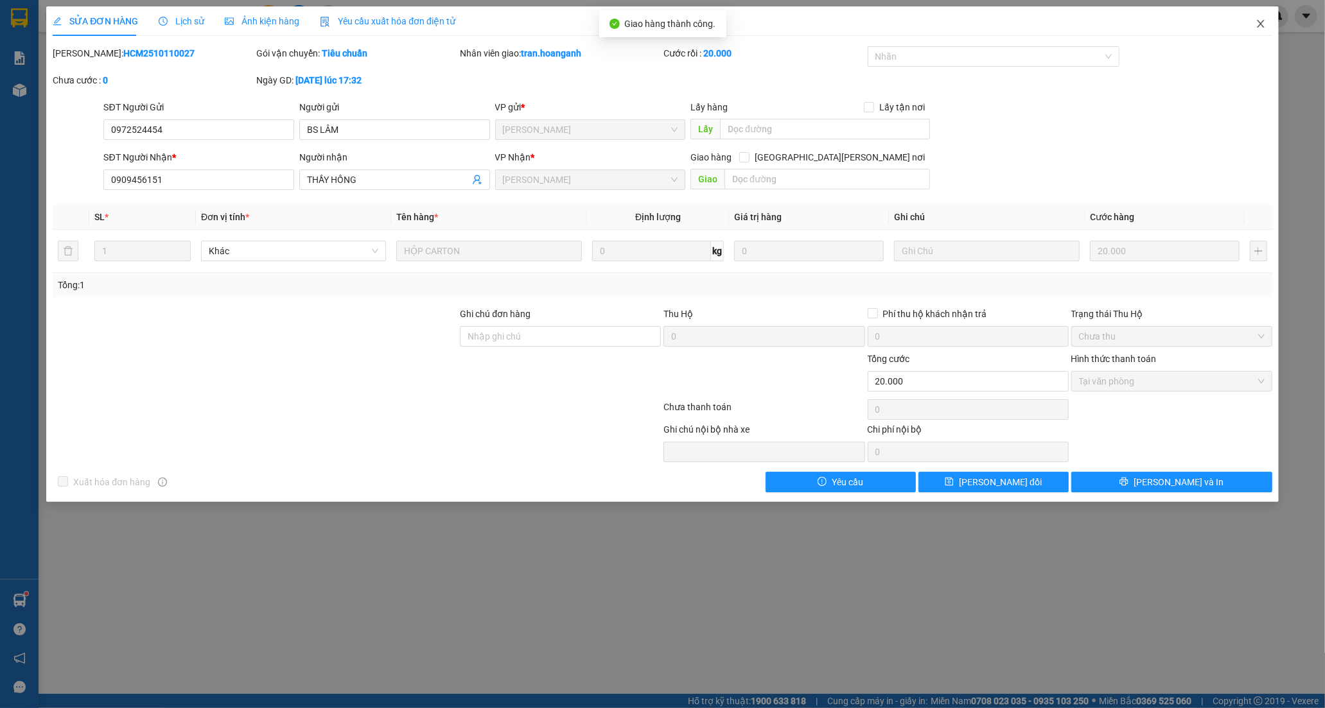
click at [1263, 22] on icon "close" at bounding box center [1261, 24] width 10 height 10
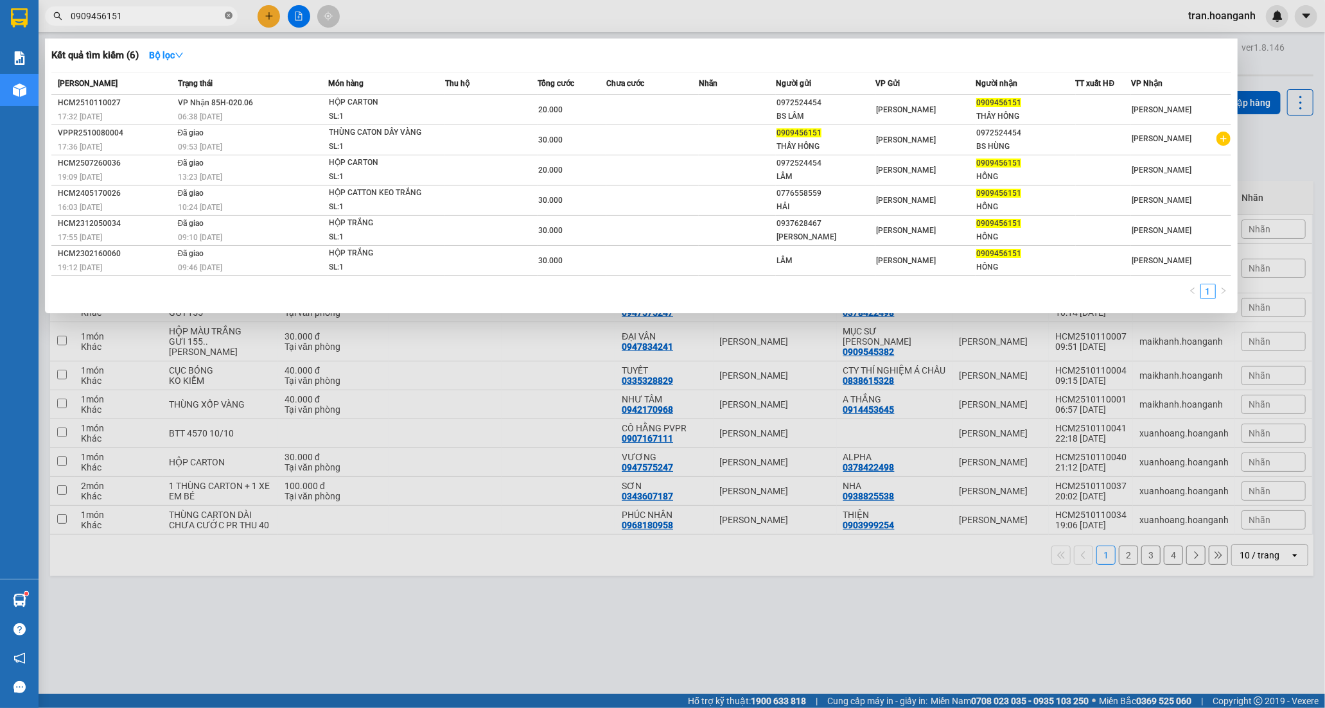
click at [225, 13] on icon "close-circle" at bounding box center [229, 16] width 8 height 8
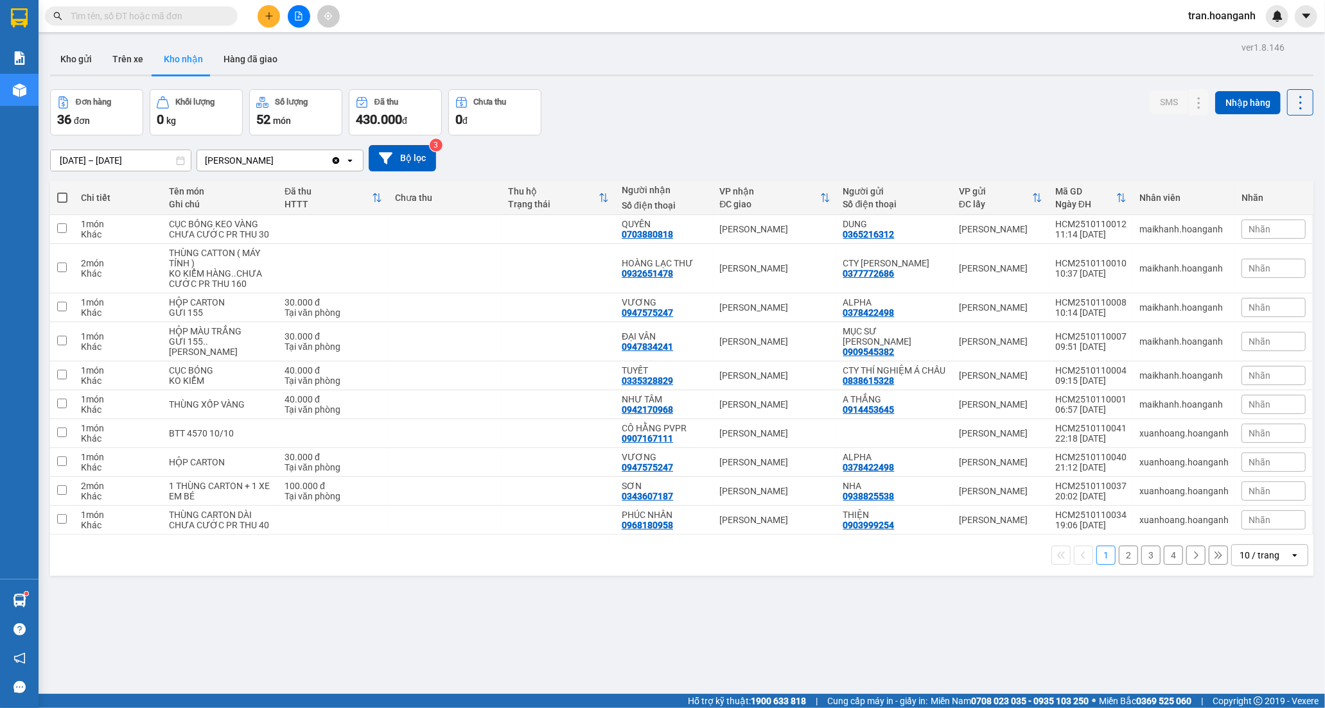
click at [1119, 559] on button "2" at bounding box center [1128, 555] width 19 height 19
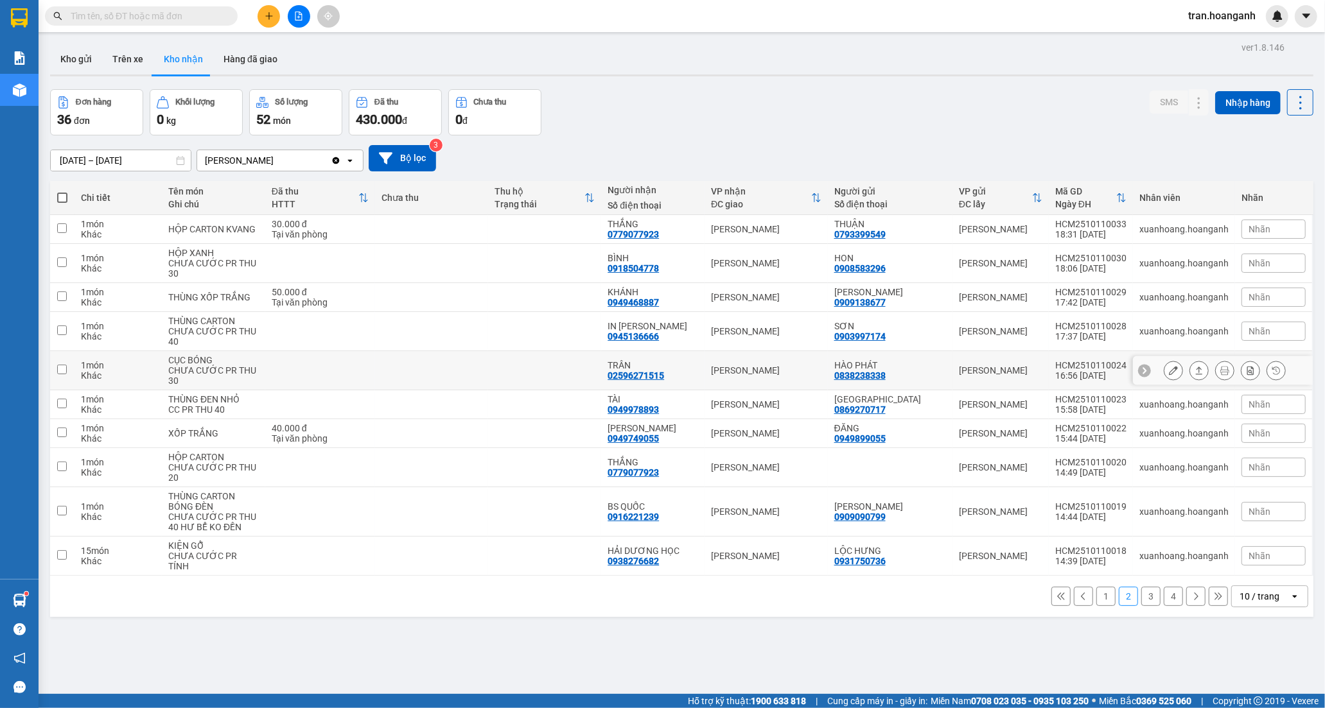
click at [621, 380] on div "02596271515" at bounding box center [636, 376] width 57 height 10
click at [1169, 371] on icon at bounding box center [1173, 370] width 9 height 9
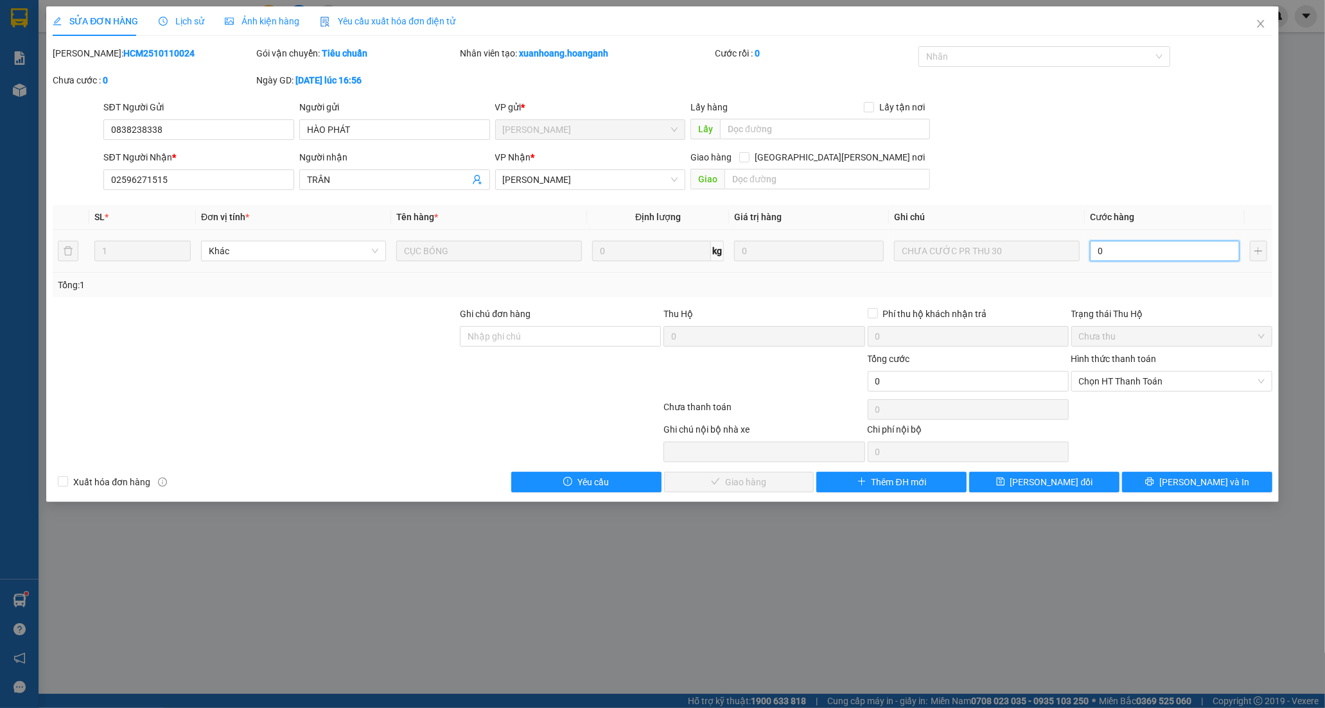
click at [1126, 254] on input "0" at bounding box center [1165, 251] width 150 height 21
click at [1136, 382] on span "Chọn HT Thanh Toán" at bounding box center [1172, 381] width 186 height 19
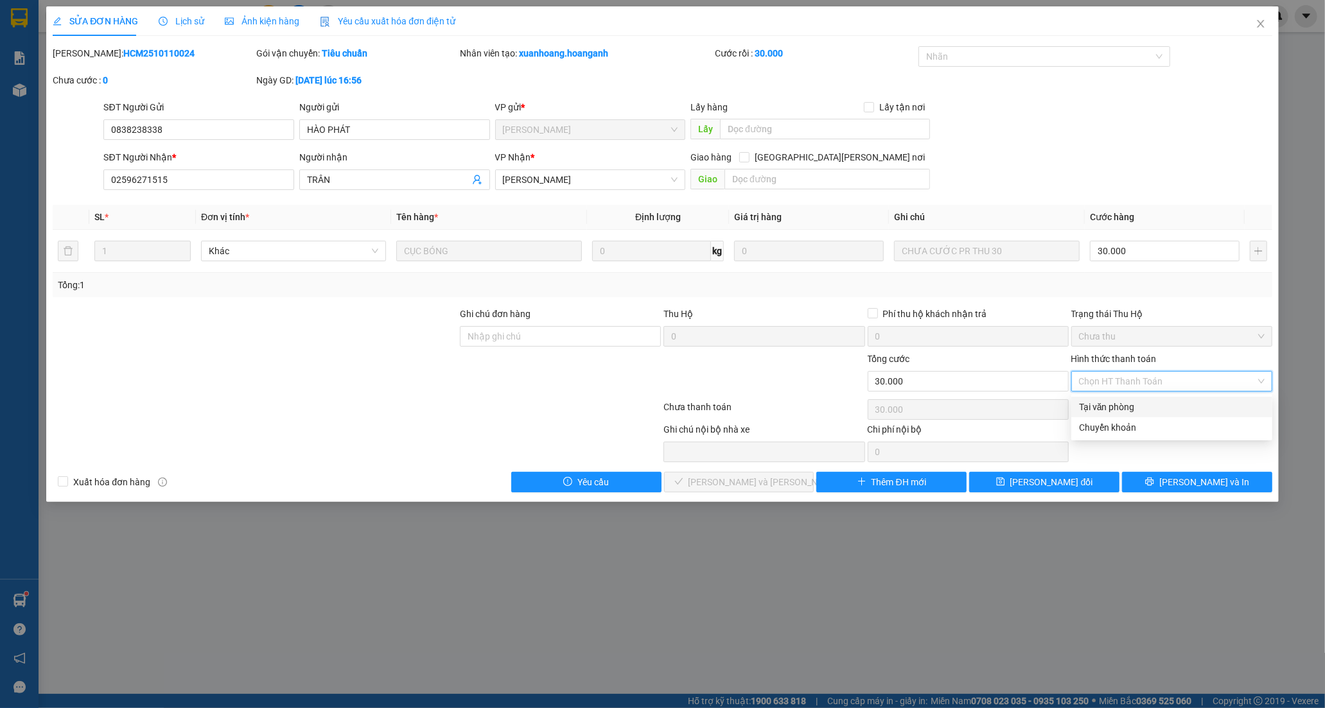
click at [1109, 414] on div "Tại văn phòng" at bounding box center [1171, 407] width 201 height 21
click at [726, 486] on span "[PERSON_NAME] và [PERSON_NAME] hàng" at bounding box center [775, 482] width 173 height 14
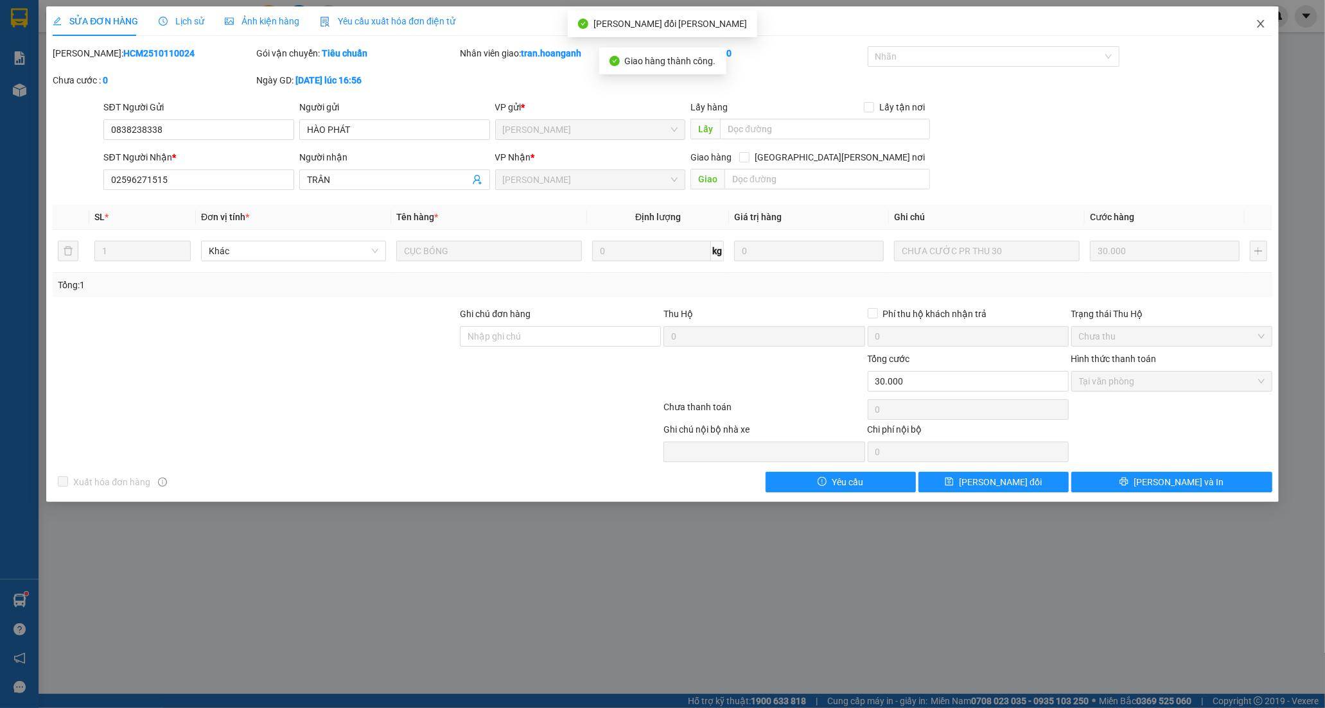
click at [1259, 26] on icon "close" at bounding box center [1260, 24] width 7 height 8
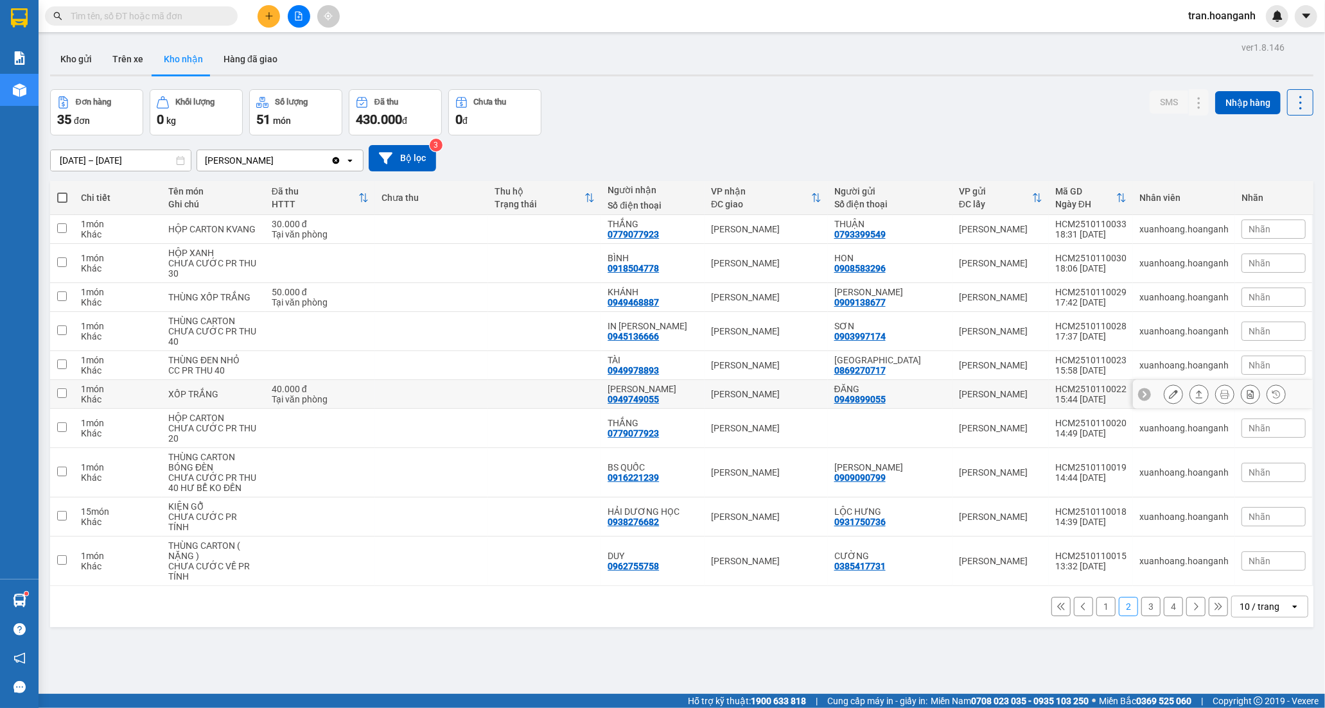
click at [676, 396] on div "[PERSON_NAME] 0949749055" at bounding box center [653, 394] width 91 height 21
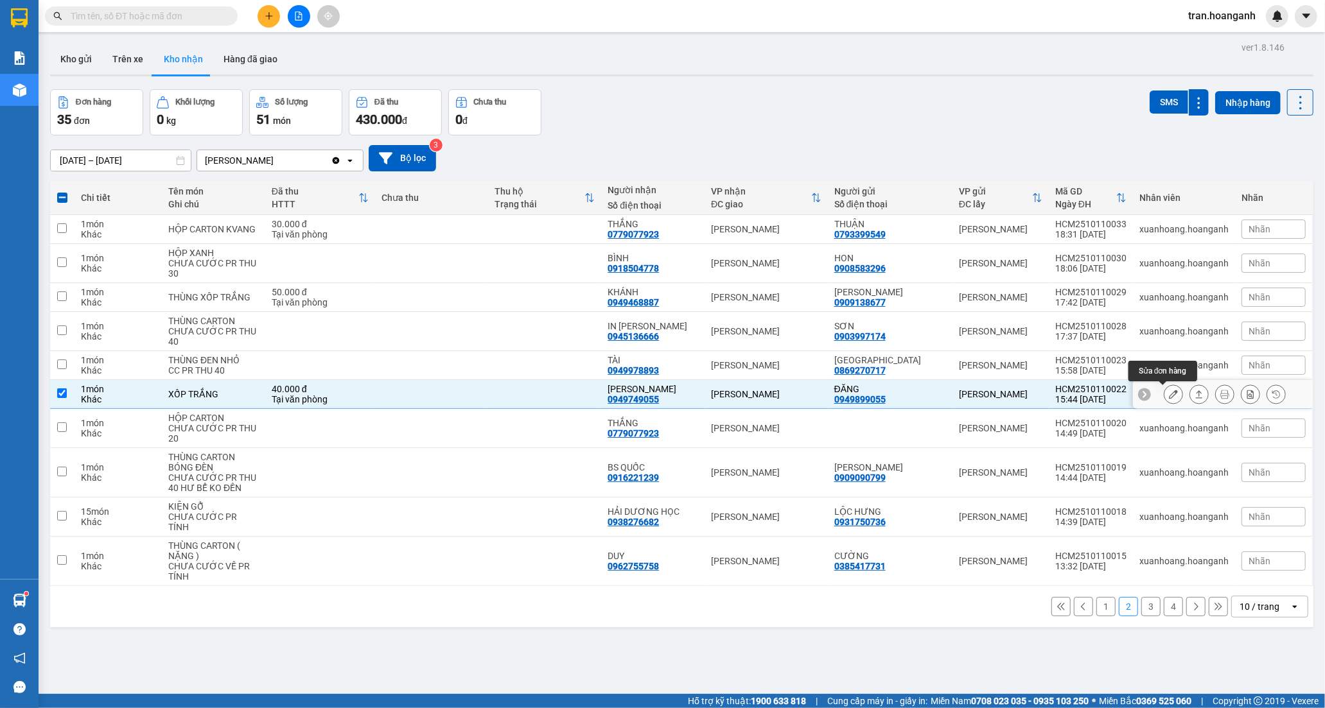
click at [1169, 390] on icon at bounding box center [1173, 394] width 9 height 9
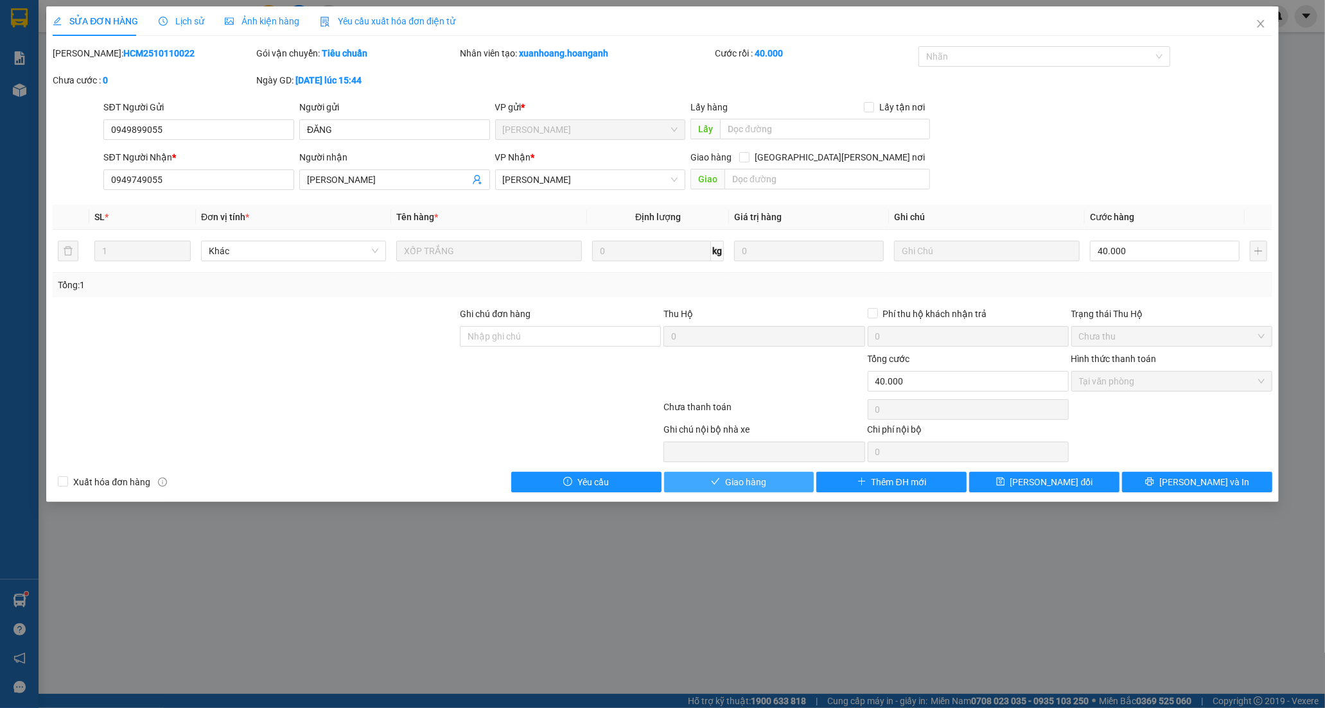
drag, startPoint x: 766, startPoint y: 480, endPoint x: 929, endPoint y: 227, distance: 301.5
click at [766, 479] on button "Giao hàng" at bounding box center [739, 482] width 150 height 21
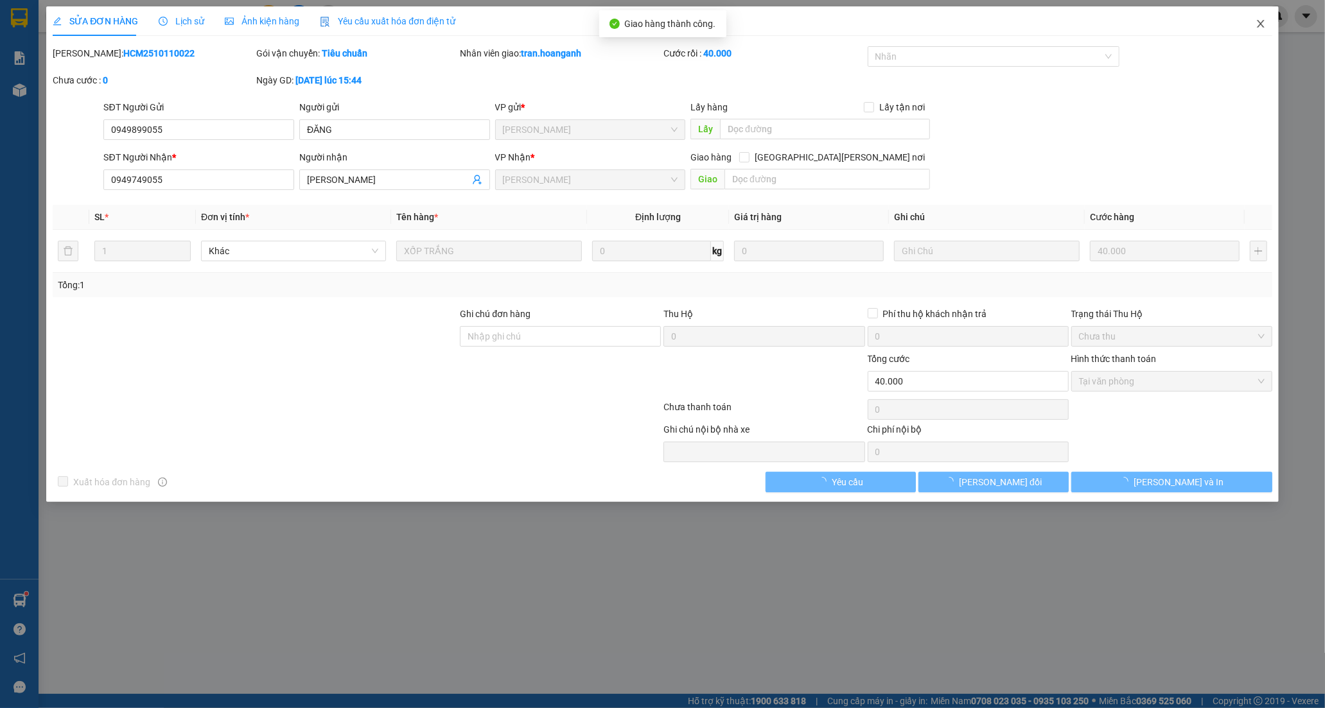
click at [1261, 26] on icon "close" at bounding box center [1261, 24] width 10 height 10
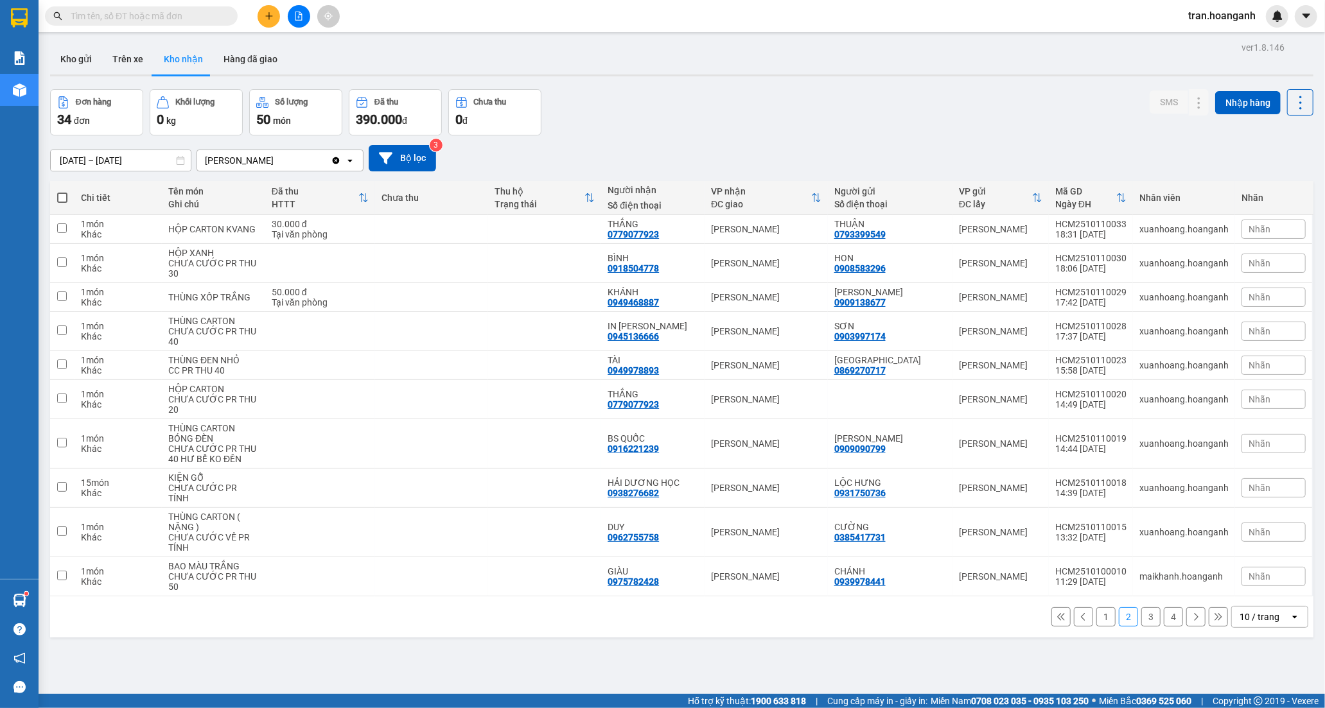
click at [1142, 608] on button "3" at bounding box center [1150, 617] width 19 height 19
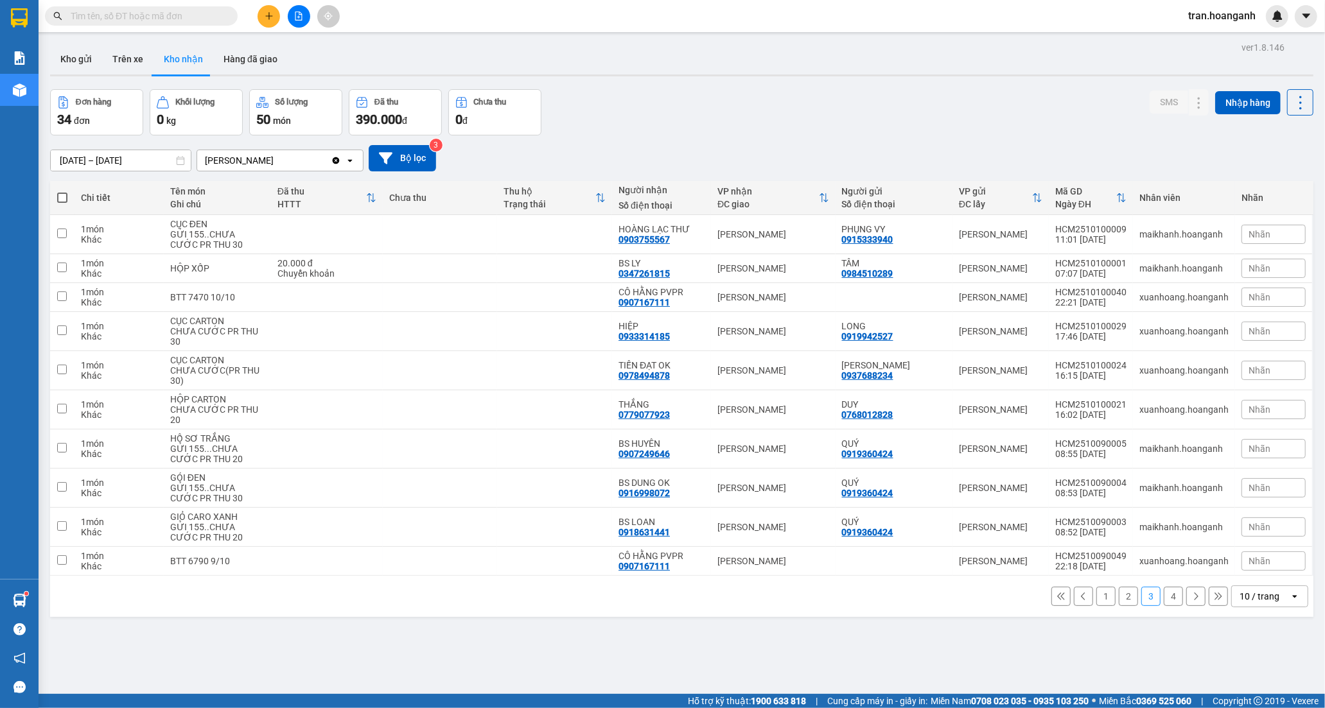
click at [141, 20] on input "text" at bounding box center [147, 16] width 152 height 14
click at [1164, 593] on button "4" at bounding box center [1173, 596] width 19 height 19
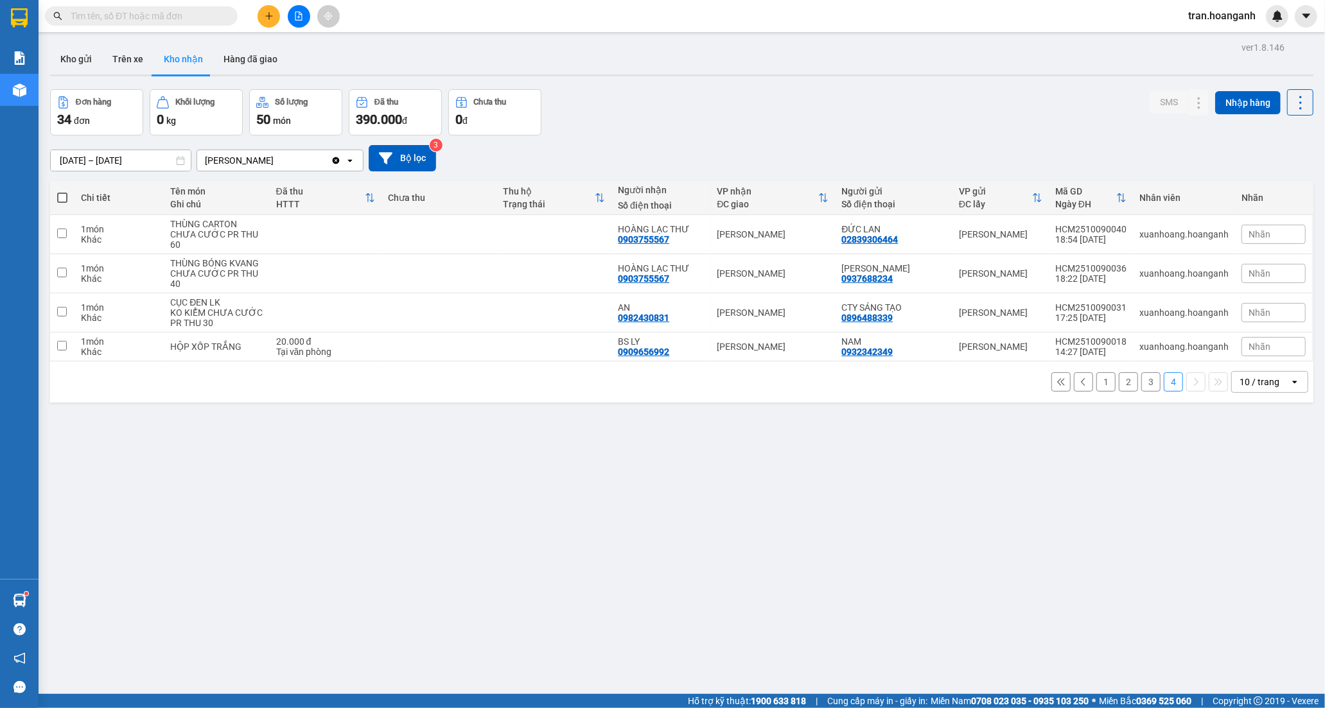
click at [1096, 386] on button "1" at bounding box center [1105, 382] width 19 height 19
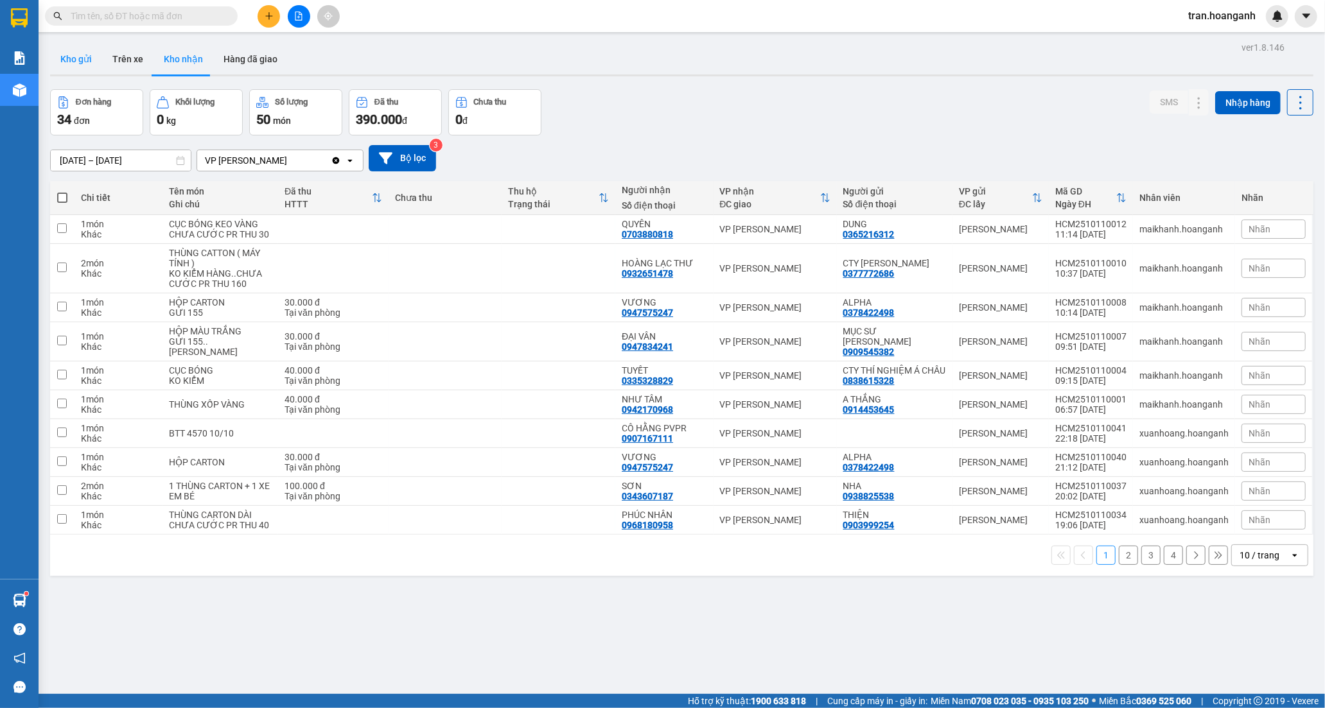
click at [79, 62] on button "Kho gửi" at bounding box center [76, 59] width 52 height 31
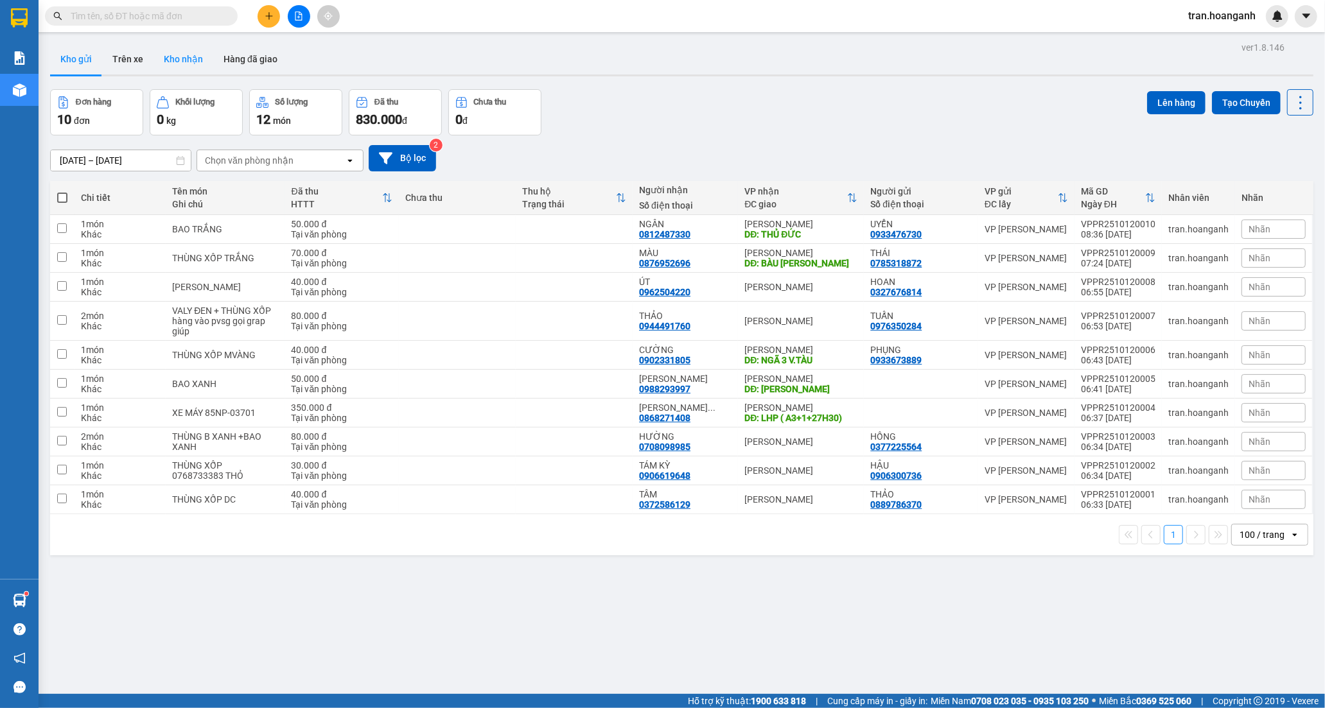
click at [195, 63] on button "Kho nhận" at bounding box center [184, 59] width 60 height 31
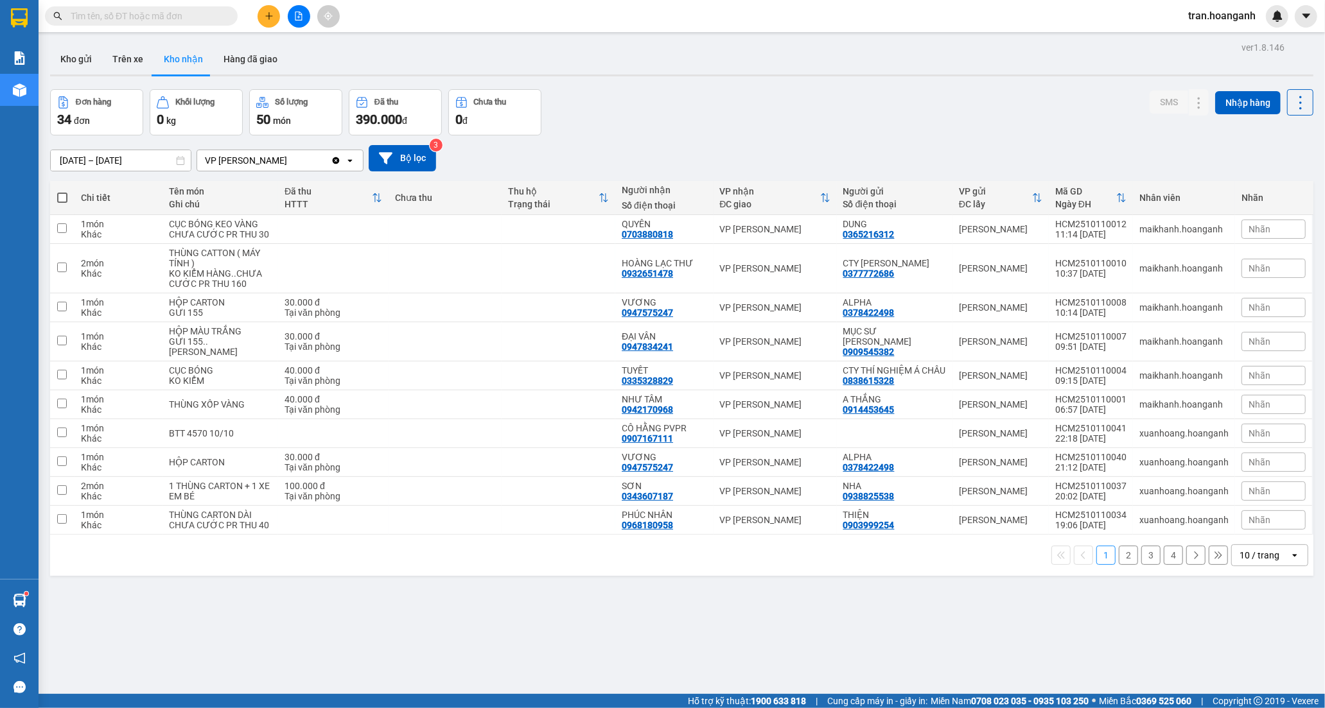
click at [1119, 557] on button "2" at bounding box center [1128, 555] width 19 height 19
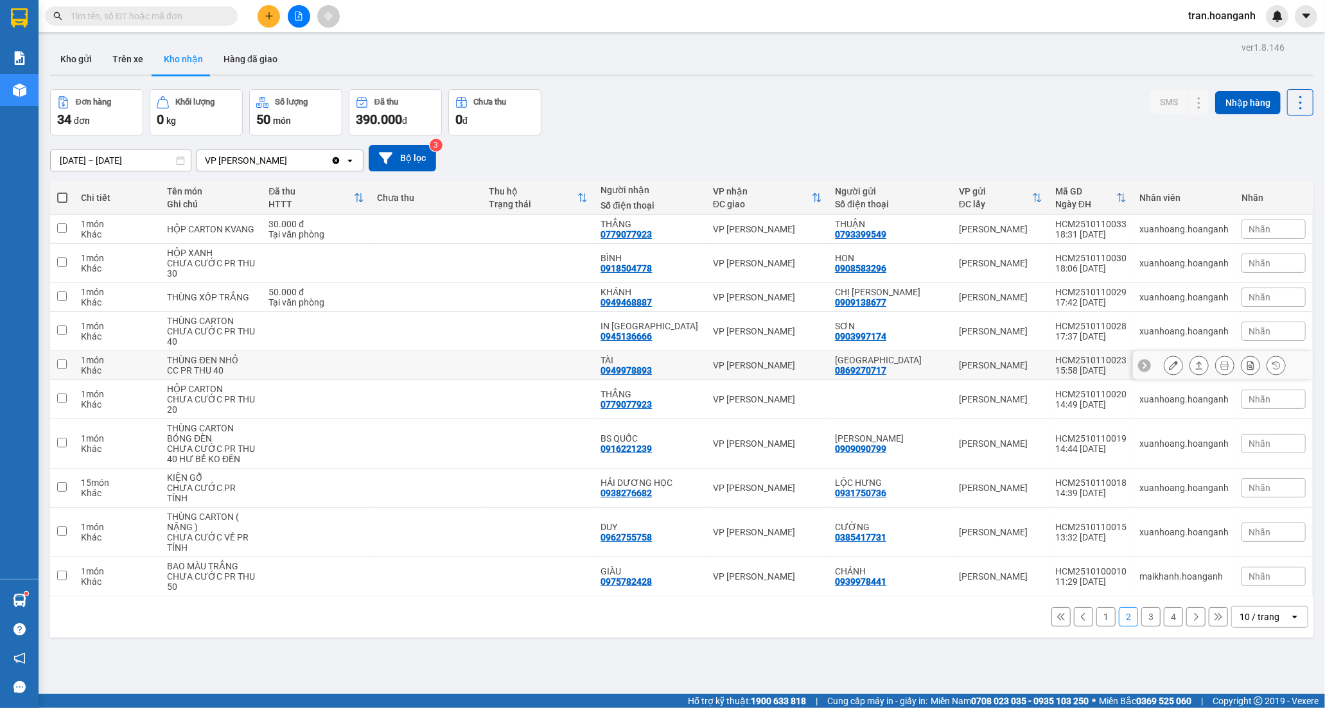
click at [646, 376] on div "0949978893" at bounding box center [626, 370] width 51 height 10
click at [1169, 363] on icon at bounding box center [1173, 365] width 9 height 9
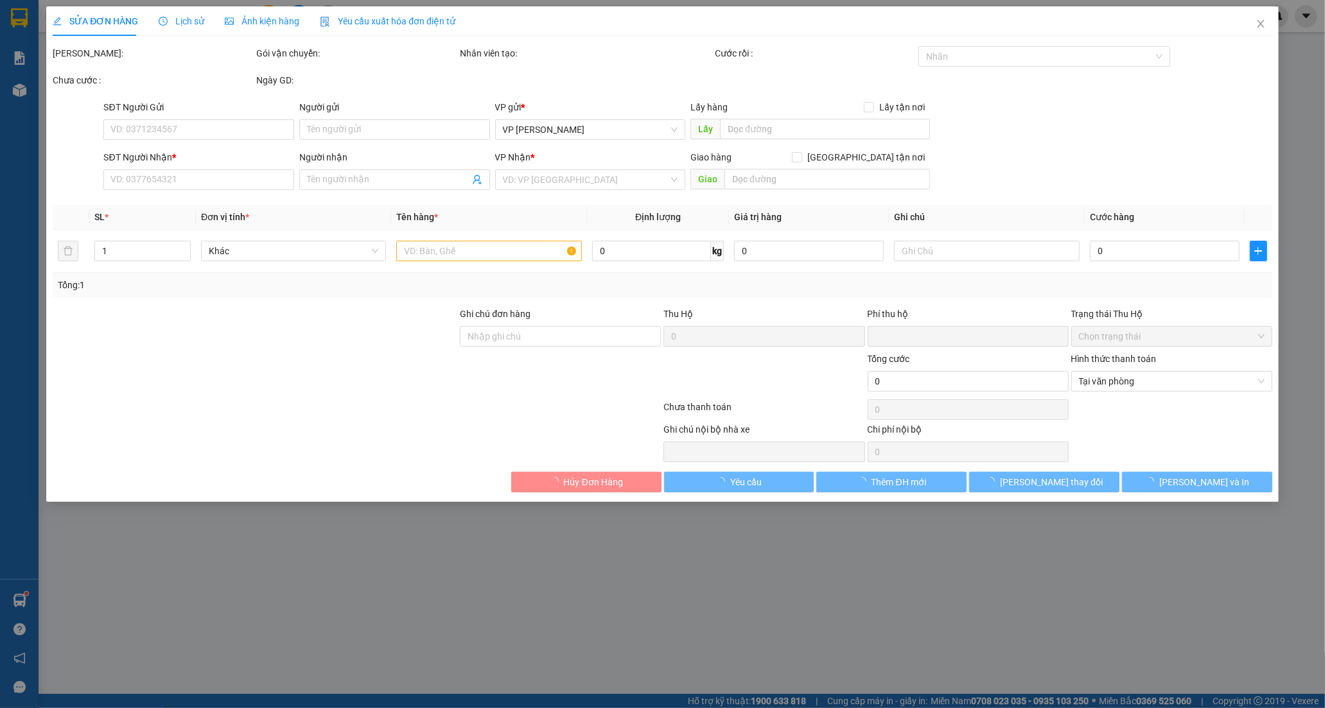
type input "0869270717"
type input "[GEOGRAPHIC_DATA]"
type input "0949978893"
type input "TÀI"
type input "0"
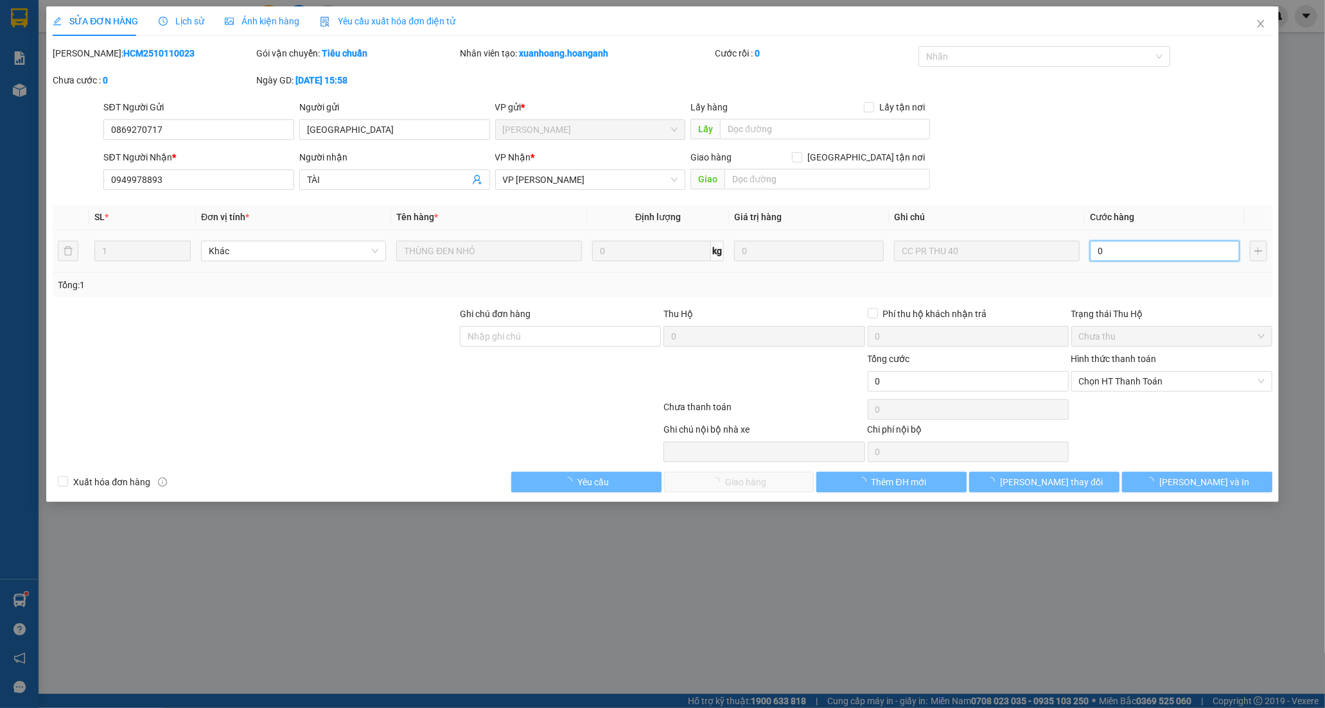
click at [1127, 251] on input "0" at bounding box center [1165, 251] width 150 height 21
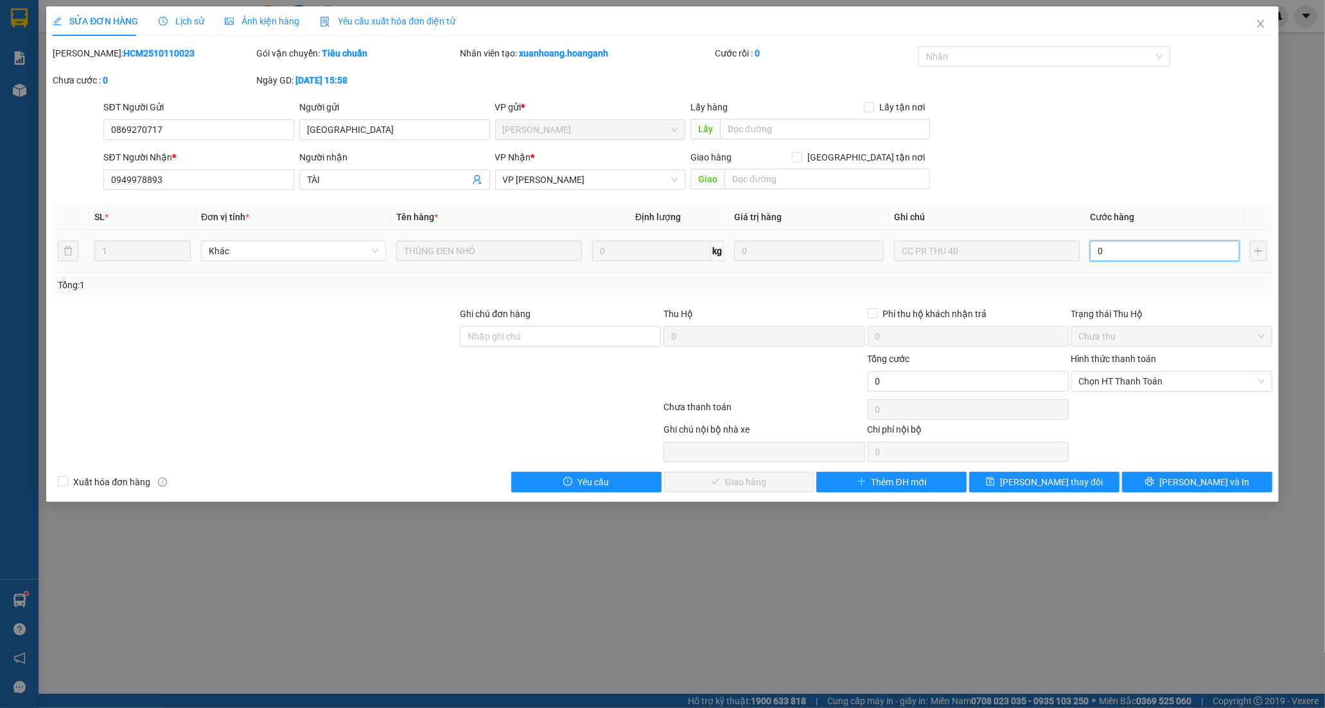
type input "4"
type input "40"
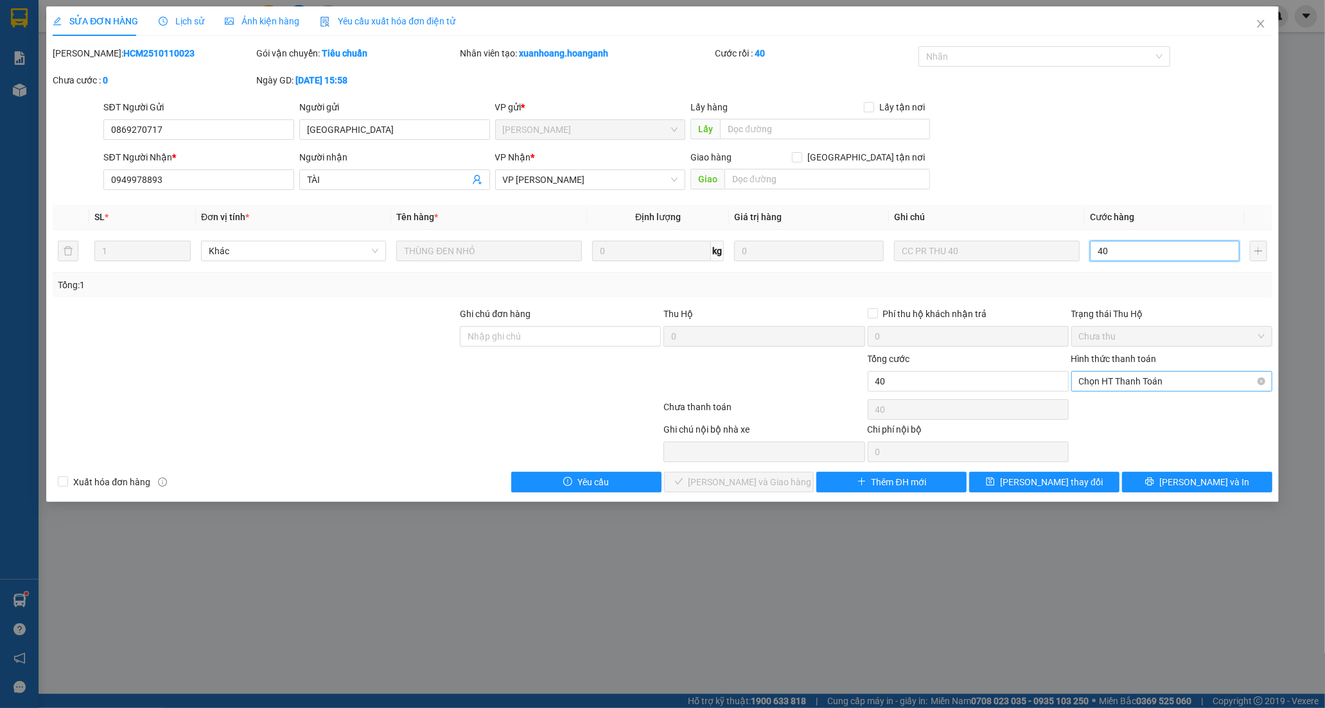
click at [1129, 382] on span "Chọn HT Thanh Toán" at bounding box center [1172, 381] width 186 height 19
type input "40"
type input "40.000"
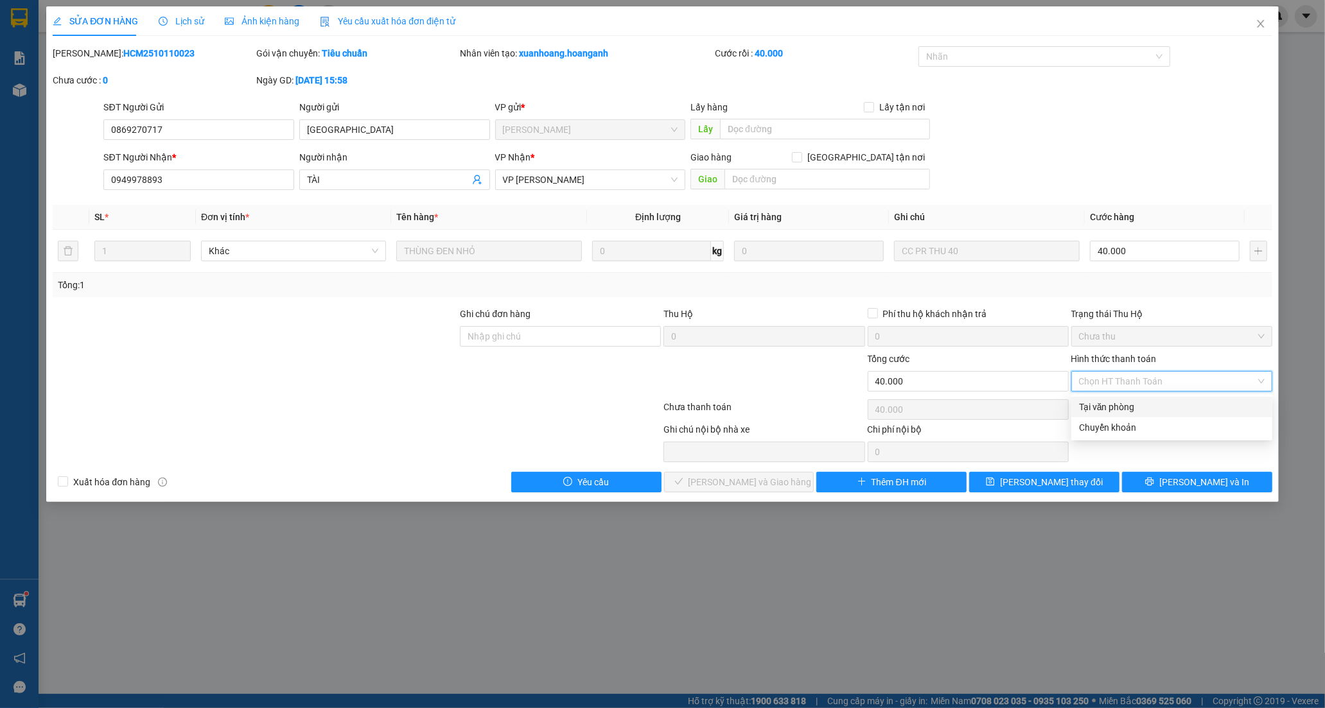
click at [1107, 412] on div "Tại văn phòng" at bounding box center [1172, 407] width 186 height 14
type input "0"
drag, startPoint x: 780, startPoint y: 484, endPoint x: 838, endPoint y: 447, distance: 68.8
click at [780, 484] on button "[PERSON_NAME] và [PERSON_NAME] hàng" at bounding box center [739, 482] width 150 height 21
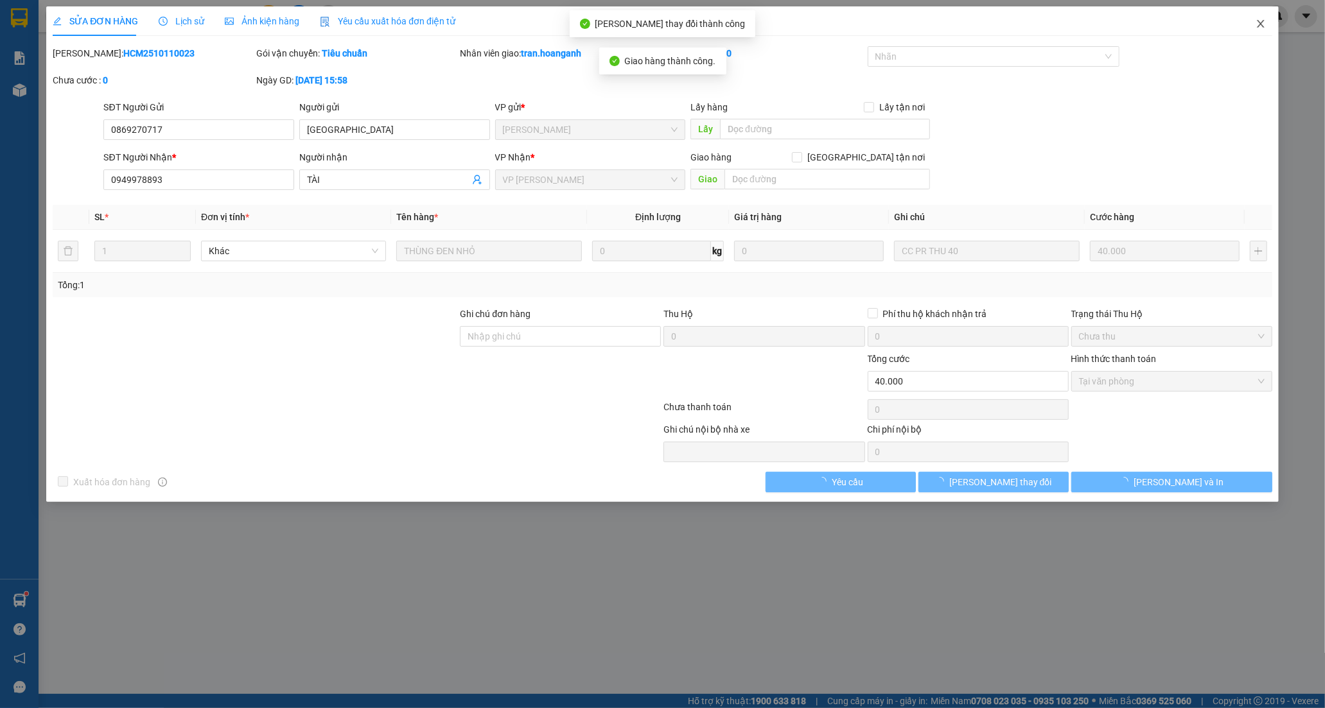
click at [1260, 20] on icon "close" at bounding box center [1261, 24] width 10 height 10
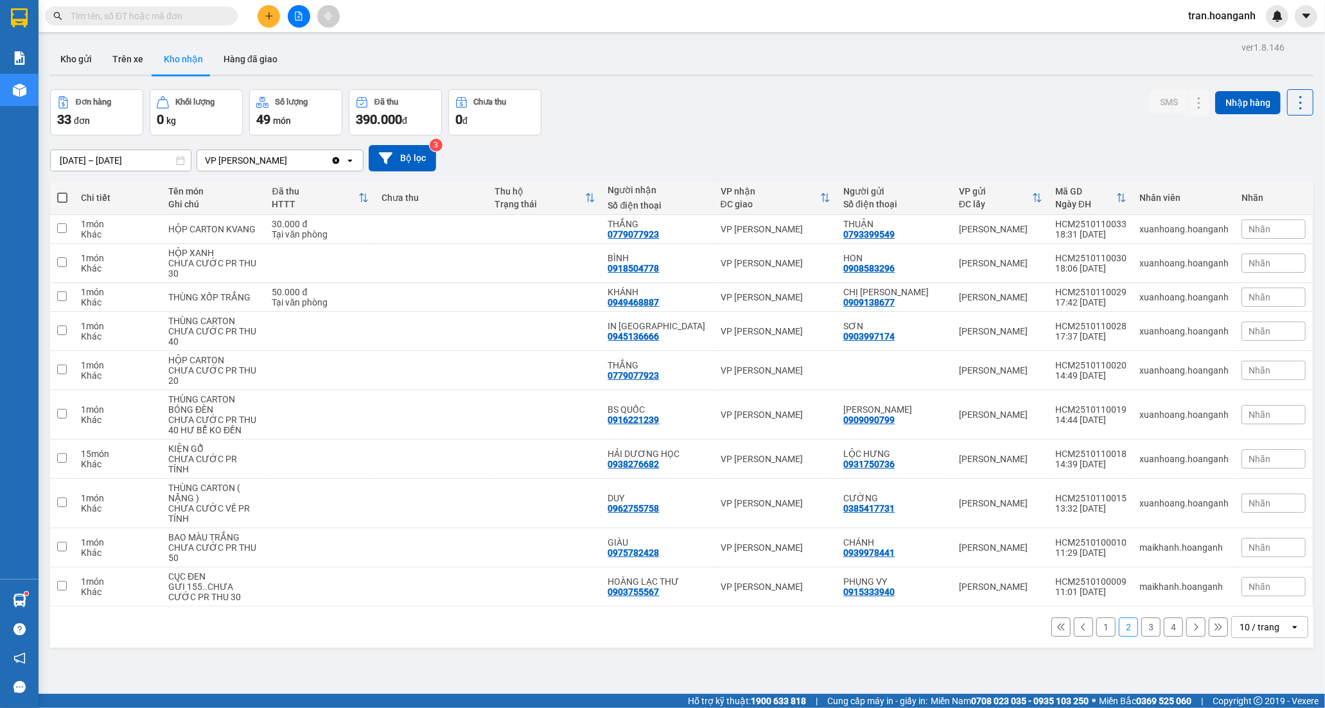
click at [1096, 620] on button "1" at bounding box center [1105, 627] width 19 height 19
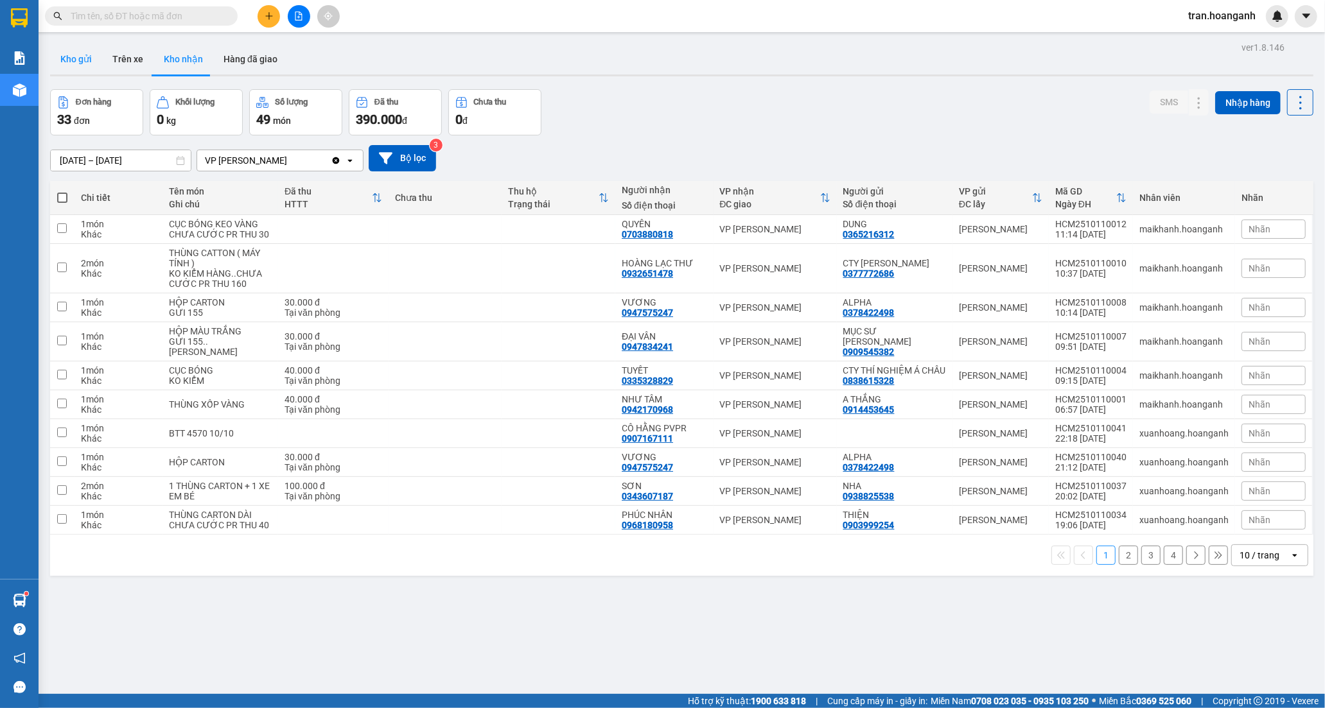
click at [88, 62] on button "Kho gửi" at bounding box center [76, 59] width 52 height 31
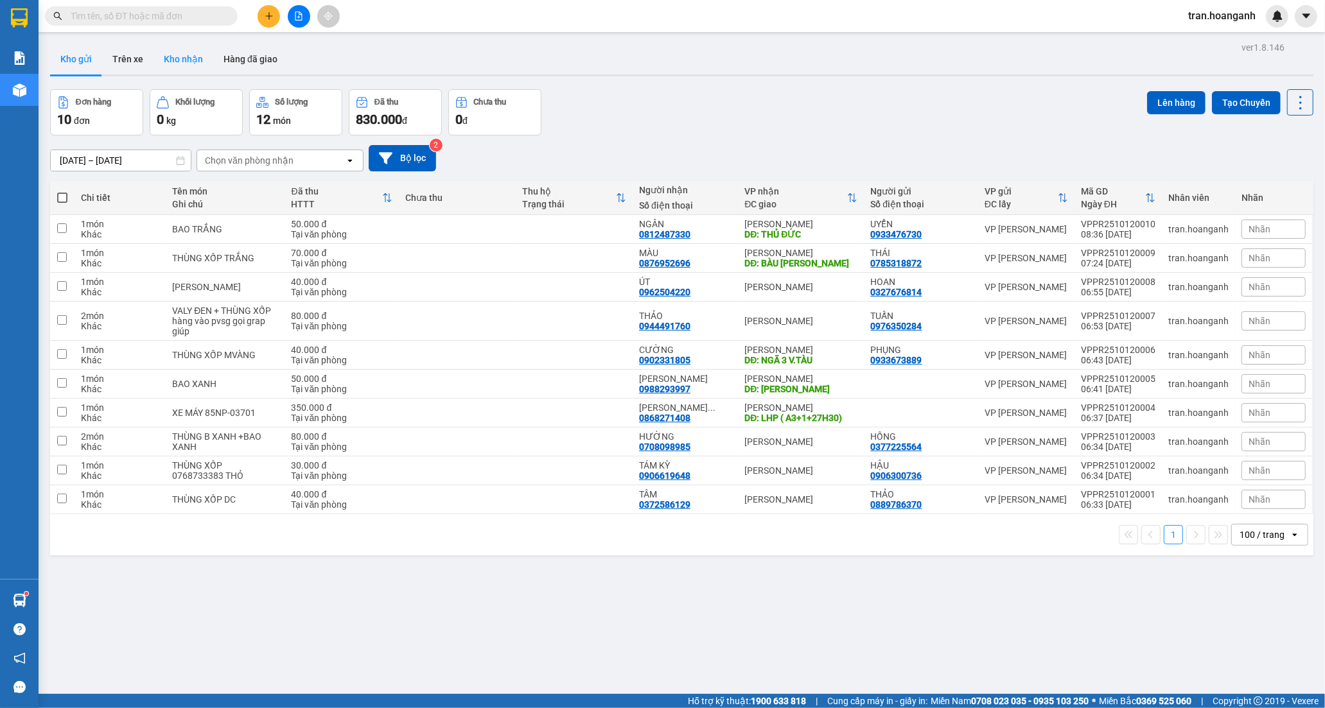
click at [182, 63] on button "Kho nhận" at bounding box center [184, 59] width 60 height 31
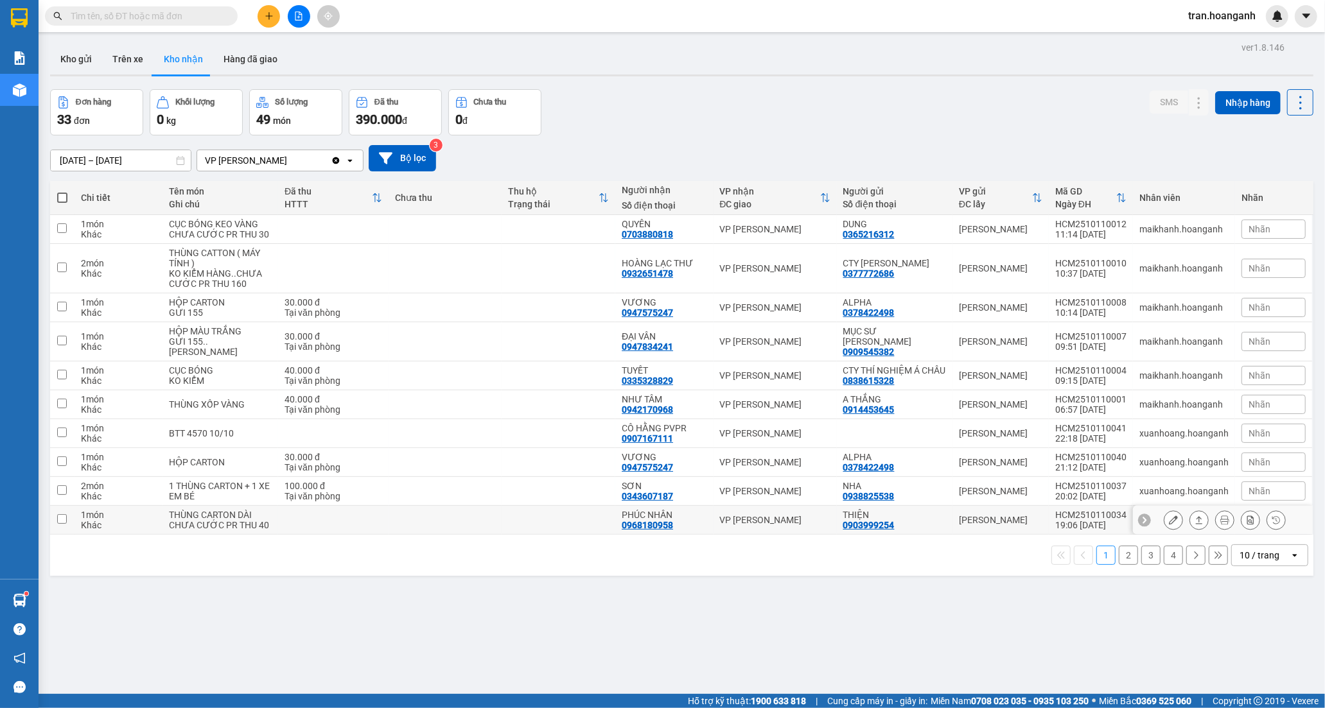
click at [687, 521] on div "PHÚC NHÂN 0968180958" at bounding box center [664, 520] width 85 height 21
checkbox input "true"
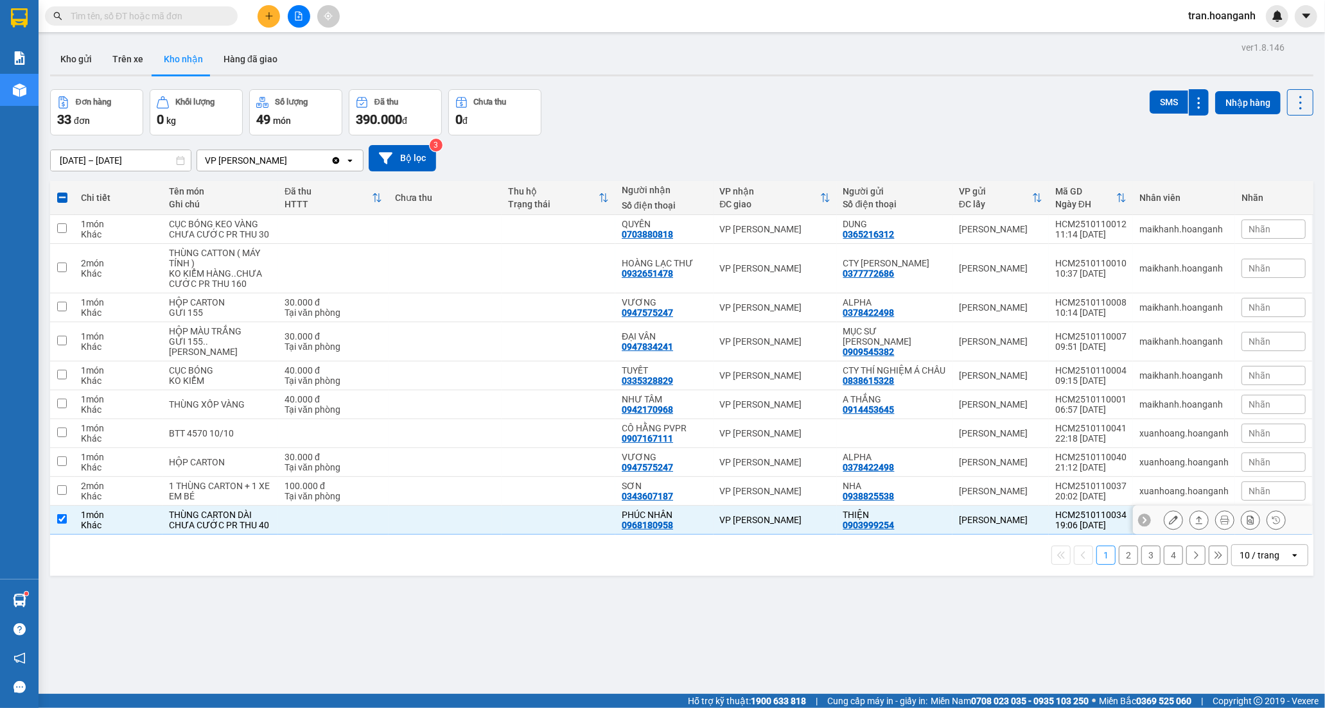
click at [1173, 522] on div at bounding box center [1225, 520] width 122 height 19
click at [1165, 516] on button at bounding box center [1174, 520] width 18 height 22
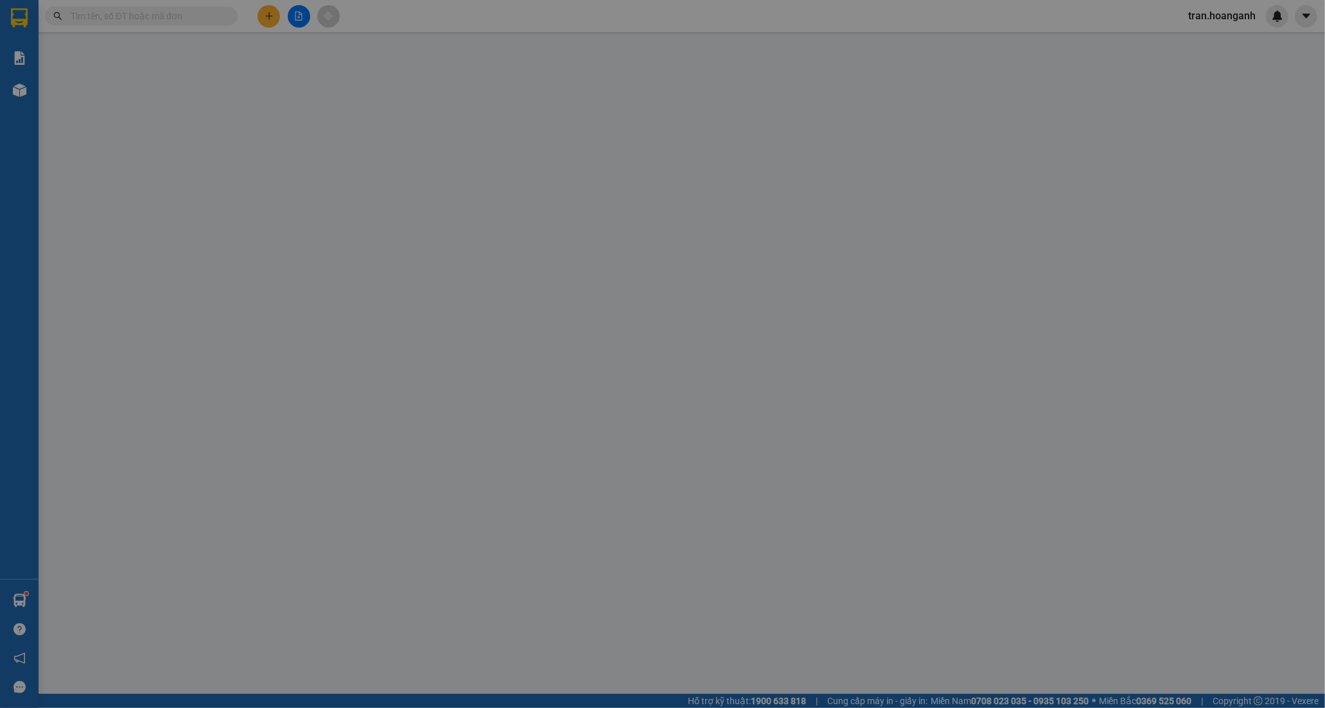
type input "0903999254"
type input "THIỆN"
type input "0968180958"
type input "PHÚC NHÂN"
type input "0"
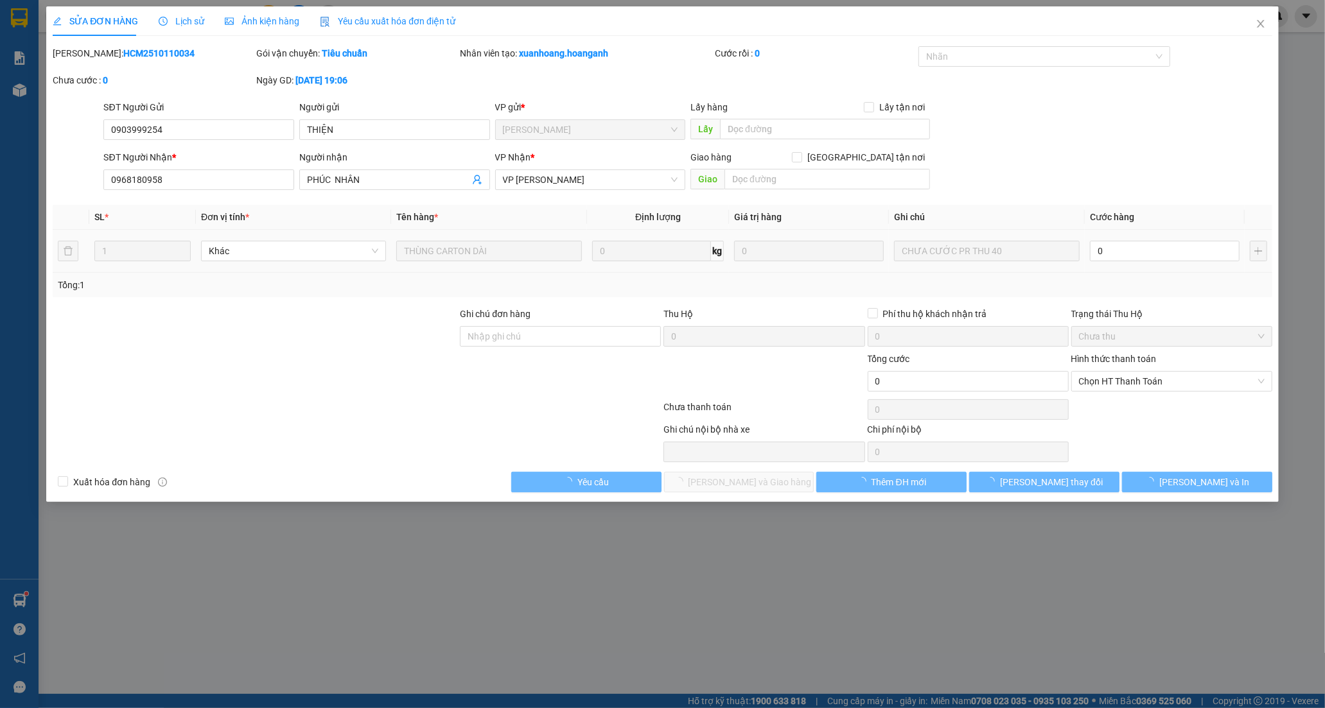
click at [1143, 239] on div "0" at bounding box center [1165, 251] width 150 height 26
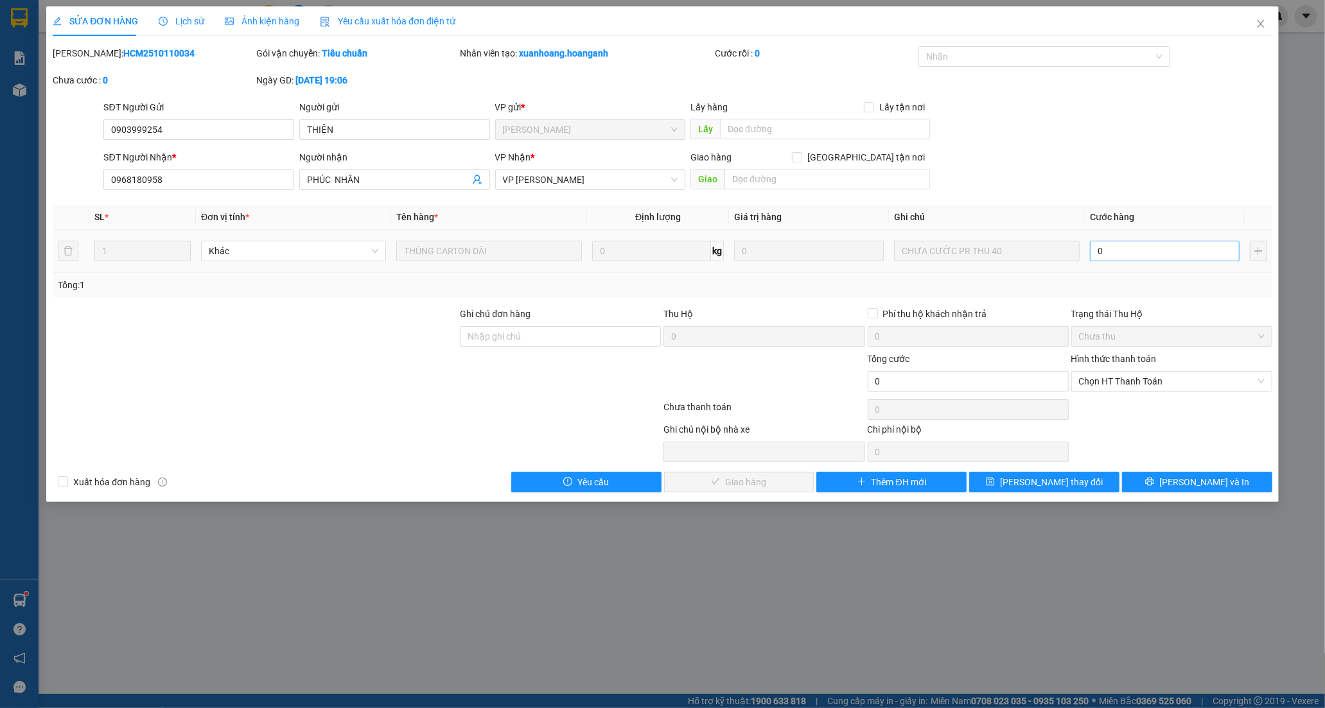
drag, startPoint x: 1143, startPoint y: 262, endPoint x: 1140, endPoint y: 249, distance: 13.2
click at [1143, 261] on div "0" at bounding box center [1165, 251] width 150 height 26
click at [1140, 249] on input "0" at bounding box center [1165, 251] width 150 height 21
type input "4"
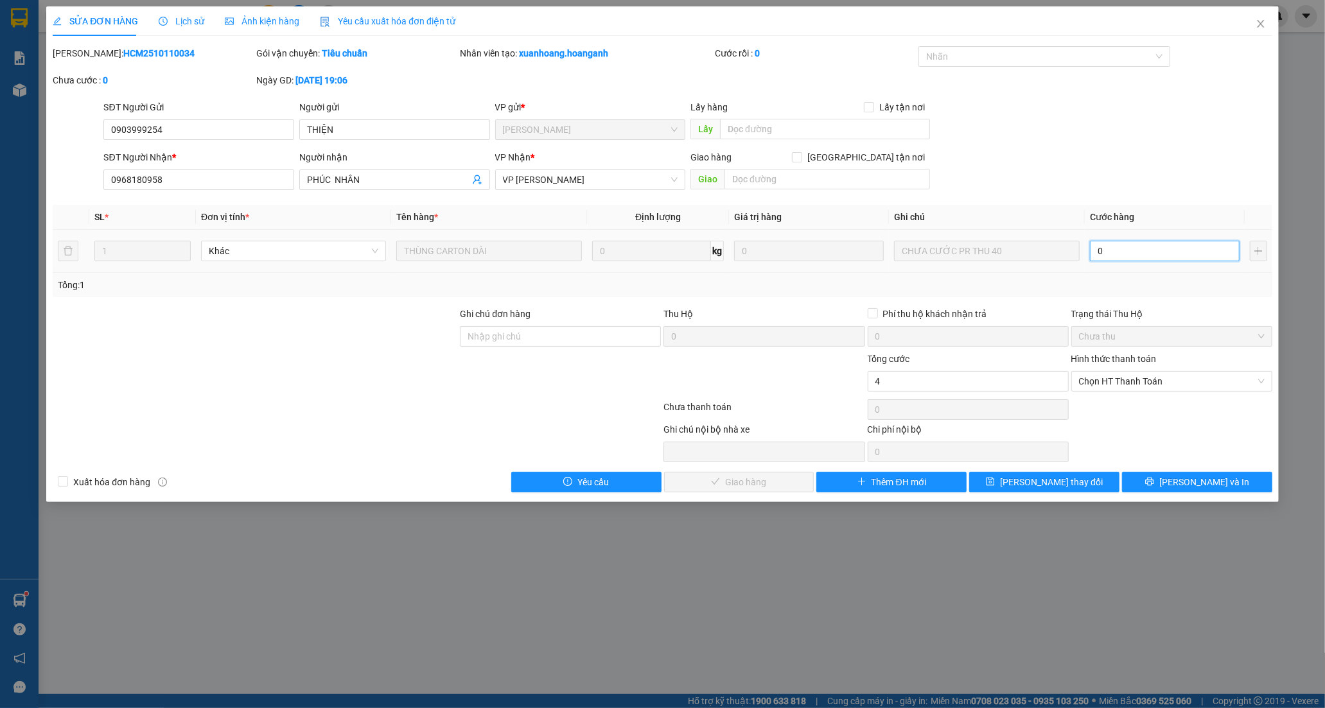
type input "4"
type input "40"
drag, startPoint x: 1128, startPoint y: 382, endPoint x: 1127, endPoint y: 392, distance: 10.4
click at [1128, 383] on span "Chọn HT Thanh Toán" at bounding box center [1172, 381] width 186 height 19
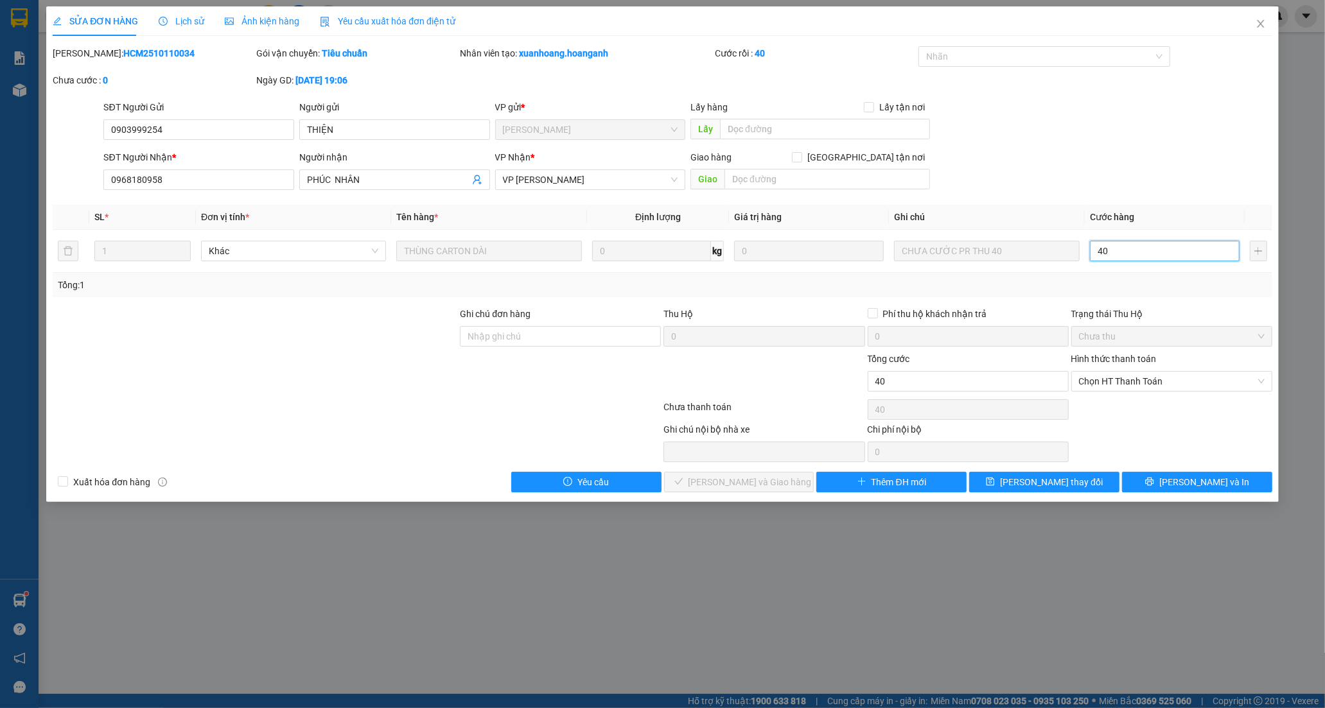
type input "40"
type input "40.000"
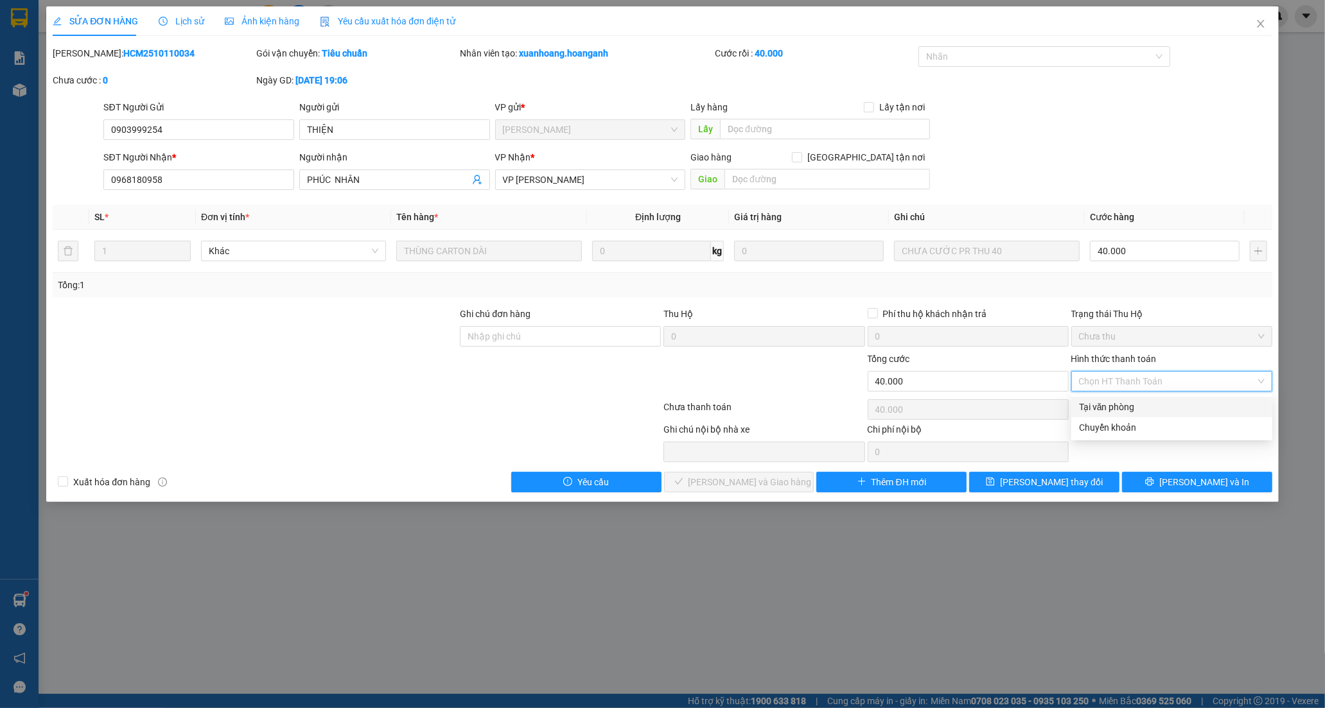
click at [1122, 405] on div "Tại văn phòng" at bounding box center [1172, 407] width 186 height 14
type input "0"
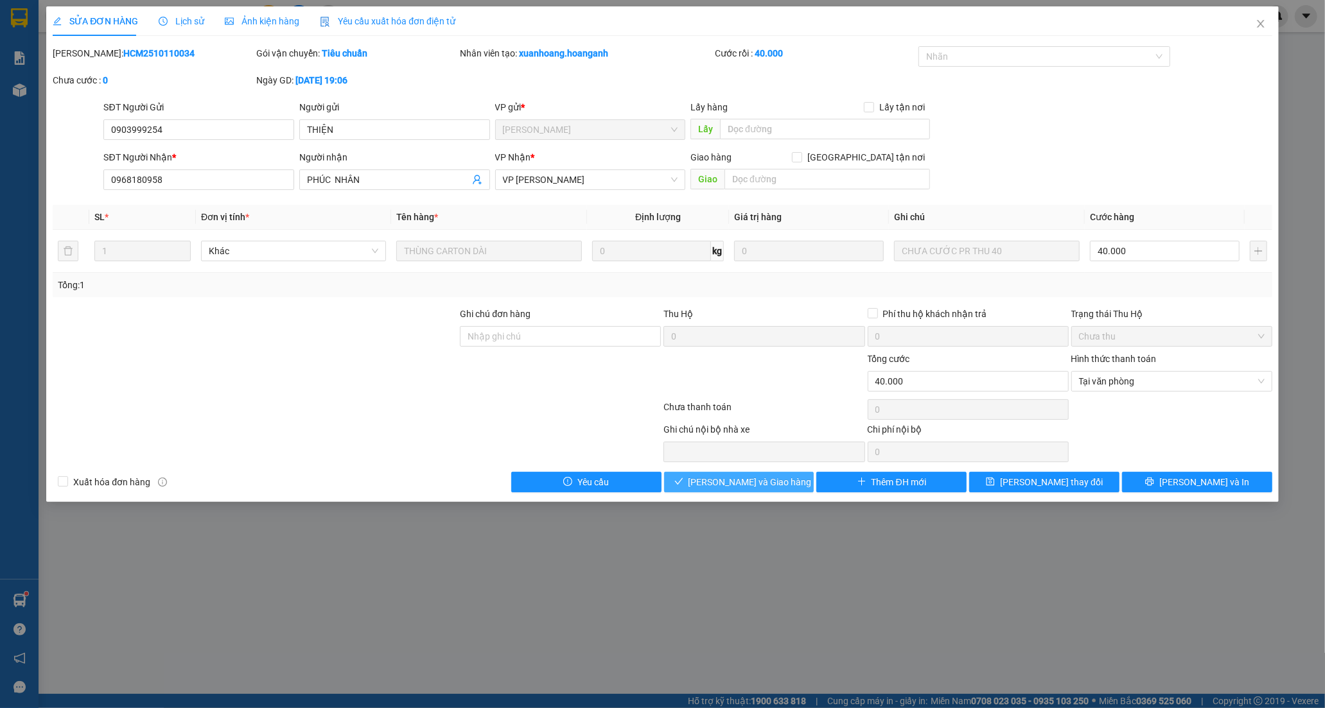
click at [737, 479] on span "[PERSON_NAME] và [PERSON_NAME] hàng" at bounding box center [750, 482] width 123 height 14
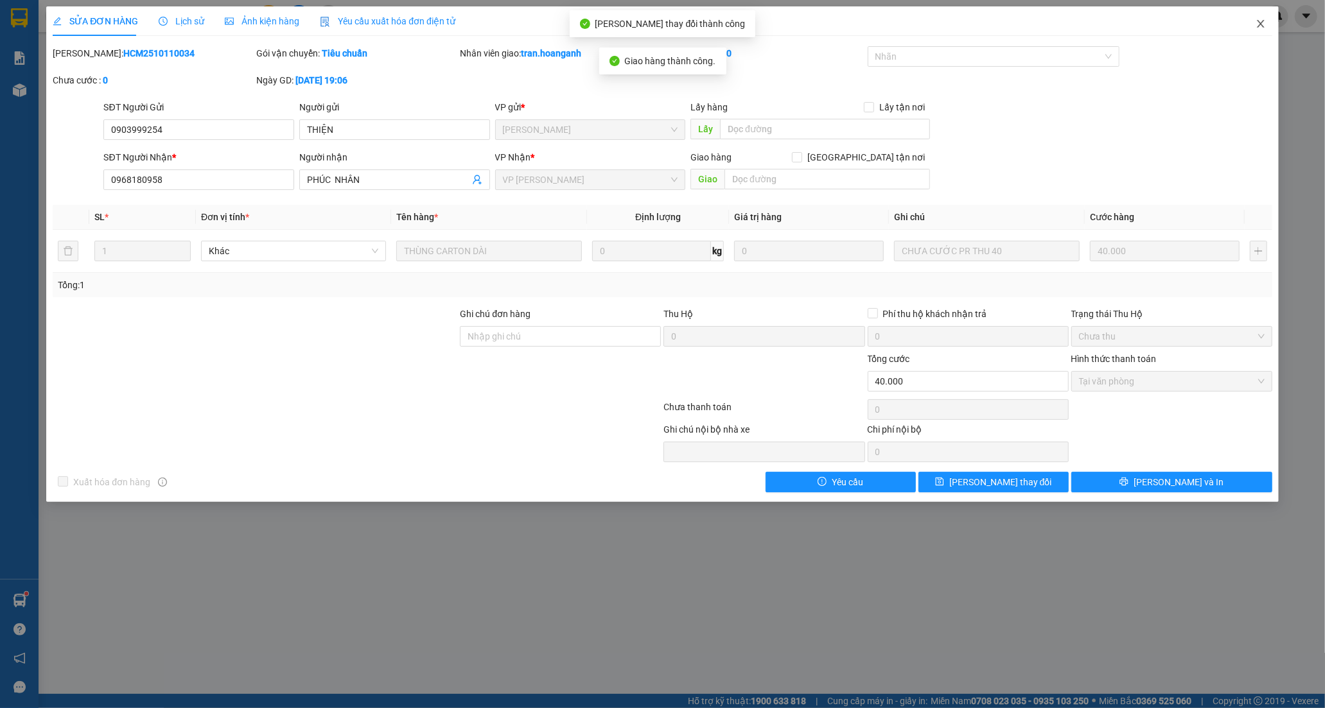
click at [1260, 20] on icon "close" at bounding box center [1261, 24] width 10 height 10
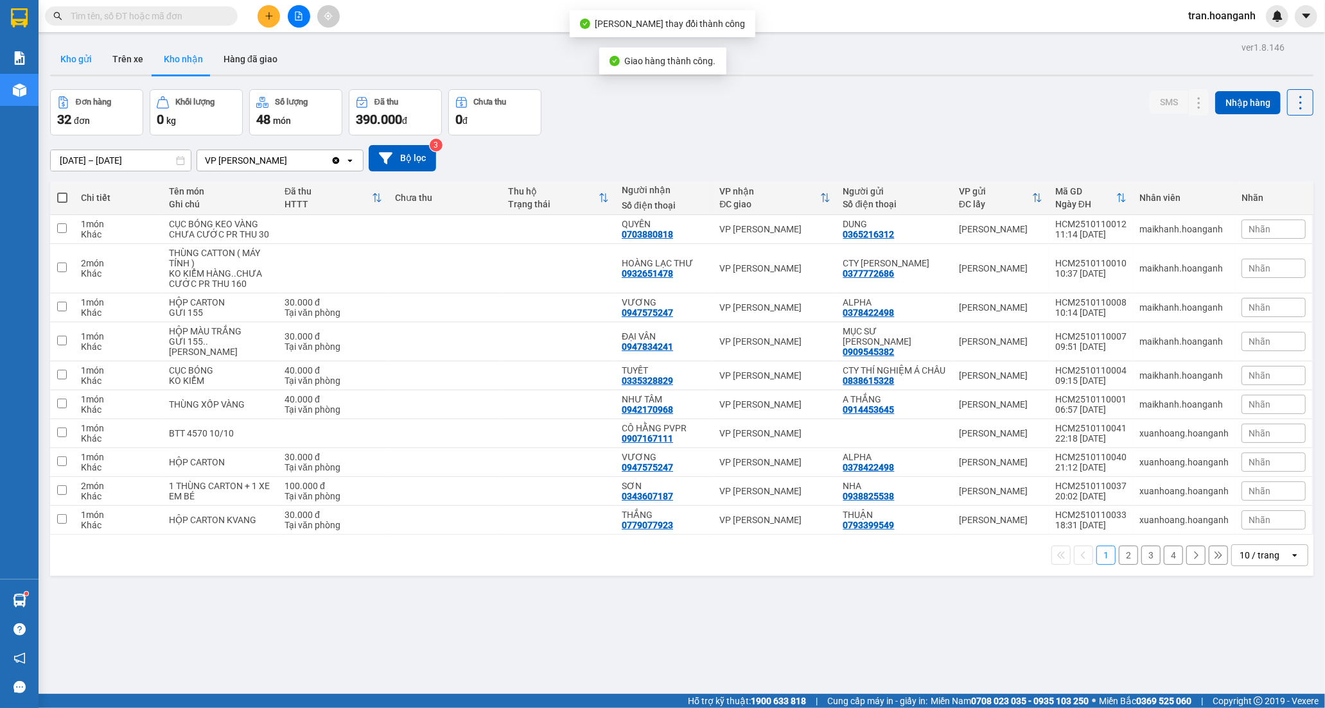
click at [90, 56] on button "Kho gửi" at bounding box center [76, 59] width 52 height 31
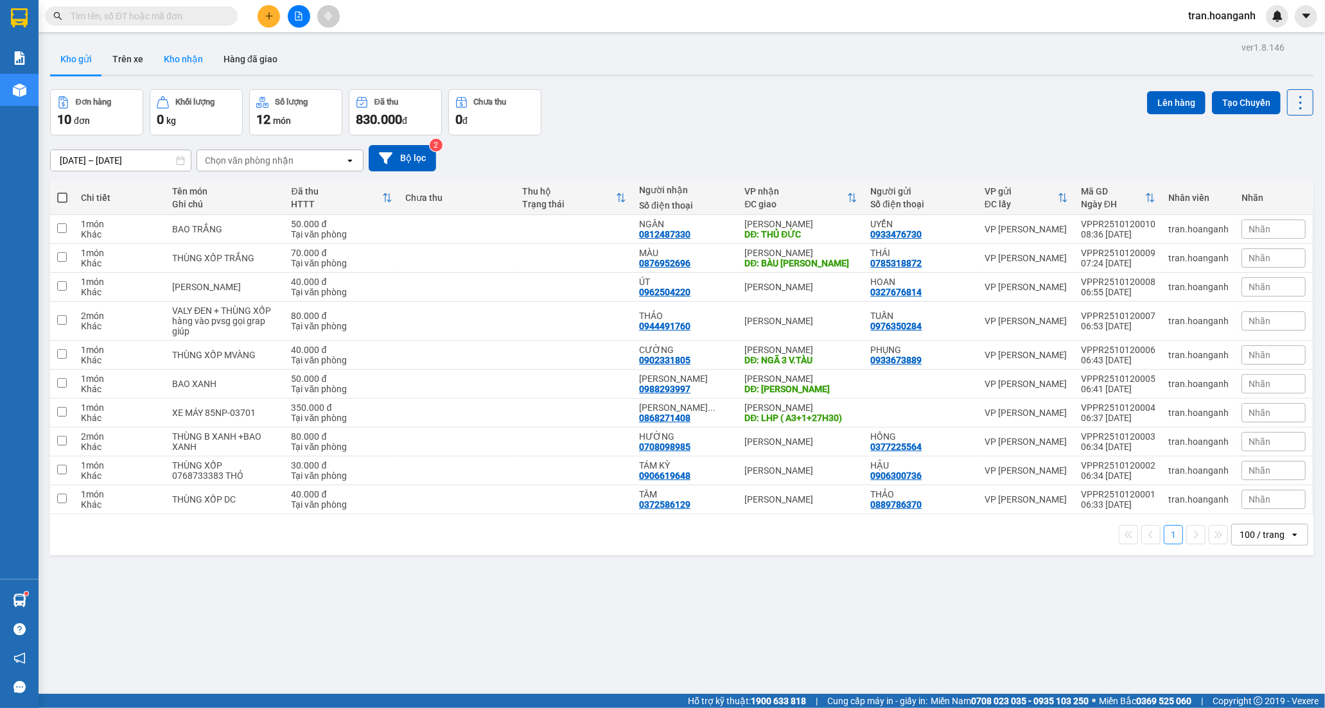
click at [178, 57] on button "Kho nhận" at bounding box center [184, 59] width 60 height 31
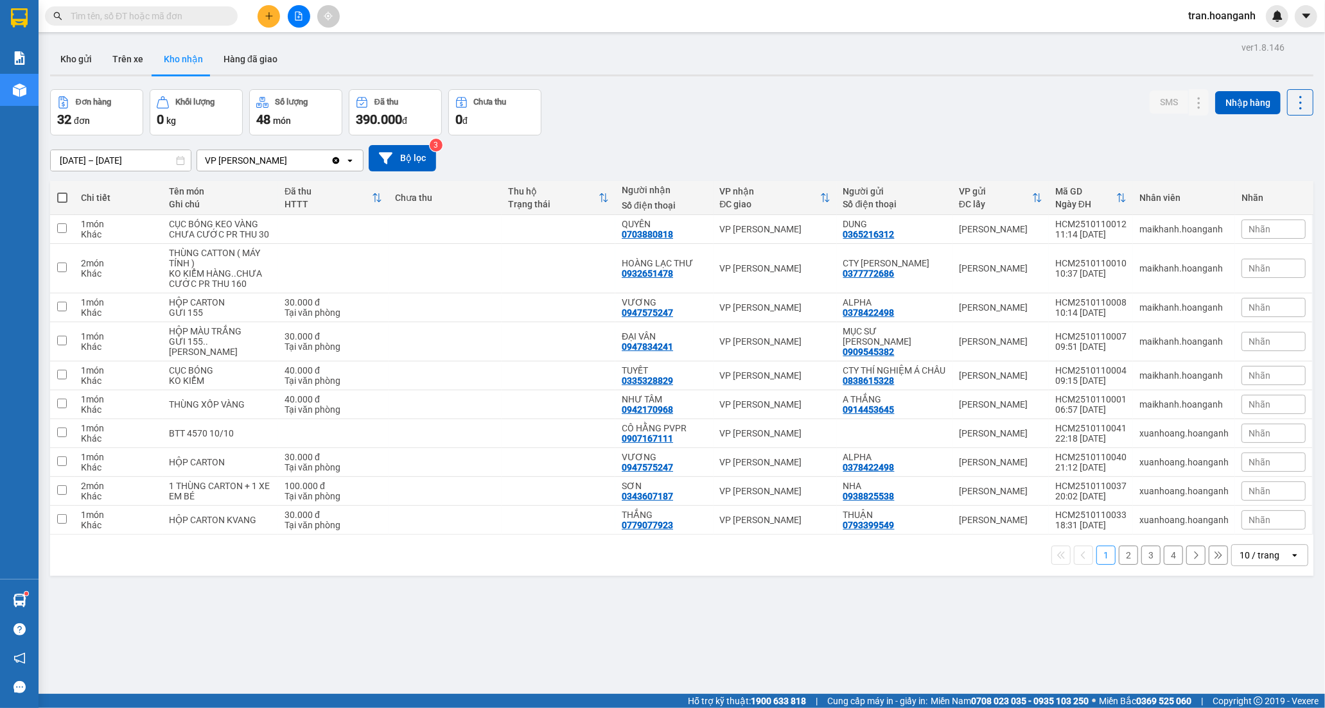
click at [1121, 560] on button "2" at bounding box center [1128, 555] width 19 height 19
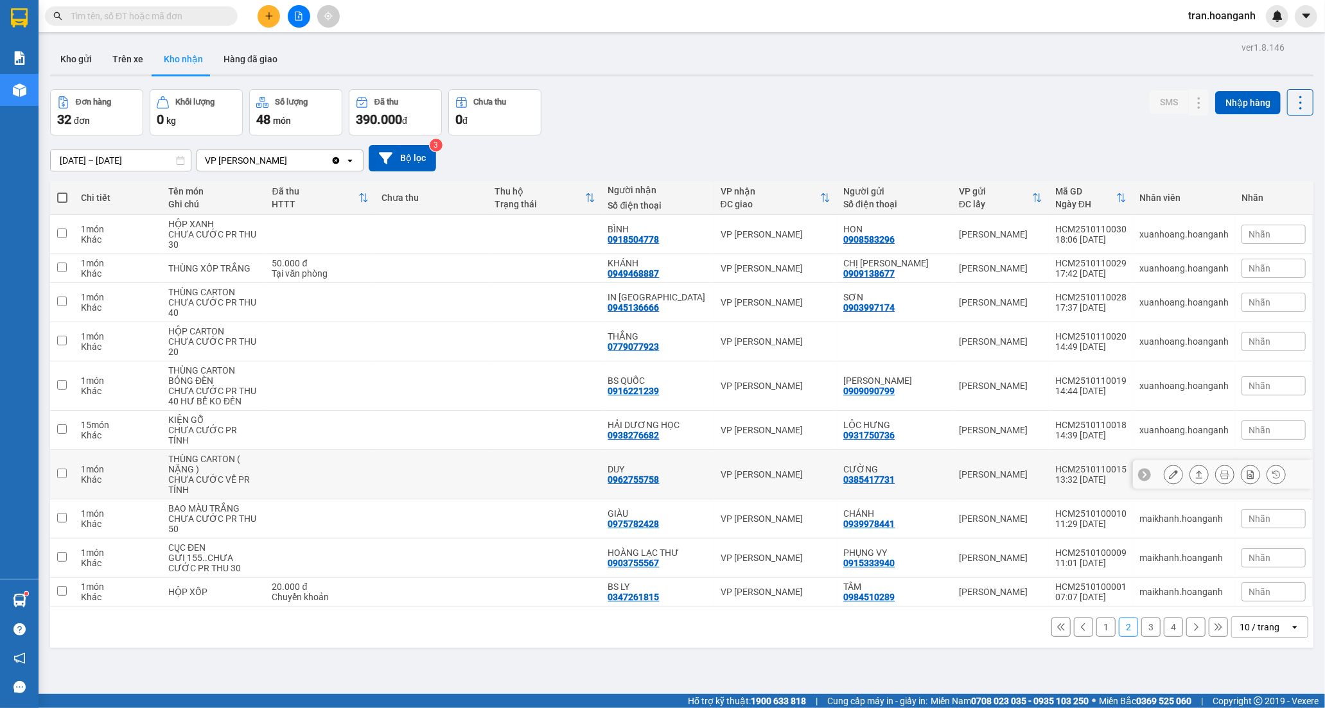
click at [619, 476] on td "DUY 0962755758" at bounding box center [658, 474] width 112 height 49
checkbox input "true"
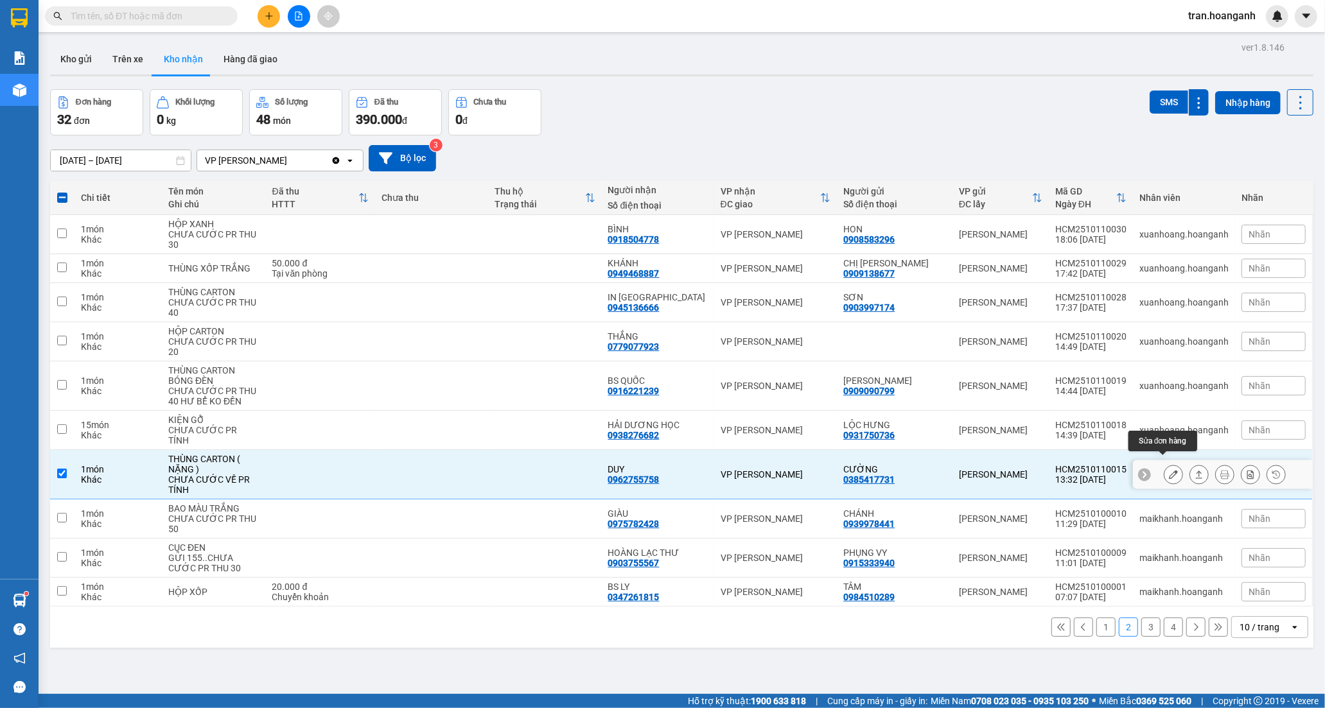
click at [1169, 470] on icon at bounding box center [1173, 474] width 9 height 9
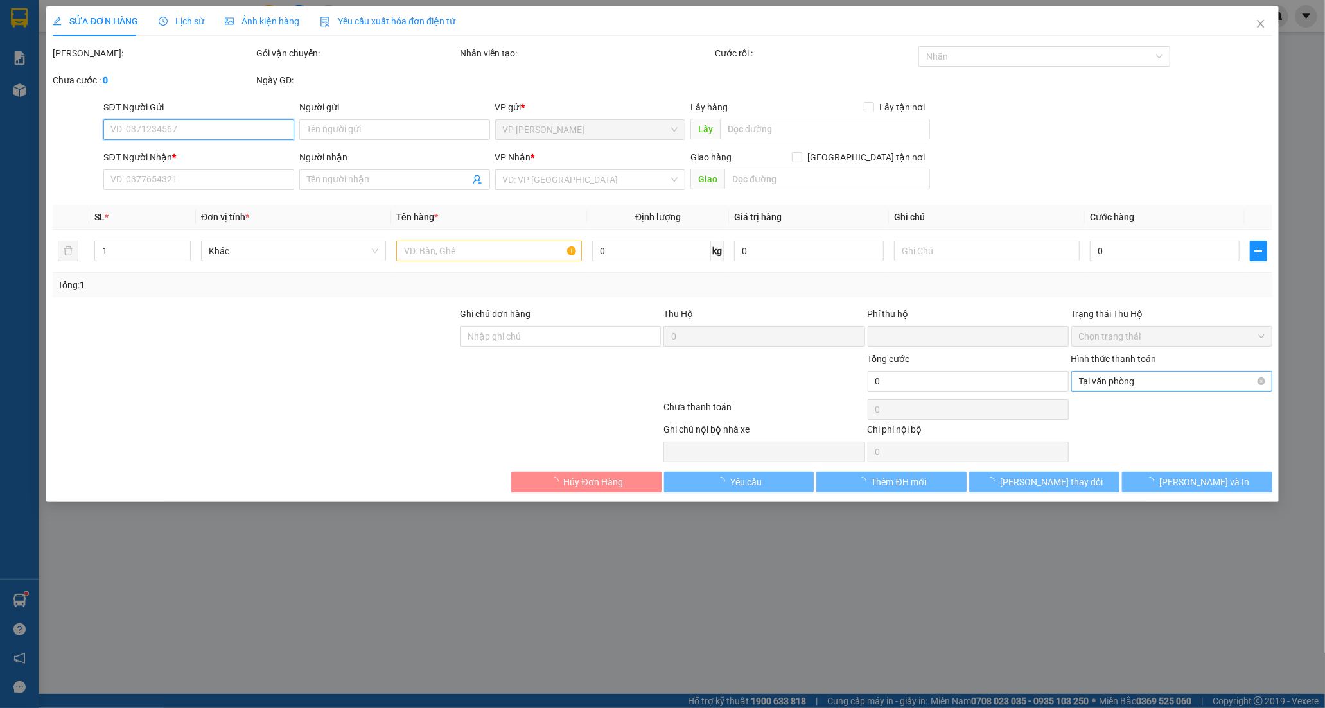
type input "0385417731"
type input "CƯỜNG"
type input "0962755758"
type input "DUY"
type input "0"
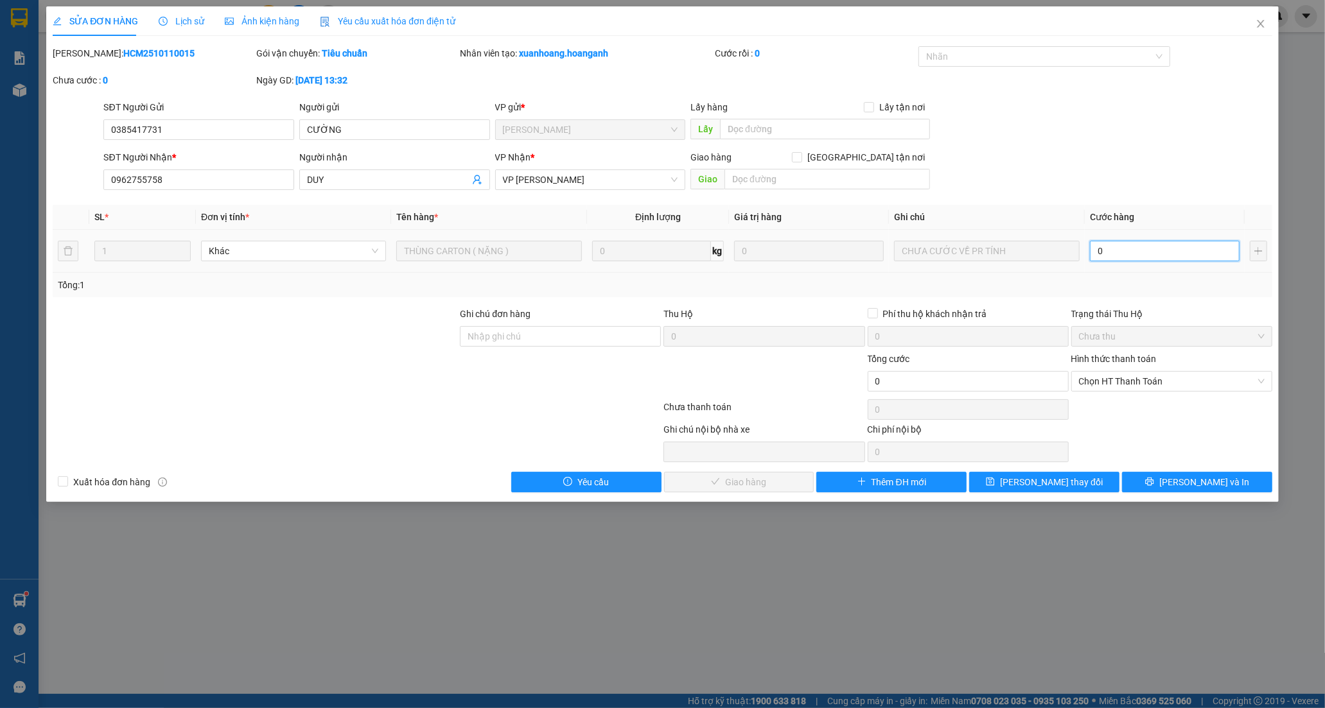
click at [1140, 253] on input "0" at bounding box center [1165, 251] width 150 height 21
type input "1"
type input "15"
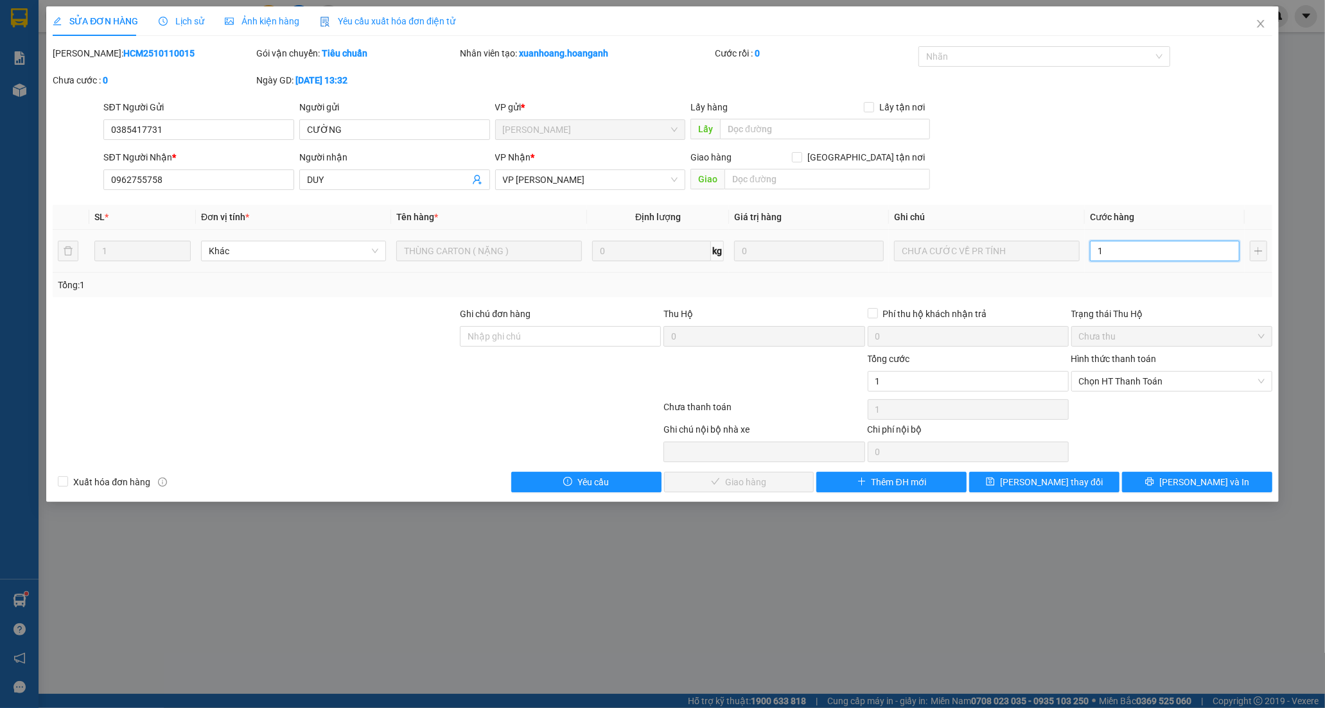
type input "15"
type input "150"
drag, startPoint x: 1107, startPoint y: 383, endPoint x: 1107, endPoint y: 392, distance: 9.0
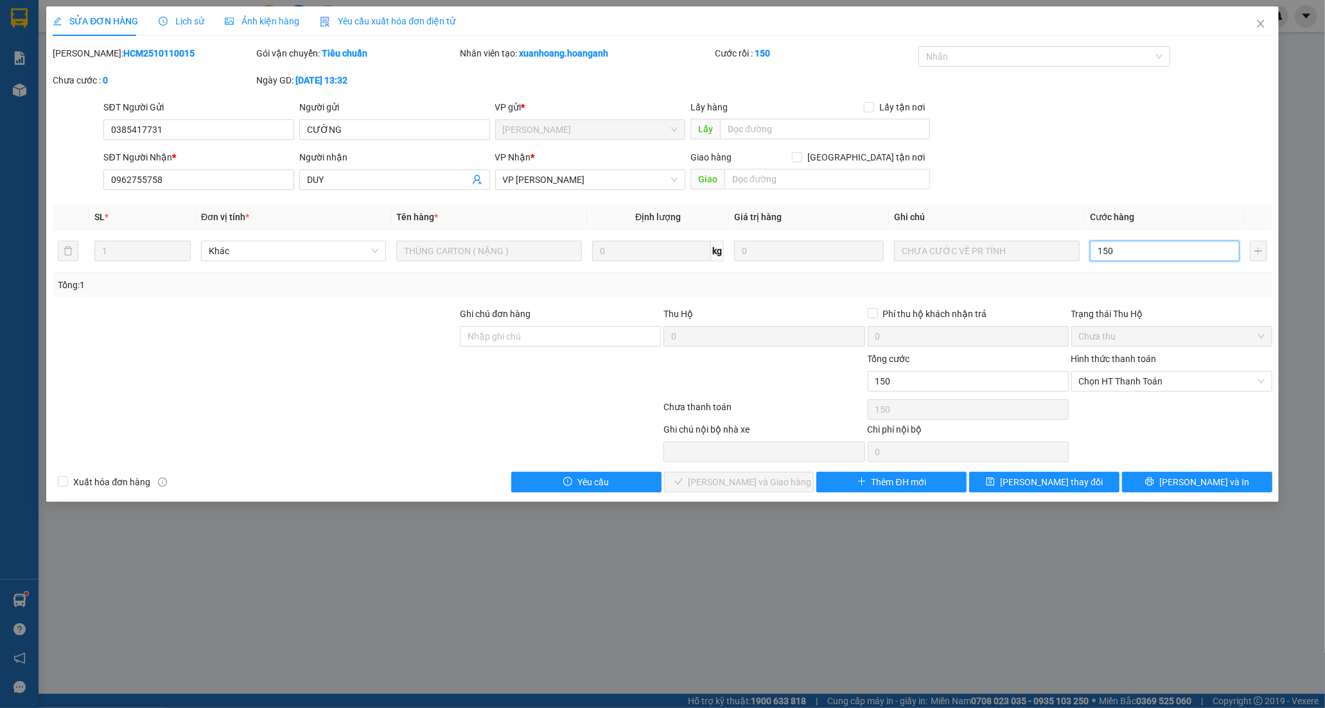
click at [1107, 384] on span "Chọn HT Thanh Toán" at bounding box center [1172, 381] width 186 height 19
type input "150"
type input "150.000"
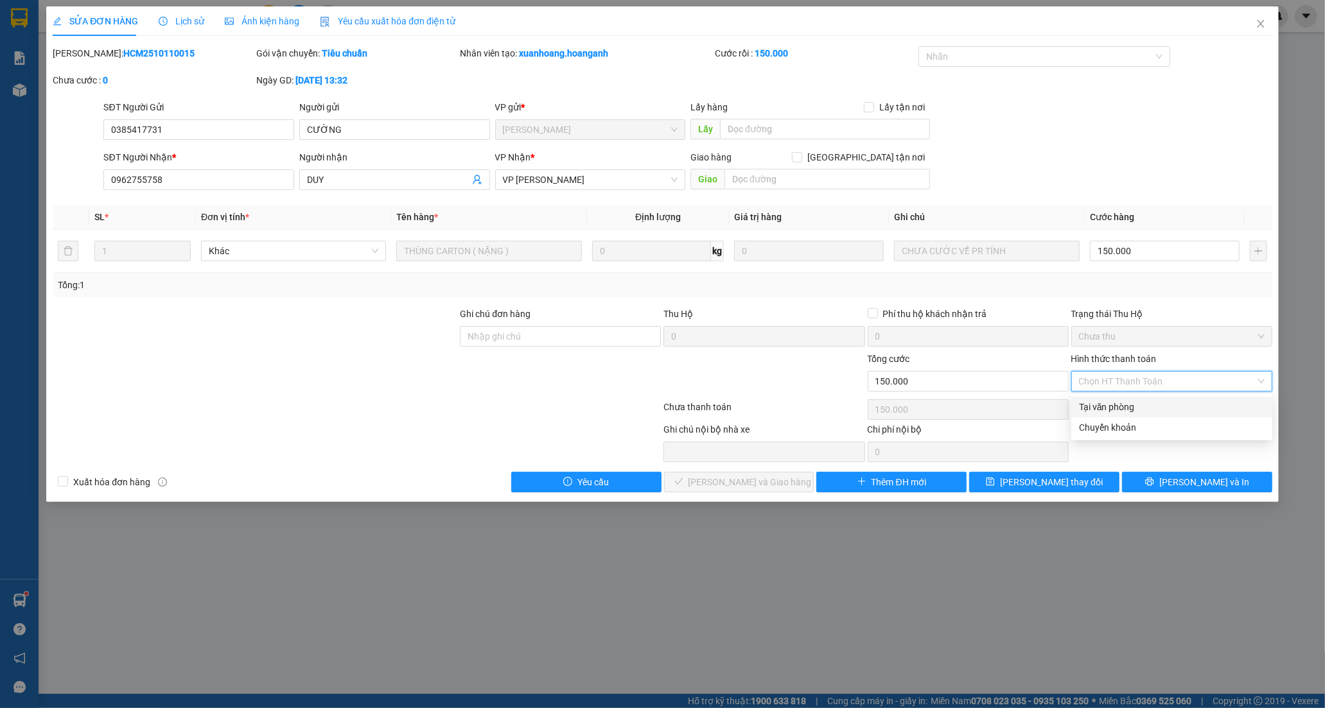
click at [1106, 406] on div "Tại văn phòng" at bounding box center [1172, 407] width 186 height 14
type input "0"
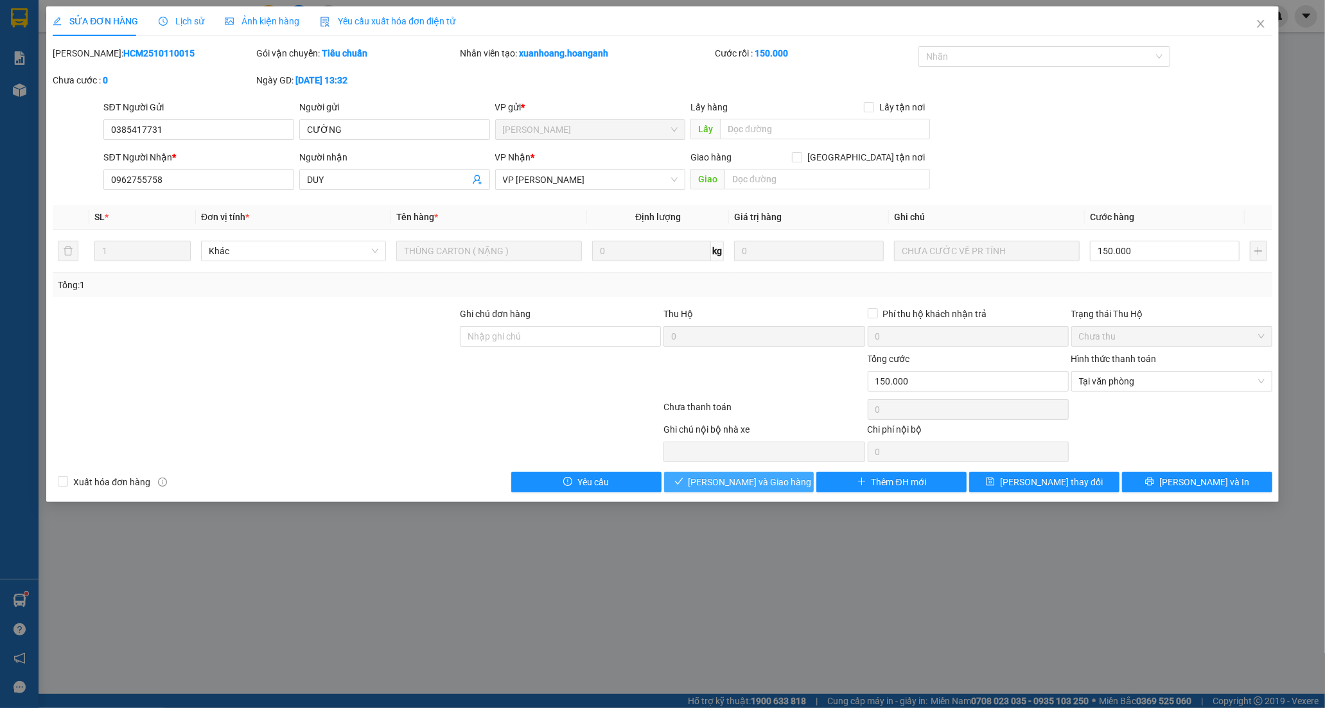
click at [743, 485] on span "[PERSON_NAME] và [PERSON_NAME] hàng" at bounding box center [750, 482] width 123 height 14
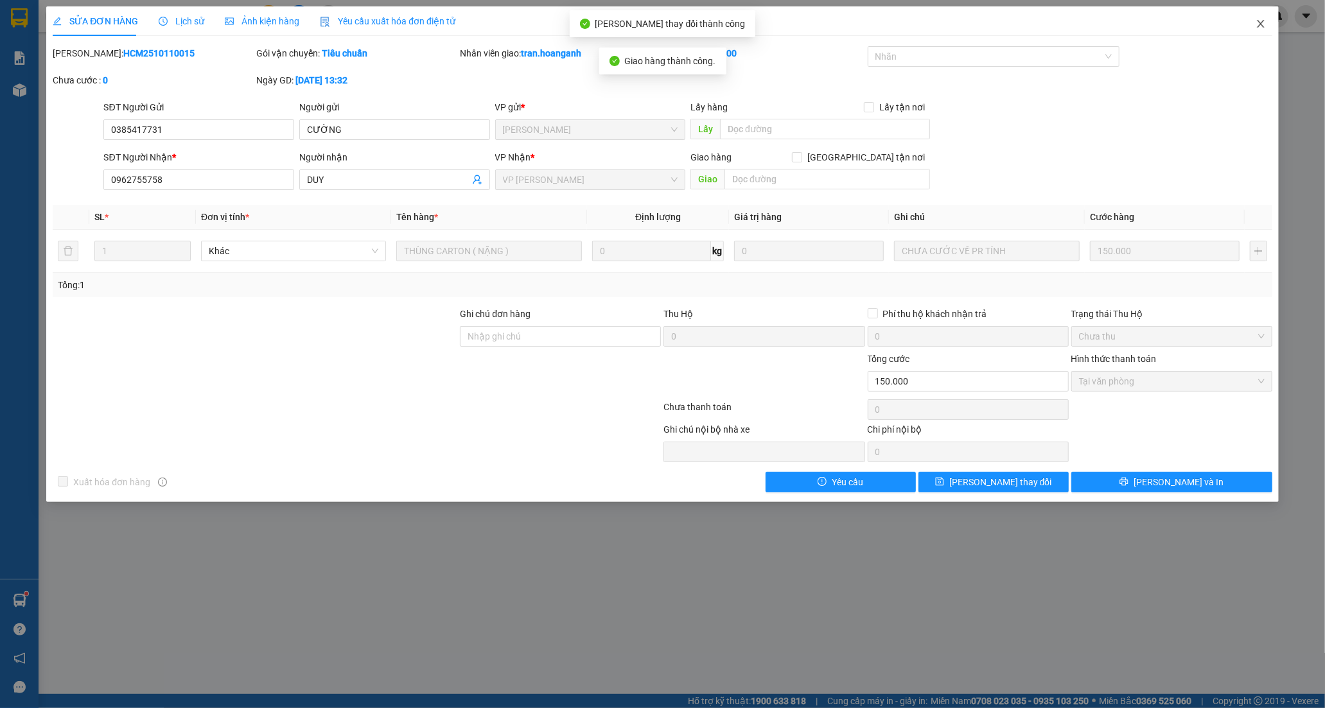
click at [1262, 21] on icon "close" at bounding box center [1261, 24] width 10 height 10
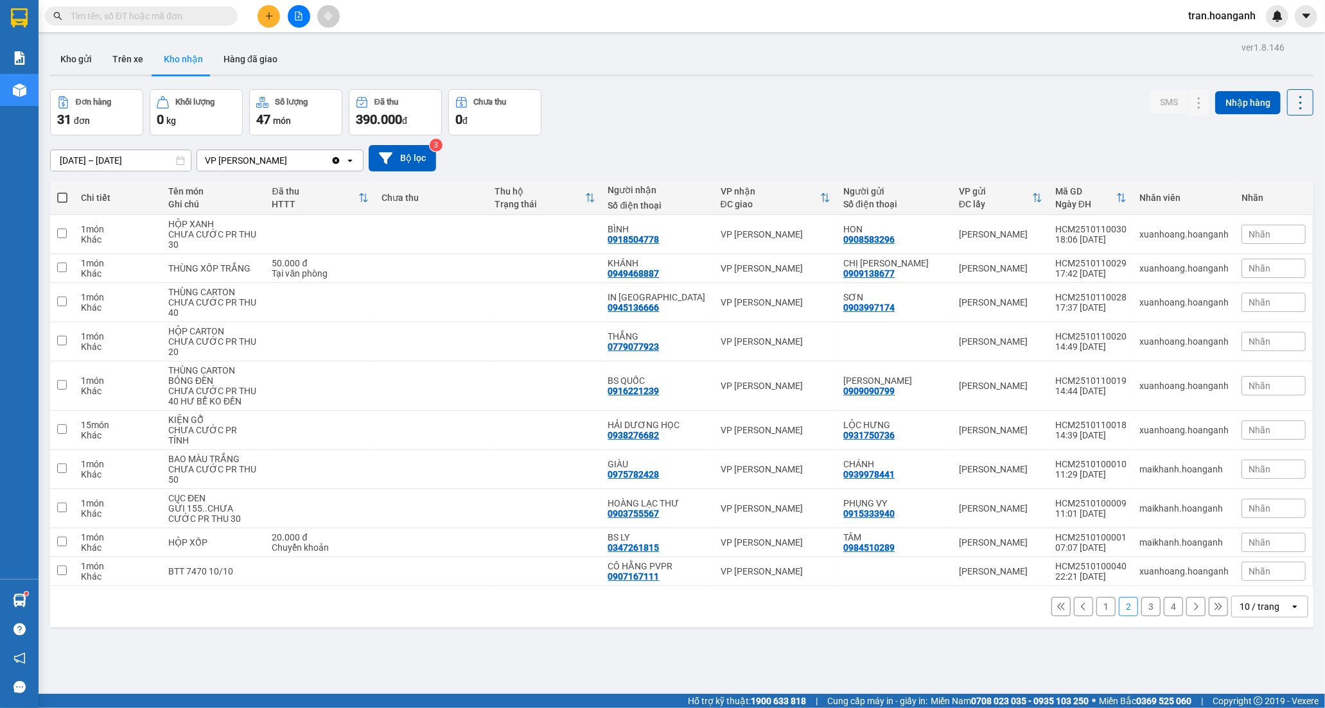
click at [1096, 601] on button "1" at bounding box center [1105, 606] width 19 height 19
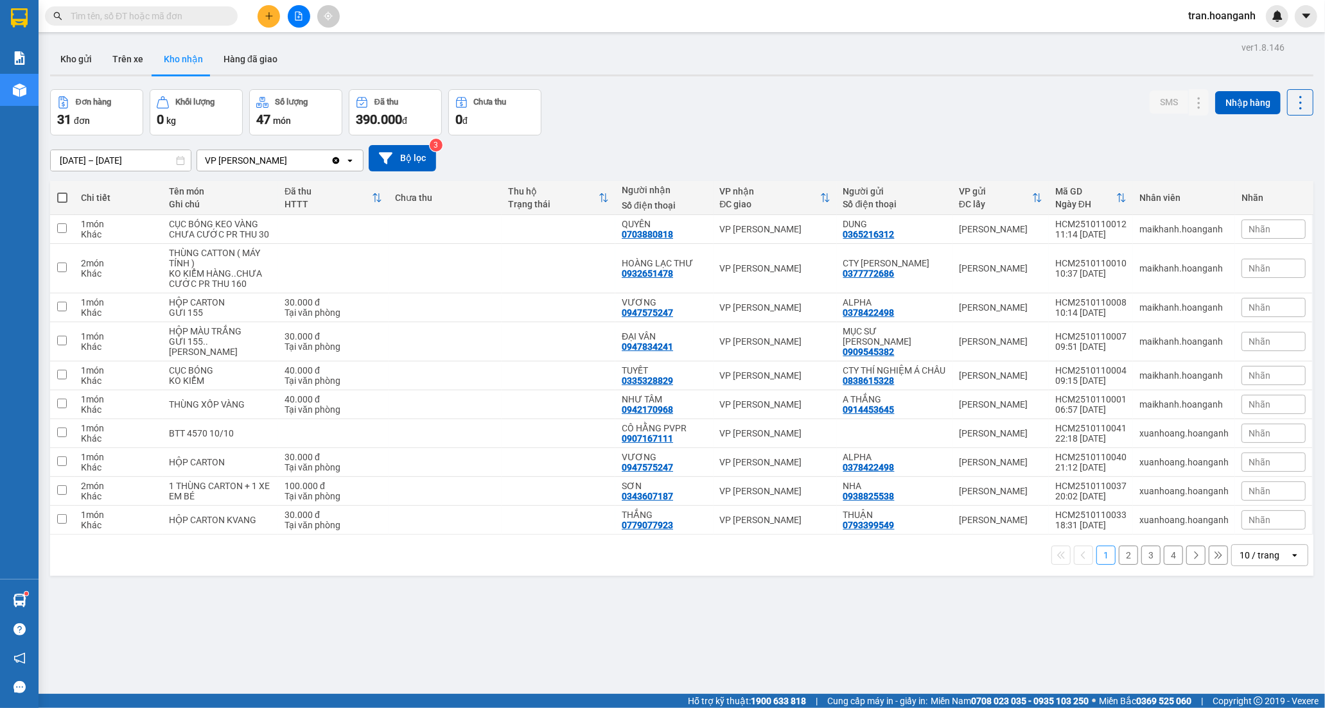
click at [1120, 561] on button "2" at bounding box center [1128, 555] width 19 height 19
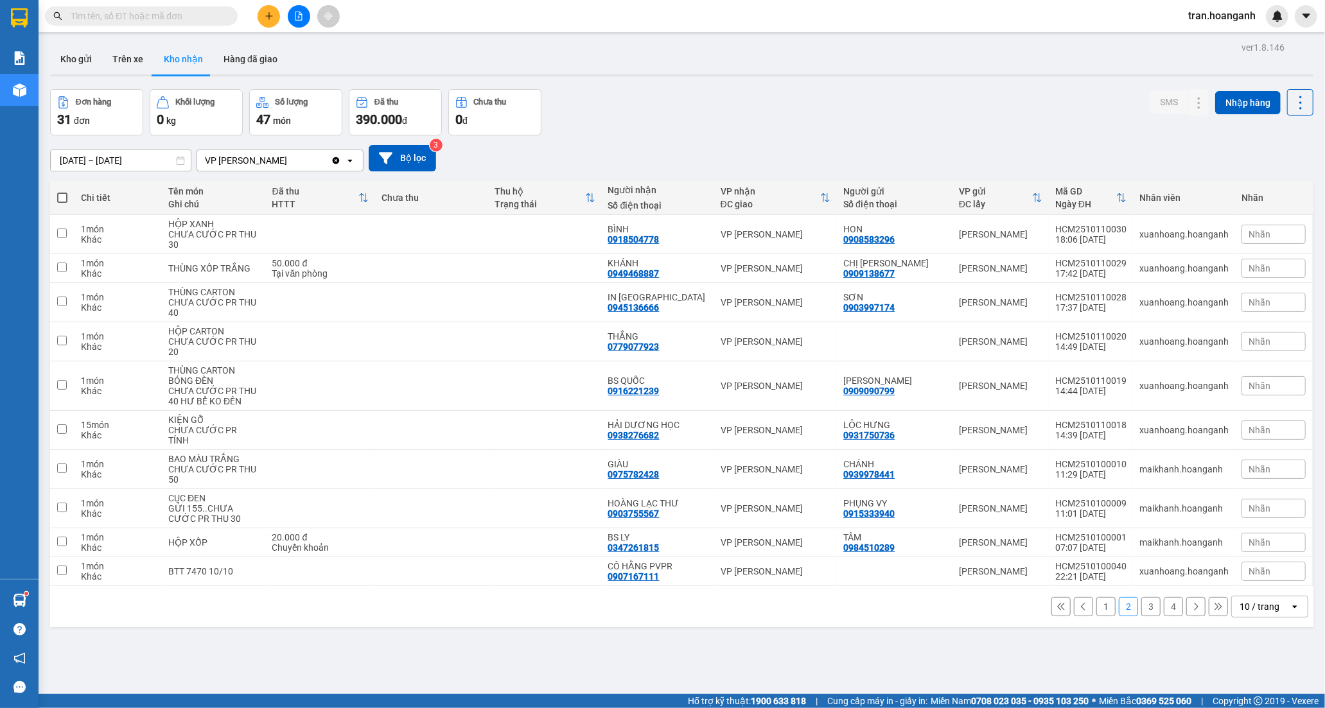
click at [1141, 601] on button "3" at bounding box center [1150, 606] width 19 height 19
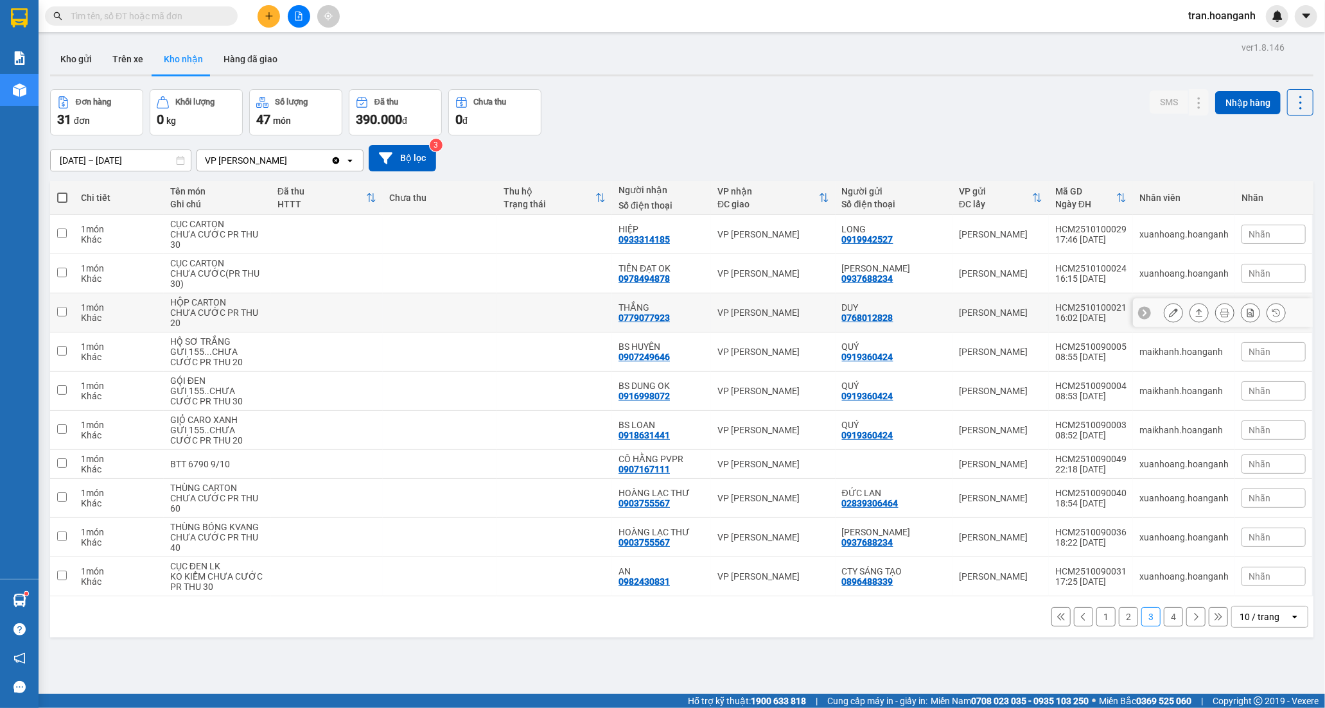
click at [716, 328] on td "[PERSON_NAME]" at bounding box center [773, 313] width 125 height 39
checkbox input "true"
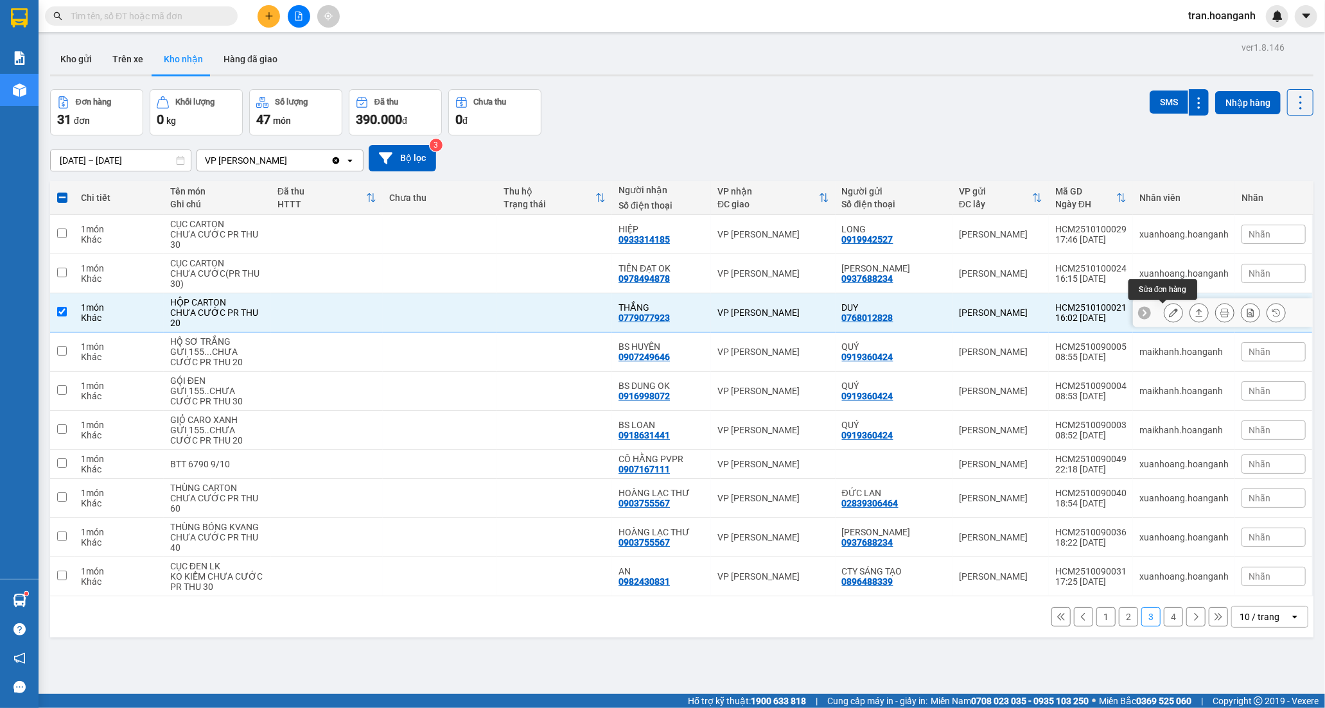
click at [1169, 312] on icon at bounding box center [1173, 312] width 9 height 9
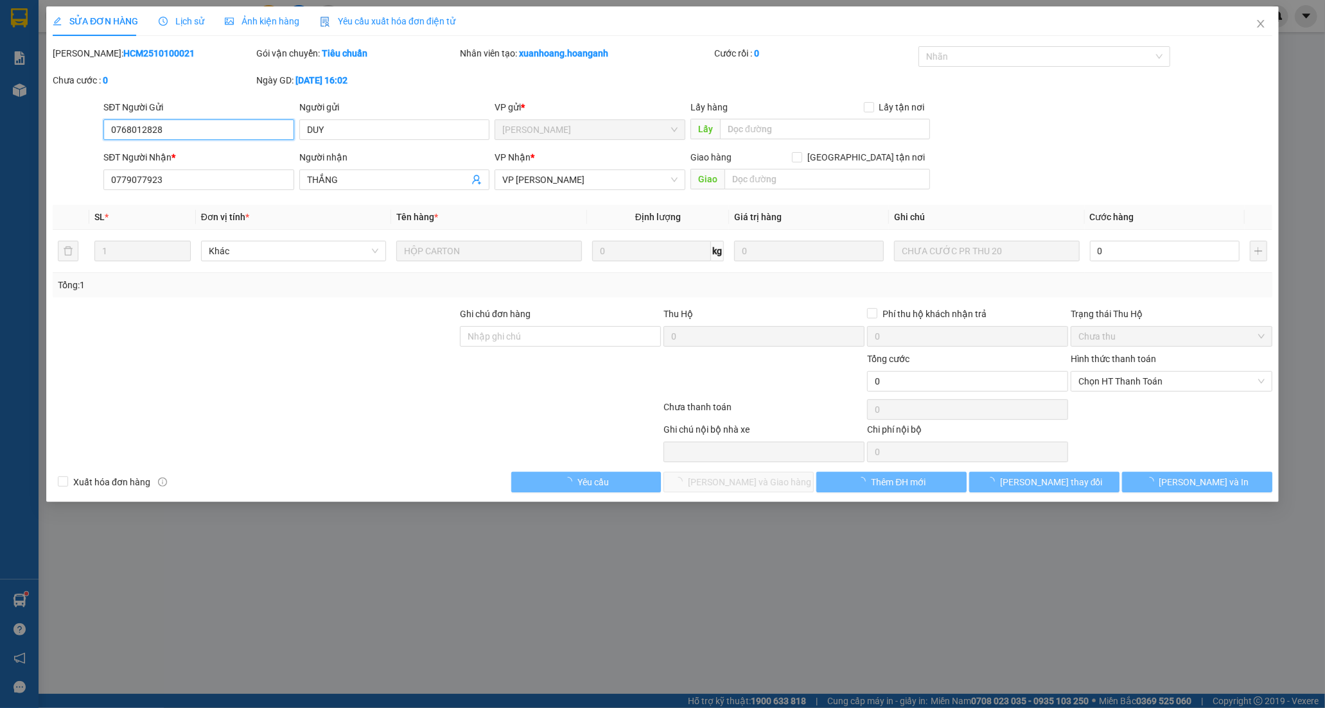
type input "0768012828"
type input "DUY"
type input "0779077923"
type input "THẮNG"
type input "0"
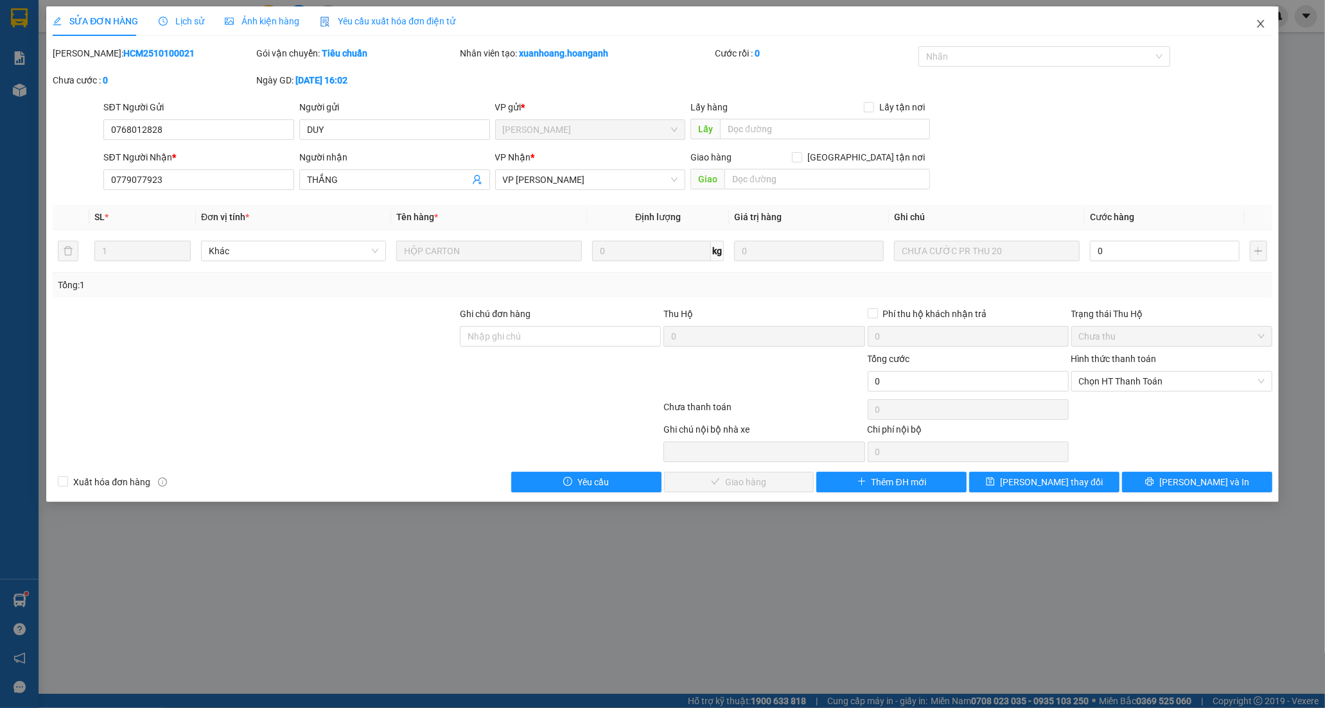
click at [1261, 19] on icon "close" at bounding box center [1261, 24] width 10 height 10
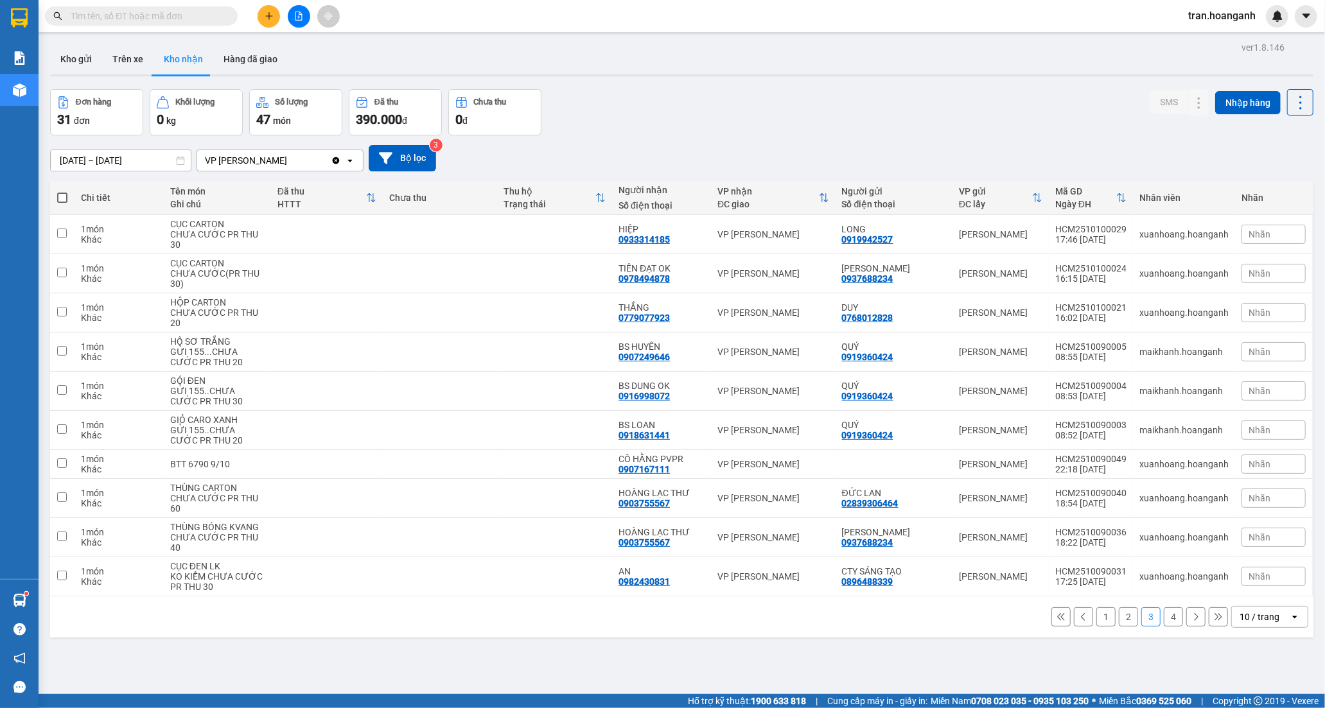
click at [1096, 620] on button "1" at bounding box center [1105, 617] width 19 height 19
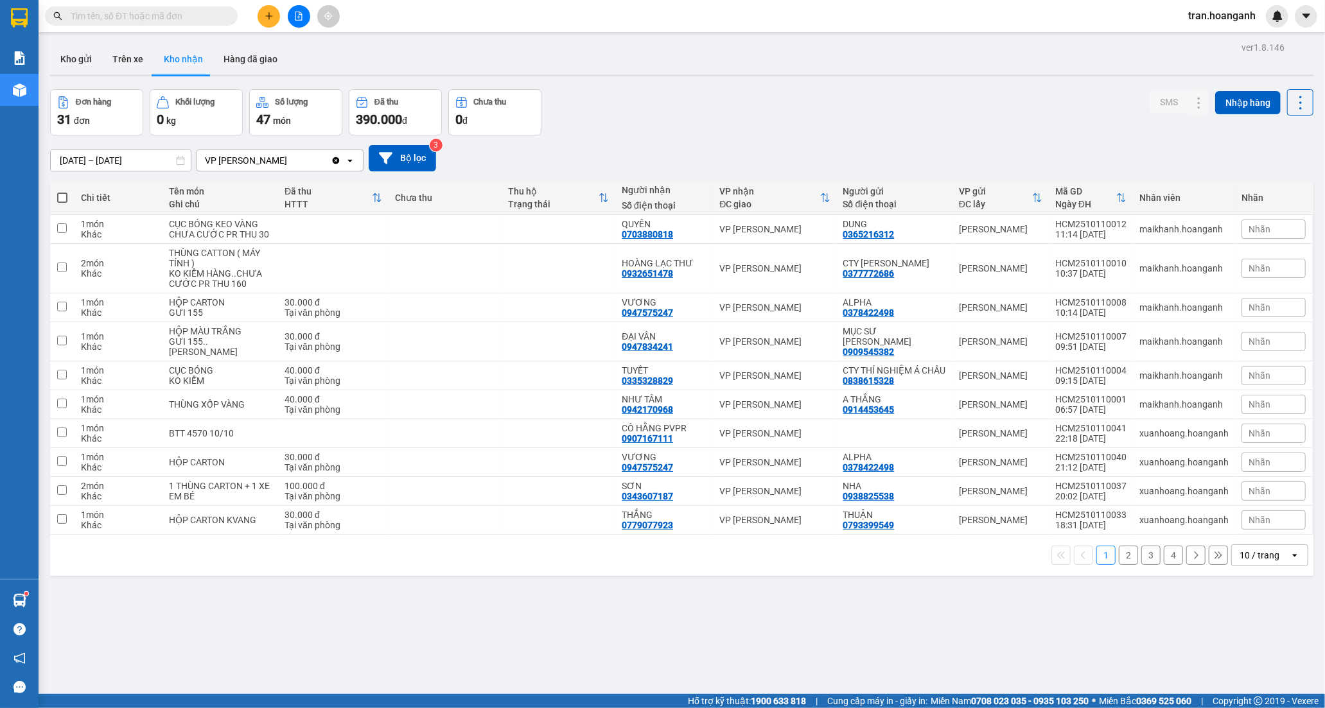
click at [208, 23] on span at bounding box center [141, 15] width 193 height 19
click at [143, 17] on input "text" at bounding box center [147, 16] width 152 height 14
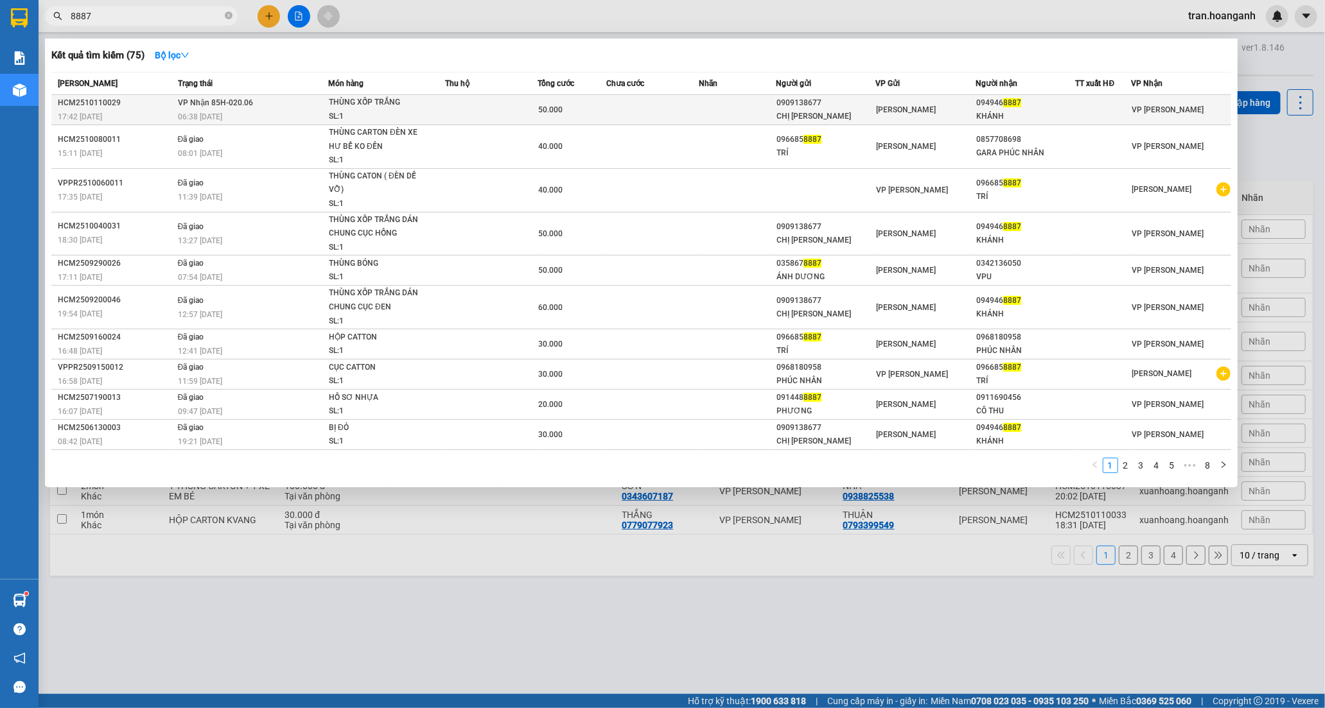
type input "8887"
click at [575, 109] on div "50.000" at bounding box center [572, 110] width 68 height 14
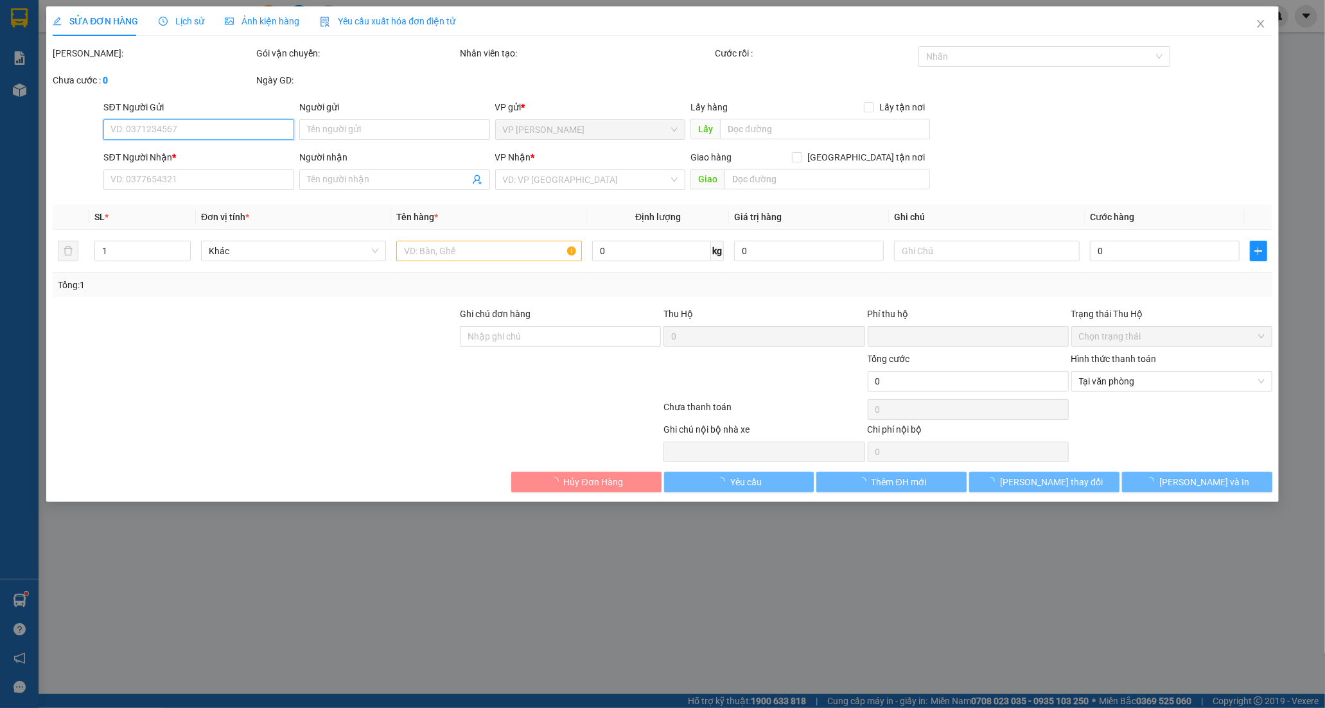
type input "0909138677"
type input "[PERSON_NAME]"
type input "0949468887"
type input "KHÁNH"
type input "0"
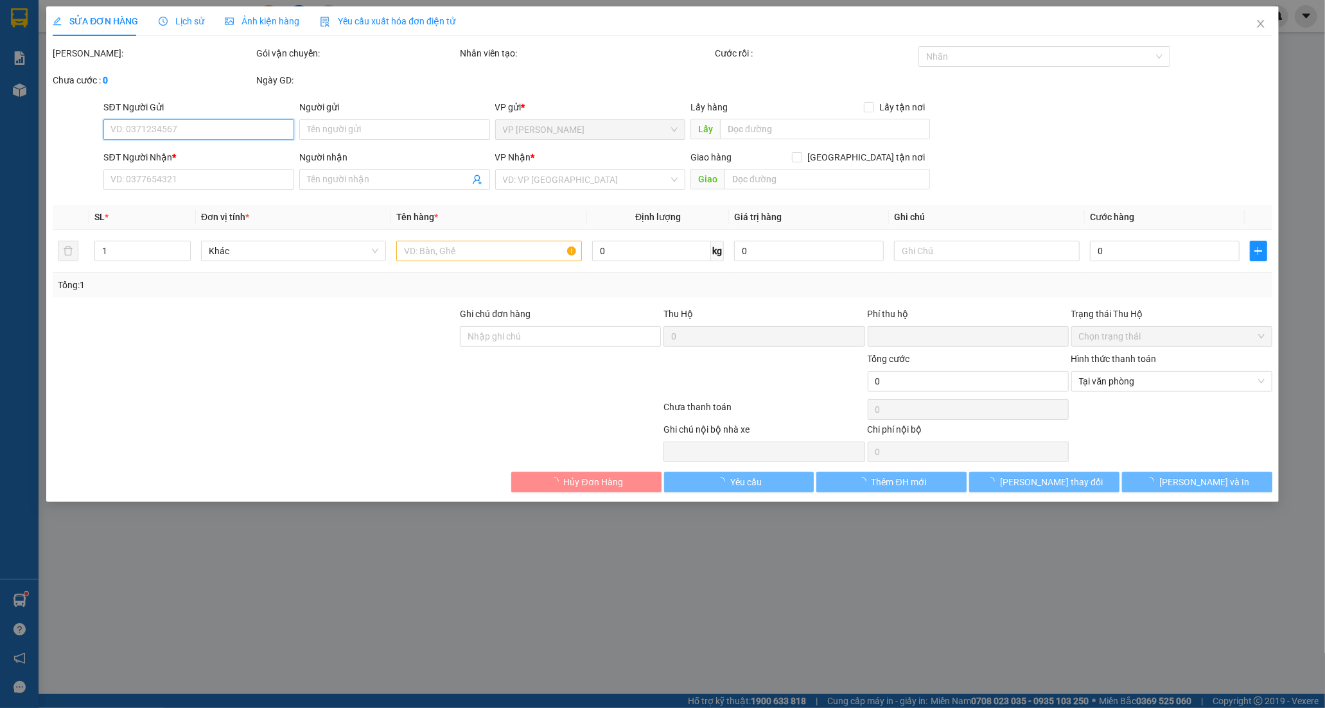
type input "50.000"
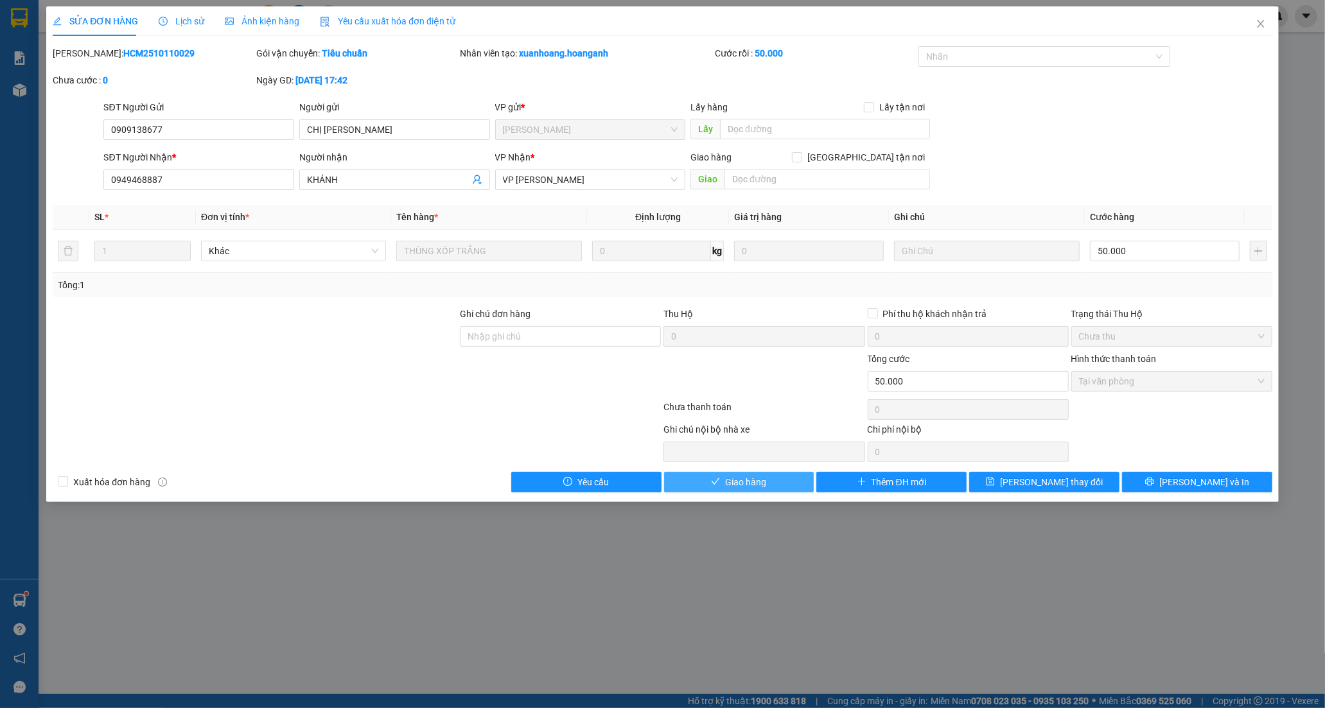
click at [741, 477] on span "Giao hàng" at bounding box center [745, 482] width 41 height 14
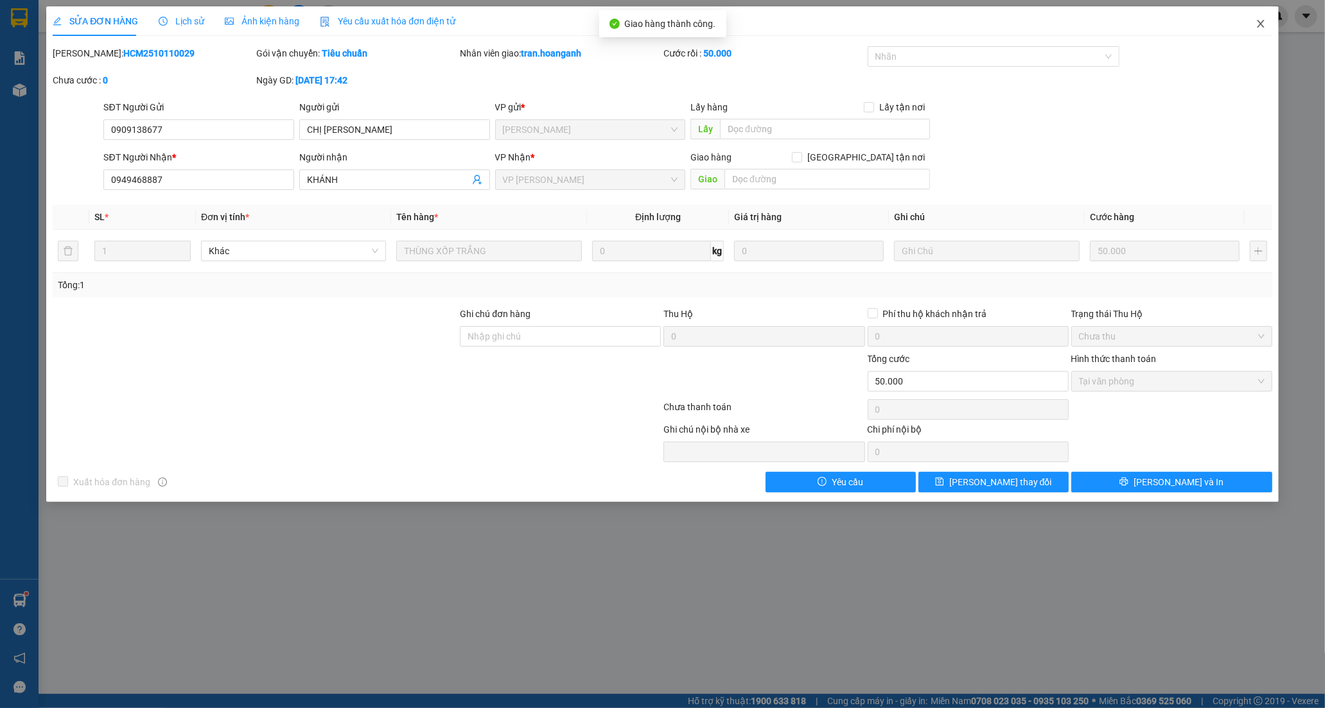
click at [1263, 23] on icon "close" at bounding box center [1261, 24] width 10 height 10
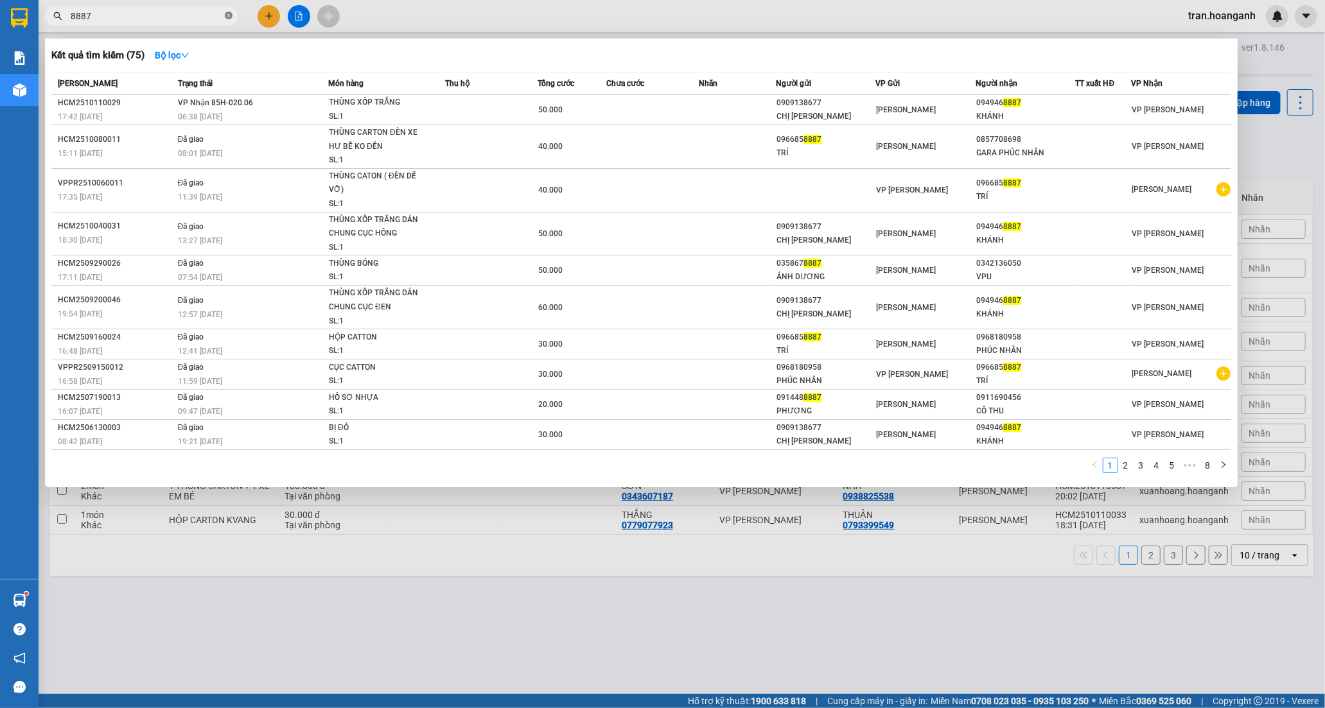
click at [228, 13] on icon "close-circle" at bounding box center [229, 16] width 8 height 8
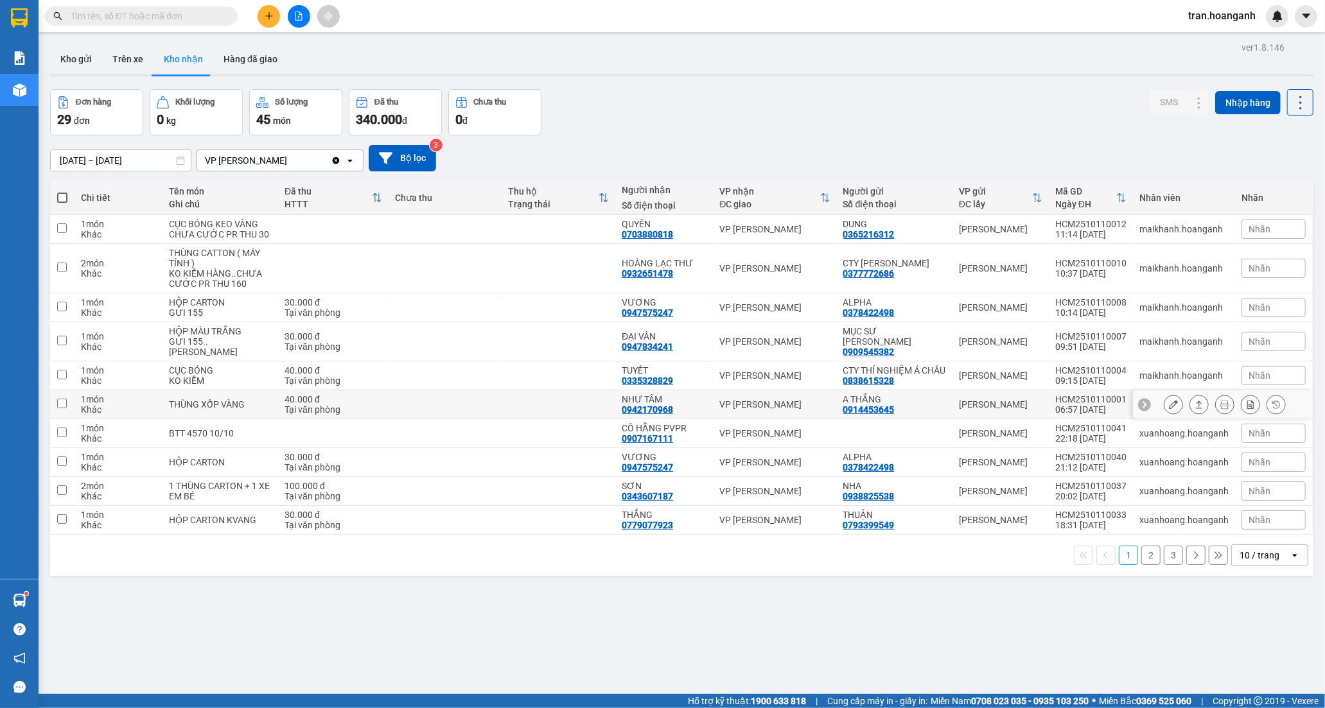
click at [641, 401] on div "NHƯ TÂM" at bounding box center [664, 399] width 85 height 10
checkbox input "true"
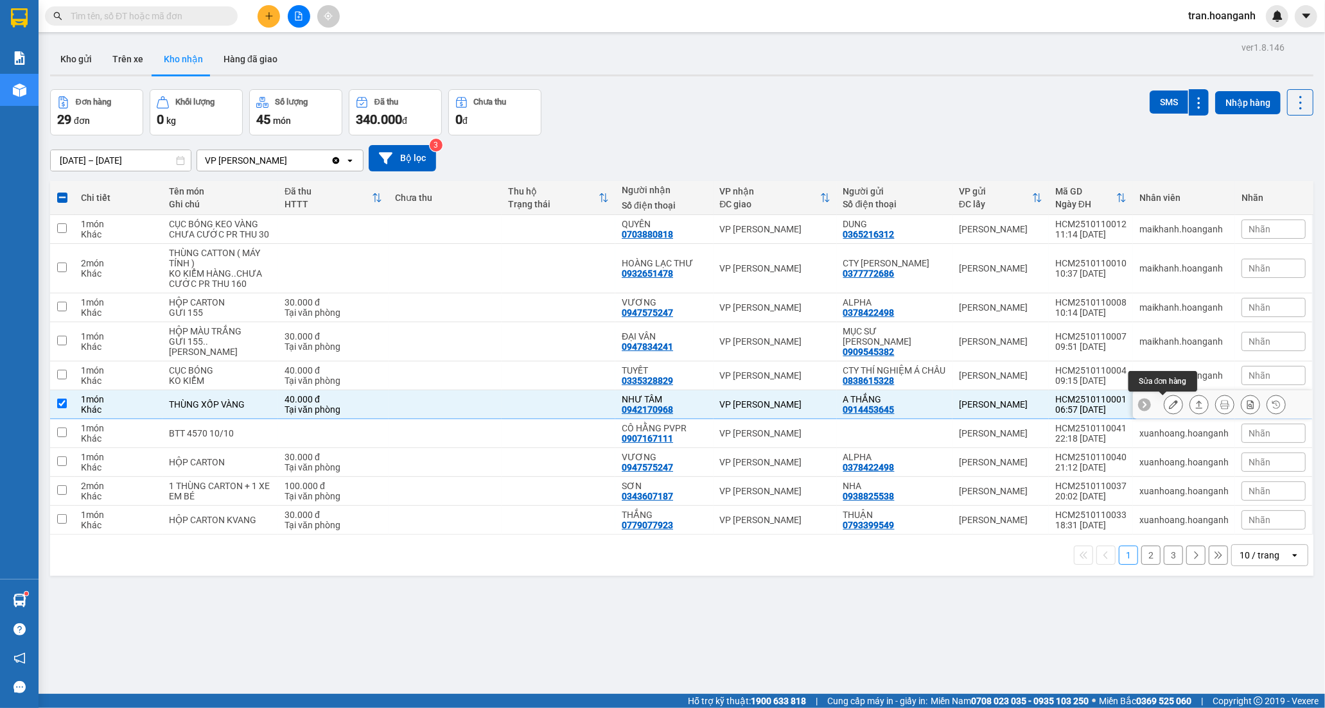
click at [1169, 408] on icon at bounding box center [1173, 404] width 9 height 9
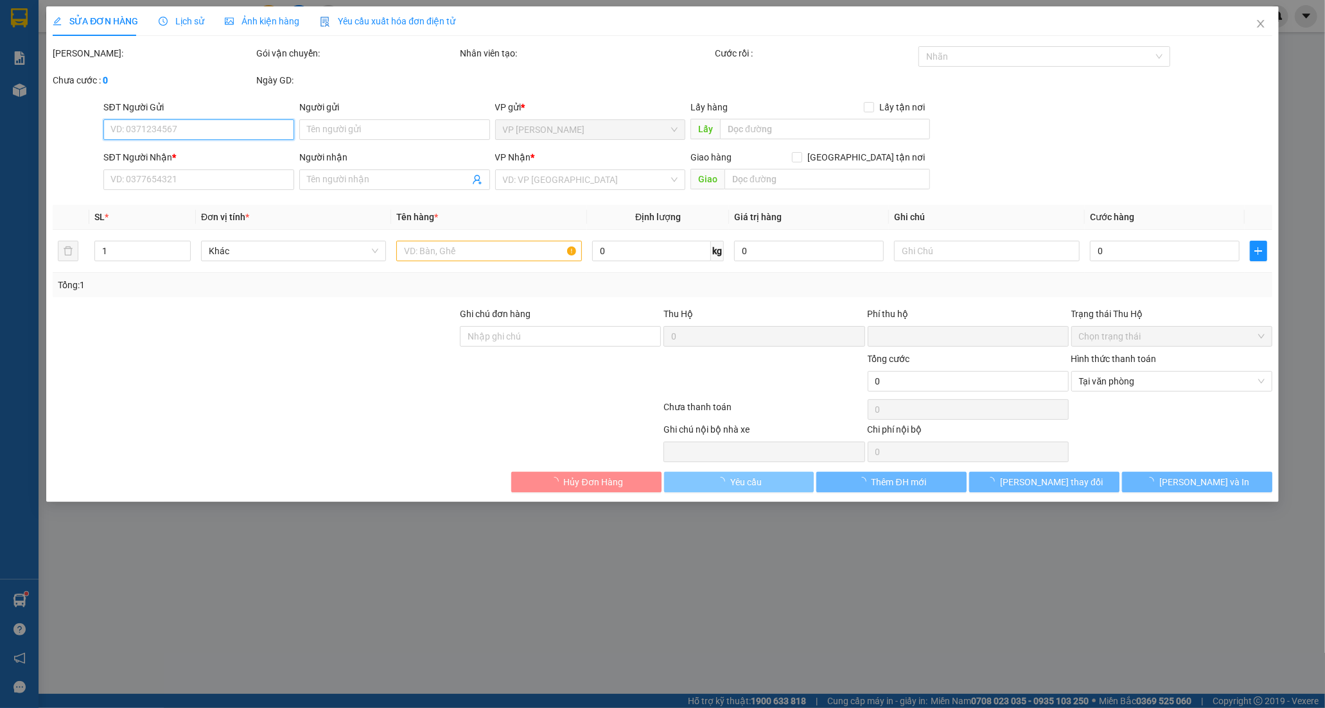
type input "0914453645"
type input "A THẮNG"
type input "0942170968"
type input "NHƯ TÂM"
type input "0"
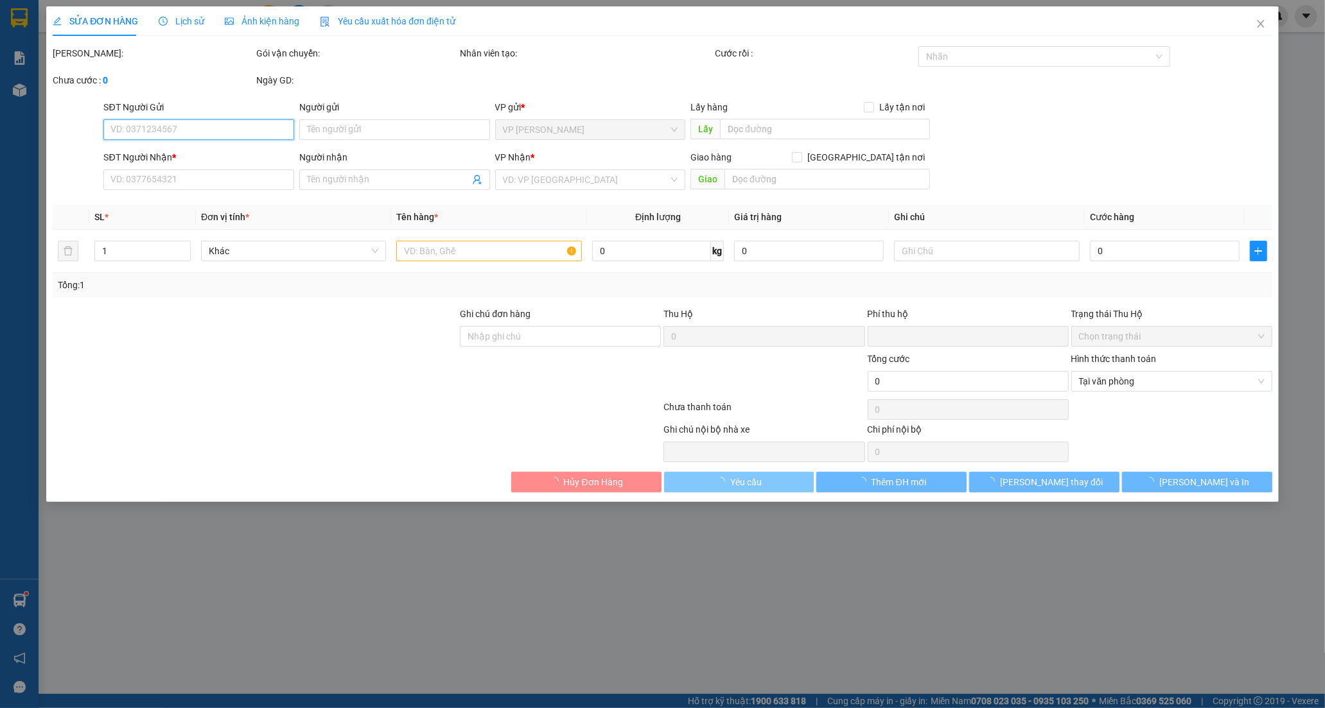
type input "40.000"
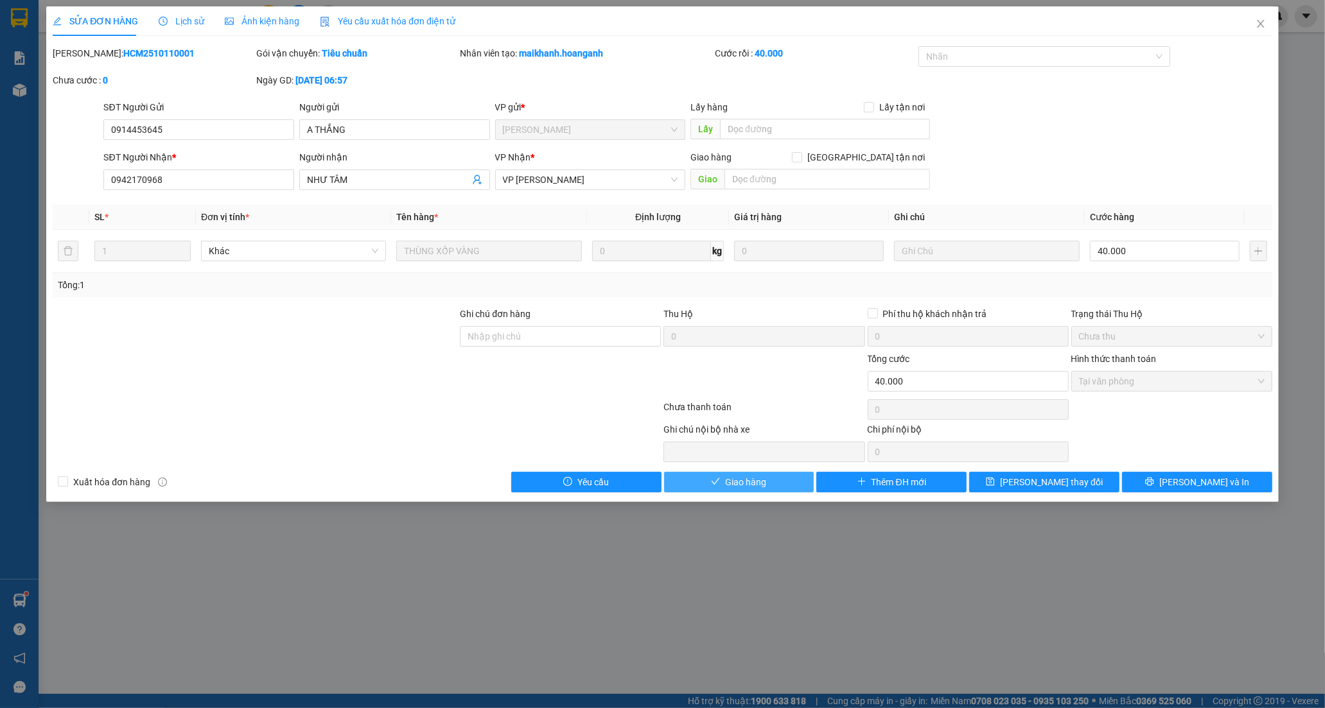
click at [766, 486] on span "Giao hàng" at bounding box center [745, 482] width 41 height 14
